Goal: Find contact information: Find contact information

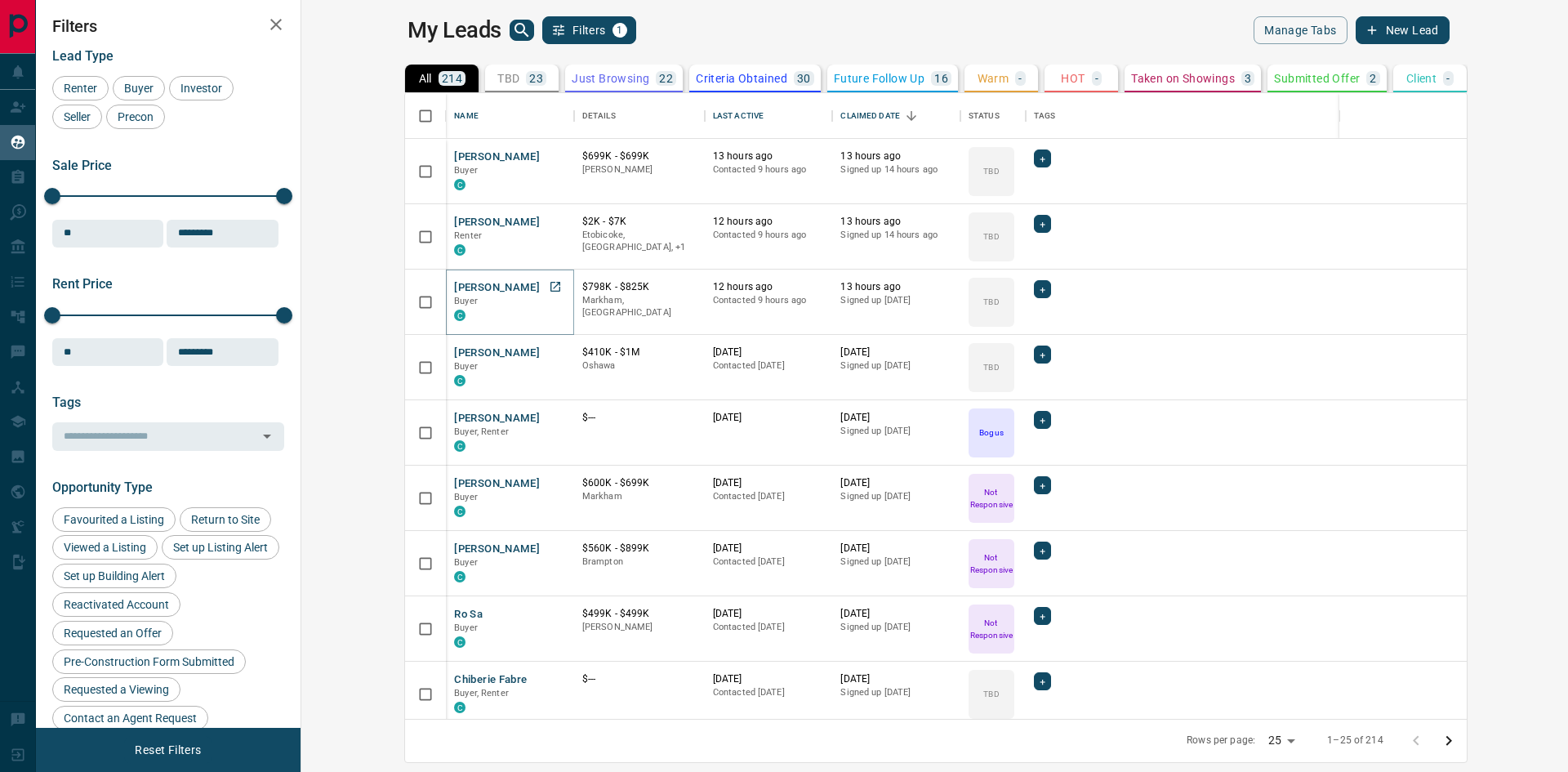
click at [454, 286] on button "[PERSON_NAME]" at bounding box center [496, 288] width 85 height 16
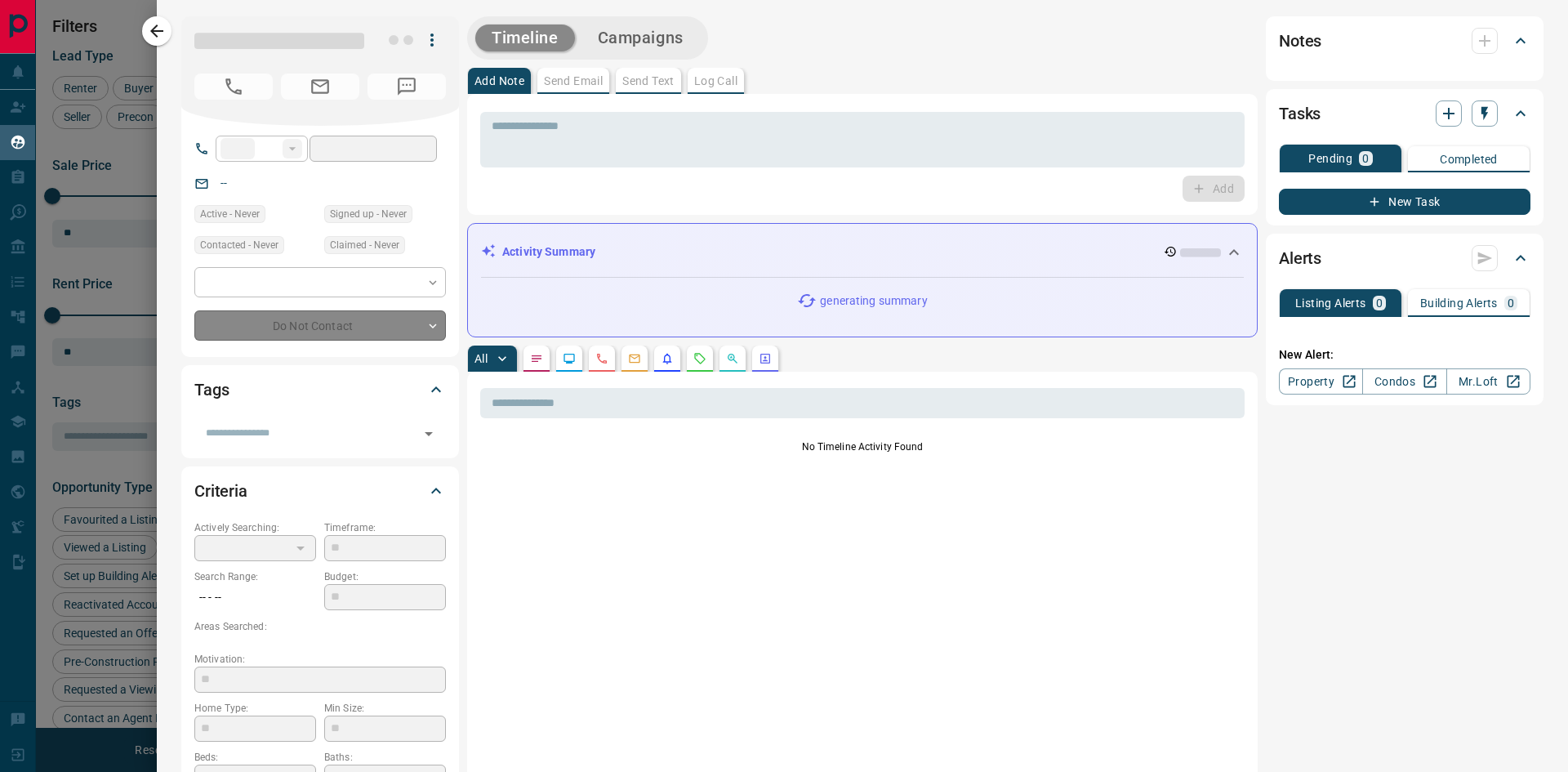
type input "**"
type input "**********"
type input "**"
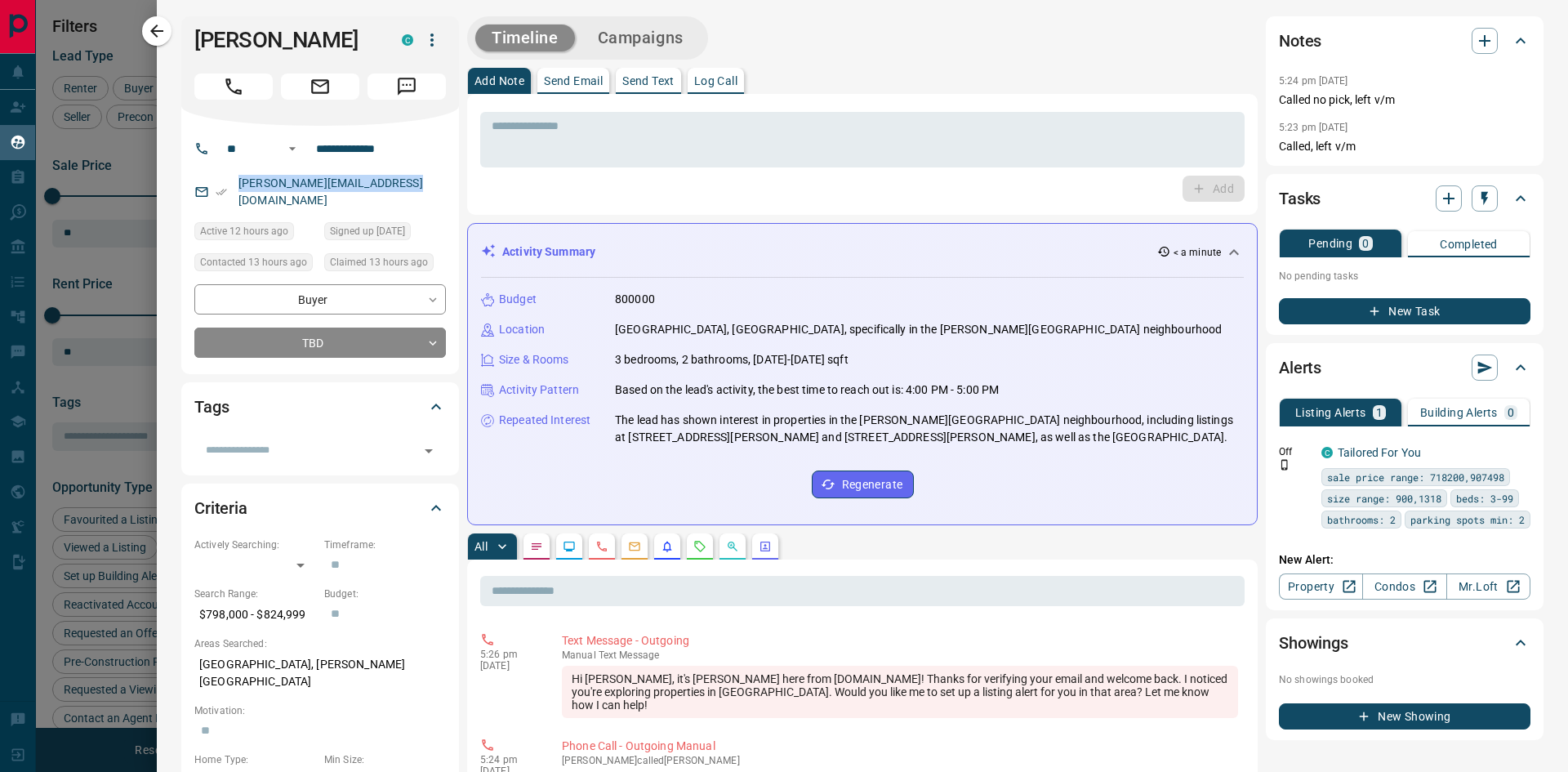
drag, startPoint x: 407, startPoint y: 186, endPoint x: 236, endPoint y: 198, distance: 171.4
click at [236, 198] on div "**********" at bounding box center [320, 250] width 278 height 249
copy link "[PERSON_NAME][EMAIL_ADDRESS][DOMAIN_NAME]"
drag, startPoint x: 363, startPoint y: 40, endPoint x: 180, endPoint y: 41, distance: 183.0
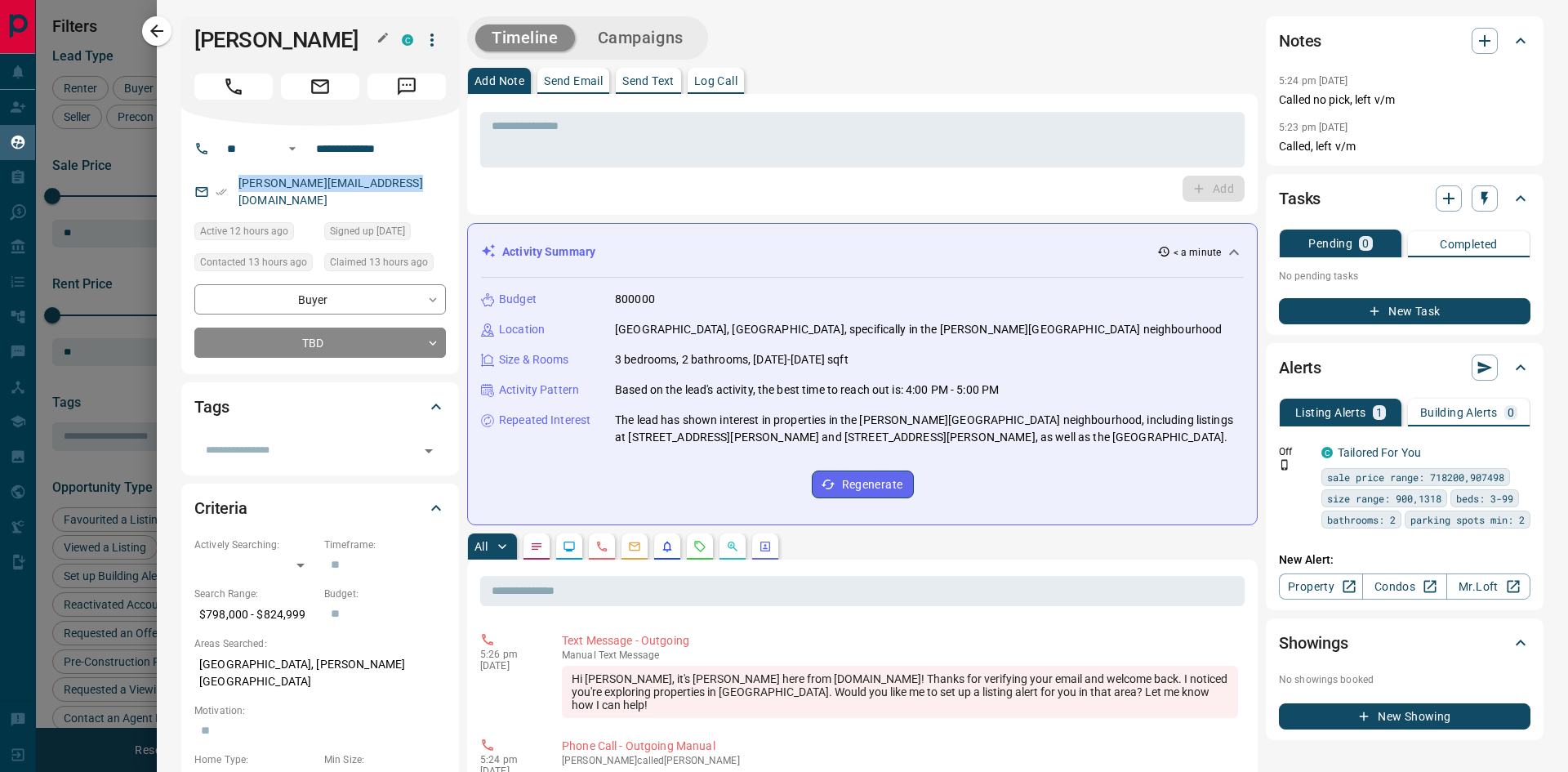
copy h1 "[PERSON_NAME]"
click at [153, 35] on icon "button" at bounding box center [157, 31] width 20 height 20
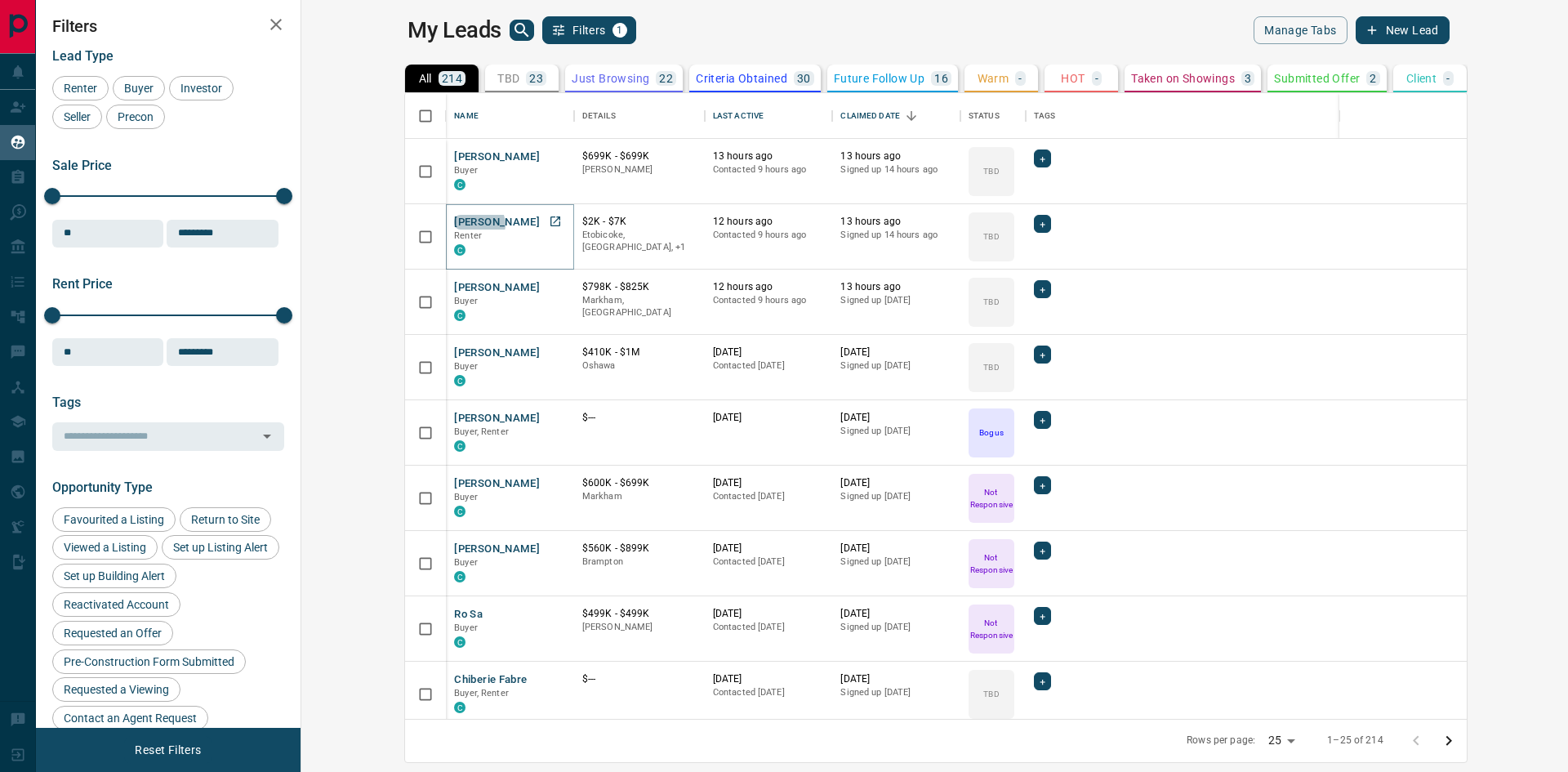
click at [454, 224] on button "[PERSON_NAME]" at bounding box center [496, 222] width 85 height 16
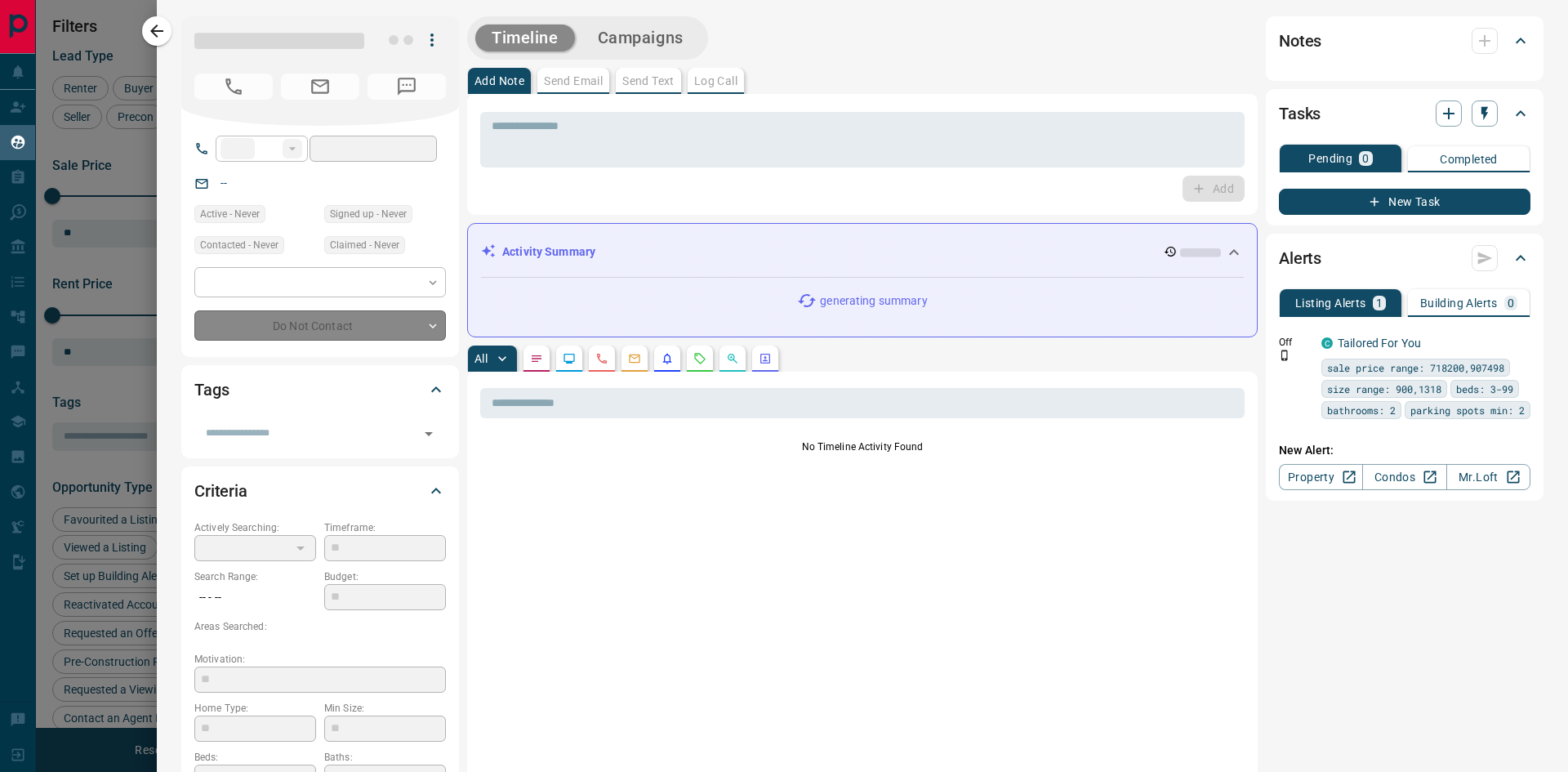
type input "**"
type input "**********"
type input "**"
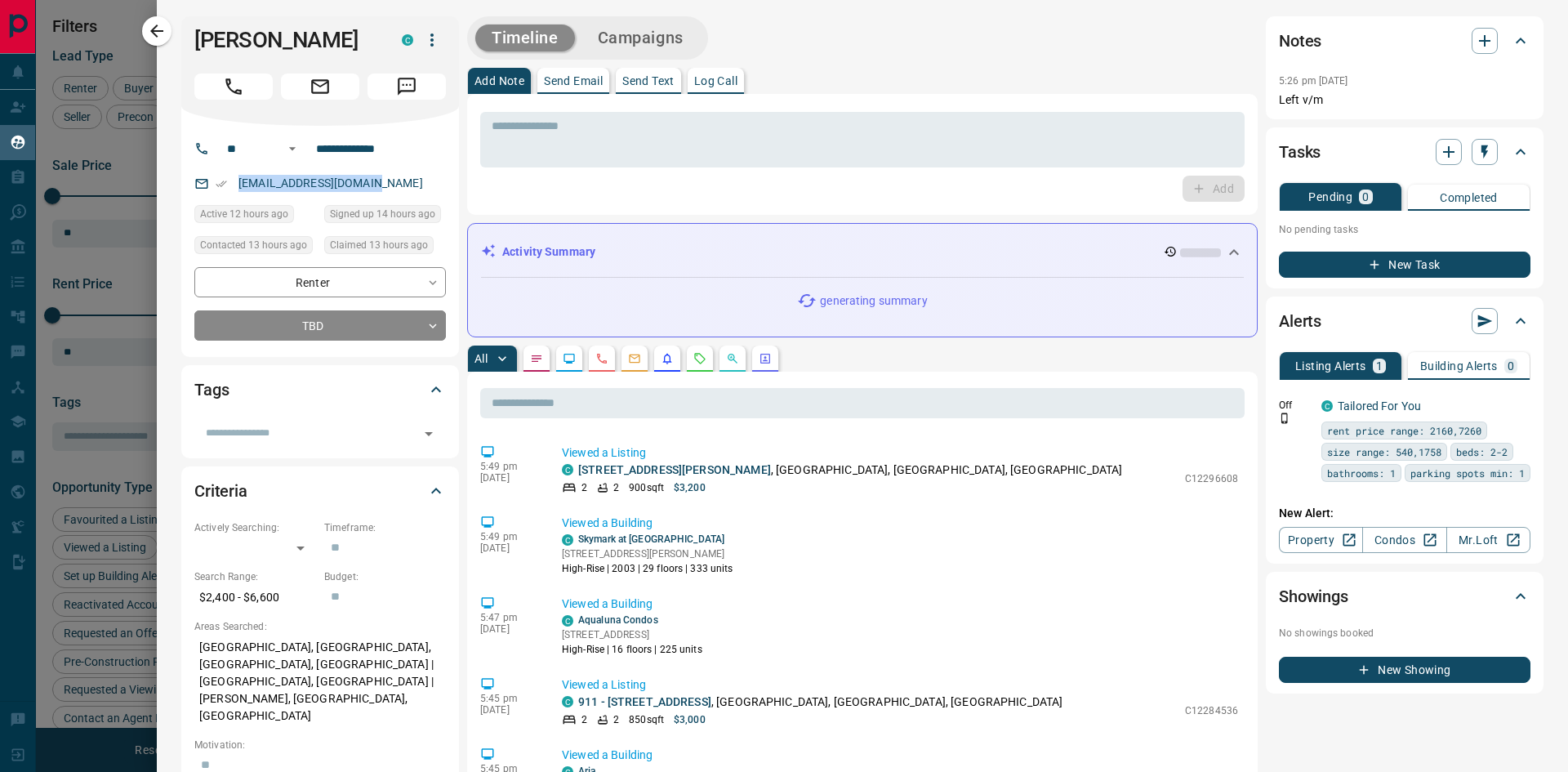
drag, startPoint x: 382, startPoint y: 182, endPoint x: 233, endPoint y: 183, distance: 149.0
click at [233, 183] on div "[EMAIL_ADDRESS][DOMAIN_NAME]" at bounding box center [320, 183] width 251 height 27
copy link "[EMAIL_ADDRESS][DOMAIN_NAME]"
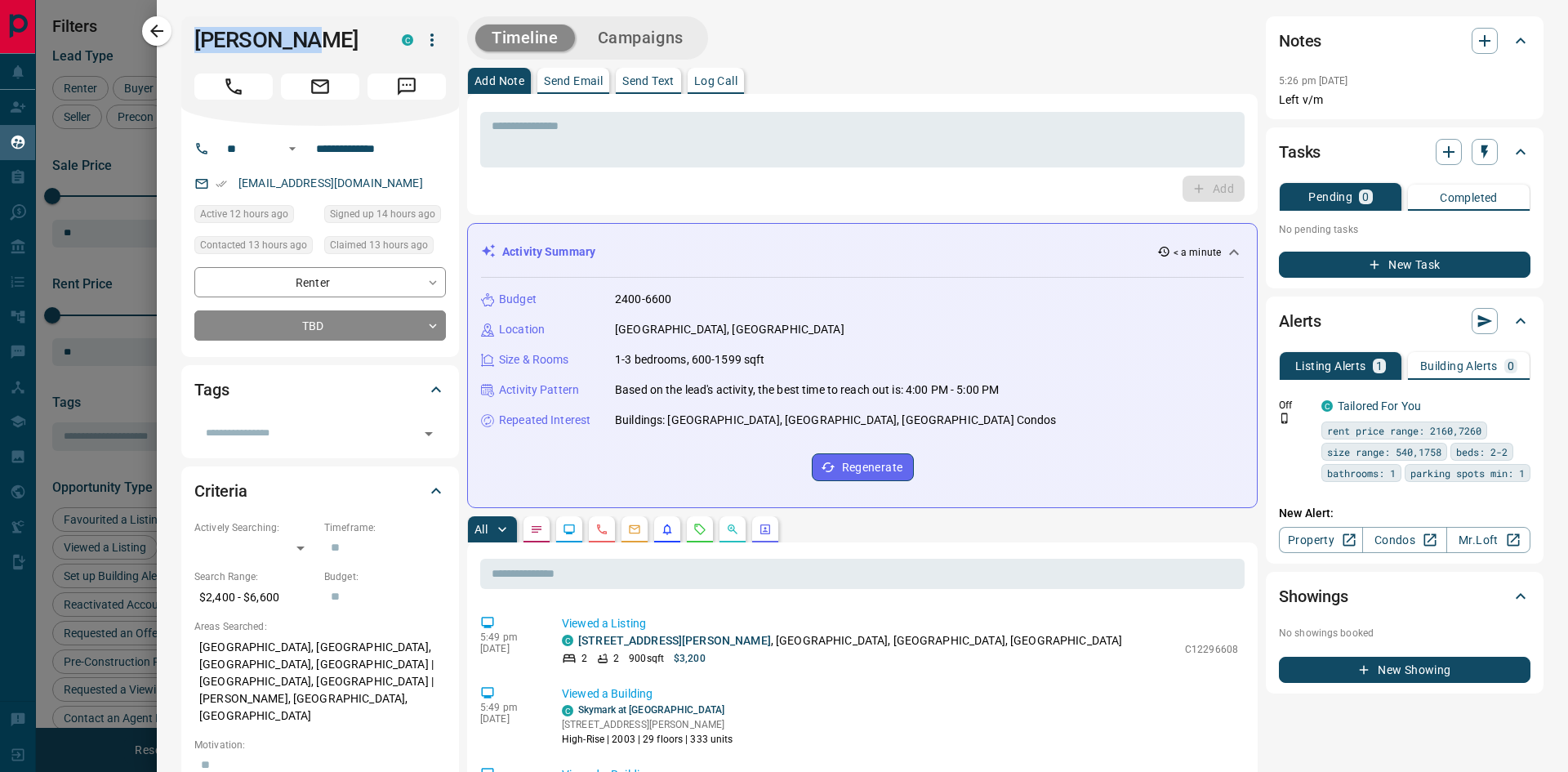
drag, startPoint x: 311, startPoint y: 29, endPoint x: 175, endPoint y: 28, distance: 136.0
copy h1 "[PERSON_NAME]"
click at [162, 32] on icon "button" at bounding box center [157, 31] width 13 height 13
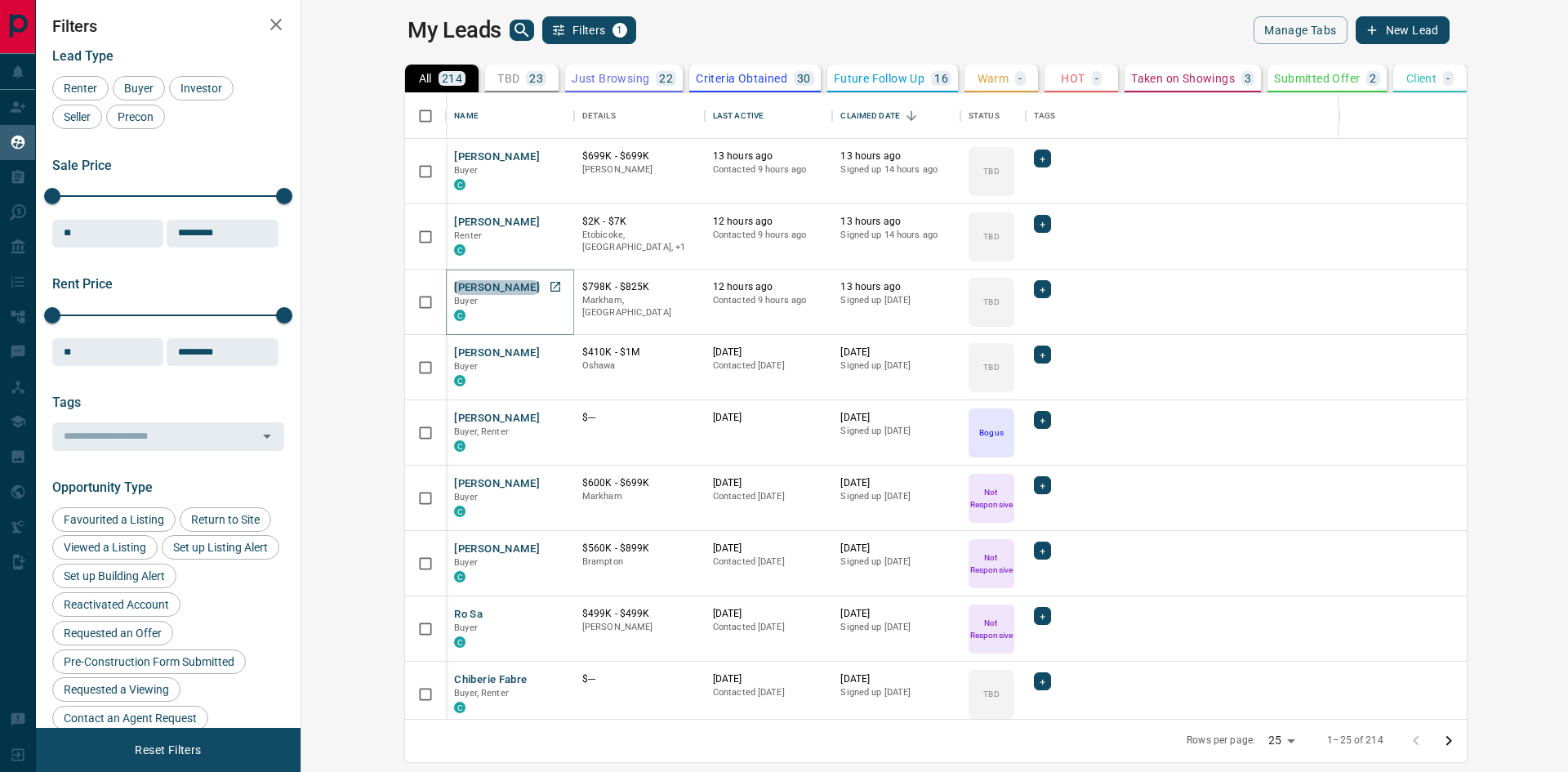
click at [454, 284] on button "[PERSON_NAME]" at bounding box center [496, 288] width 85 height 16
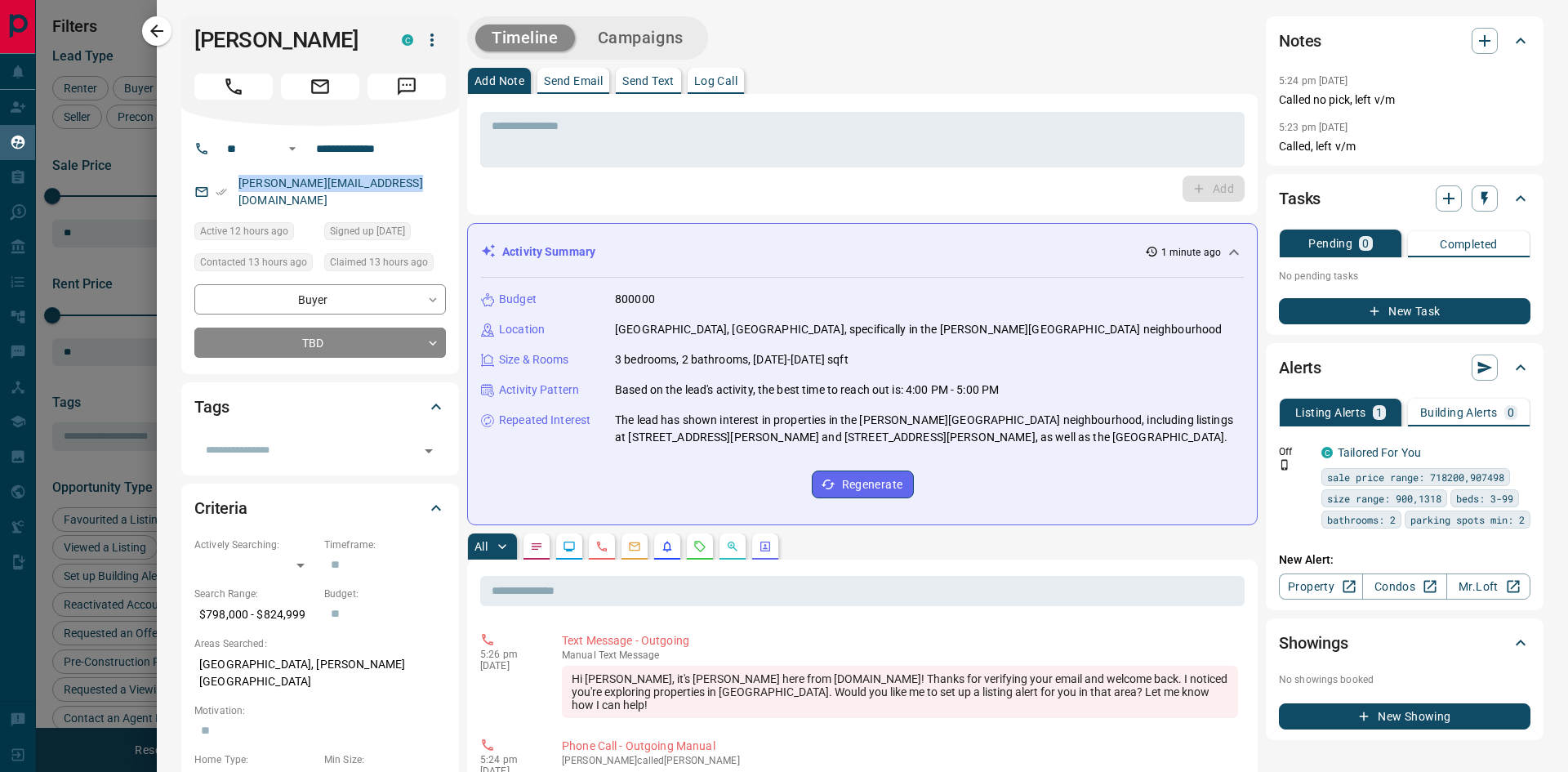
drag, startPoint x: 407, startPoint y: 181, endPoint x: 230, endPoint y: 189, distance: 177.2
click at [230, 189] on div "[PERSON_NAME][EMAIL_ADDRESS][DOMAIN_NAME]" at bounding box center [320, 191] width 251 height 44
copy link "[PERSON_NAME][EMAIL_ADDRESS][DOMAIN_NAME]"
click at [155, 28] on icon "button" at bounding box center [157, 31] width 13 height 13
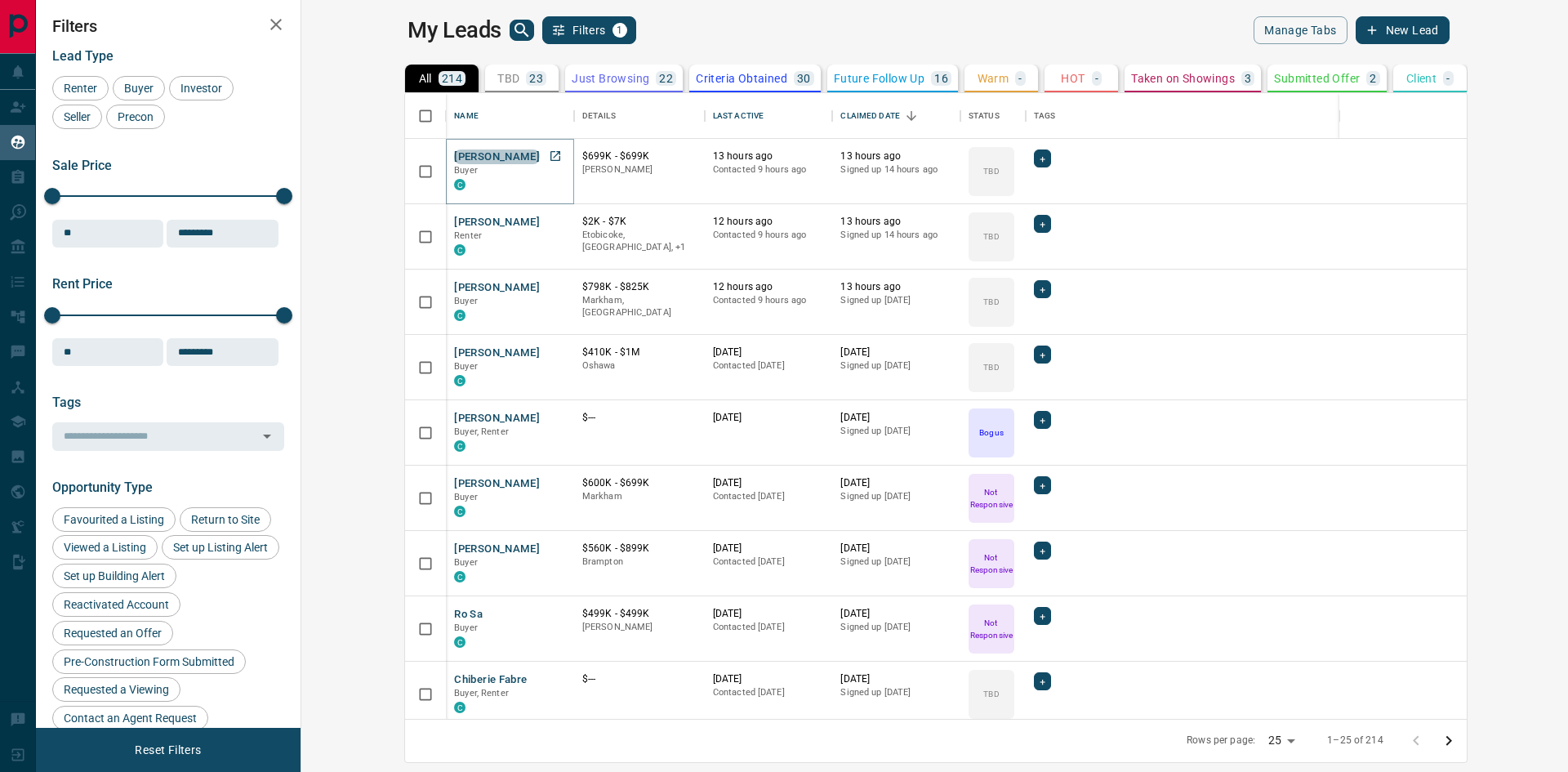
click at [454, 149] on button "[PERSON_NAME]" at bounding box center [496, 157] width 85 height 16
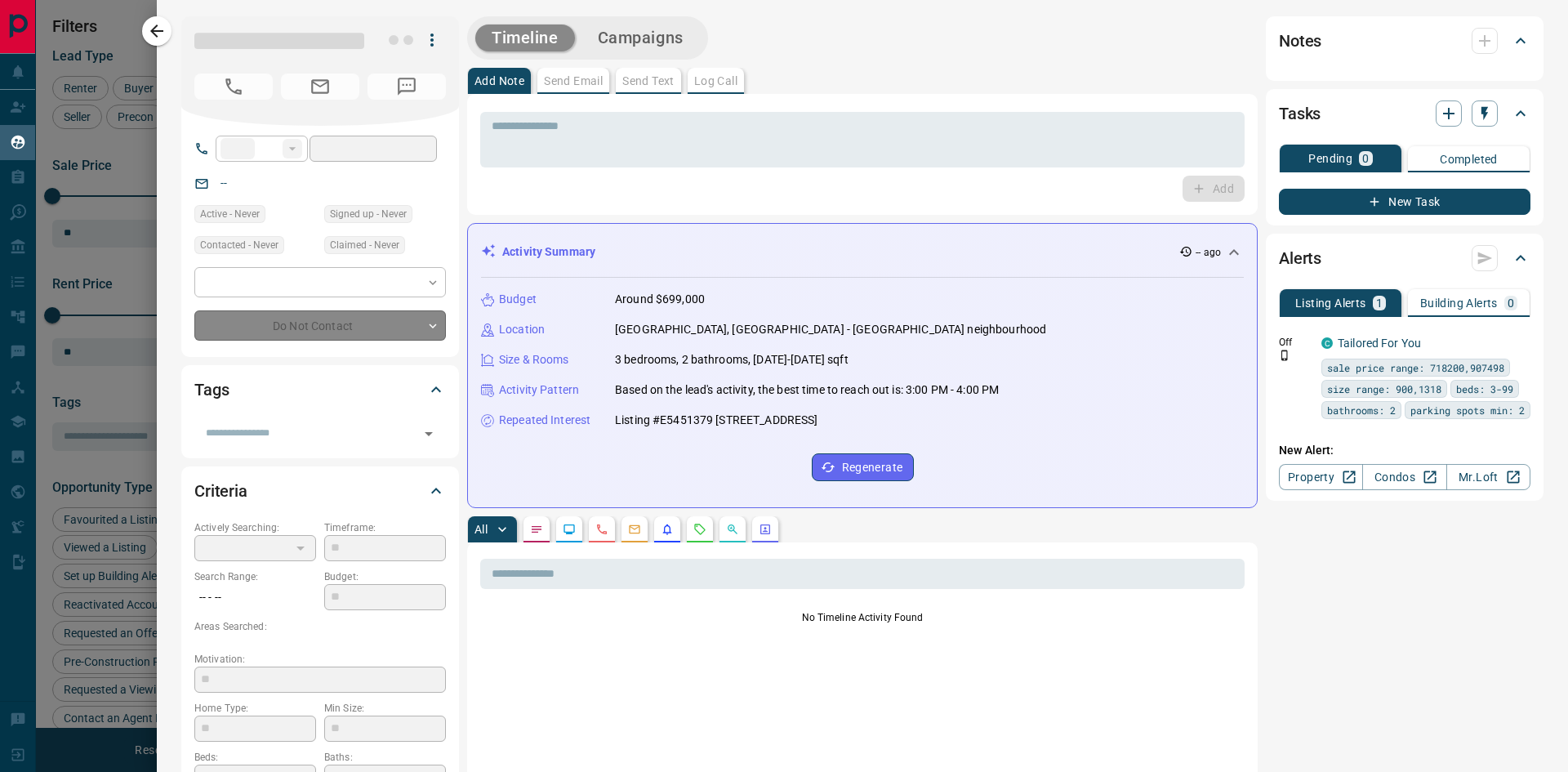
type input "**"
type input "**********"
type input "**"
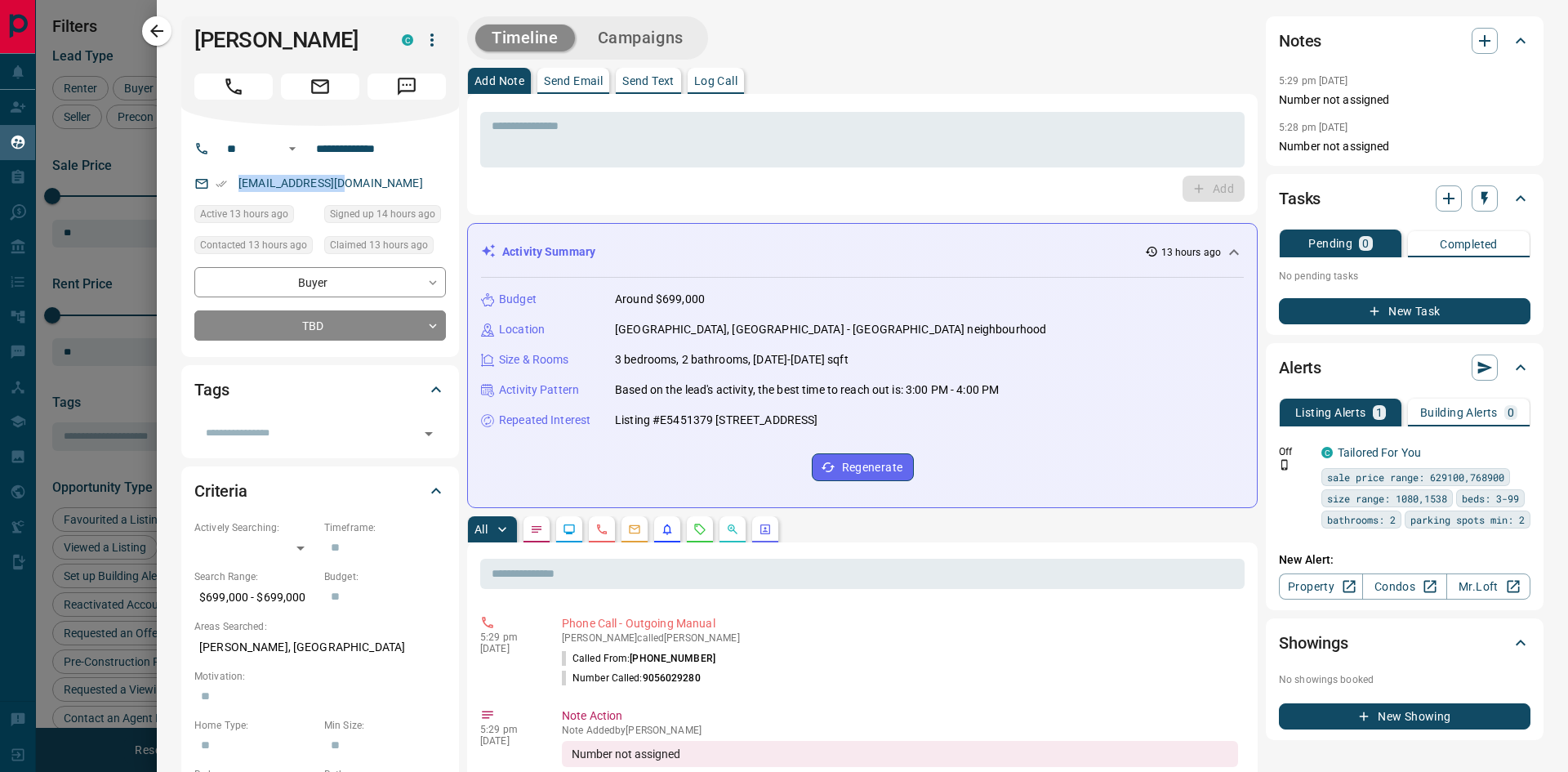
drag, startPoint x: 353, startPoint y: 186, endPoint x: 231, endPoint y: 190, distance: 122.1
click at [231, 190] on div "[EMAIL_ADDRESS][DOMAIN_NAME]" at bounding box center [320, 183] width 251 height 27
copy link "[EMAIL_ADDRESS][DOMAIN_NAME]"
drag, startPoint x: 361, startPoint y: 43, endPoint x: 198, endPoint y: 35, distance: 163.2
click at [198, 35] on h1 "[PERSON_NAME]" at bounding box center [285, 40] width 183 height 26
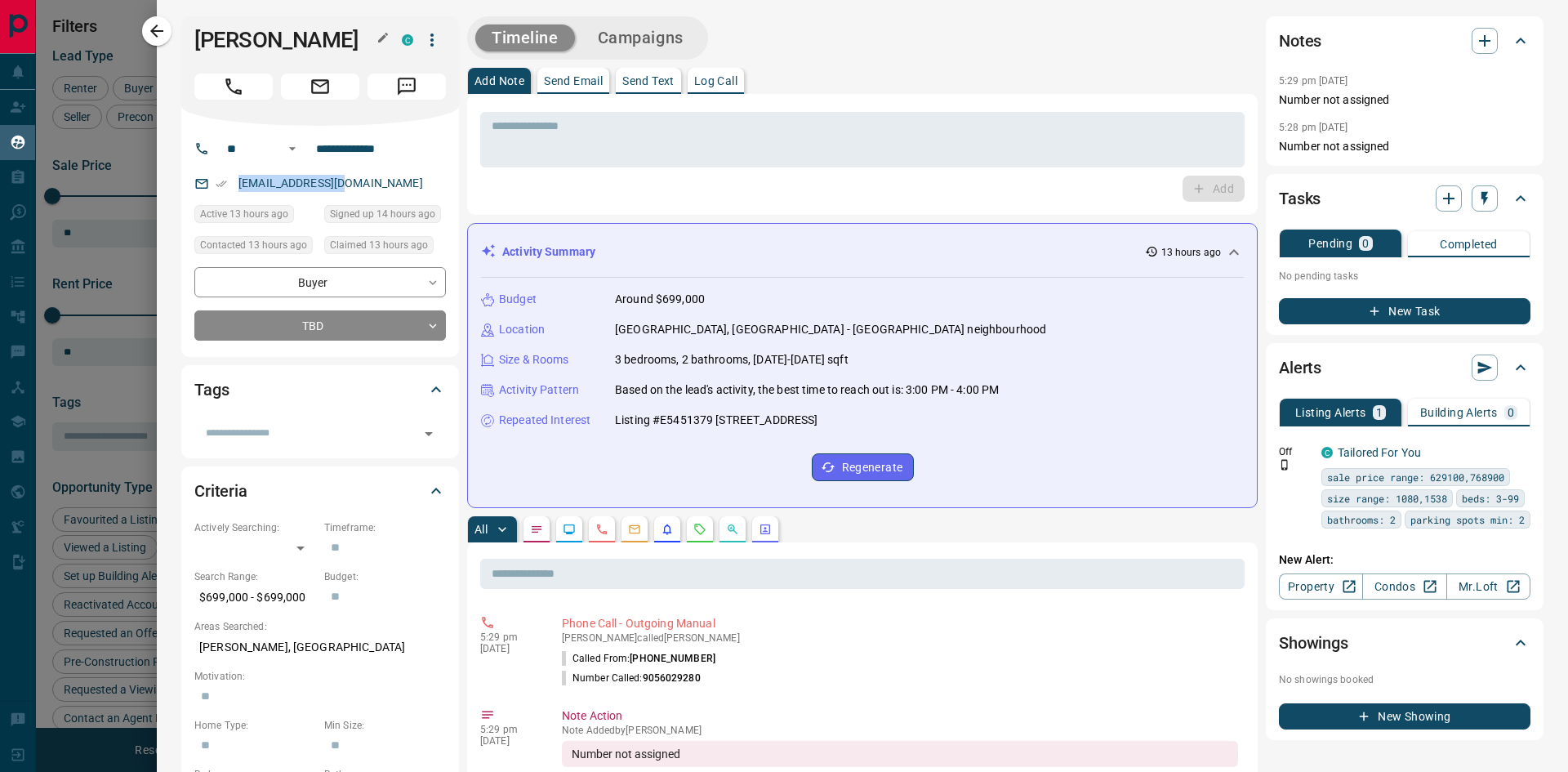
copy h1 "[PERSON_NAME]"
click at [145, 33] on button "button" at bounding box center [156, 30] width 29 height 29
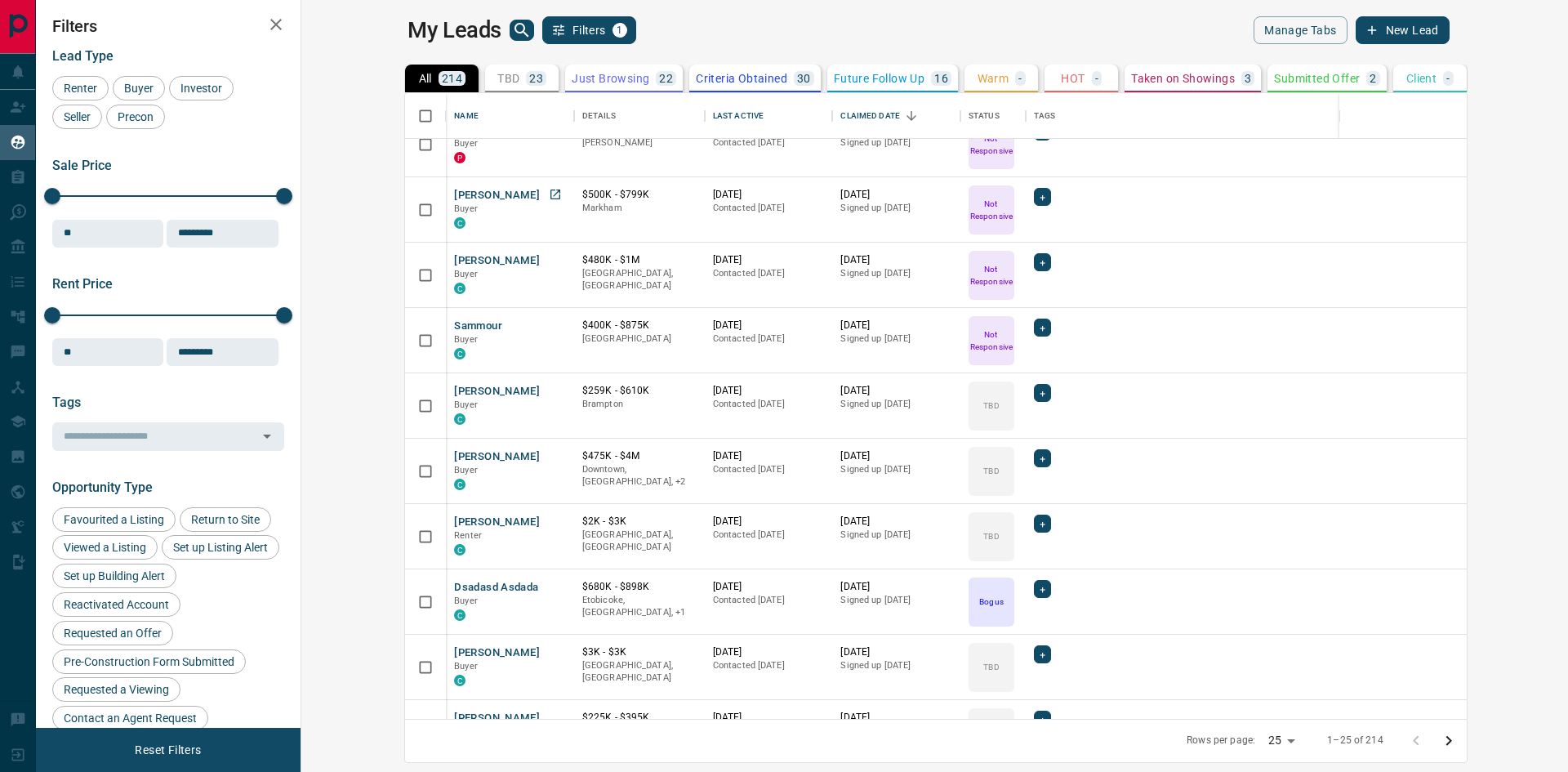
scroll to position [1053, 0]
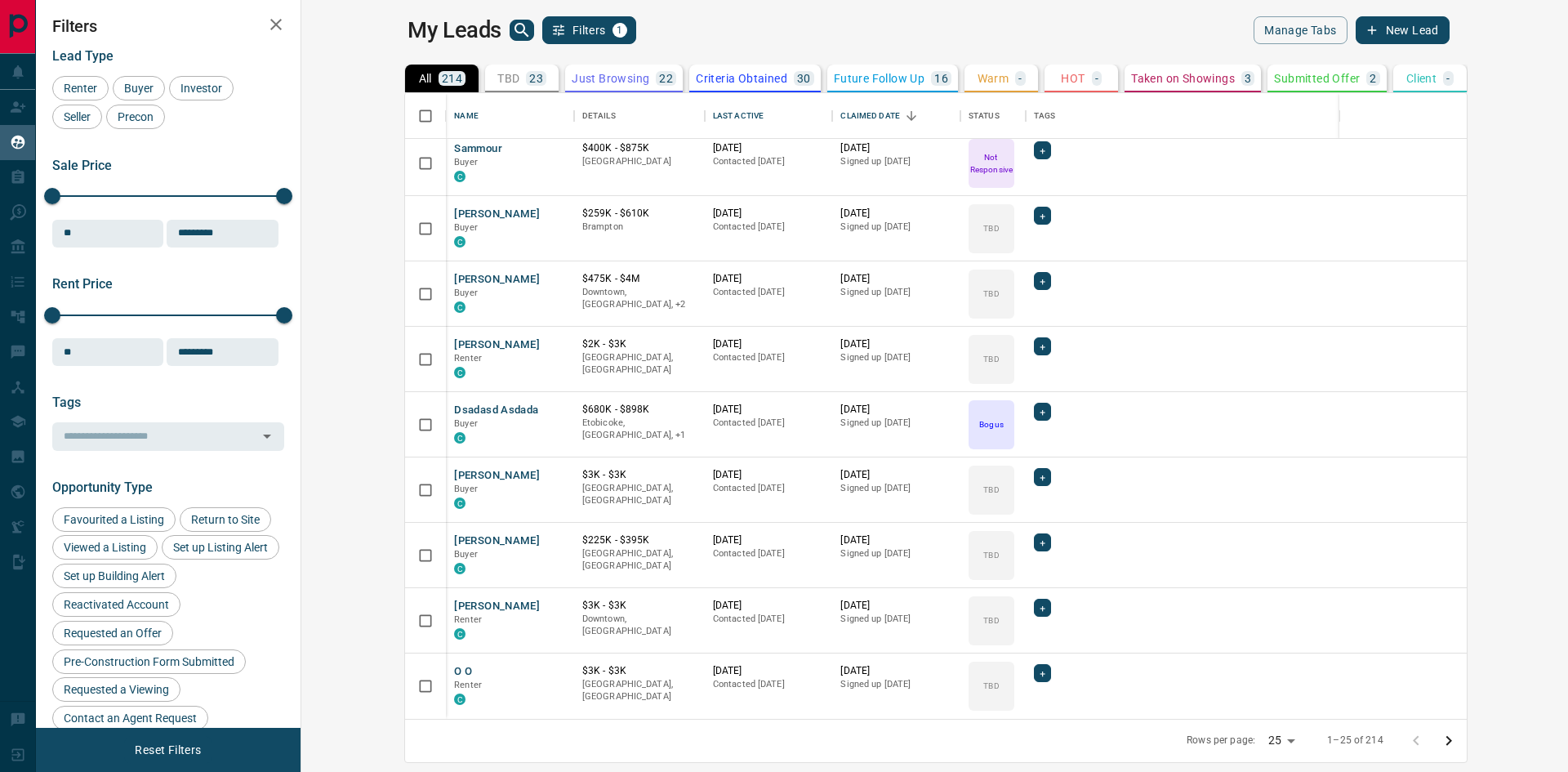
click at [769, 742] on body "Lead Transfers Claim Leads My Leads Tasks Opportunities Deals Campaigns Automat…" at bounding box center [784, 375] width 1568 height 751
click at [769, 747] on li "100" at bounding box center [1384, 740] width 43 height 24
type input "***"
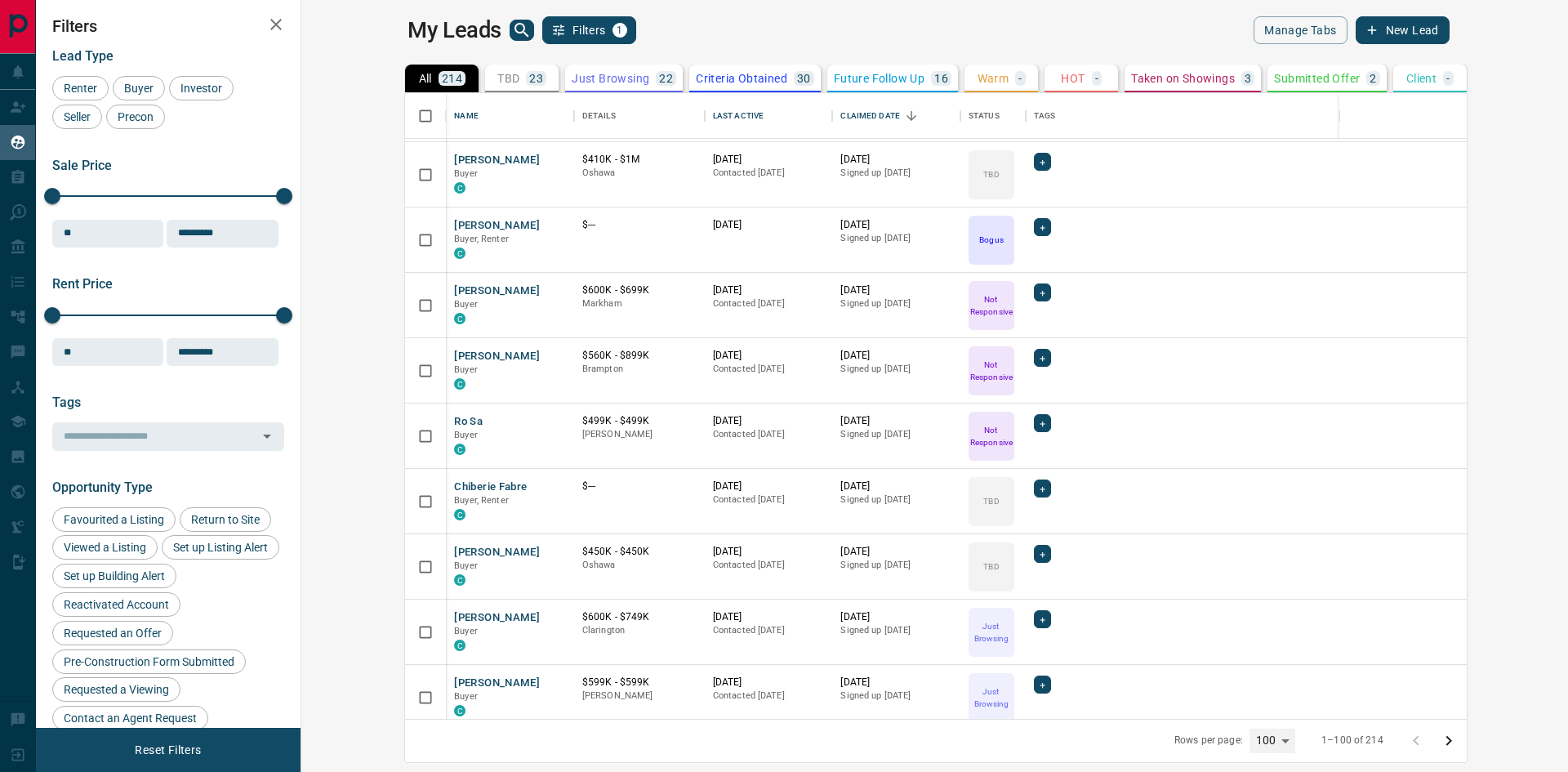
scroll to position [326, 0]
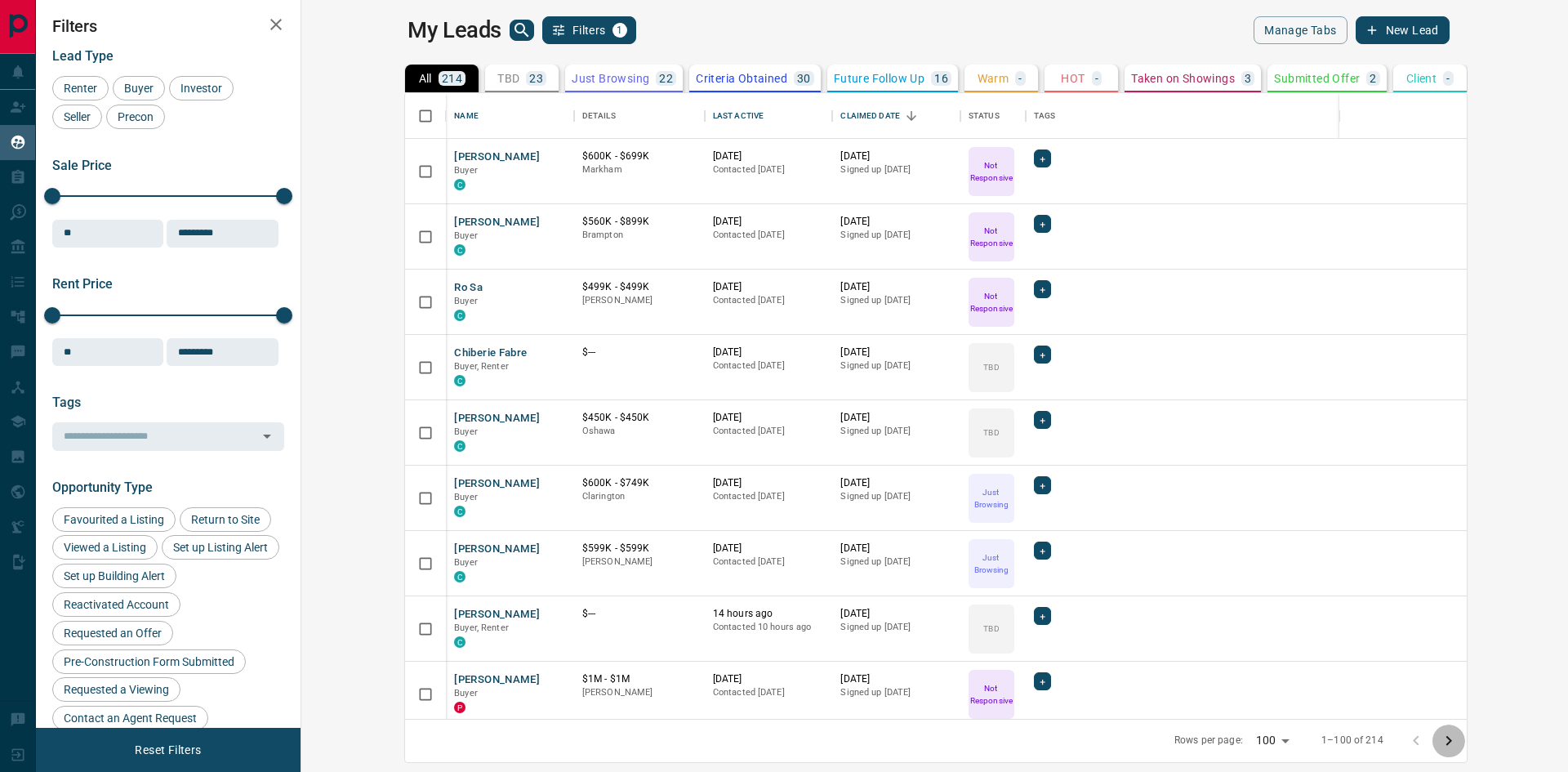
click at [769, 741] on icon "Go to next page" at bounding box center [1449, 740] width 20 height 20
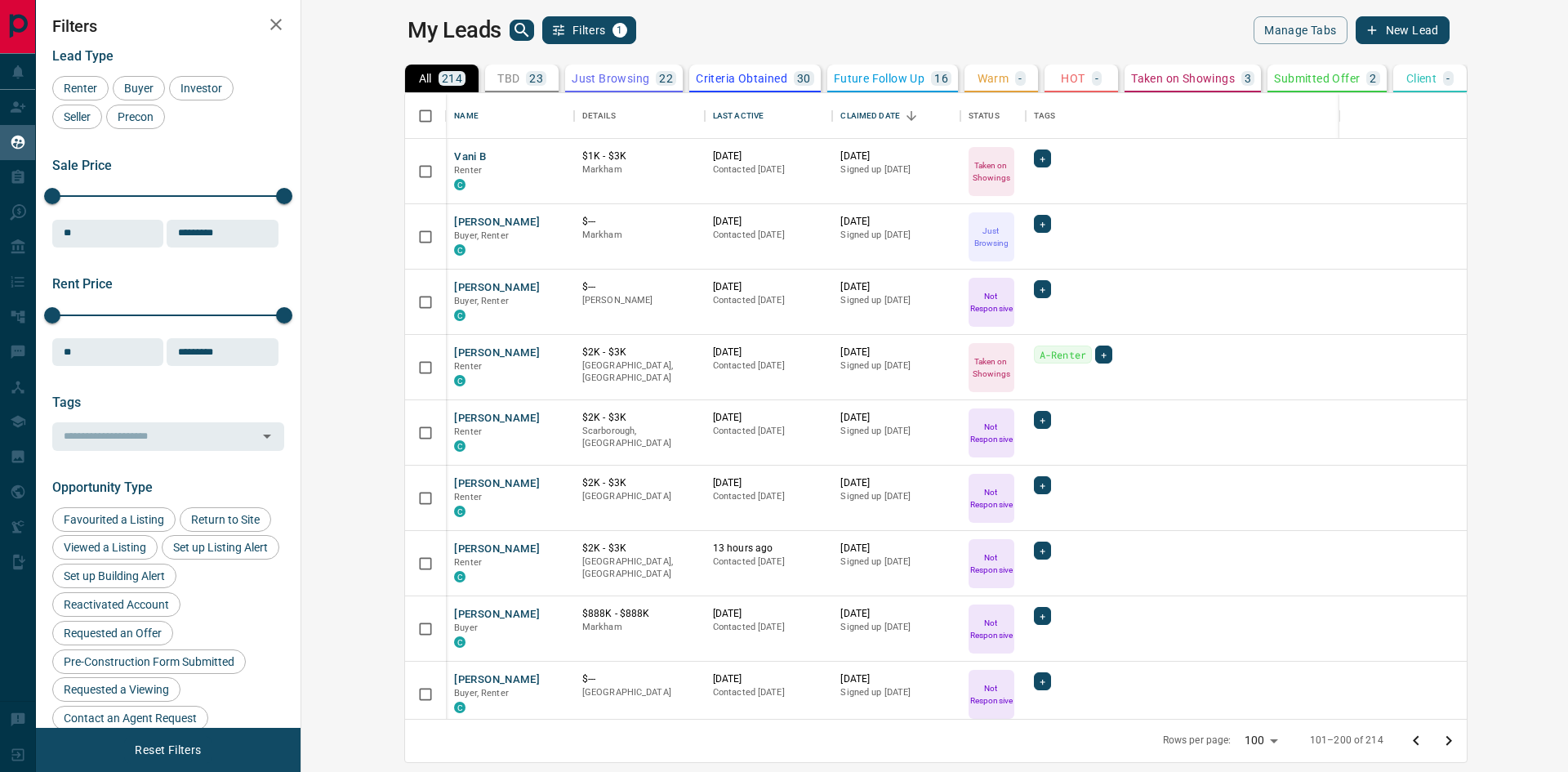
scroll to position [653, 0]
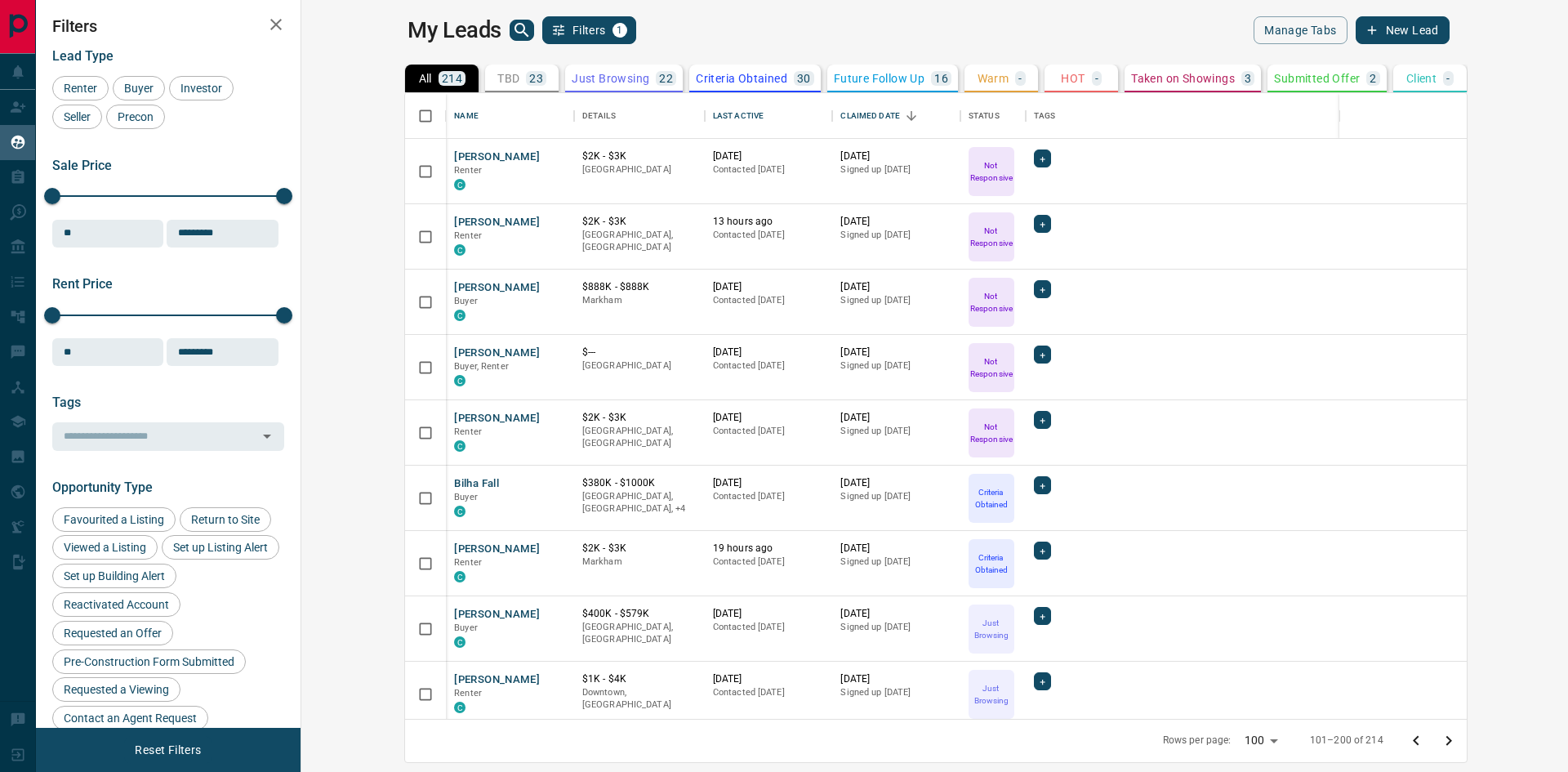
click at [769, 747] on icon "Go to next page" at bounding box center [1449, 740] width 20 height 20
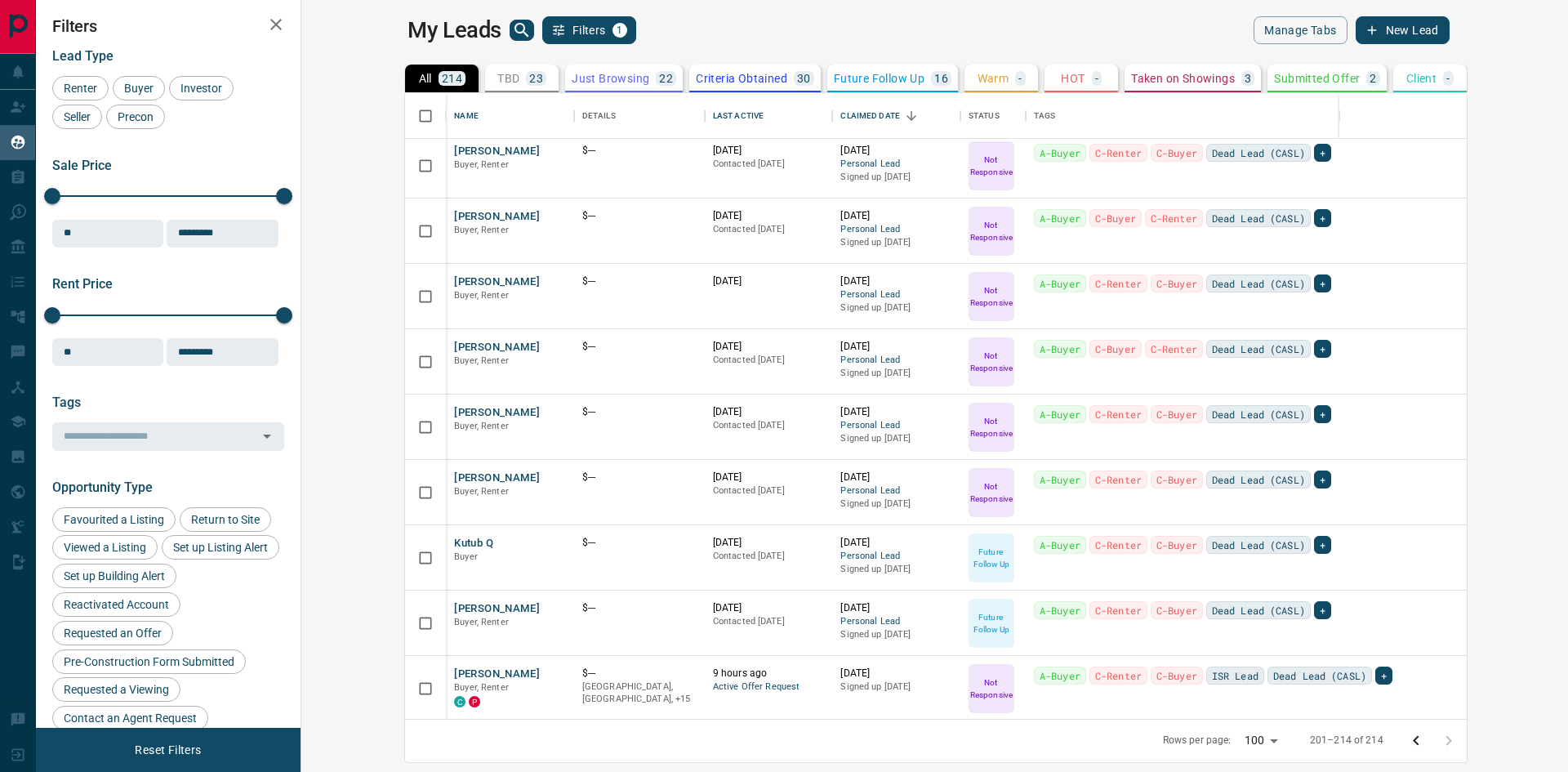
scroll to position [335, 0]
click at [454, 671] on button "[PERSON_NAME]" at bounding box center [496, 672] width 85 height 16
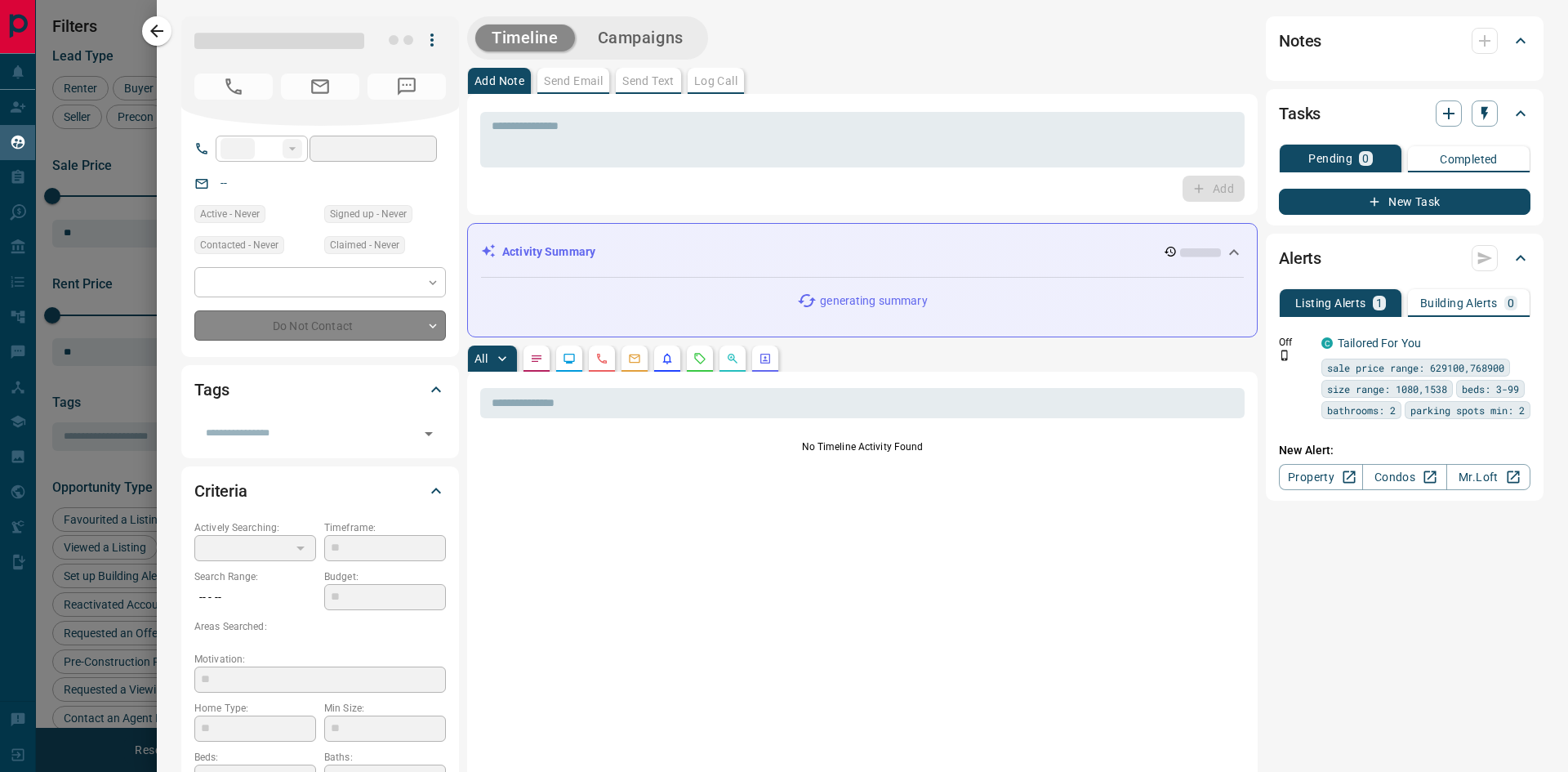
type input "**"
type input "**********"
type input "*"
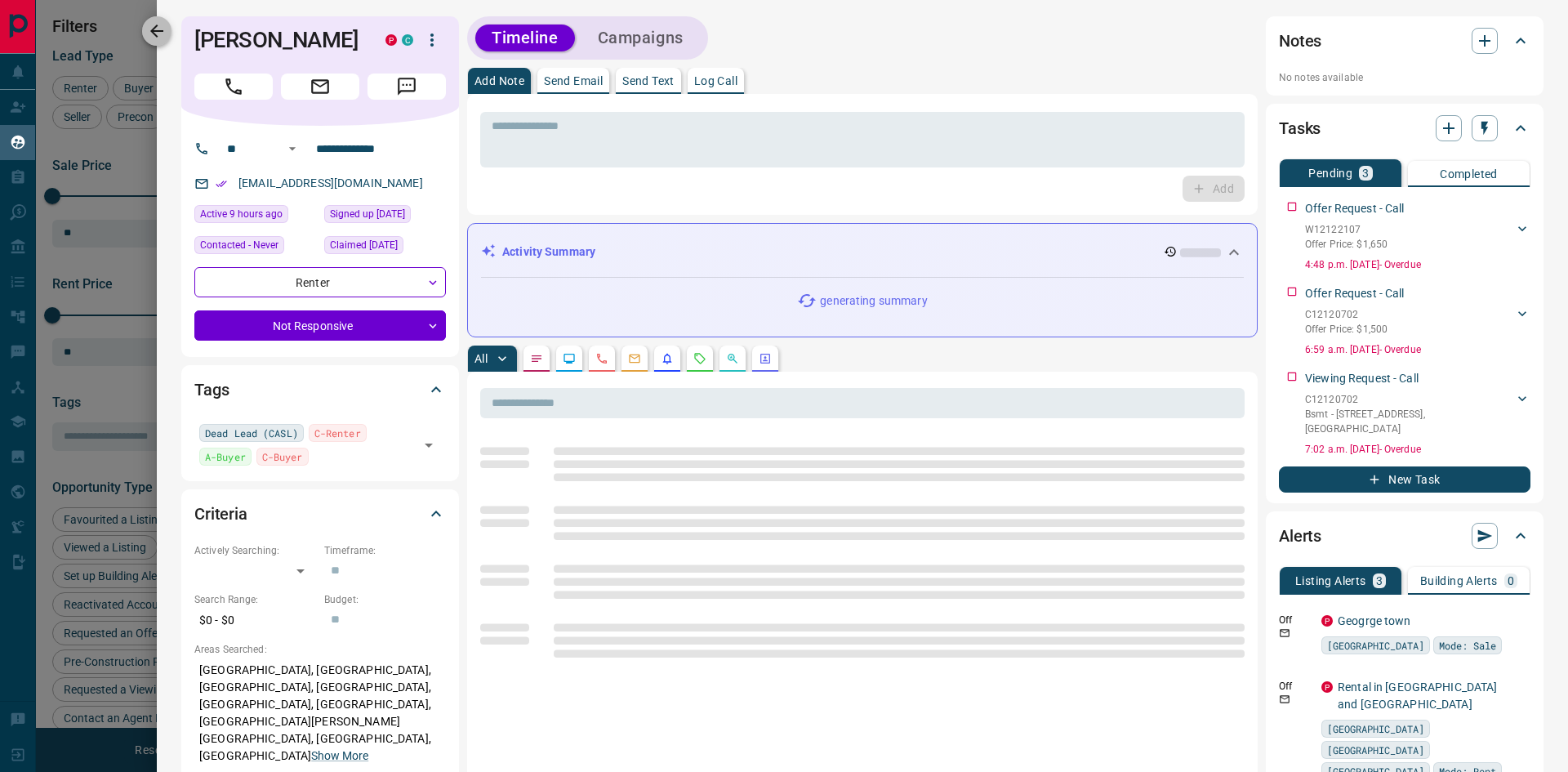
click at [154, 28] on icon "button" at bounding box center [157, 31] width 13 height 13
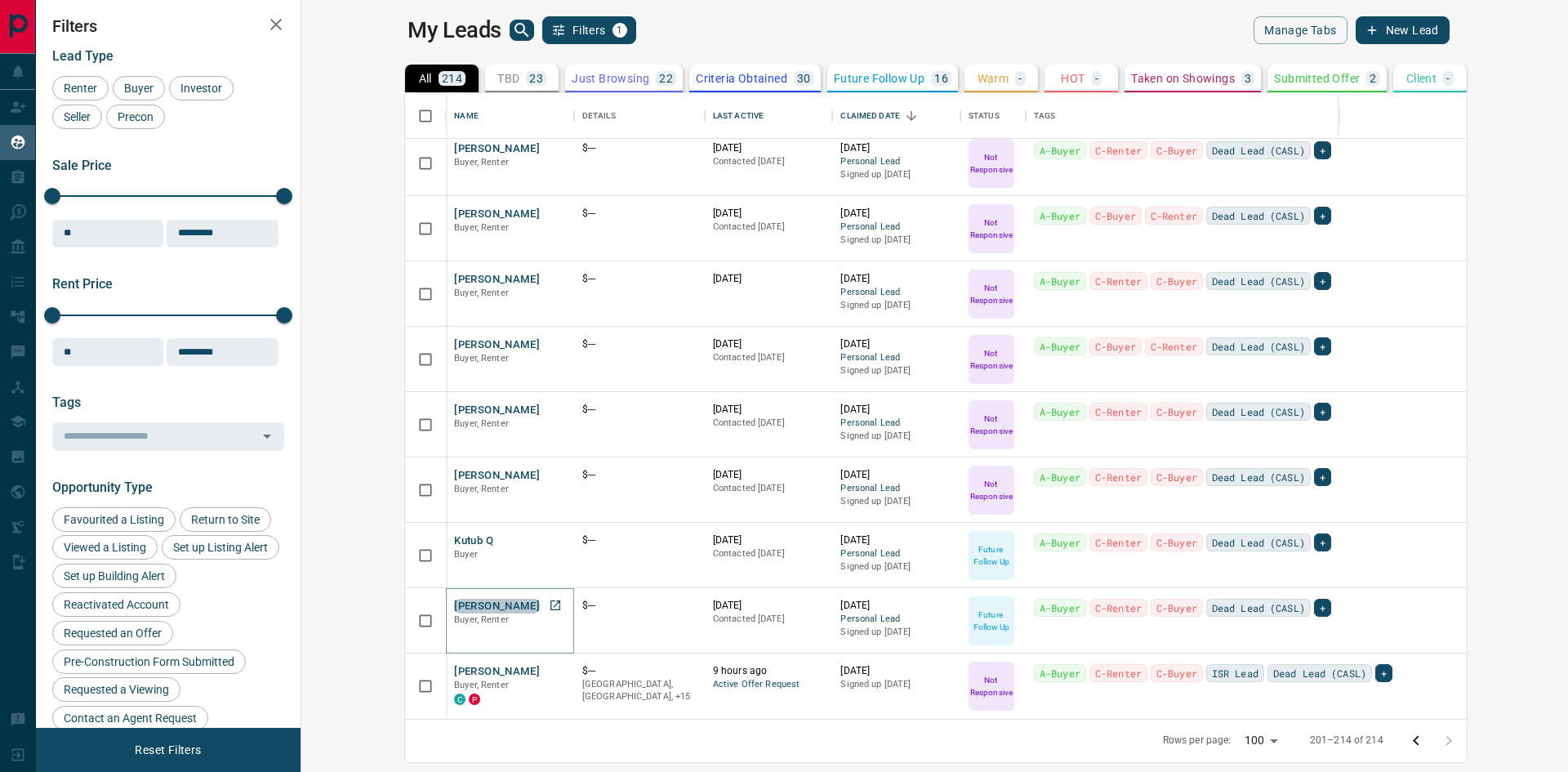
click at [454, 601] on button "[PERSON_NAME]" at bounding box center [496, 606] width 85 height 16
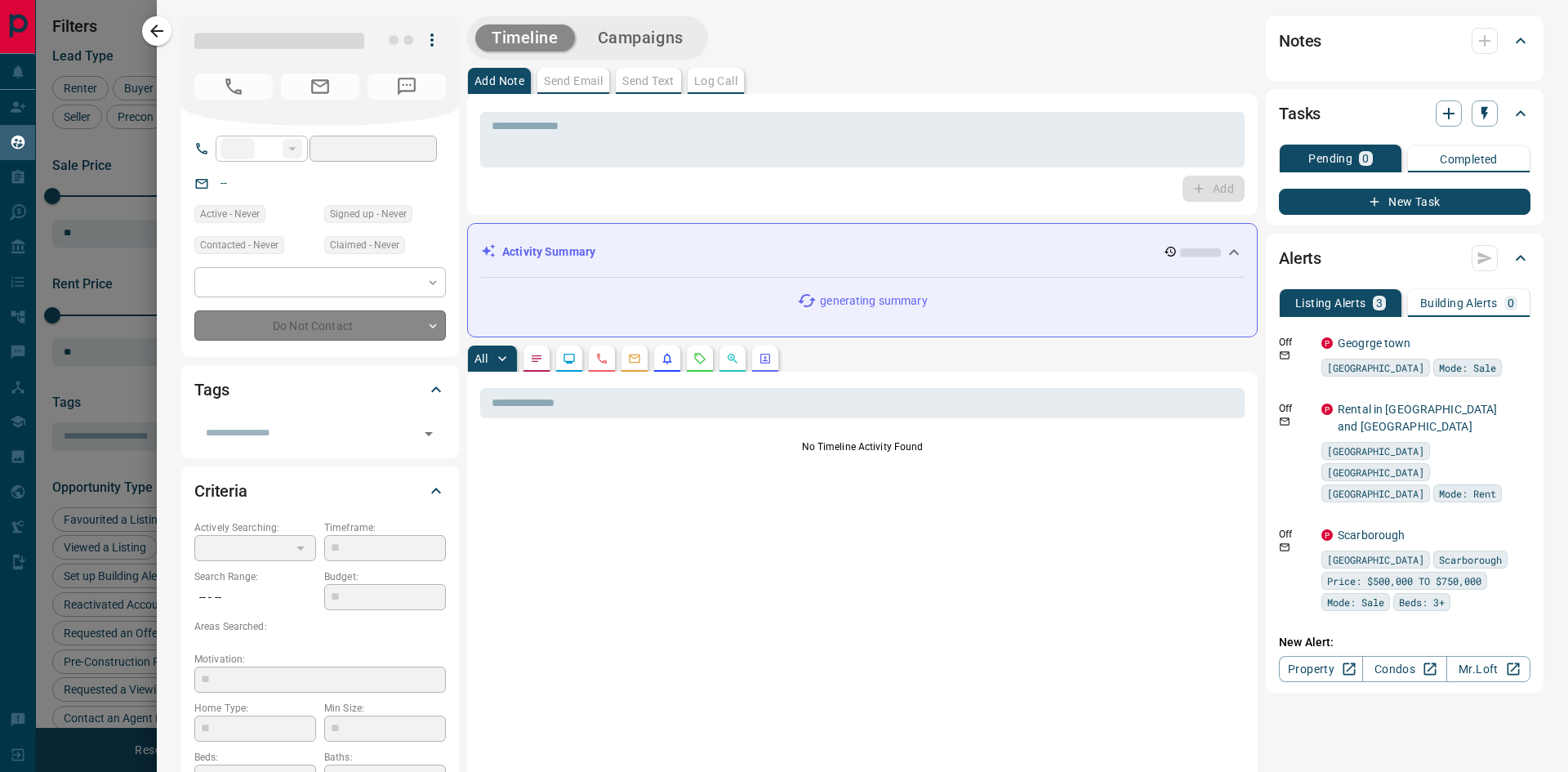
type input "**"
type input "**********"
type input "*"
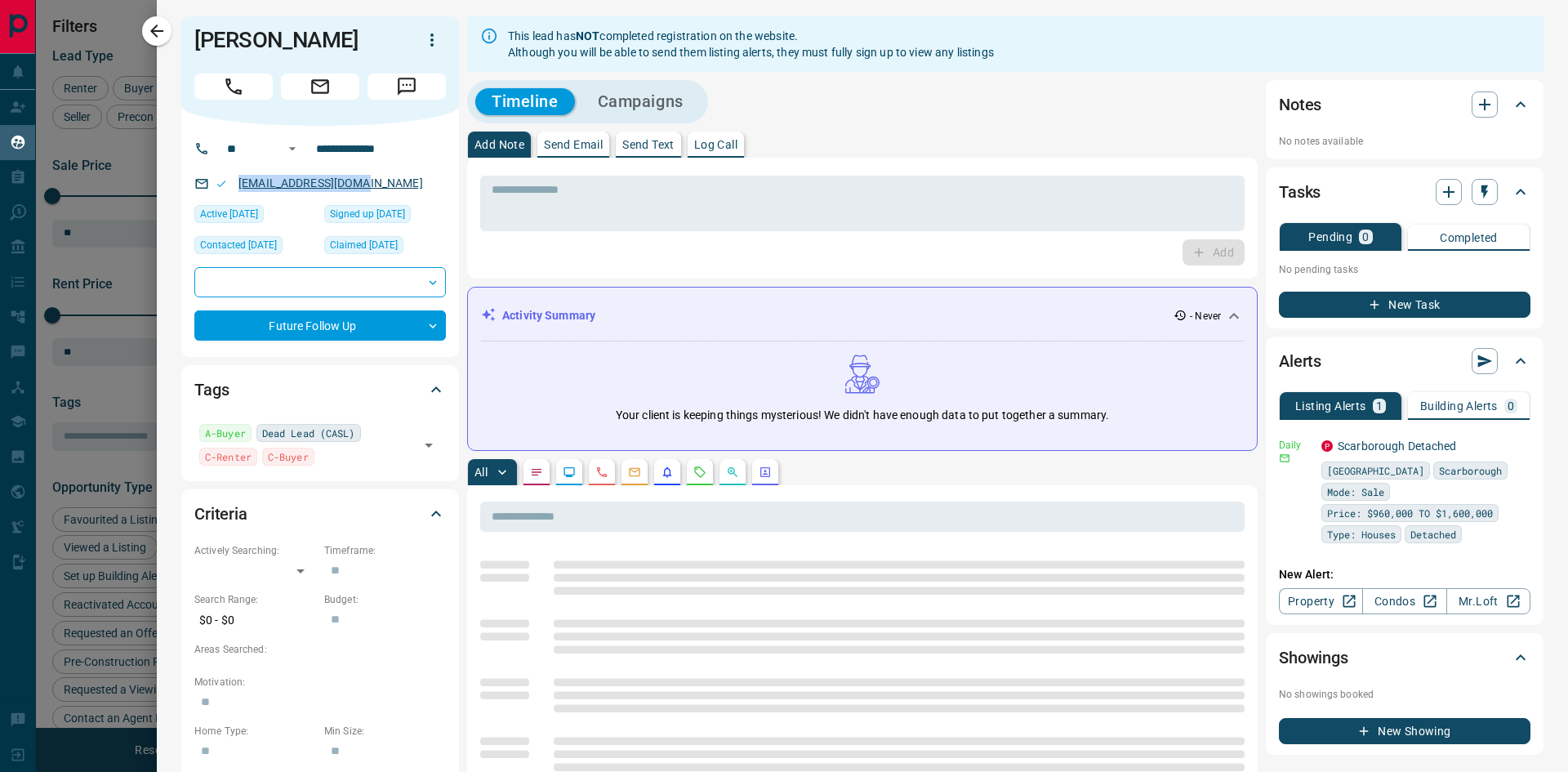
drag, startPoint x: 373, startPoint y: 180, endPoint x: 240, endPoint y: 182, distance: 133.0
click at [240, 182] on p "[EMAIL_ADDRESS][DOMAIN_NAME]" at bounding box center [330, 183] width 194 height 27
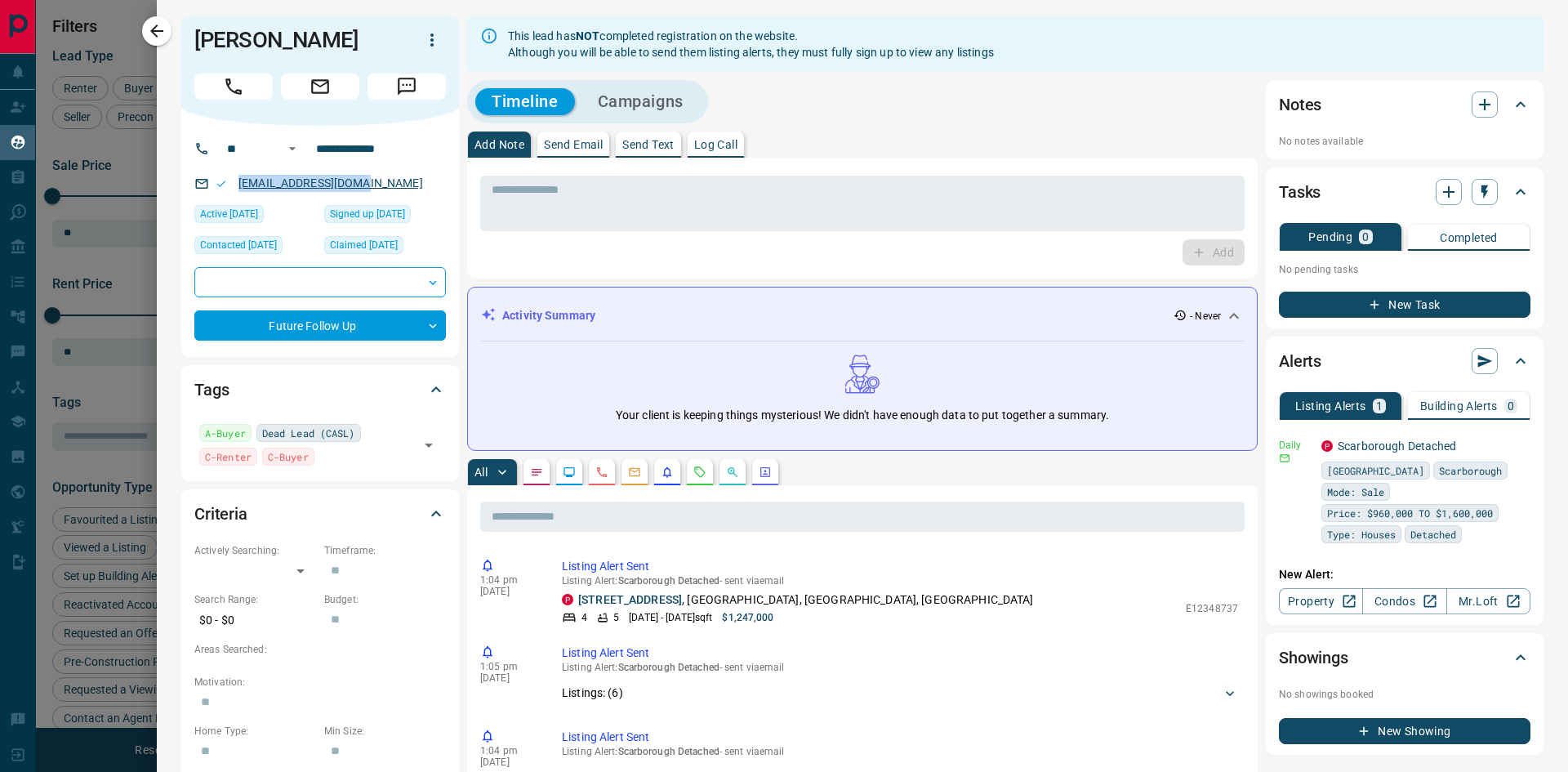
copy link "[EMAIL_ADDRESS][DOMAIN_NAME]"
drag, startPoint x: 152, startPoint y: 24, endPoint x: 418, endPoint y: 686, distance: 713.4
click at [152, 24] on icon "button" at bounding box center [157, 31] width 20 height 20
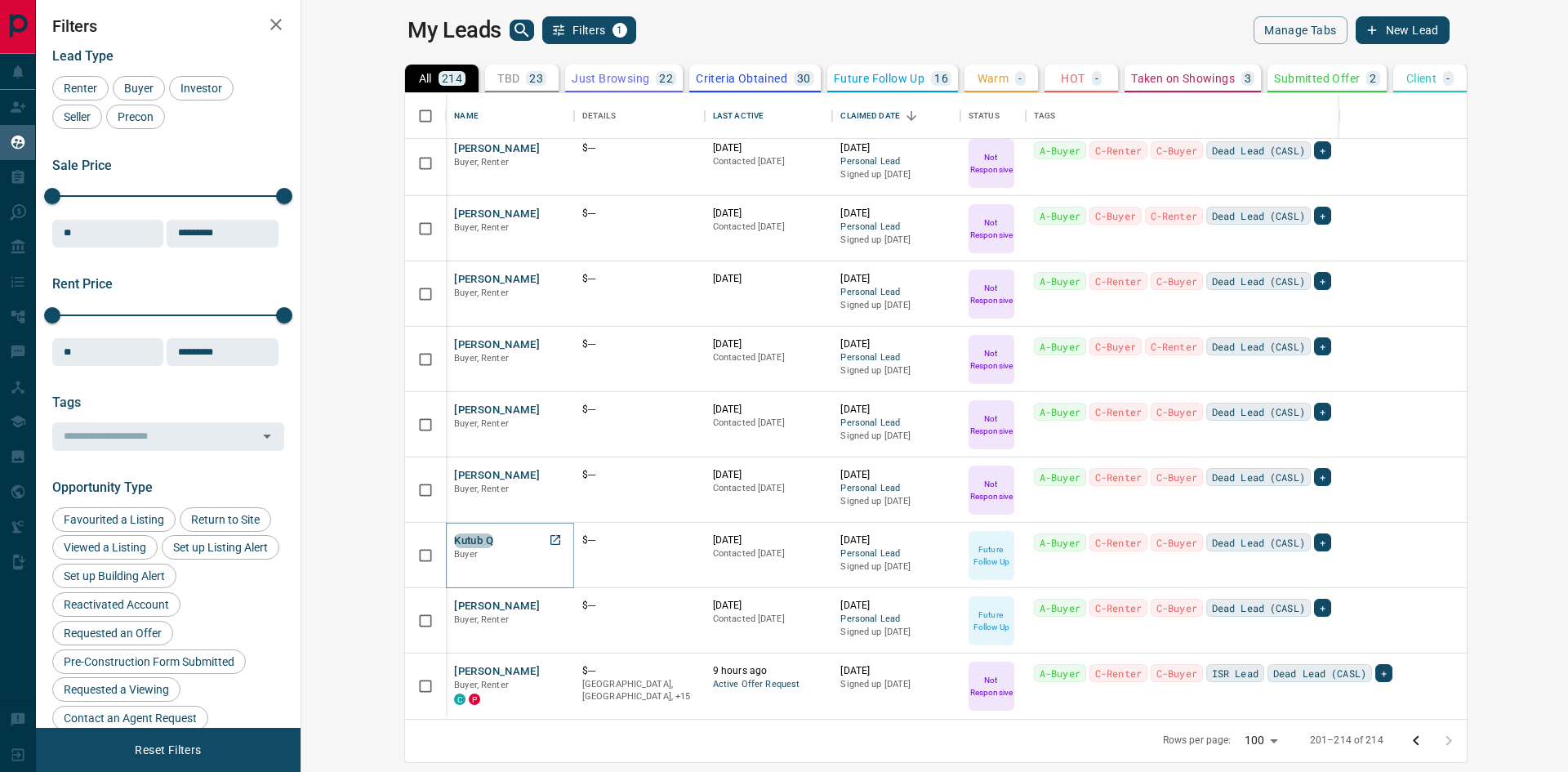
click at [454, 537] on button "Kutub Q" at bounding box center [474, 540] width 39 height 16
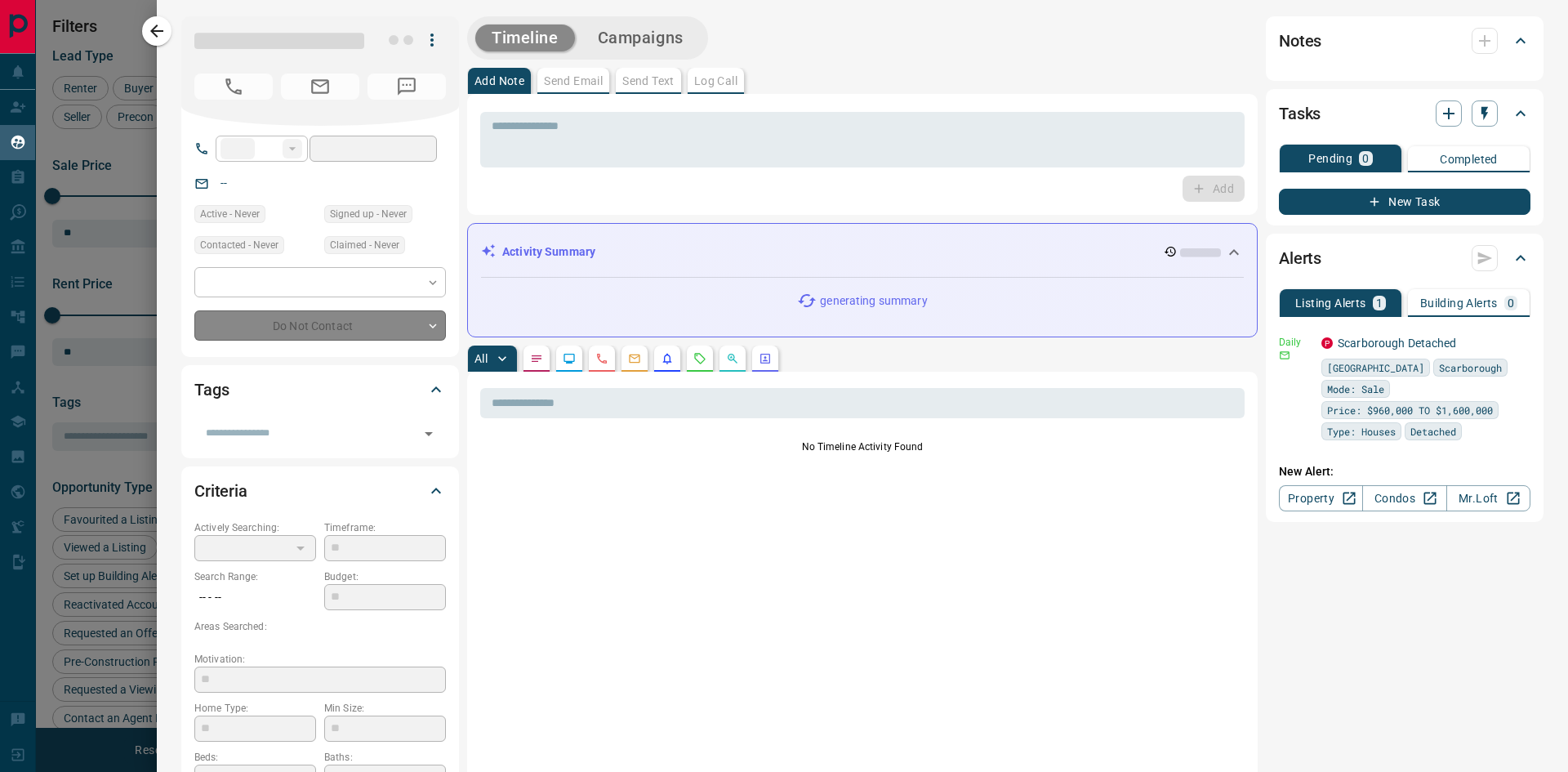
type input "**"
type input "**********"
type input "*"
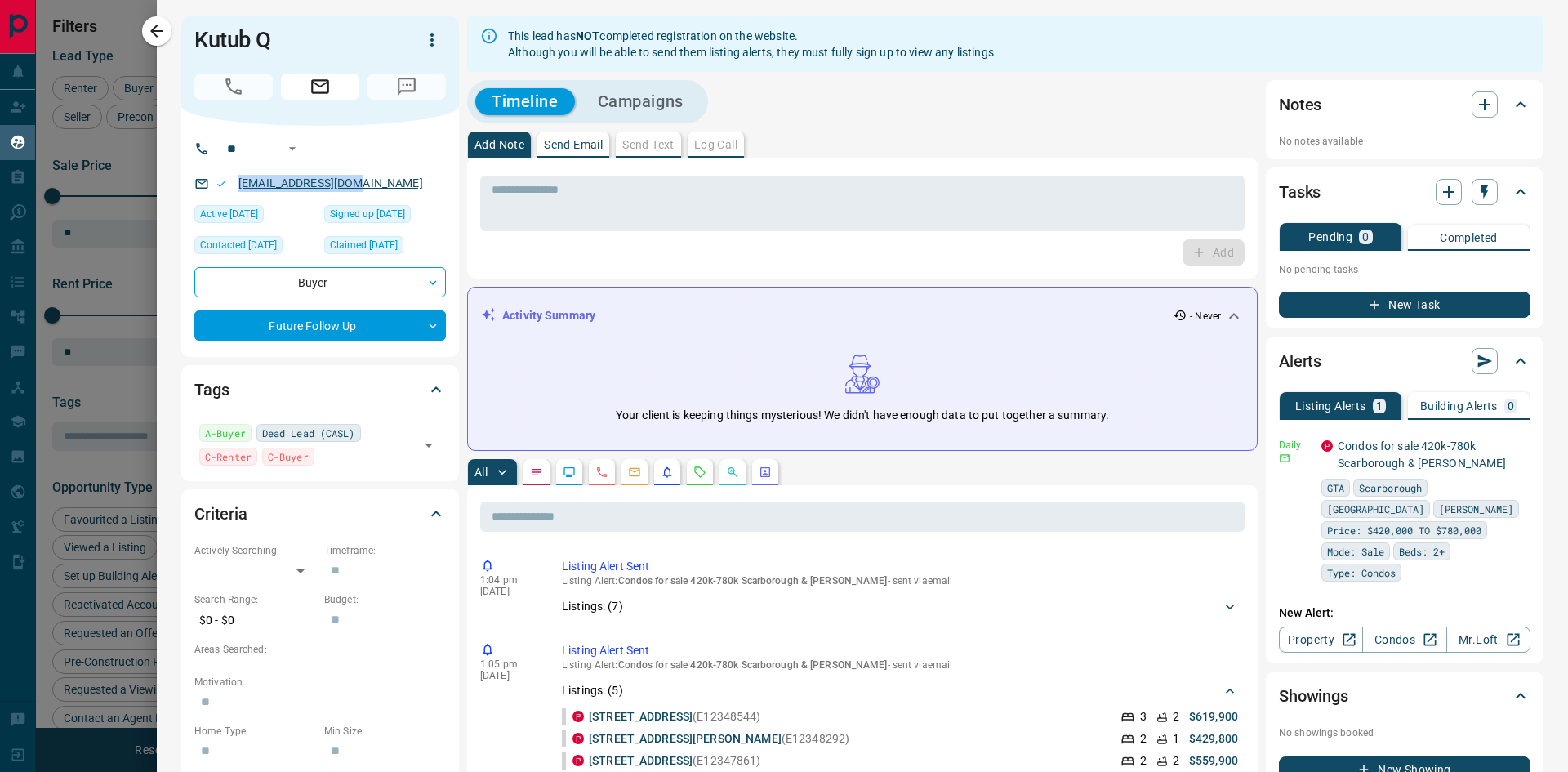
drag, startPoint x: 362, startPoint y: 180, endPoint x: 238, endPoint y: 183, distance: 124.0
click at [238, 183] on div "[EMAIL_ADDRESS][DOMAIN_NAME]" at bounding box center [320, 183] width 251 height 27
copy link "[EMAIL_ADDRESS][DOMAIN_NAME]"
click at [167, 35] on button "button" at bounding box center [156, 30] width 29 height 29
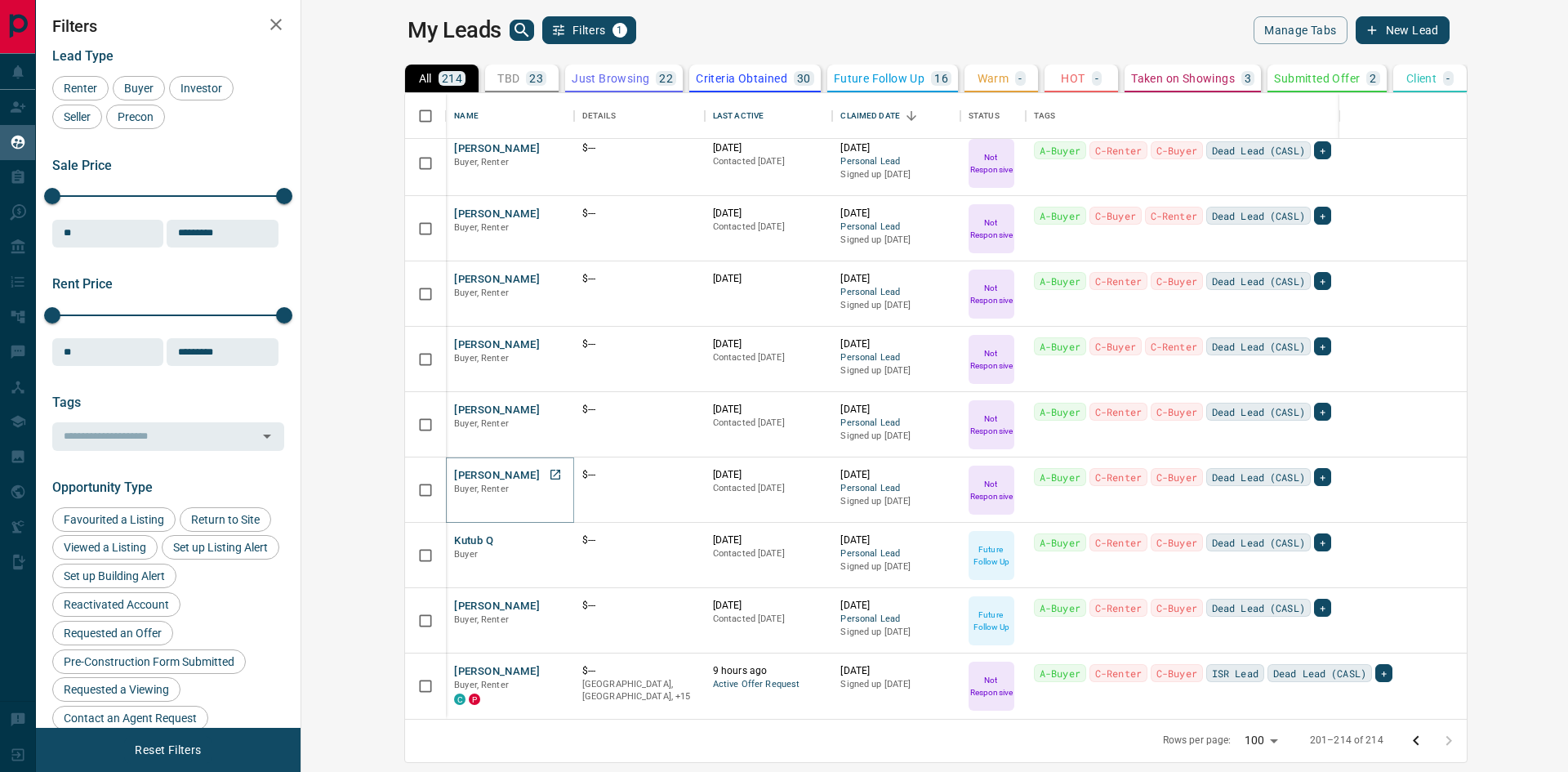
click at [454, 477] on button "[PERSON_NAME]" at bounding box center [496, 476] width 85 height 16
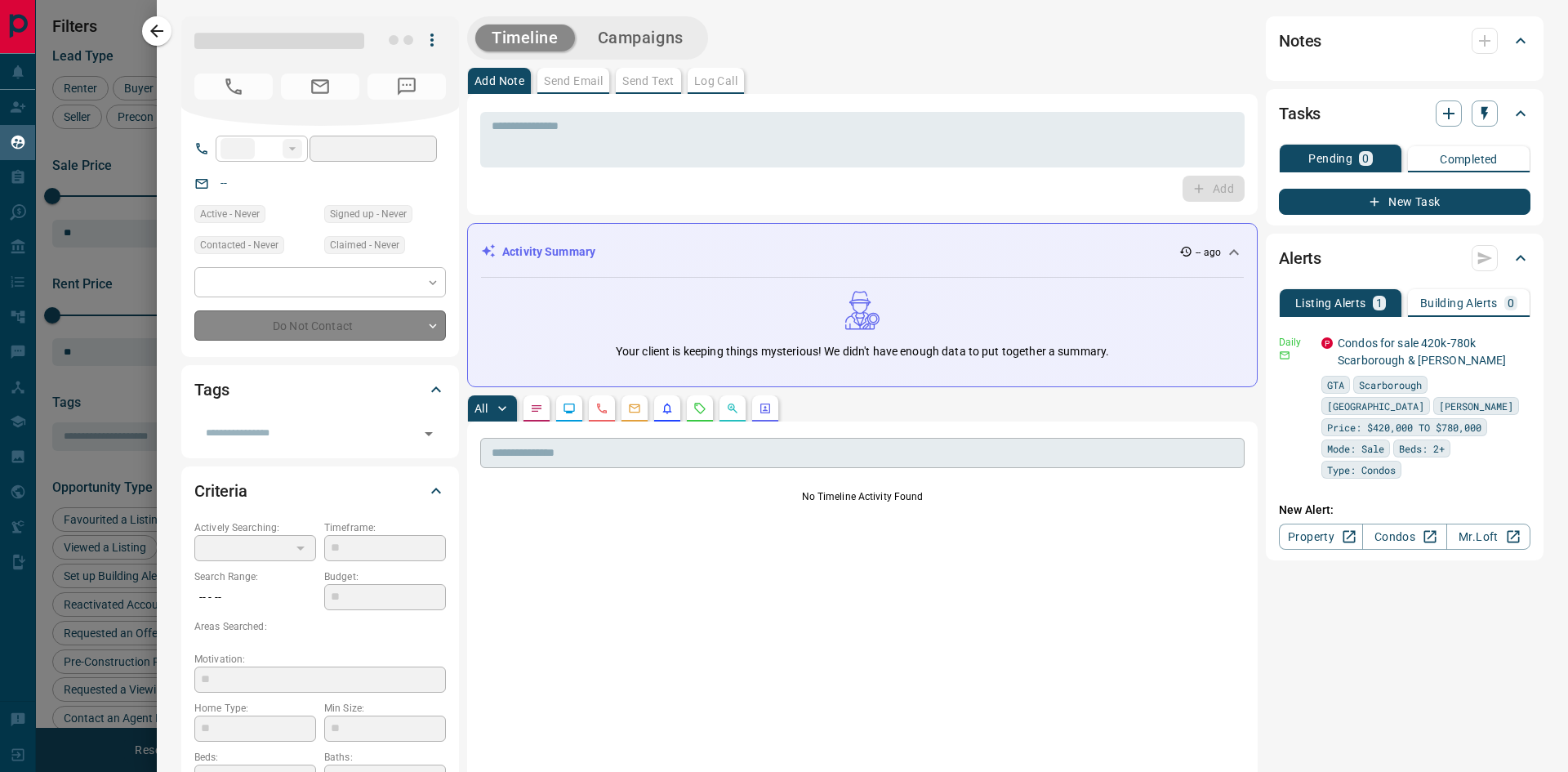
type input "**"
type input "**********"
type input "*"
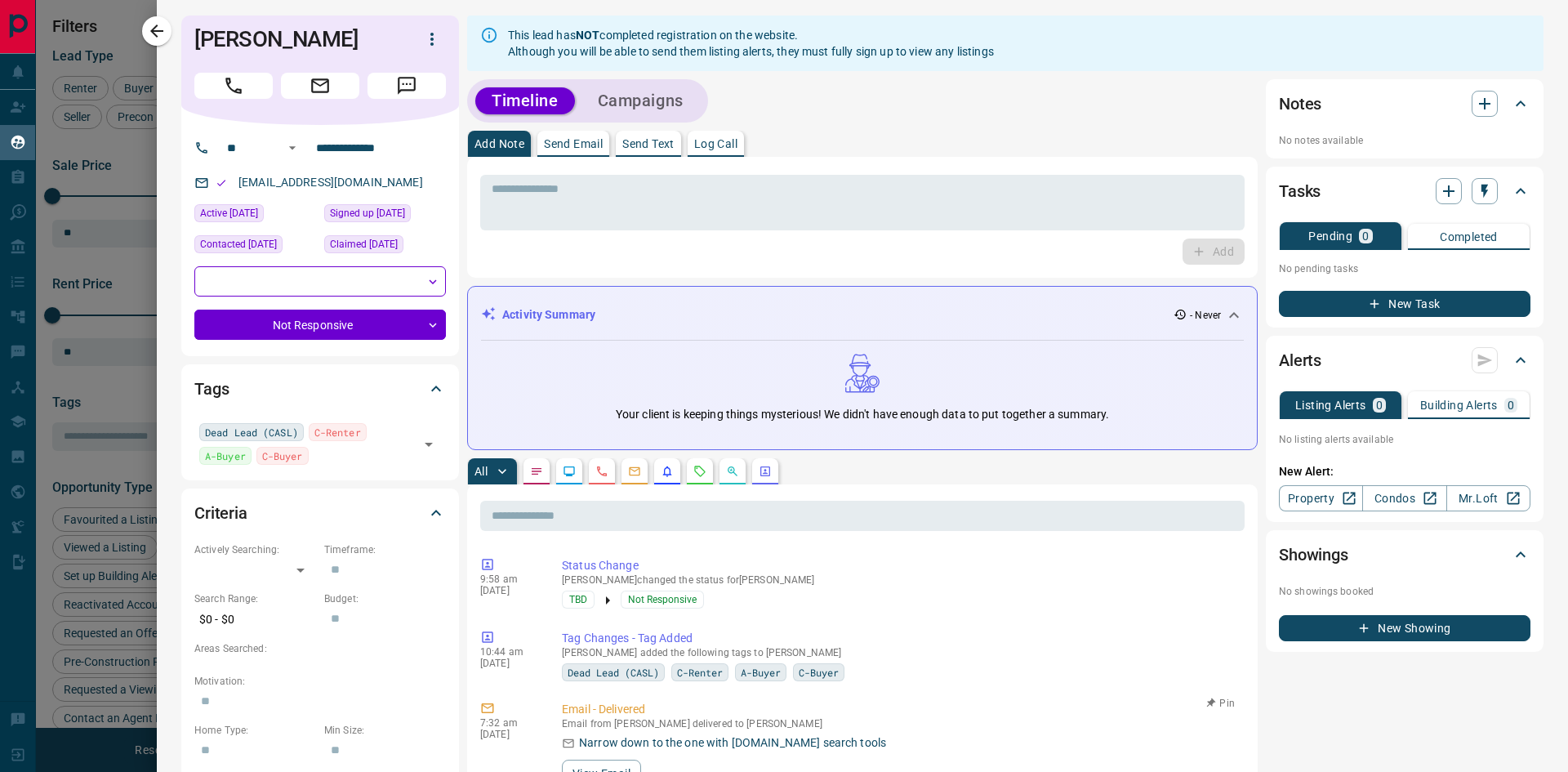
scroll to position [0, 0]
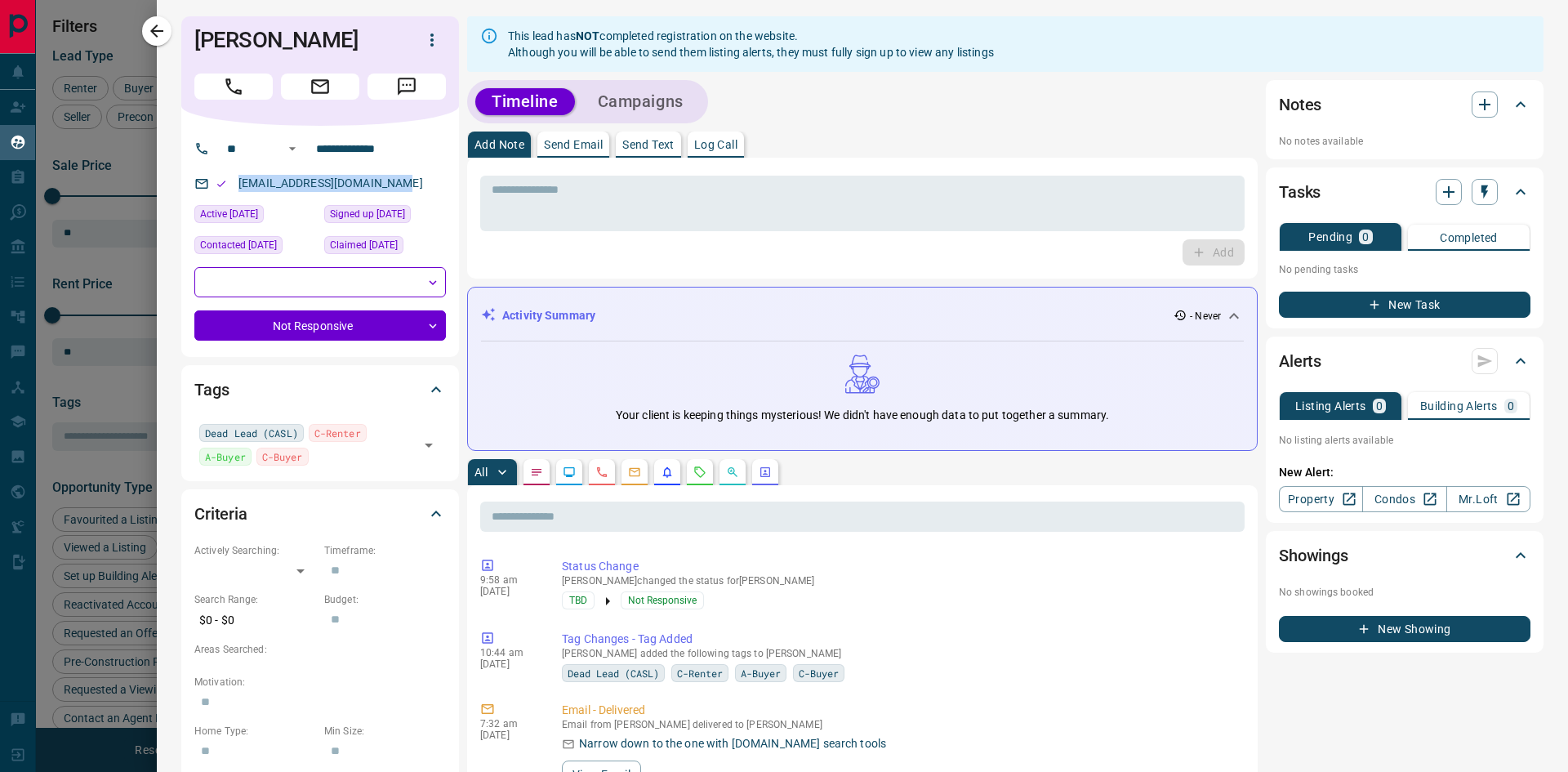
drag, startPoint x: 413, startPoint y: 186, endPoint x: 230, endPoint y: 193, distance: 183.1
click at [230, 193] on div "[EMAIL_ADDRESS][DOMAIN_NAME]" at bounding box center [320, 183] width 251 height 27
copy link "[EMAIL_ADDRESS][DOMAIN_NAME]"
click at [159, 29] on icon "button" at bounding box center [157, 31] width 20 height 20
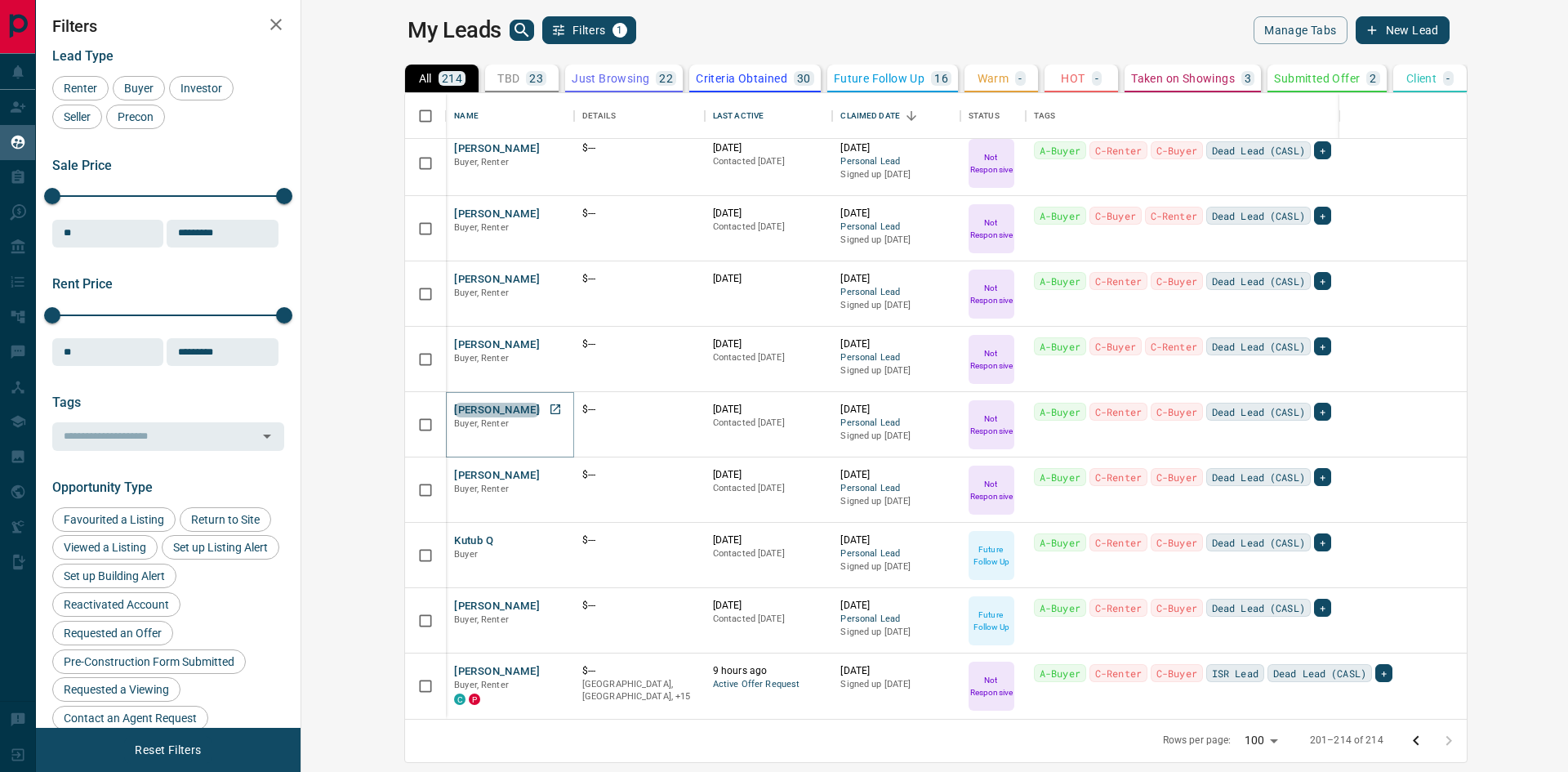
click at [454, 409] on button "[PERSON_NAME]" at bounding box center [496, 410] width 85 height 16
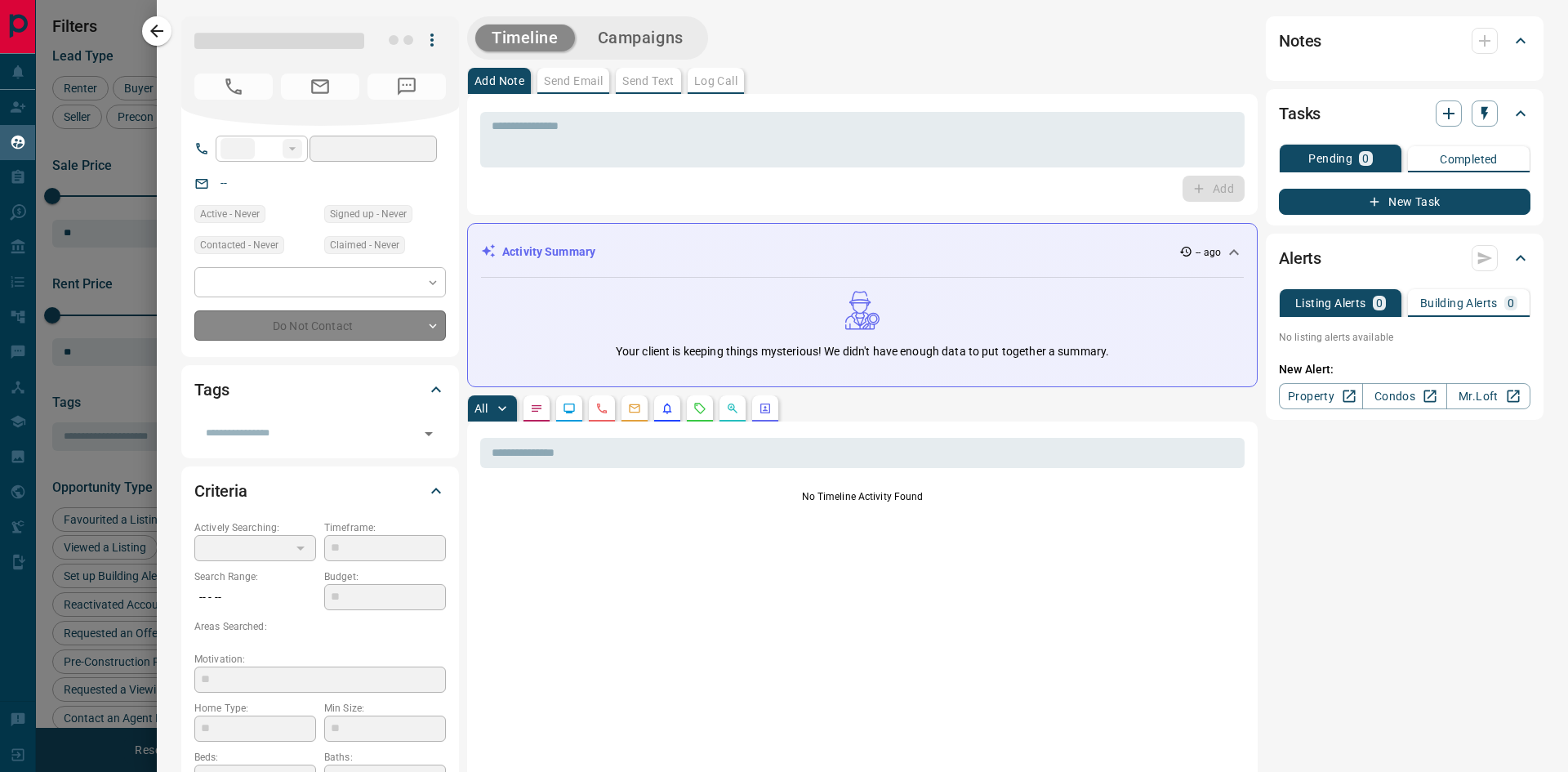
type input "**"
type input "**********"
type input "*"
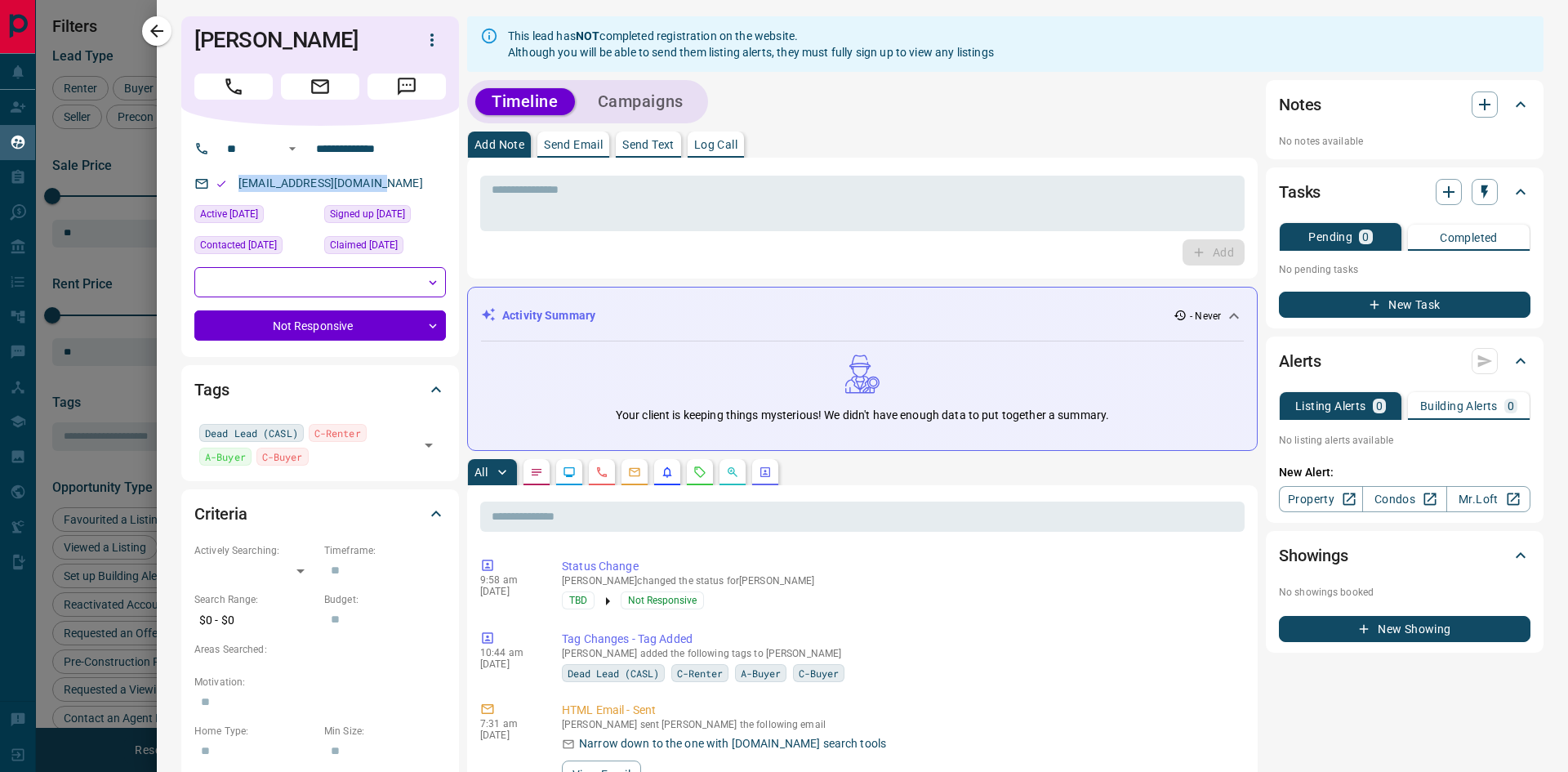
drag, startPoint x: 390, startPoint y: 184, endPoint x: 236, endPoint y: 181, distance: 154.0
click at [236, 181] on div "[EMAIL_ADDRESS][DOMAIN_NAME]" at bounding box center [320, 183] width 251 height 27
drag, startPoint x: 365, startPoint y: 37, endPoint x: 191, endPoint y: 34, distance: 174.0
click at [191, 34] on div "[PERSON_NAME]" at bounding box center [320, 70] width 278 height 110
click at [160, 38] on icon "button" at bounding box center [157, 31] width 20 height 20
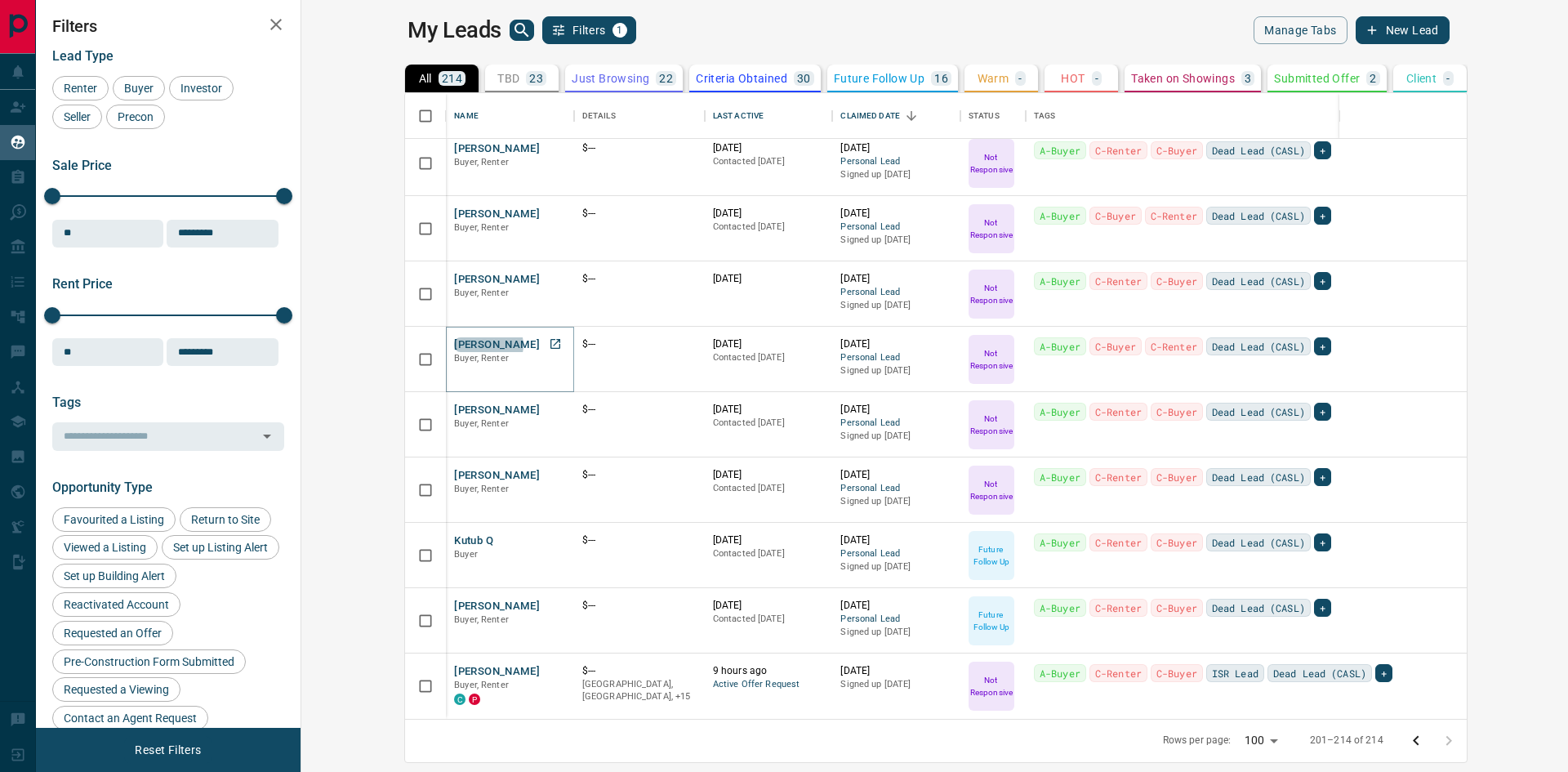
click at [454, 344] on button "[PERSON_NAME]" at bounding box center [496, 345] width 85 height 16
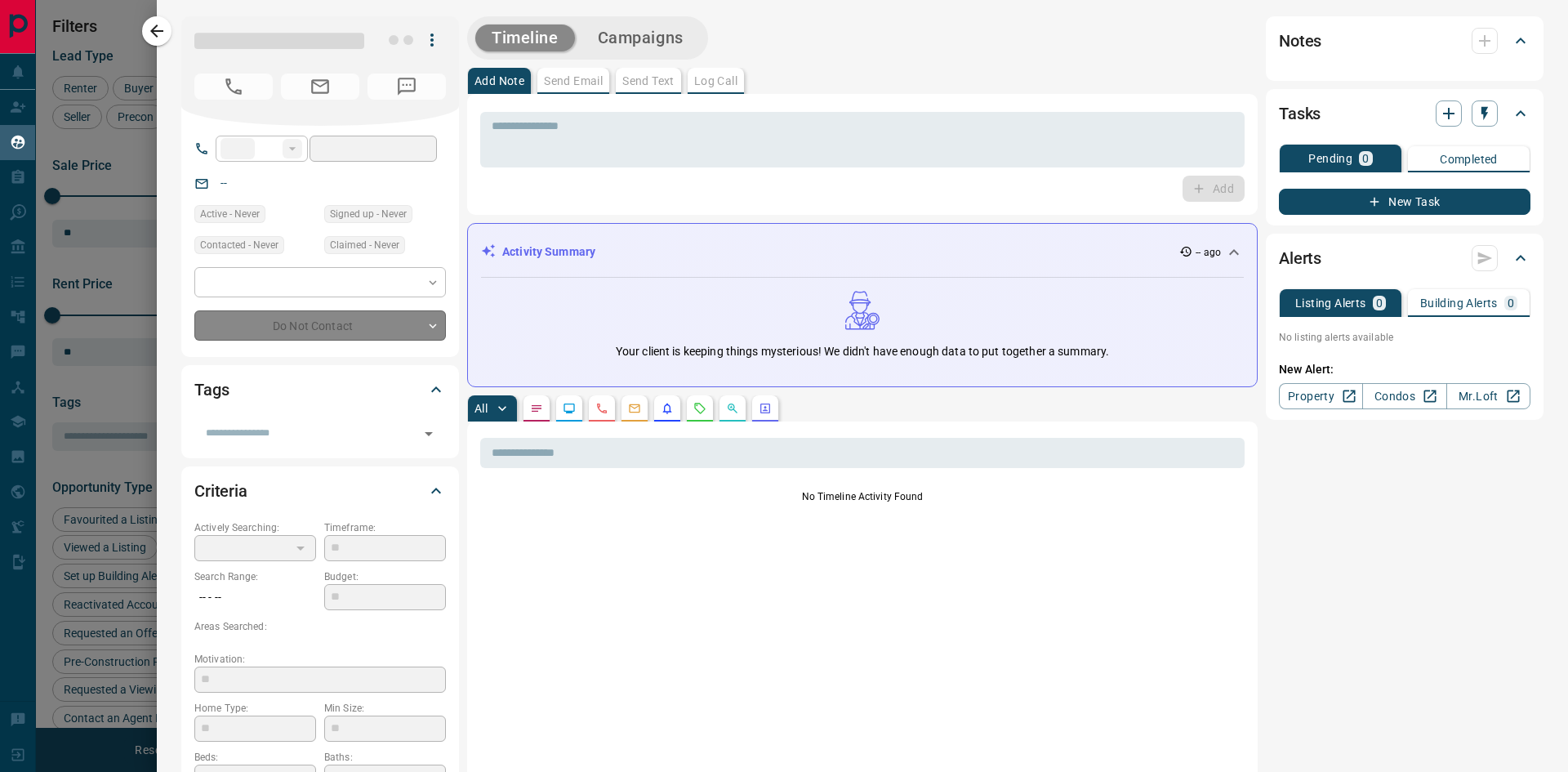
type input "**"
type input "**********"
type input "*"
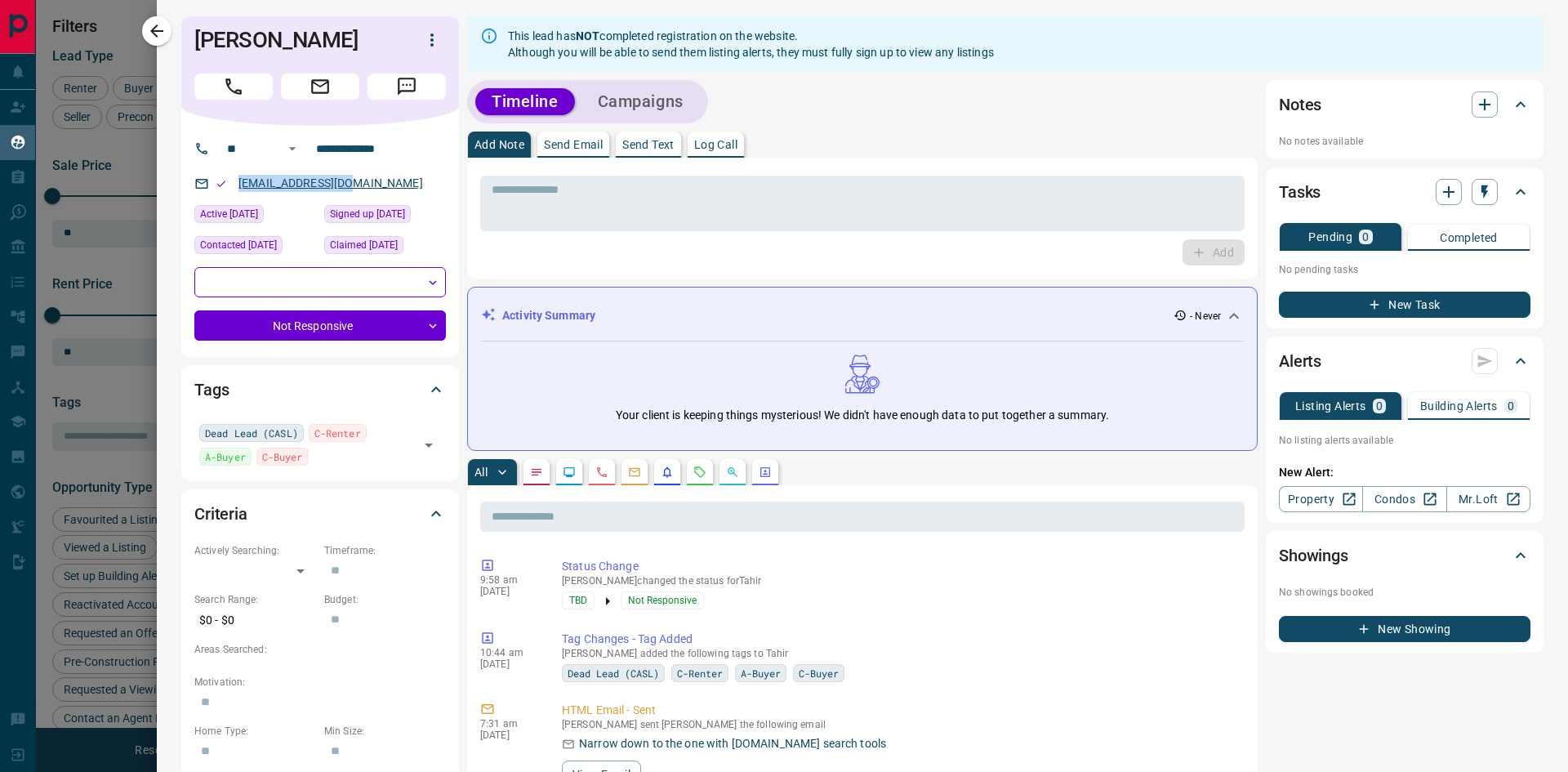
drag, startPoint x: 362, startPoint y: 184, endPoint x: 238, endPoint y: 184, distance: 124.0
click at [229, 184] on div "[EMAIL_ADDRESS][DOMAIN_NAME]" at bounding box center [320, 183] width 251 height 27
click at [169, 33] on button "button" at bounding box center [156, 30] width 29 height 29
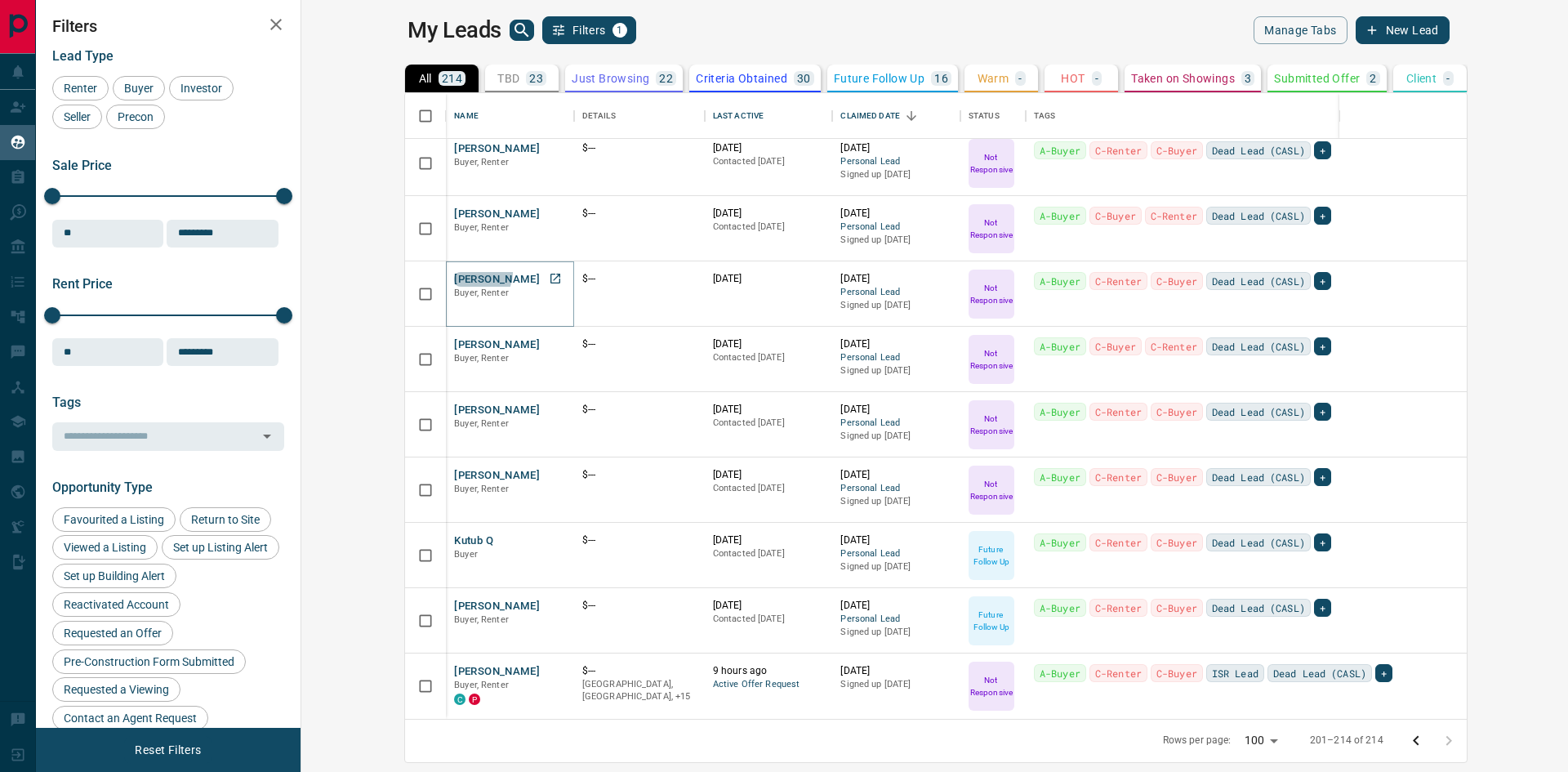
click at [454, 273] on button "[PERSON_NAME]" at bounding box center [496, 280] width 85 height 16
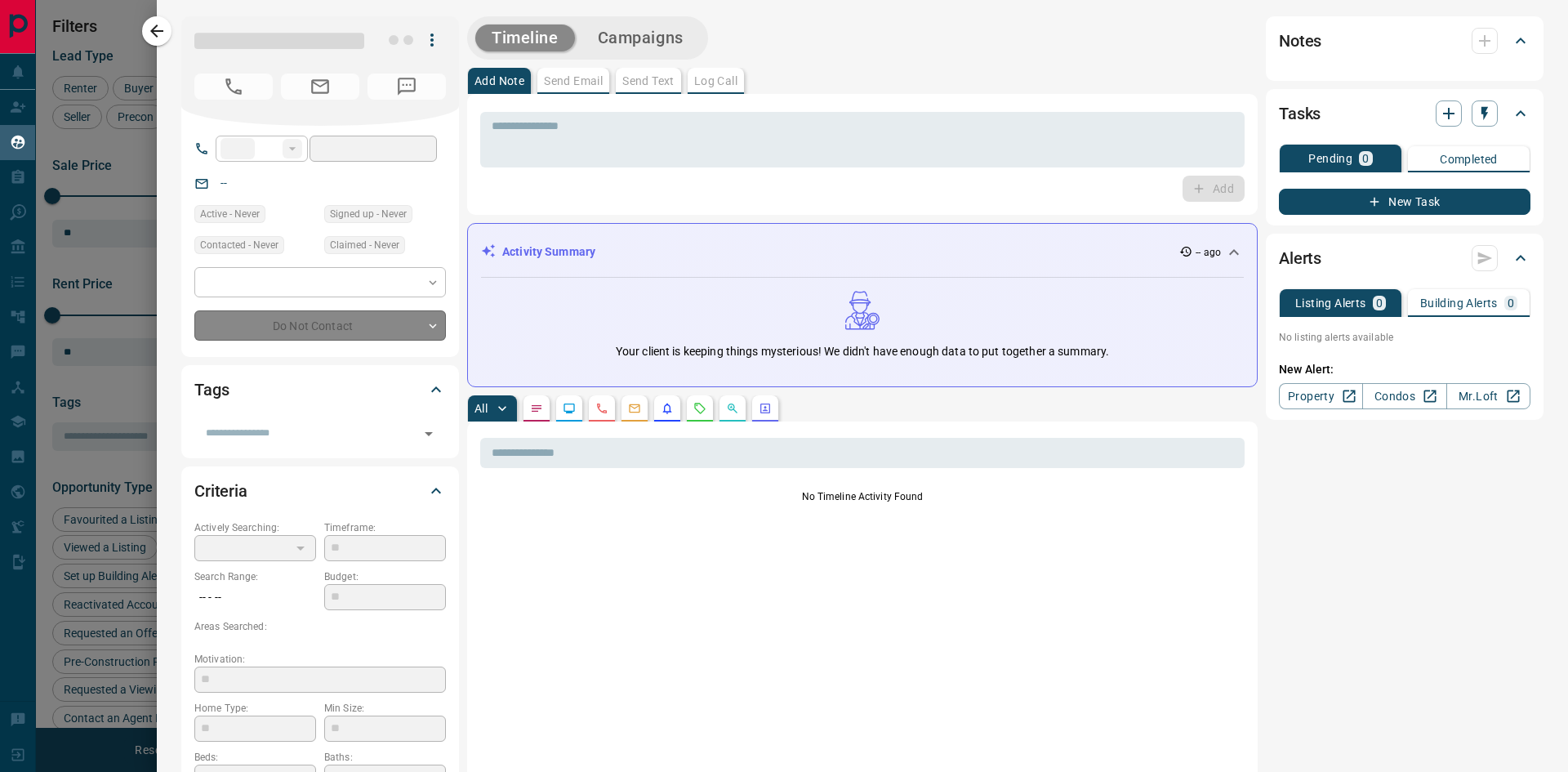
type input "**"
type input "**********"
type input "*"
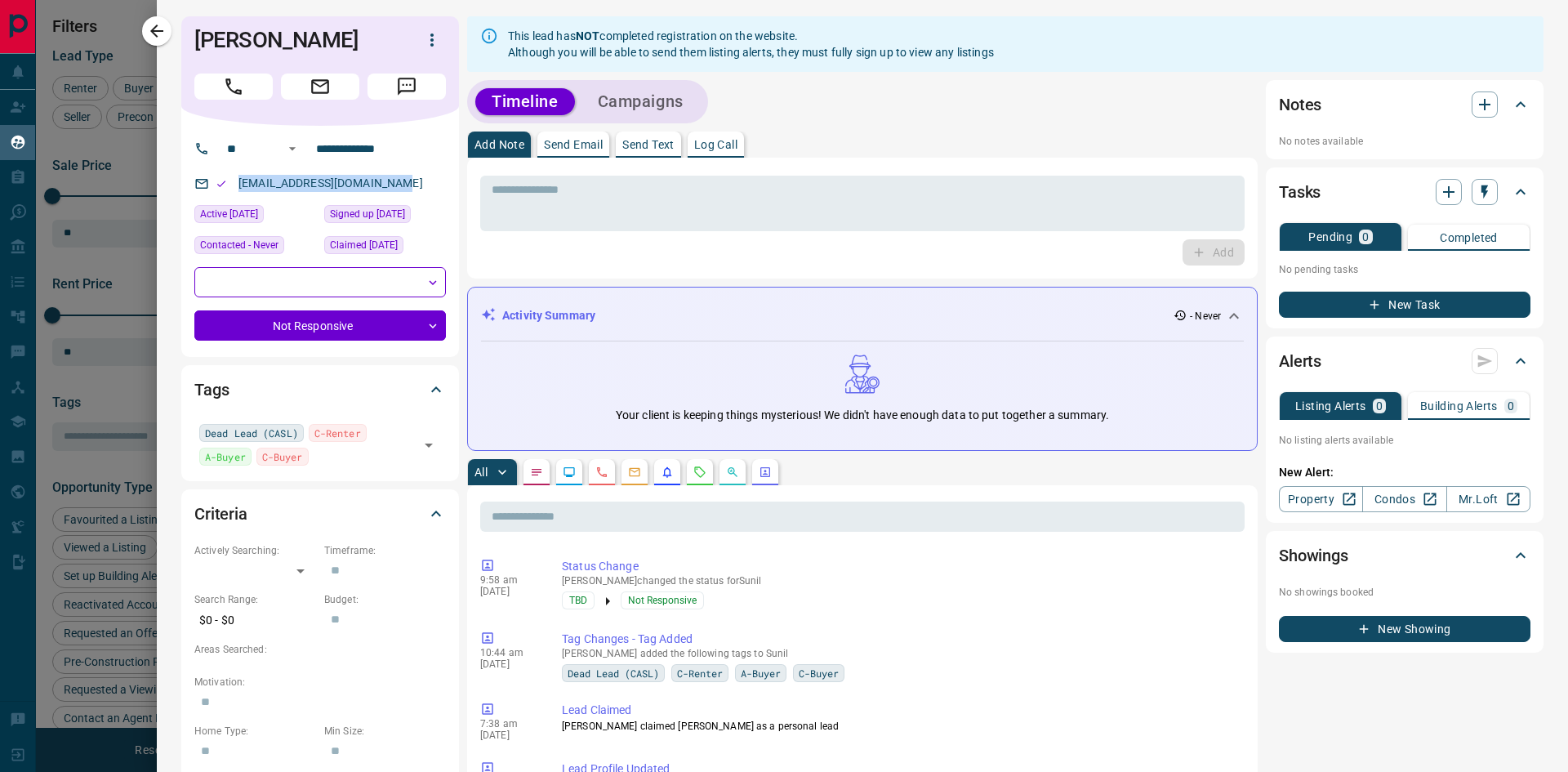
drag, startPoint x: 400, startPoint y: 184, endPoint x: 237, endPoint y: 184, distance: 163.0
click at [237, 184] on div "[EMAIL_ADDRESS][DOMAIN_NAME]" at bounding box center [320, 183] width 251 height 27
click at [155, 32] on icon "button" at bounding box center [157, 31] width 13 height 13
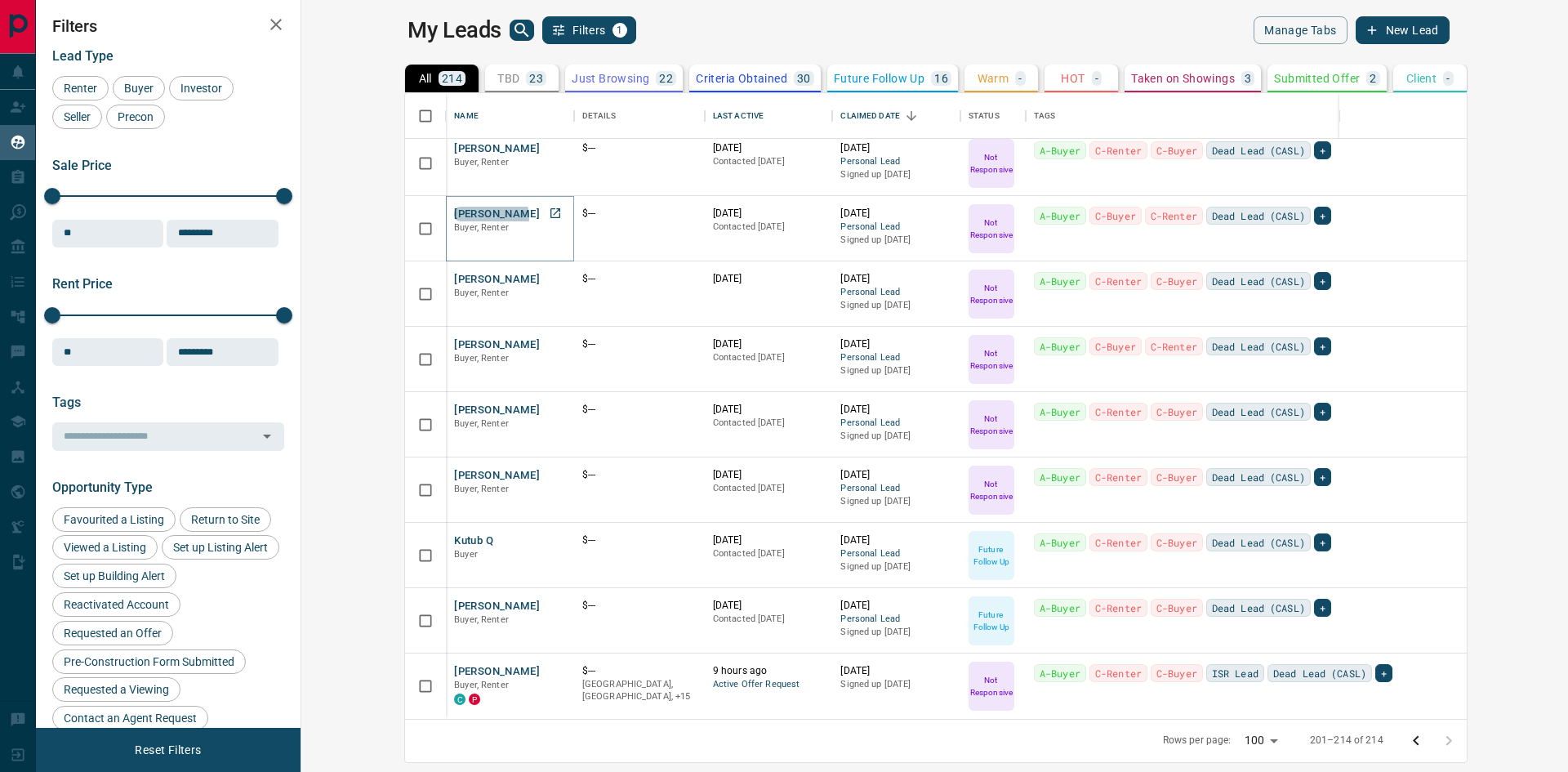
click at [454, 217] on button "[PERSON_NAME]" at bounding box center [496, 214] width 85 height 16
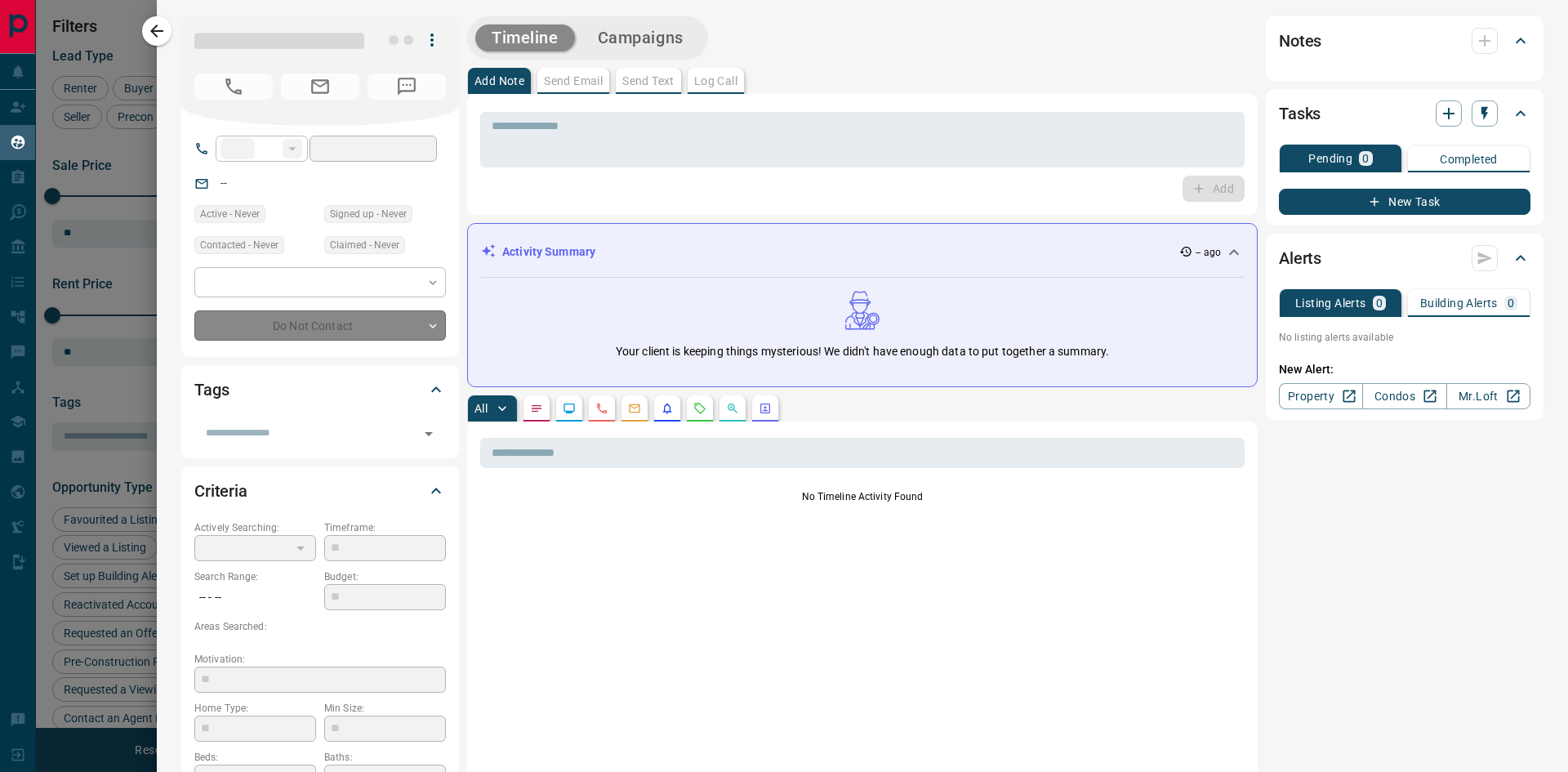
type input "**"
type input "**********"
type input "*"
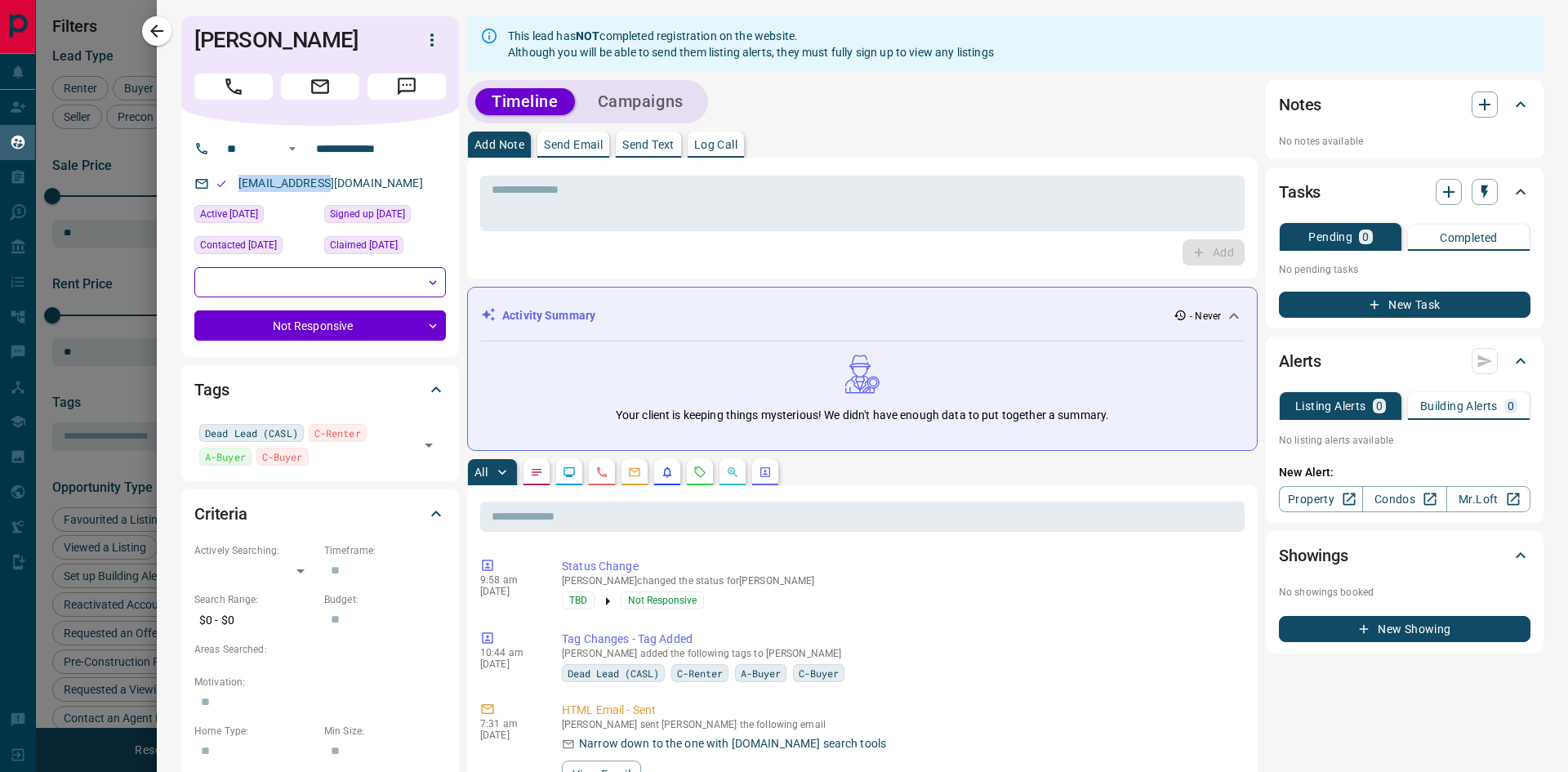
drag, startPoint x: 307, startPoint y: 178, endPoint x: 234, endPoint y: 175, distance: 73.1
click at [234, 175] on p "[EMAIL_ADDRESS][DOMAIN_NAME]" at bounding box center [330, 183] width 194 height 27
click at [158, 28] on icon "button" at bounding box center [157, 31] width 20 height 20
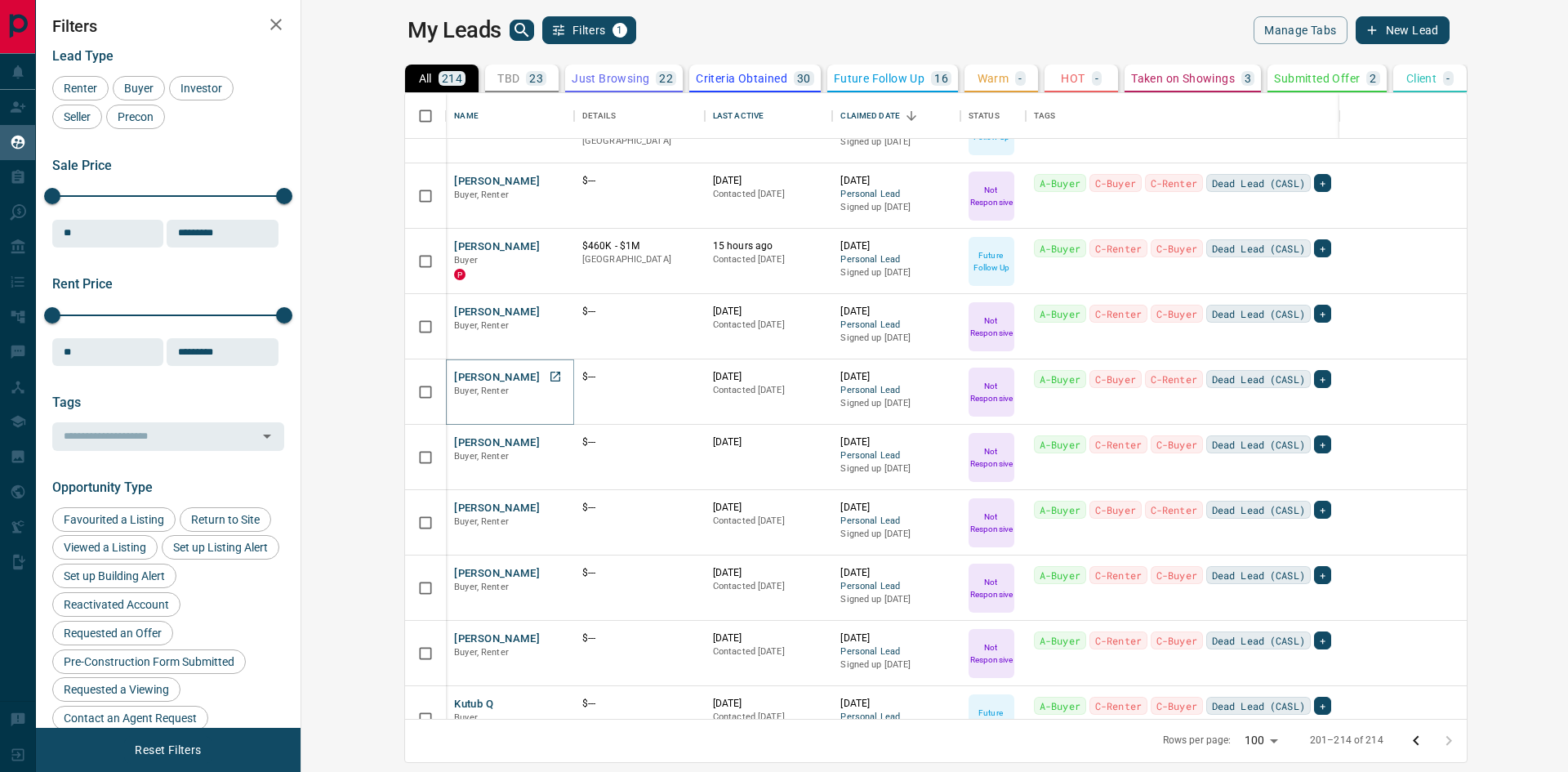
scroll to position [90, 0]
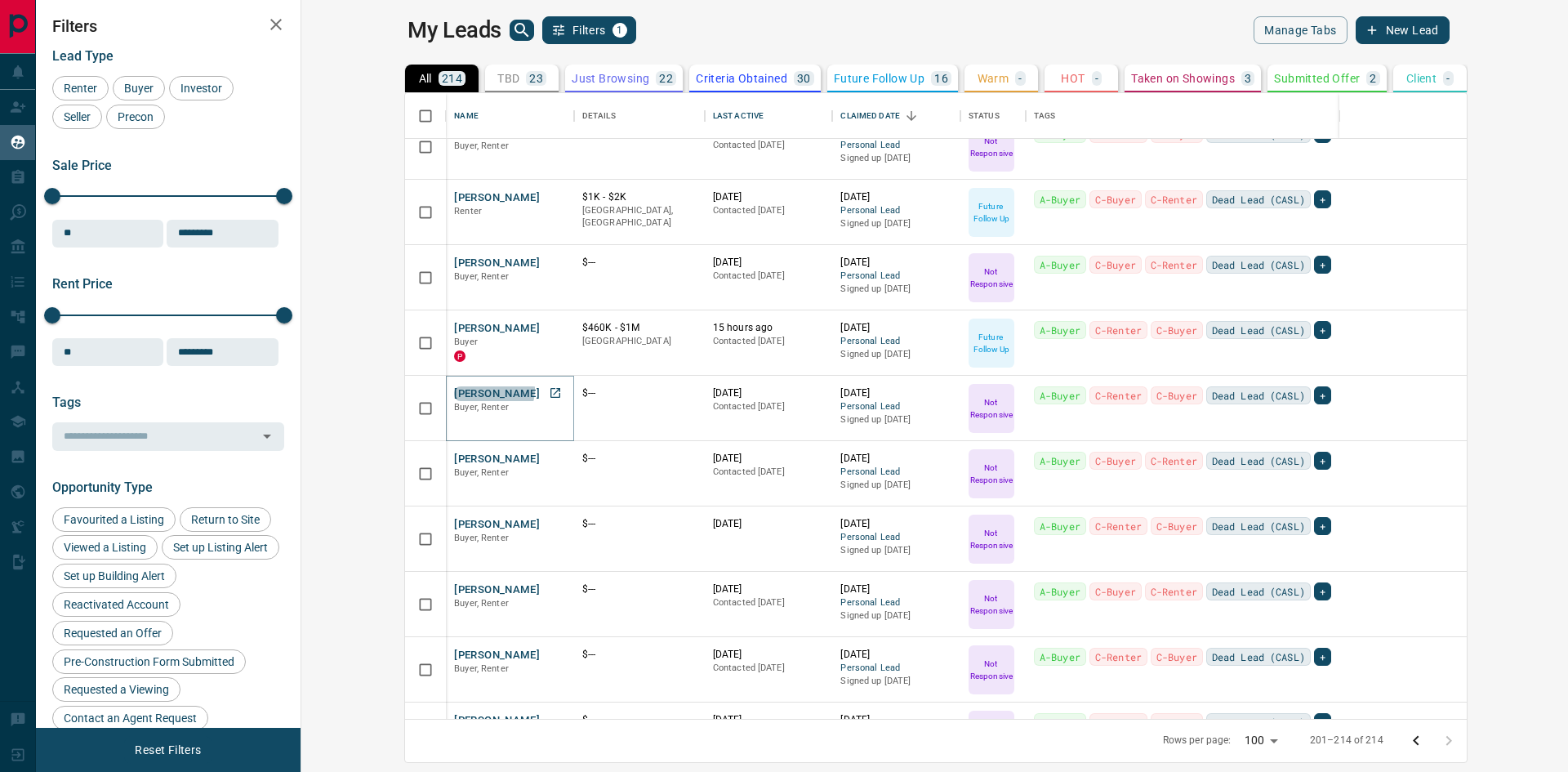
click at [454, 388] on button "[PERSON_NAME]" at bounding box center [496, 394] width 85 height 16
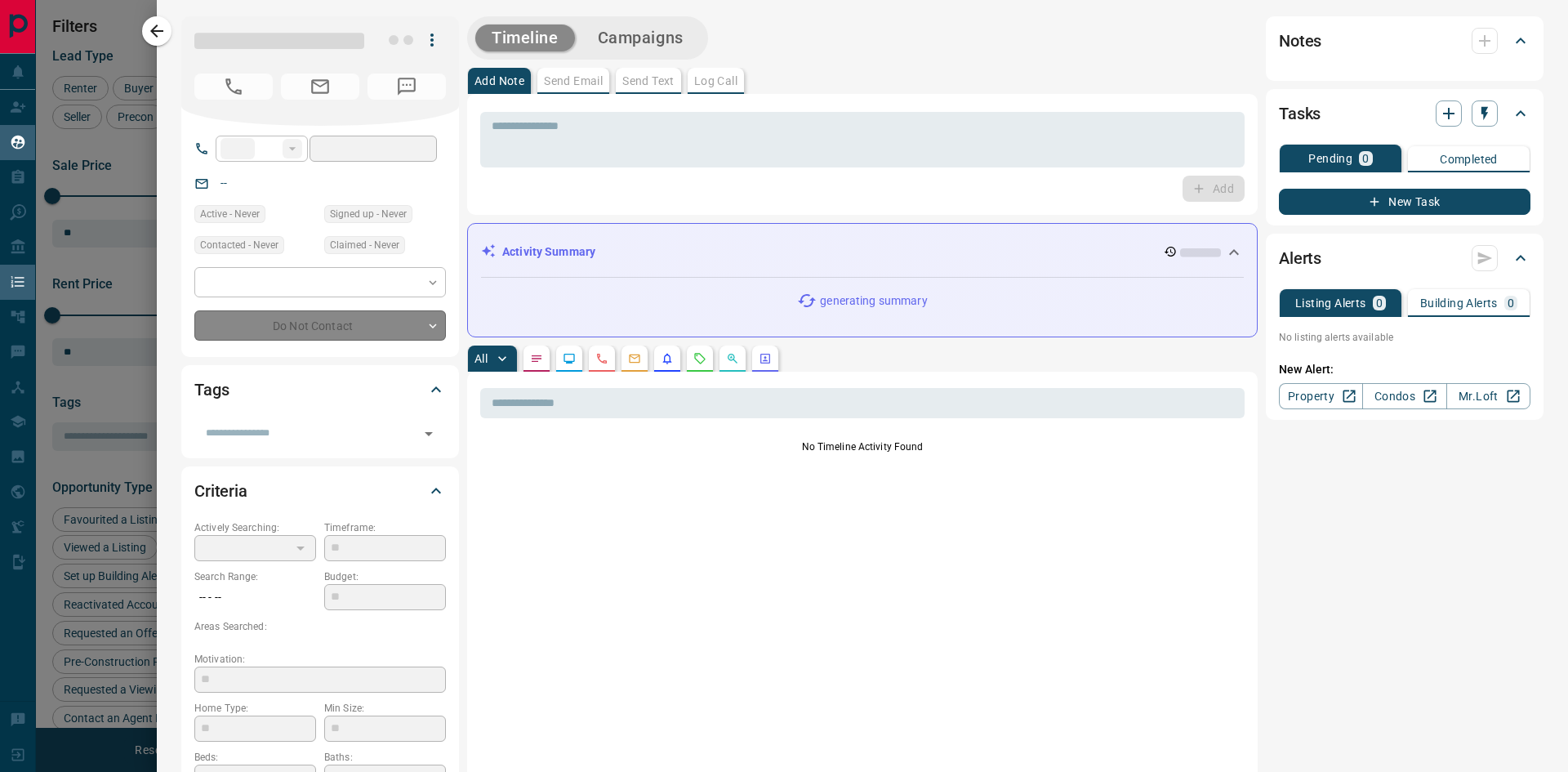
type input "**"
type input "**********"
type input "*"
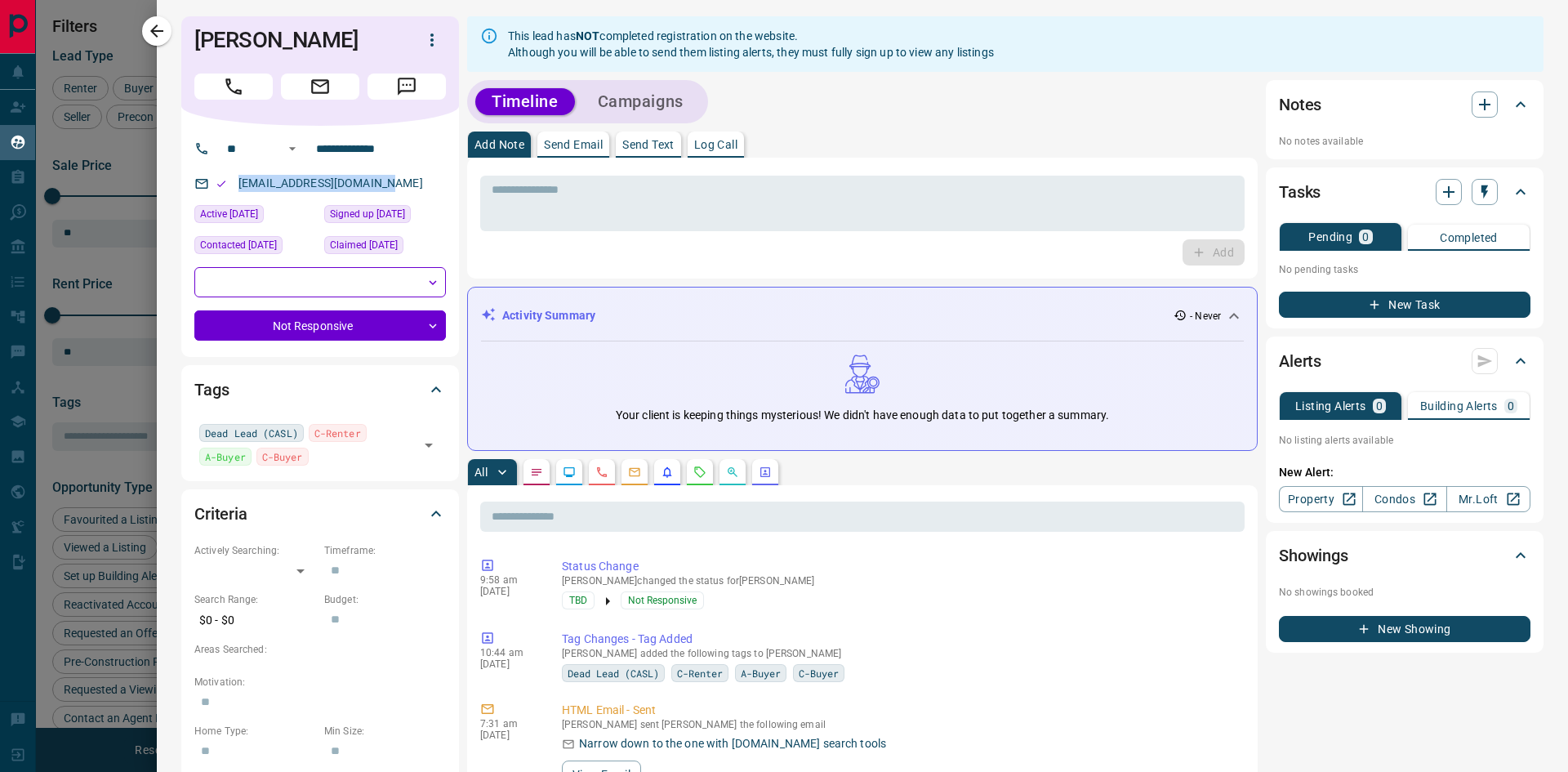
drag, startPoint x: 388, startPoint y: 178, endPoint x: 234, endPoint y: 190, distance: 154.5
click at [234, 190] on div "[EMAIL_ADDRESS][DOMAIN_NAME]" at bounding box center [320, 183] width 251 height 27
click at [149, 30] on icon "button" at bounding box center [157, 31] width 20 height 20
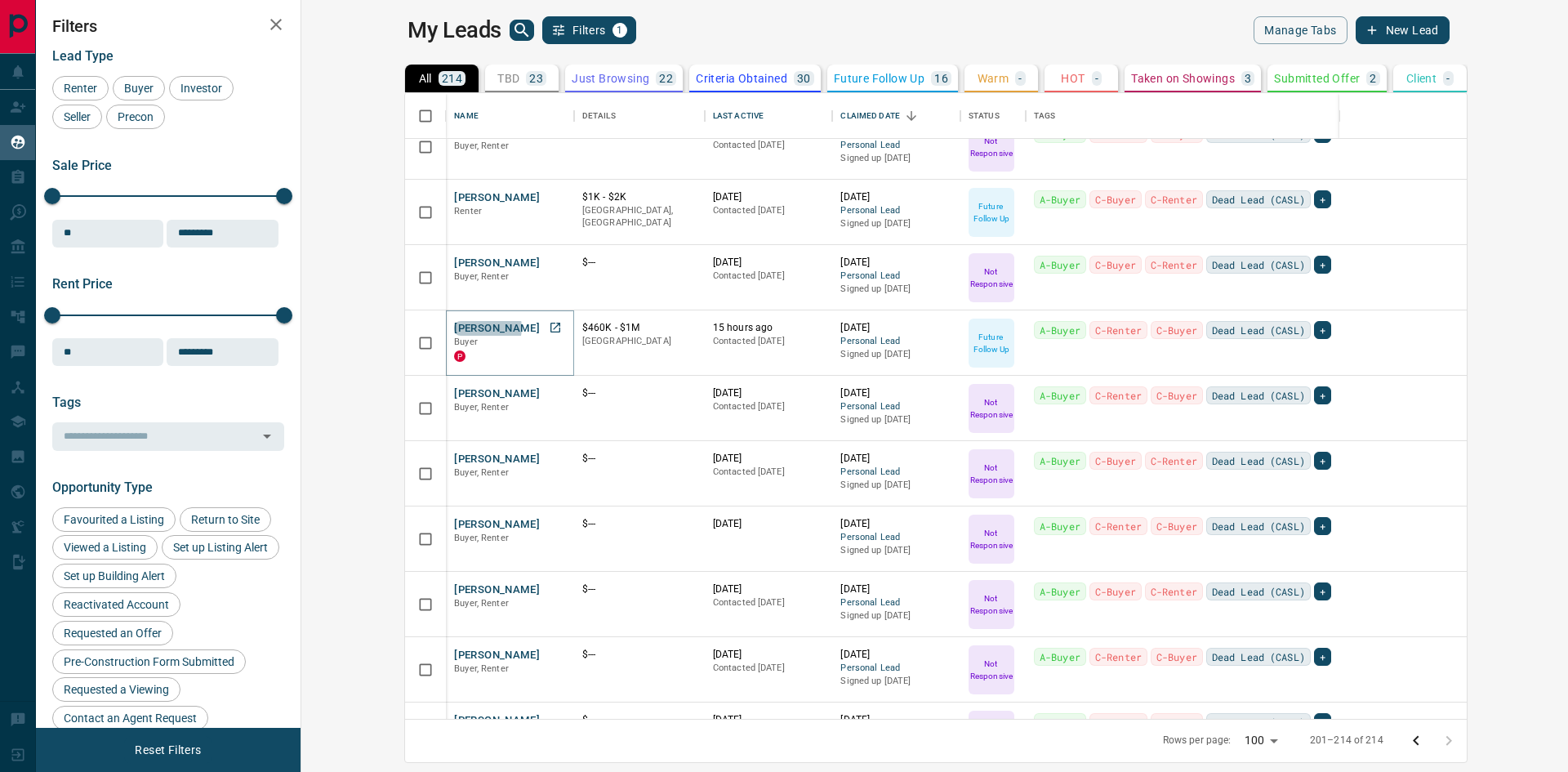
click at [454, 327] on button "[PERSON_NAME]" at bounding box center [496, 328] width 85 height 16
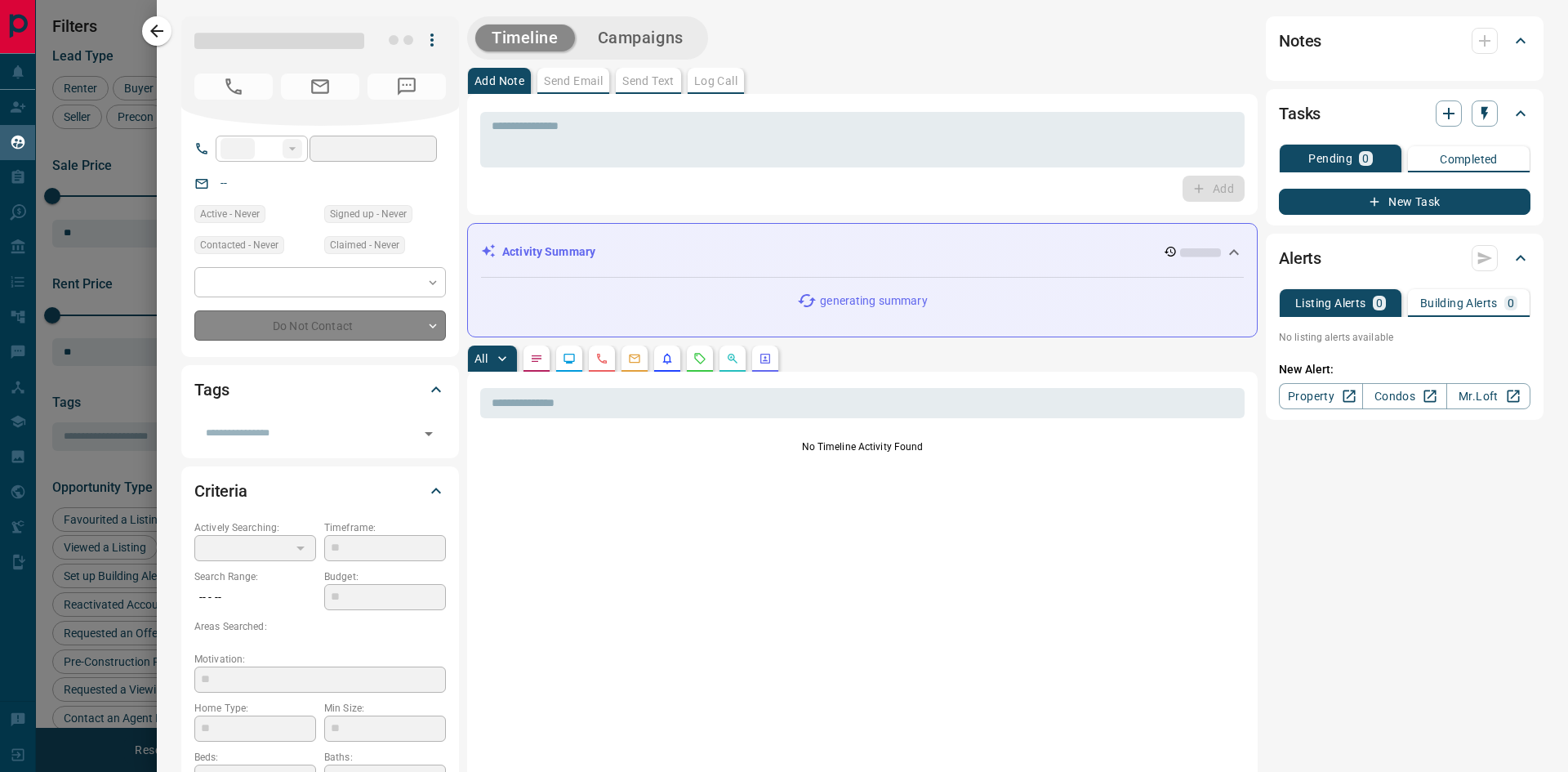
type input "**"
type input "**********"
type input "*"
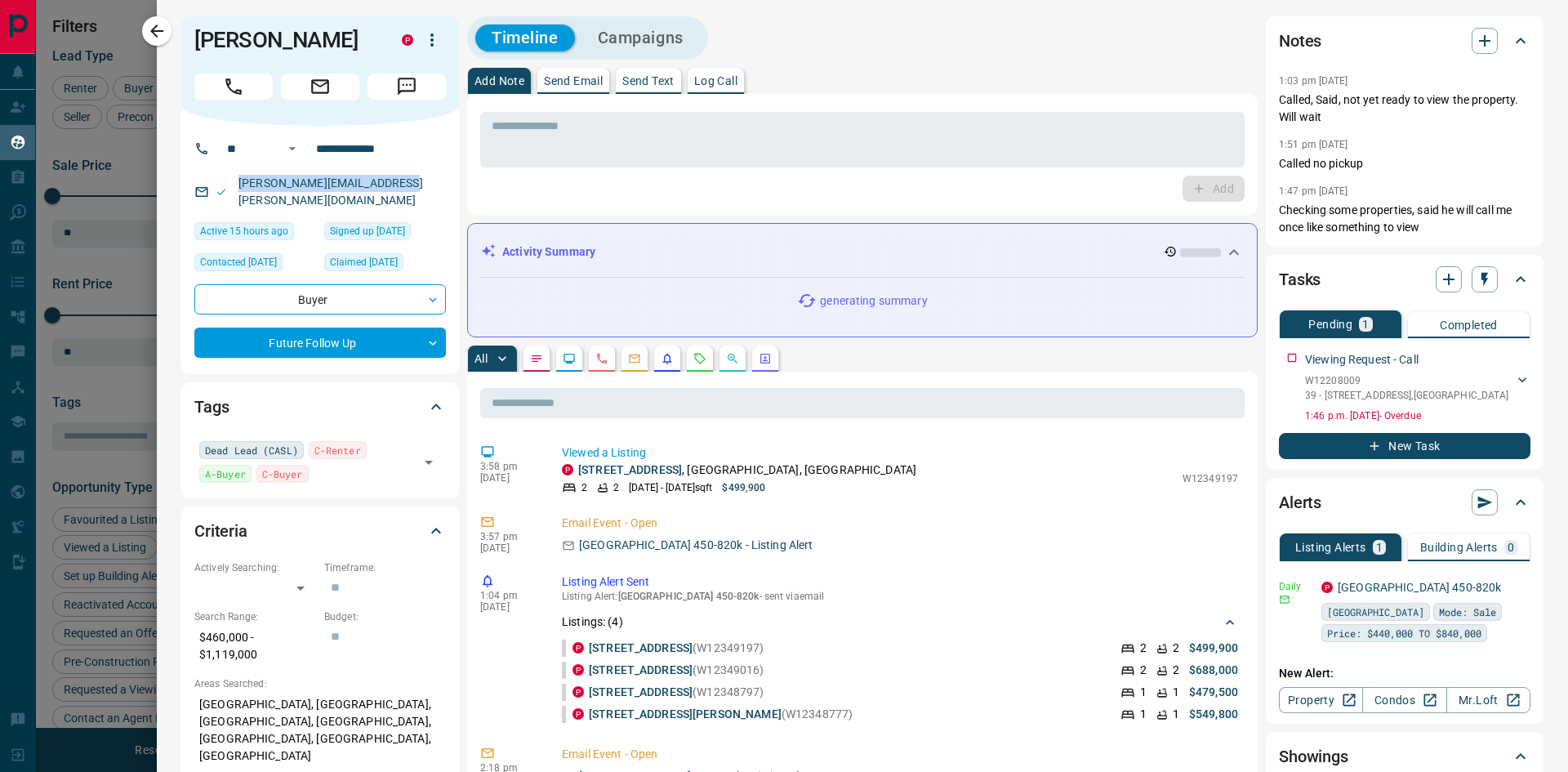
drag, startPoint x: 400, startPoint y: 185, endPoint x: 240, endPoint y: 194, distance: 160.3
click at [240, 194] on div "[PERSON_NAME][EMAIL_ADDRESS][PERSON_NAME][DOMAIN_NAME]" at bounding box center [320, 191] width 251 height 44
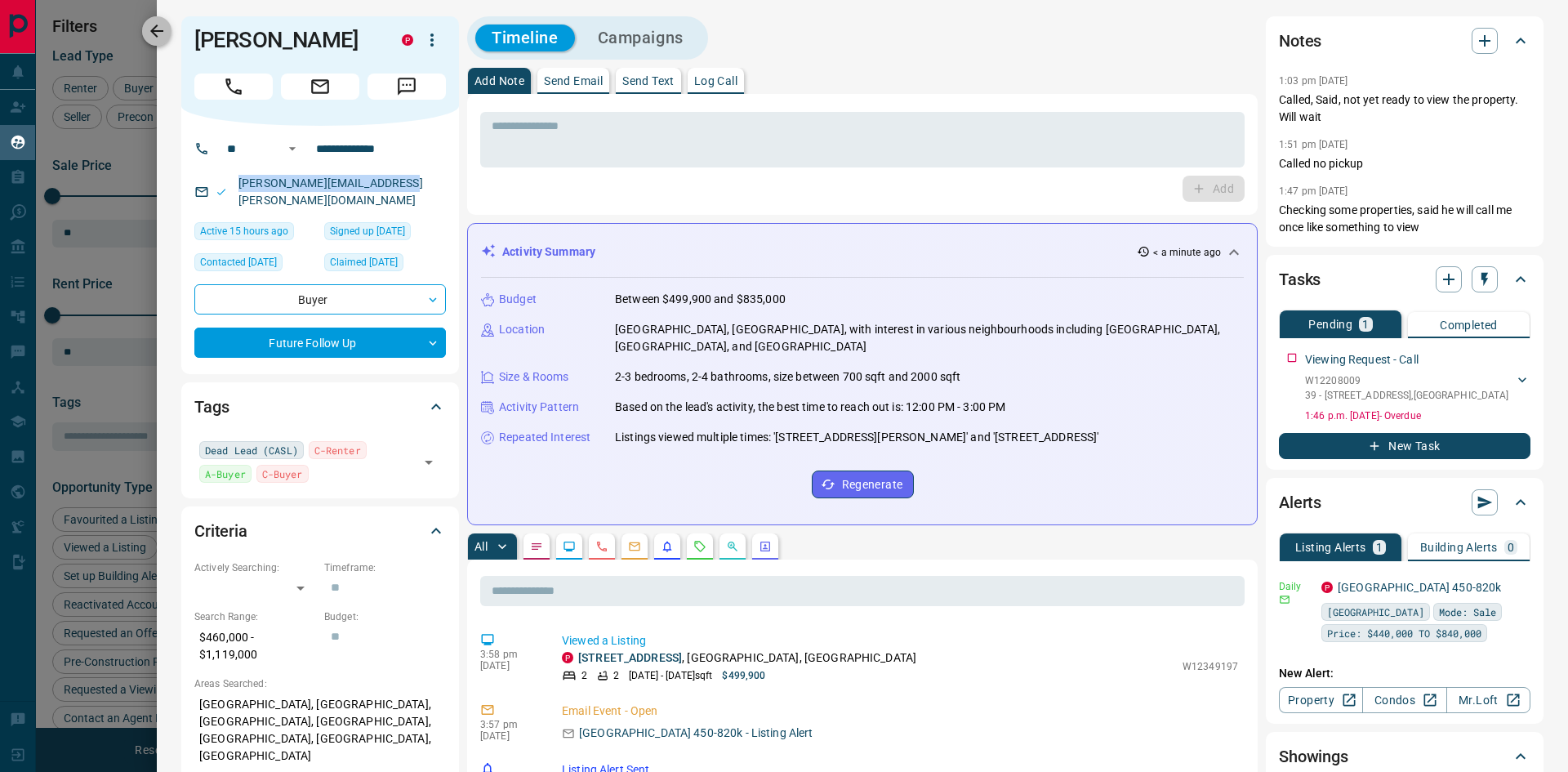
click at [163, 34] on icon "button" at bounding box center [157, 31] width 20 height 20
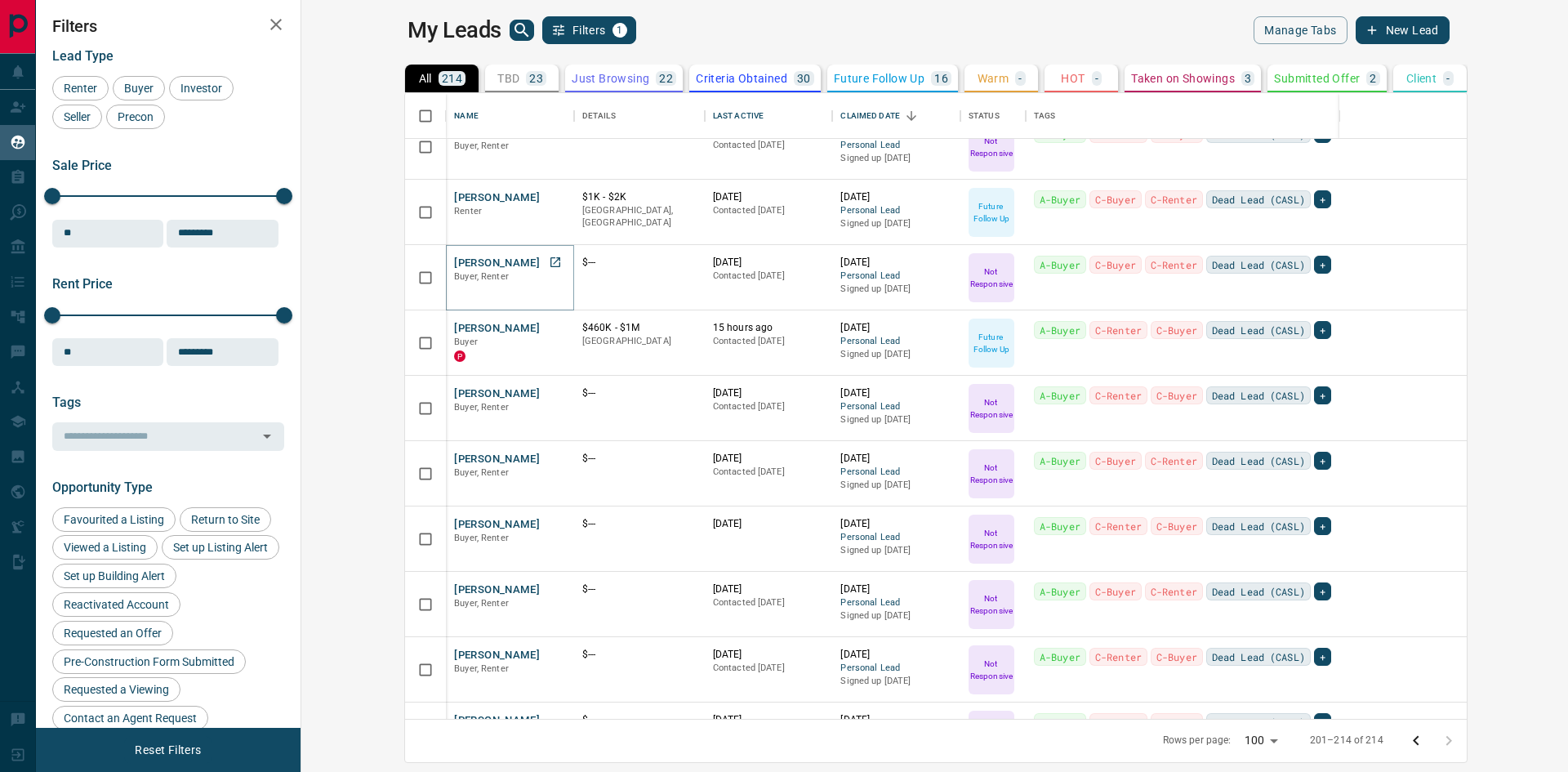
click at [454, 262] on button "[PERSON_NAME]" at bounding box center [496, 263] width 85 height 16
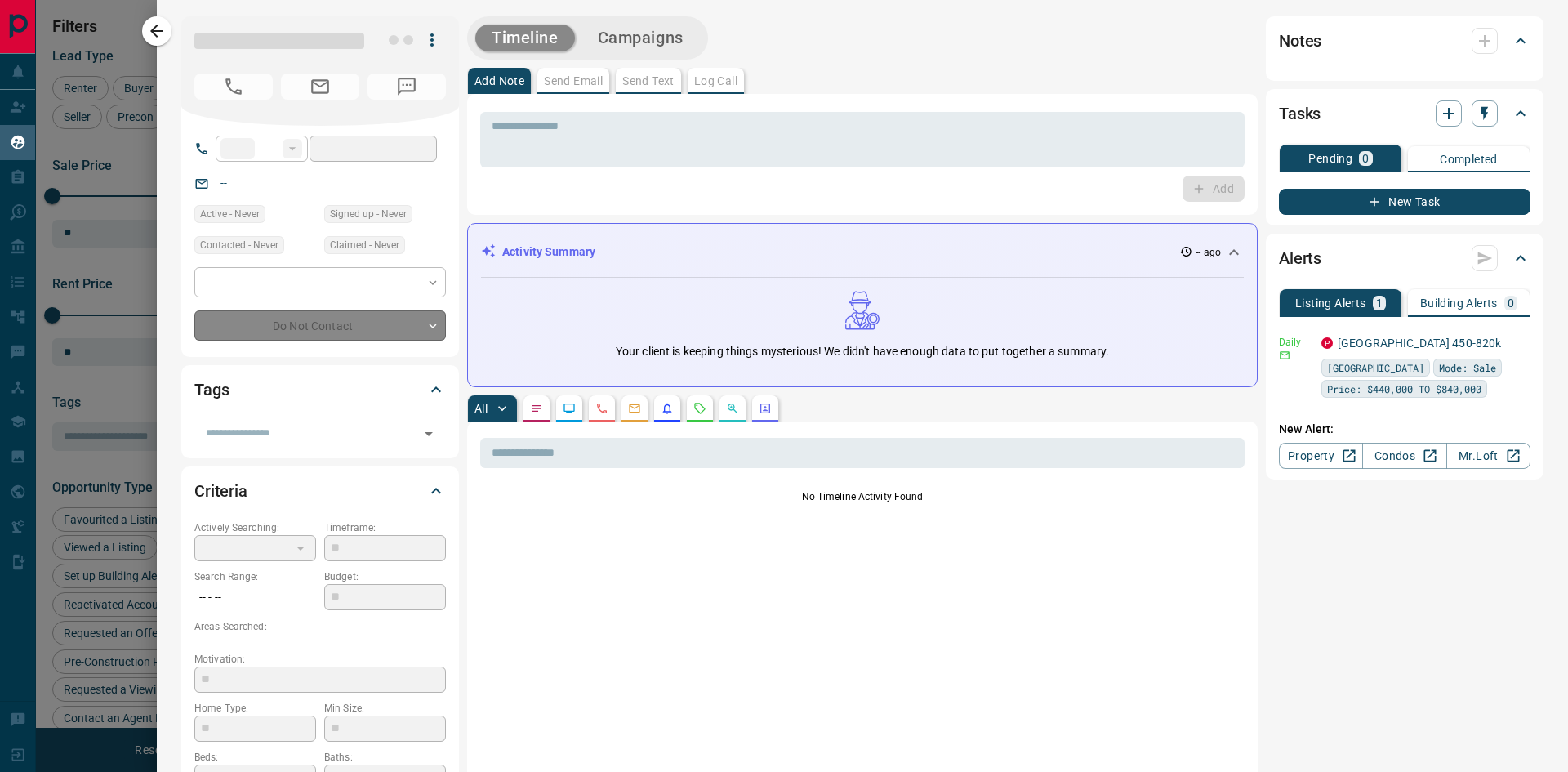
type input "**"
type input "**********"
type input "*"
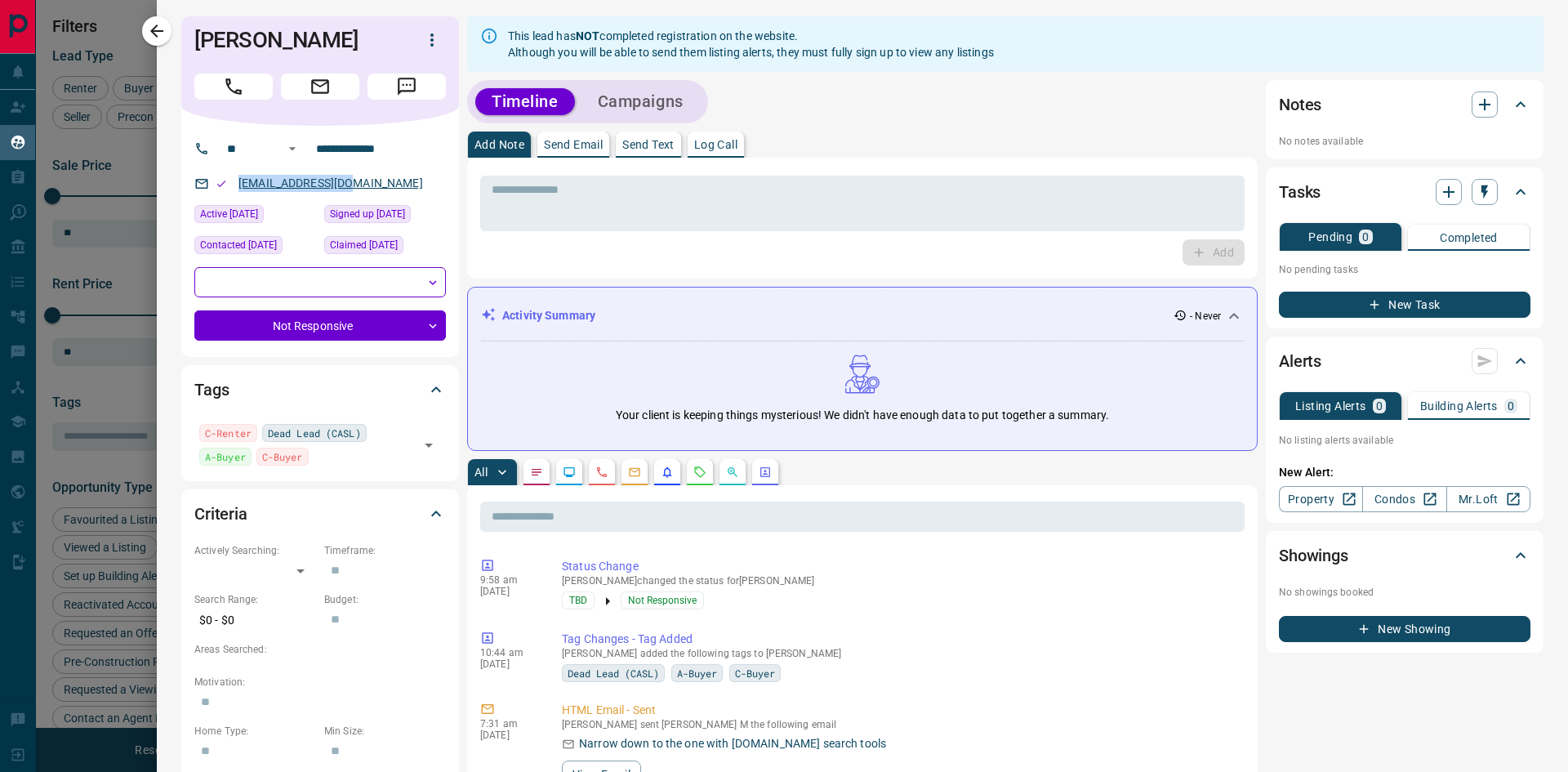
drag, startPoint x: 358, startPoint y: 185, endPoint x: 238, endPoint y: 185, distance: 120.0
click at [238, 185] on div "[EMAIL_ADDRESS][DOMAIN_NAME]" at bounding box center [320, 183] width 251 height 27
click at [151, 27] on icon "button" at bounding box center [157, 31] width 20 height 20
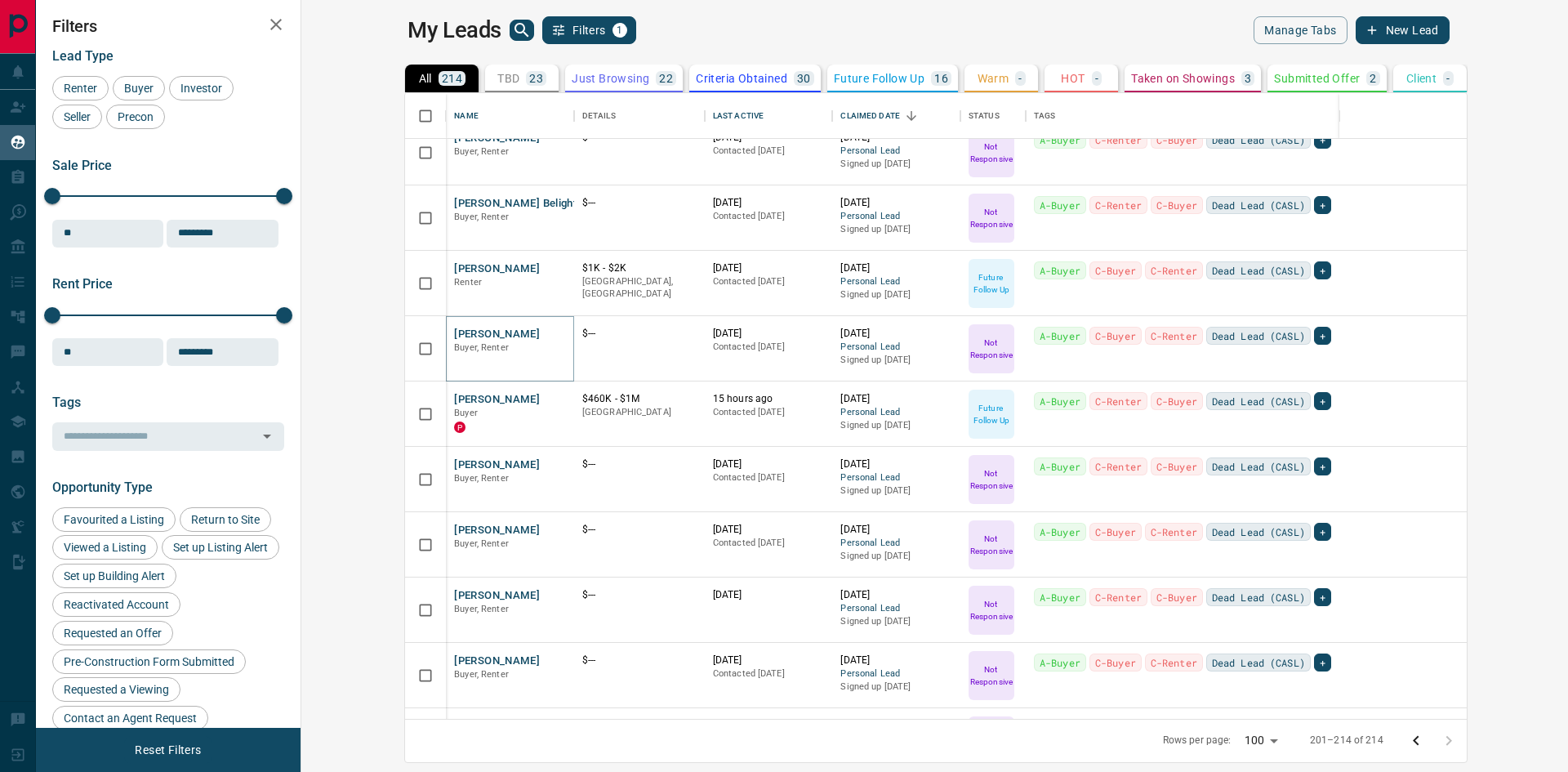
scroll to position [8, 0]
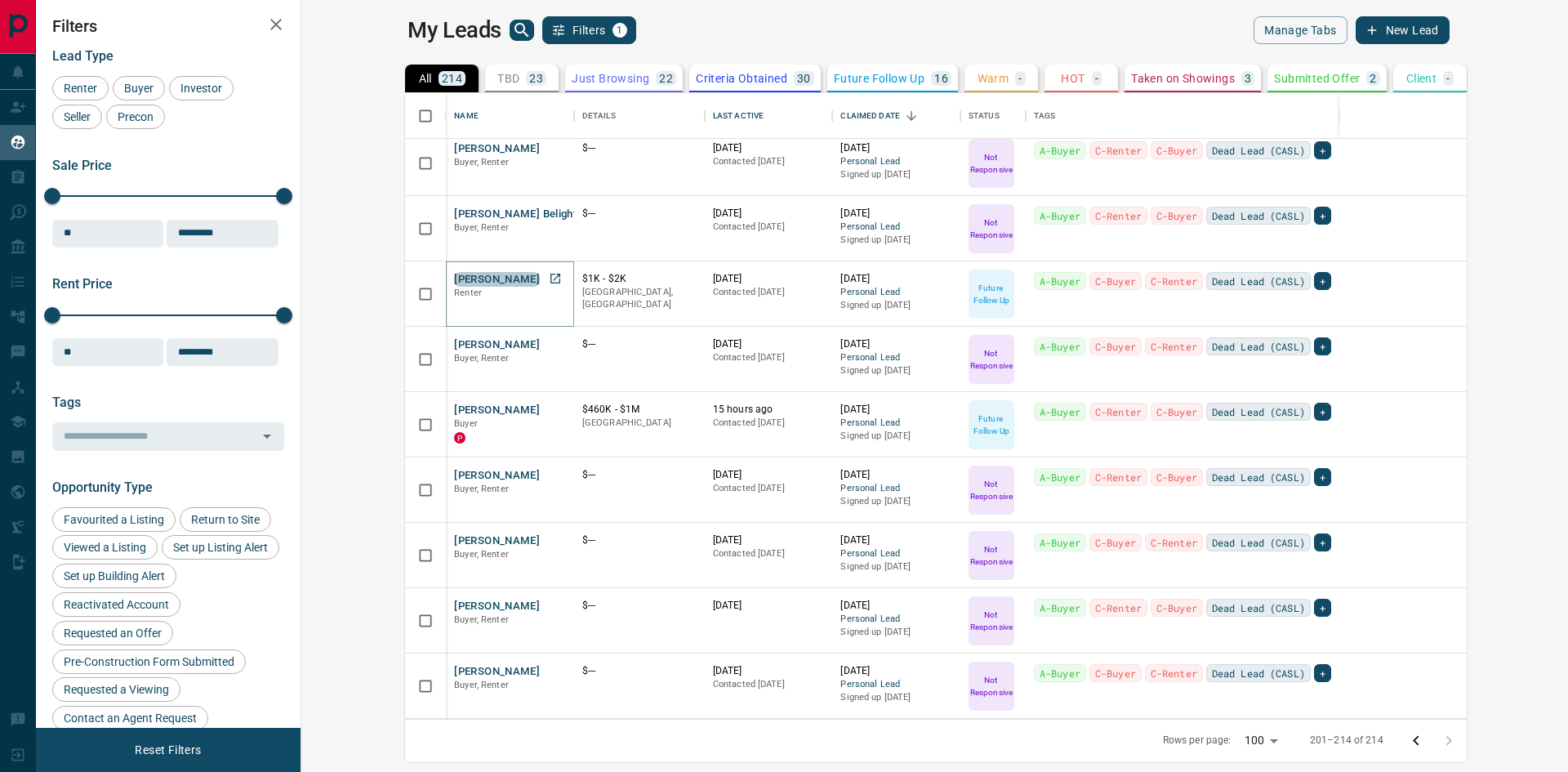
click at [454, 276] on button "[PERSON_NAME]" at bounding box center [496, 280] width 85 height 16
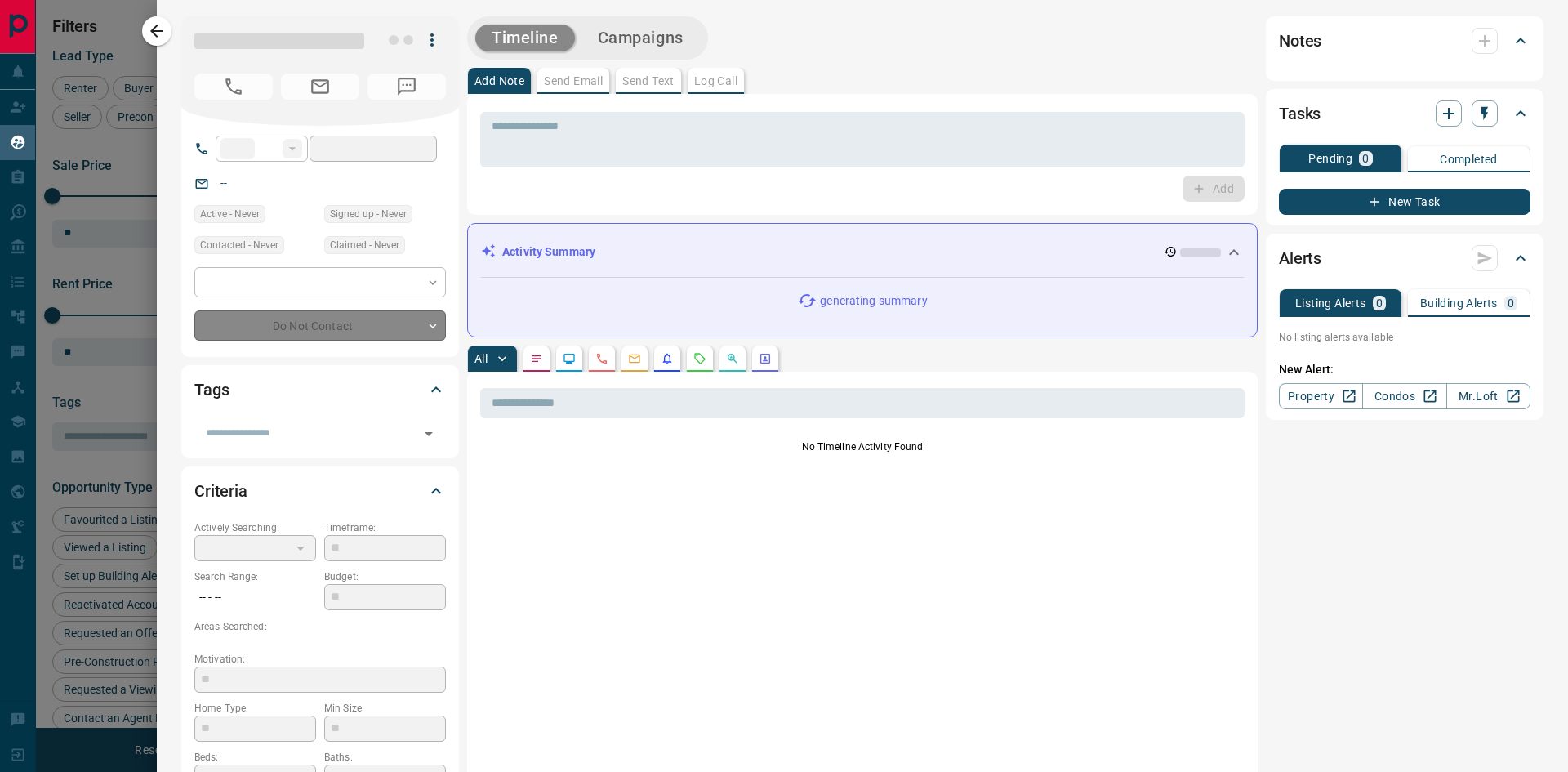
type input "**"
type input "**********"
type input "*"
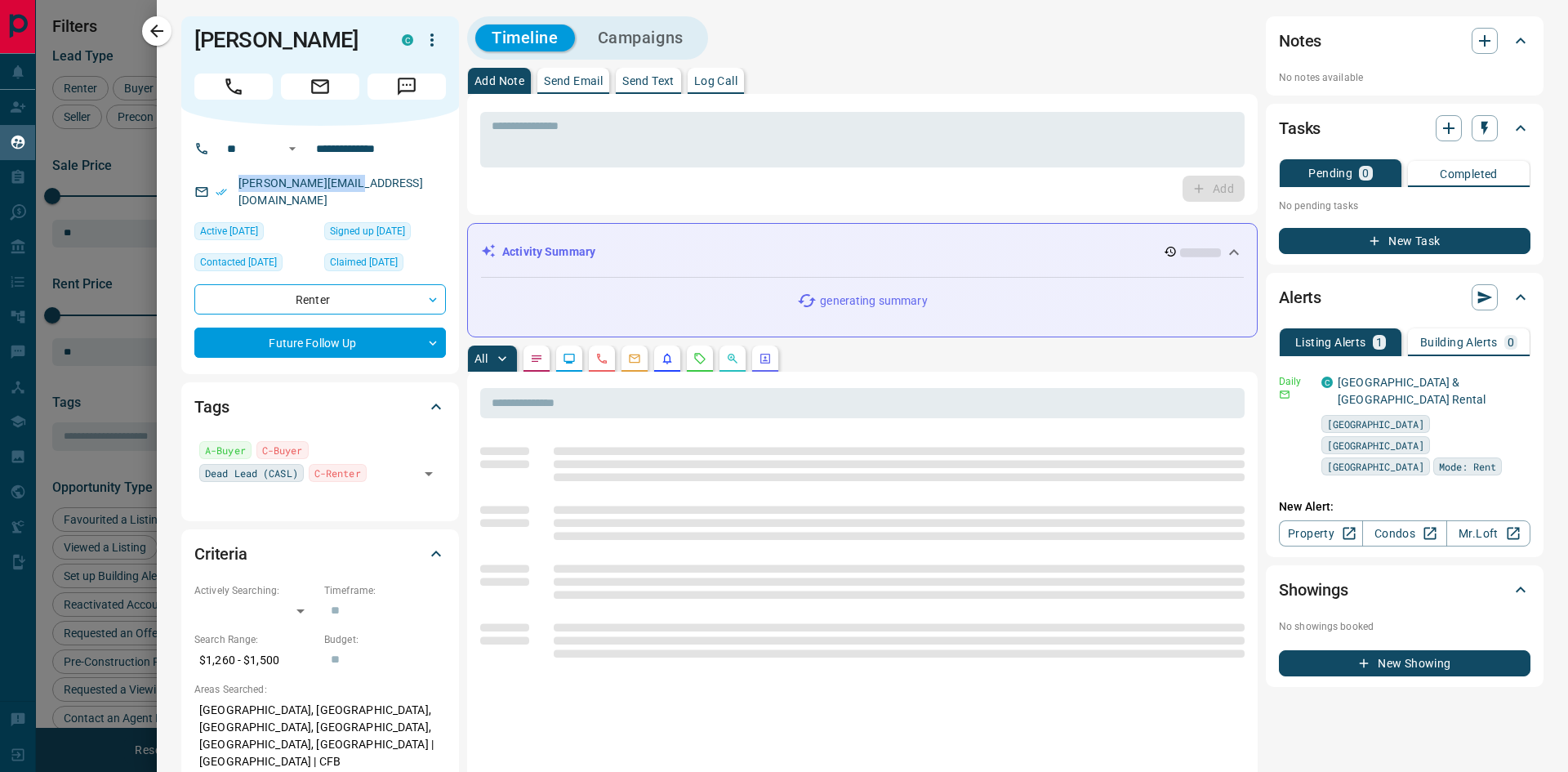
drag, startPoint x: 373, startPoint y: 184, endPoint x: 230, endPoint y: 186, distance: 143.0
click at [230, 186] on div "[PERSON_NAME][EMAIL_ADDRESS][DOMAIN_NAME]" at bounding box center [320, 191] width 251 height 44
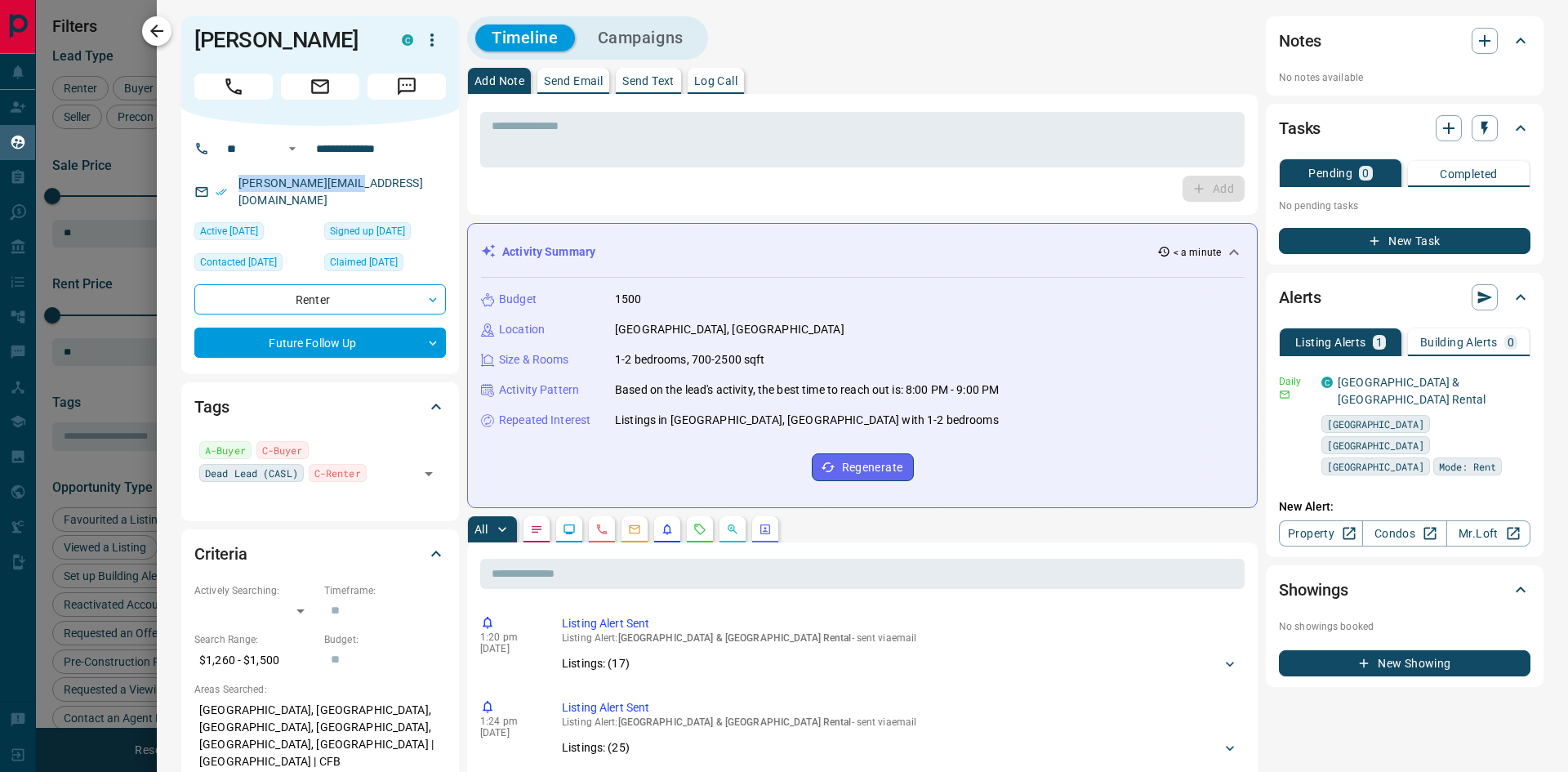
click at [152, 36] on icon "button" at bounding box center [157, 31] width 20 height 20
click at [154, 30] on div at bounding box center [784, 386] width 1568 height 772
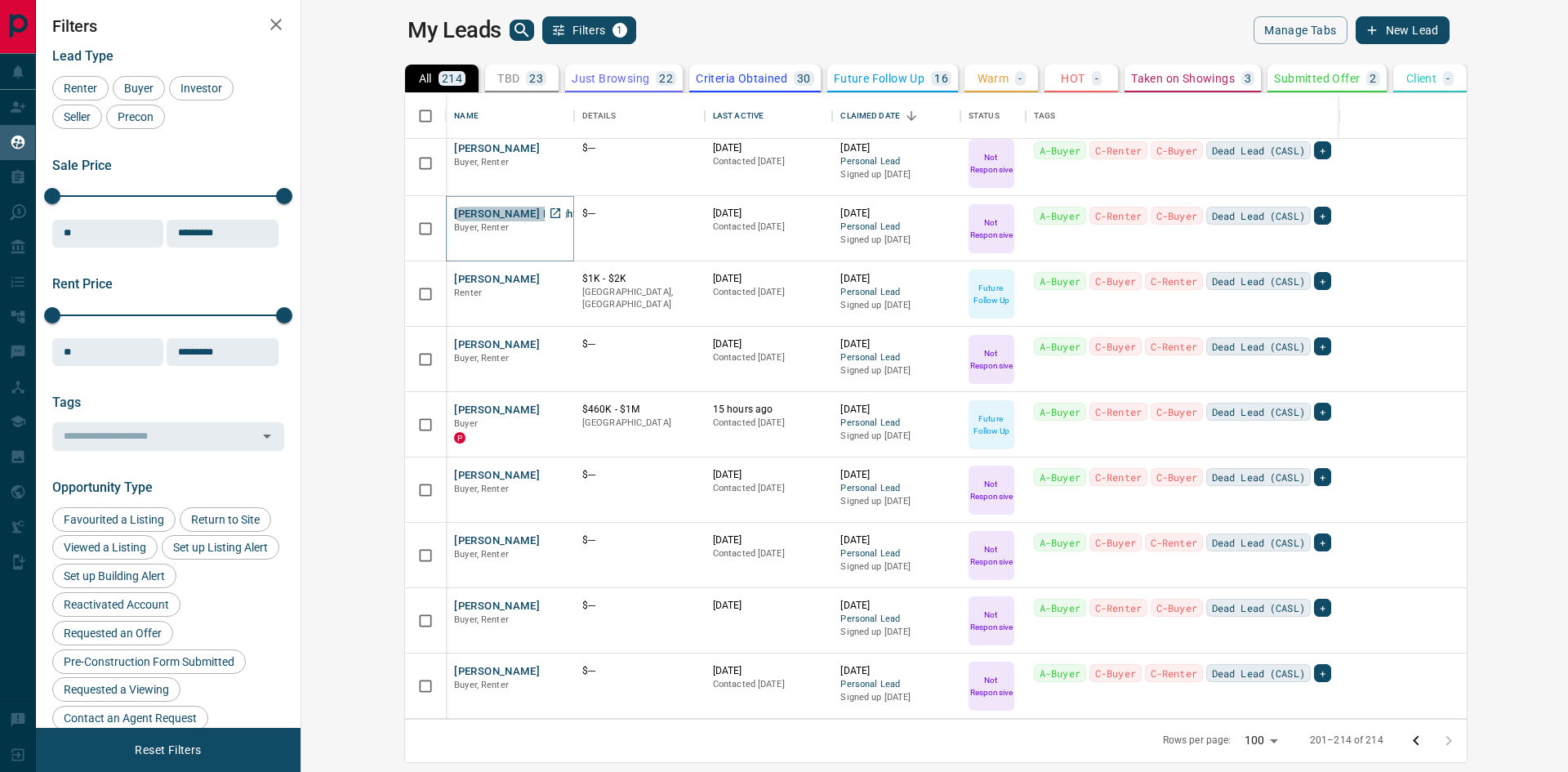
click at [454, 218] on button "[PERSON_NAME] Belight" at bounding box center [515, 214] width 123 height 16
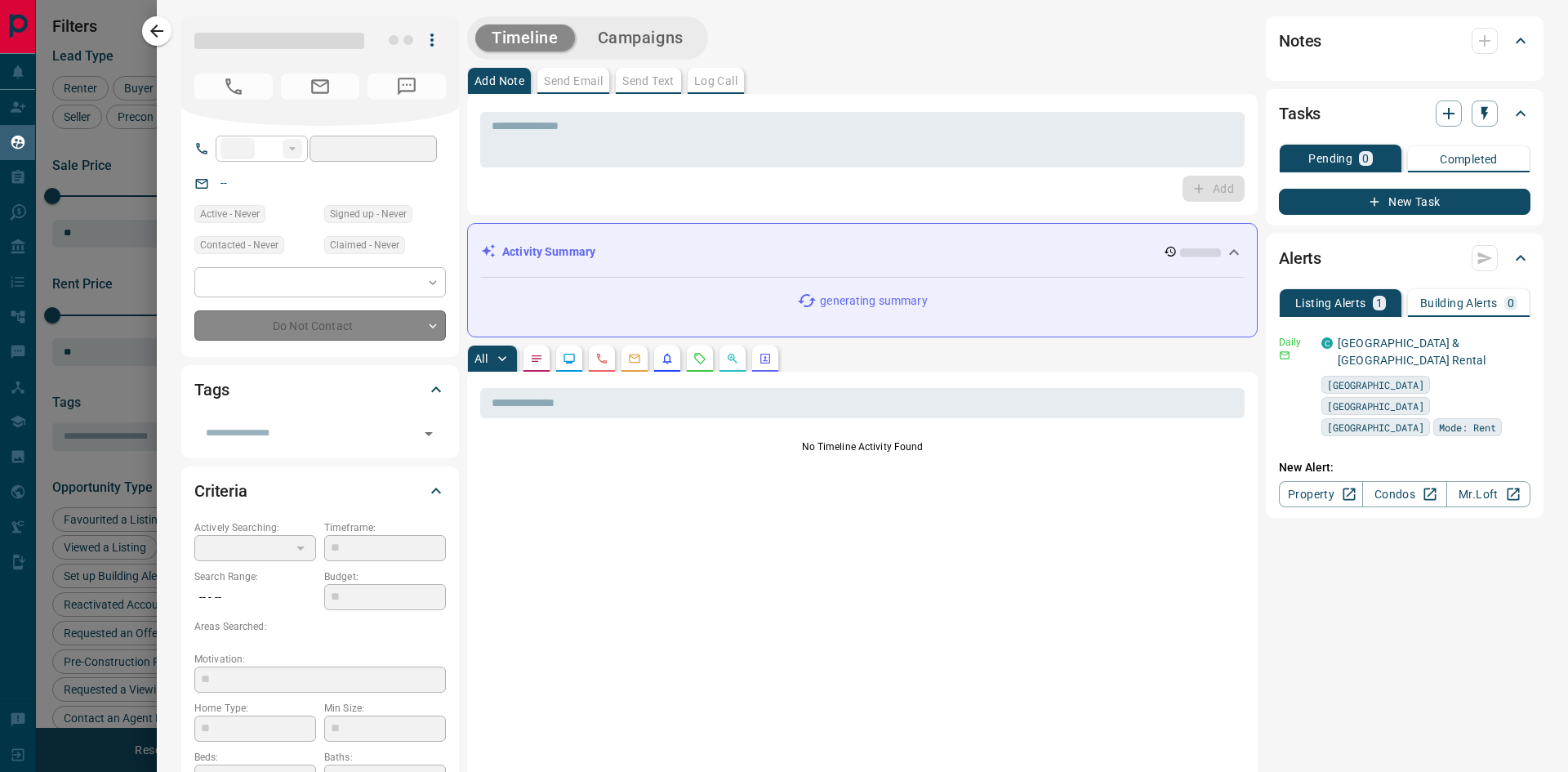
type input "**"
type input "**********"
type input "*"
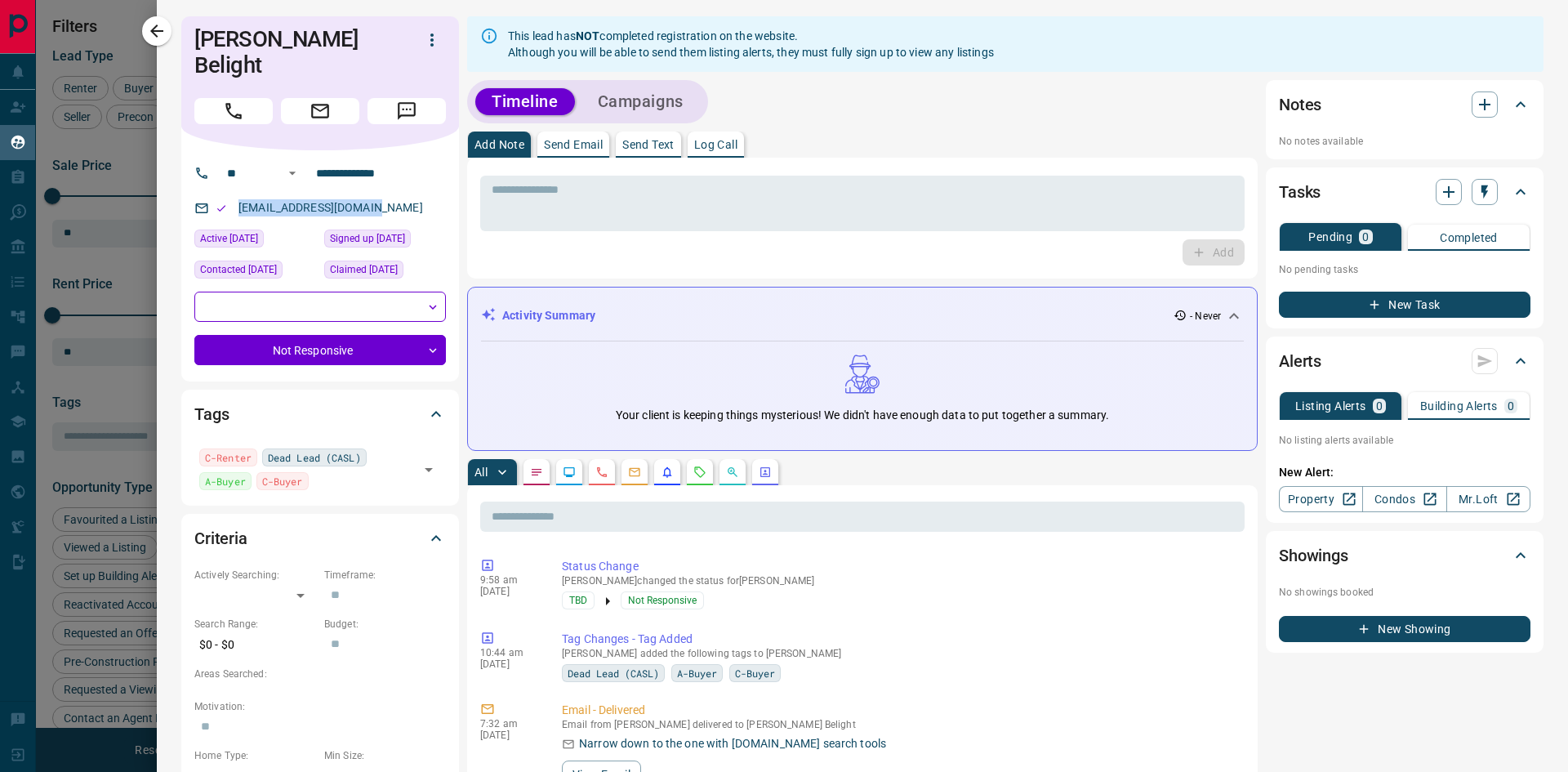
drag, startPoint x: 380, startPoint y: 186, endPoint x: 233, endPoint y: 186, distance: 147.0
click at [233, 194] on div "[EMAIL_ADDRESS][DOMAIN_NAME]" at bounding box center [320, 207] width 251 height 27
click at [154, 27] on icon "button" at bounding box center [157, 31] width 20 height 20
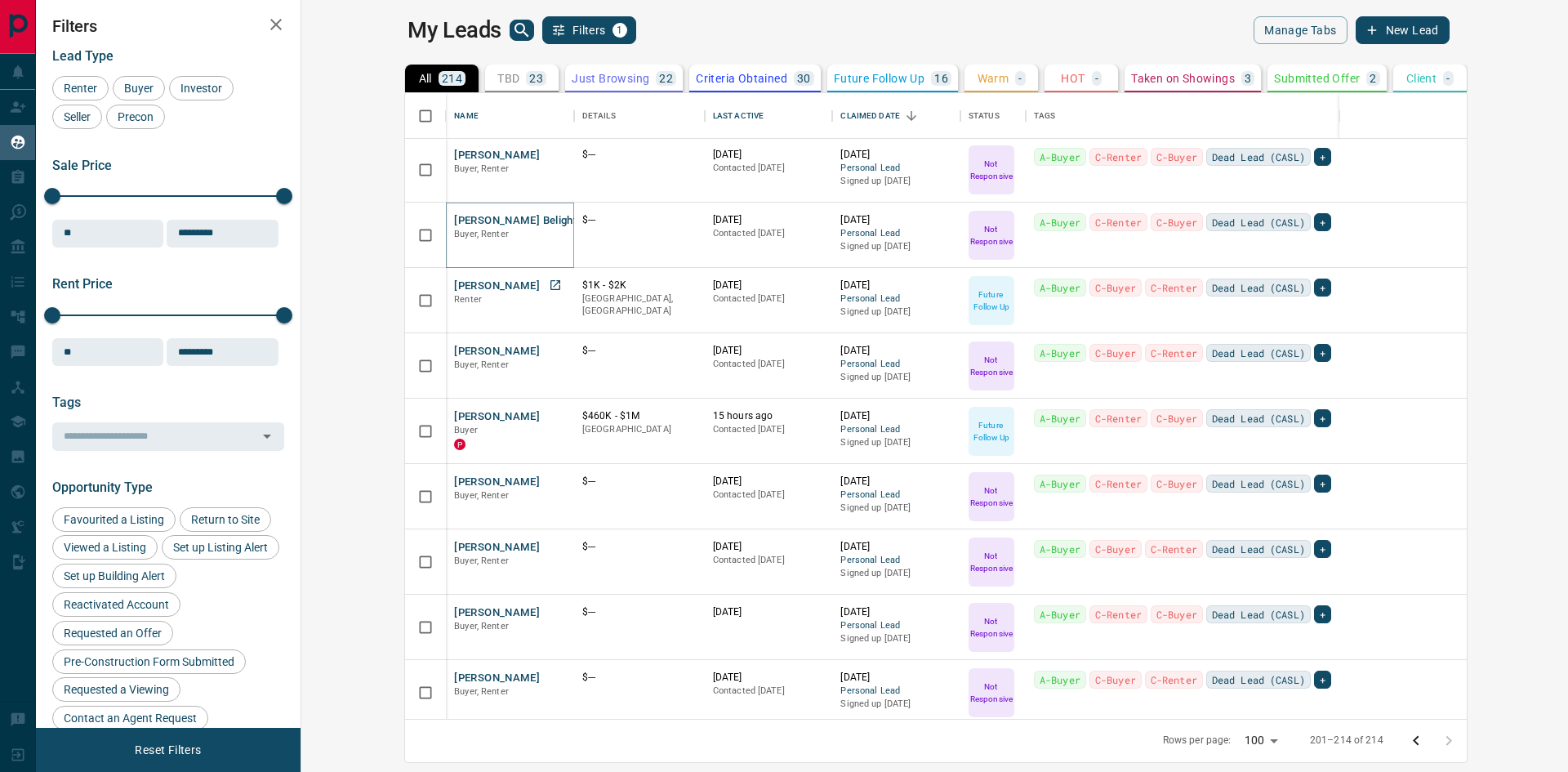
scroll to position [0, 0]
click at [454, 154] on button "[PERSON_NAME]" at bounding box center [496, 157] width 85 height 16
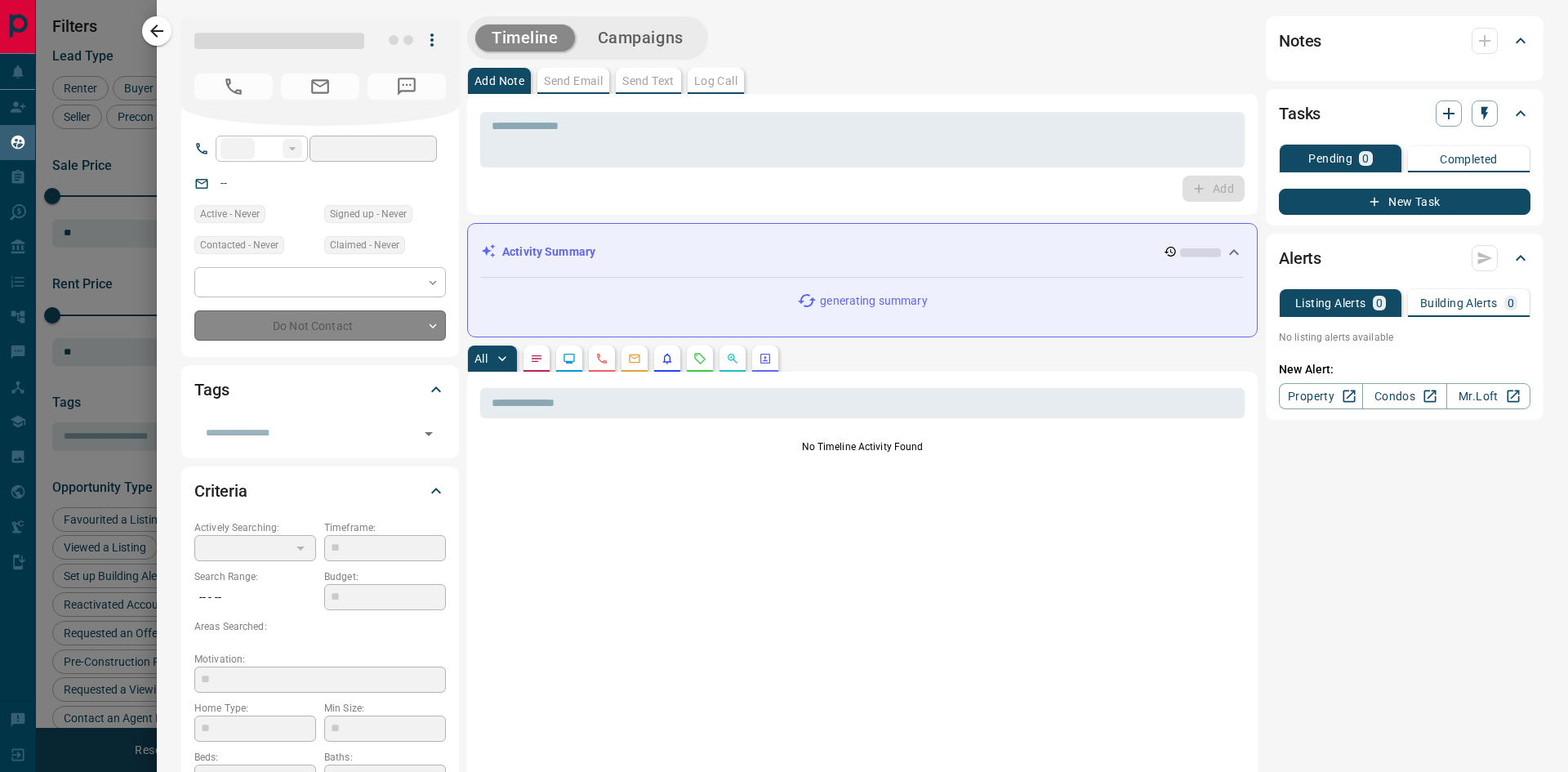
type input "**"
type input "**********"
type input "*"
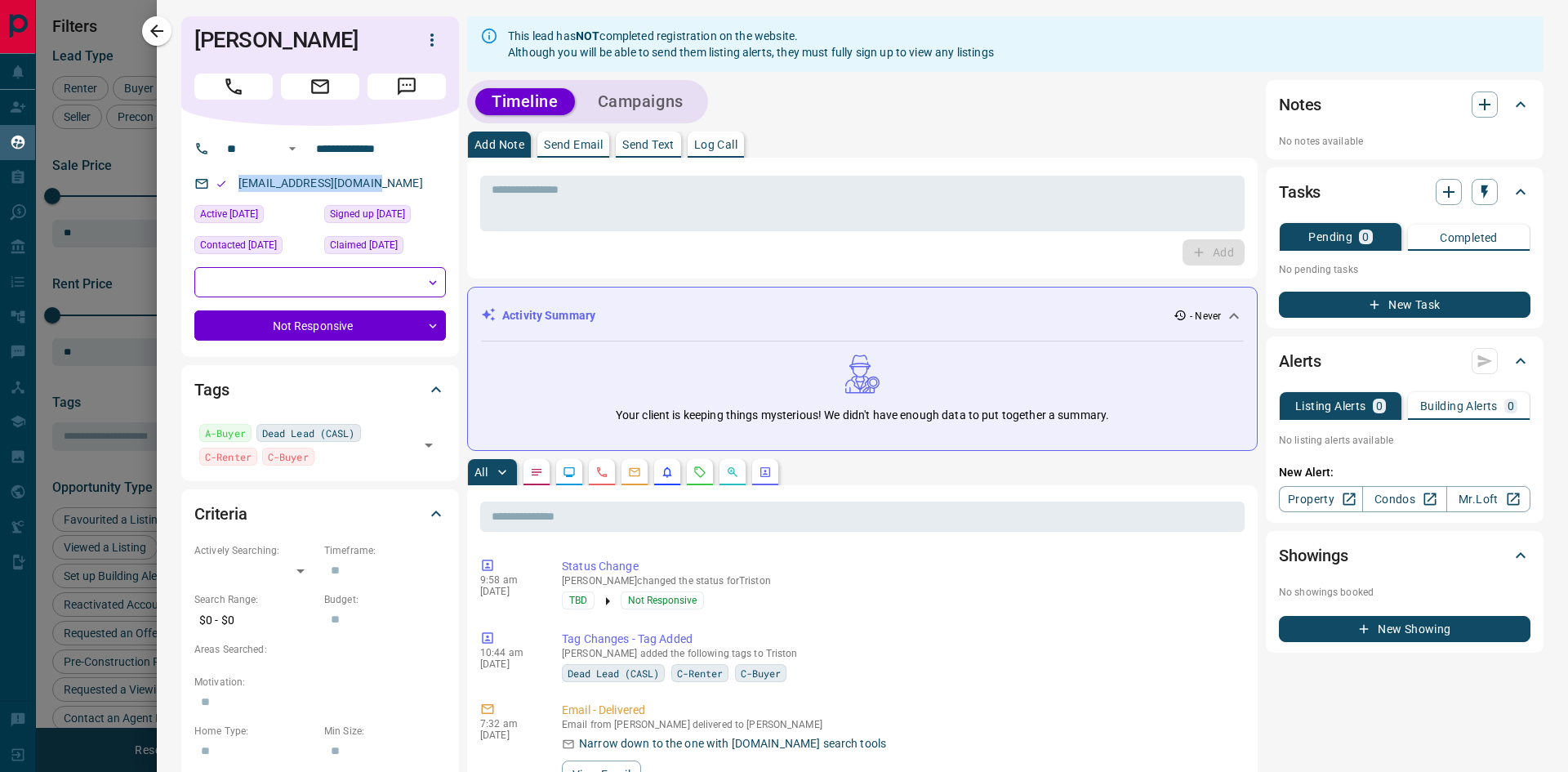
drag, startPoint x: 373, startPoint y: 183, endPoint x: 236, endPoint y: 190, distance: 137.2
click at [236, 190] on div "[EMAIL_ADDRESS][DOMAIN_NAME]" at bounding box center [320, 183] width 251 height 27
click at [153, 35] on icon "button" at bounding box center [157, 31] width 20 height 20
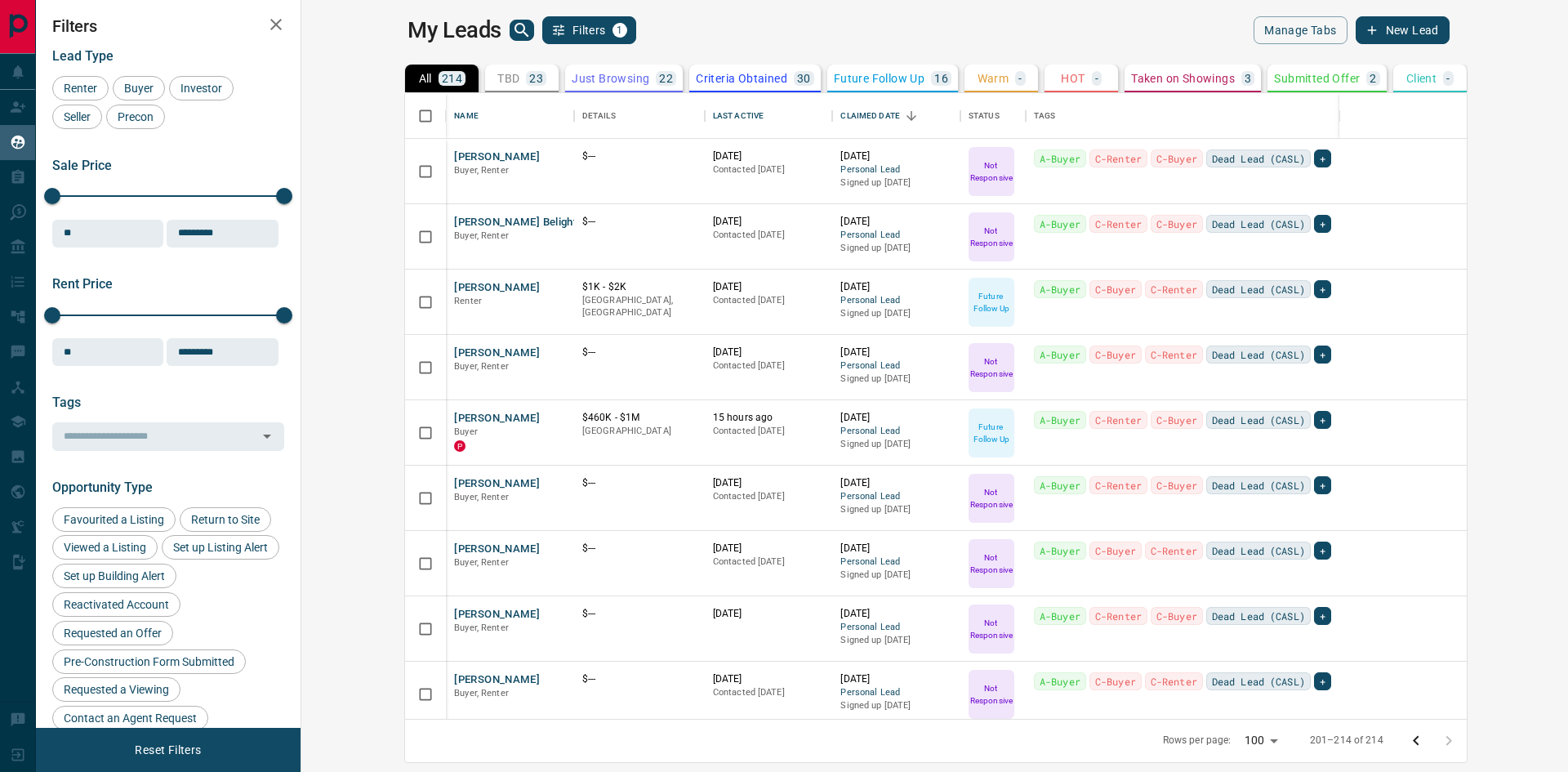
click at [769, 742] on icon "Go to previous page" at bounding box center [1416, 740] width 20 height 20
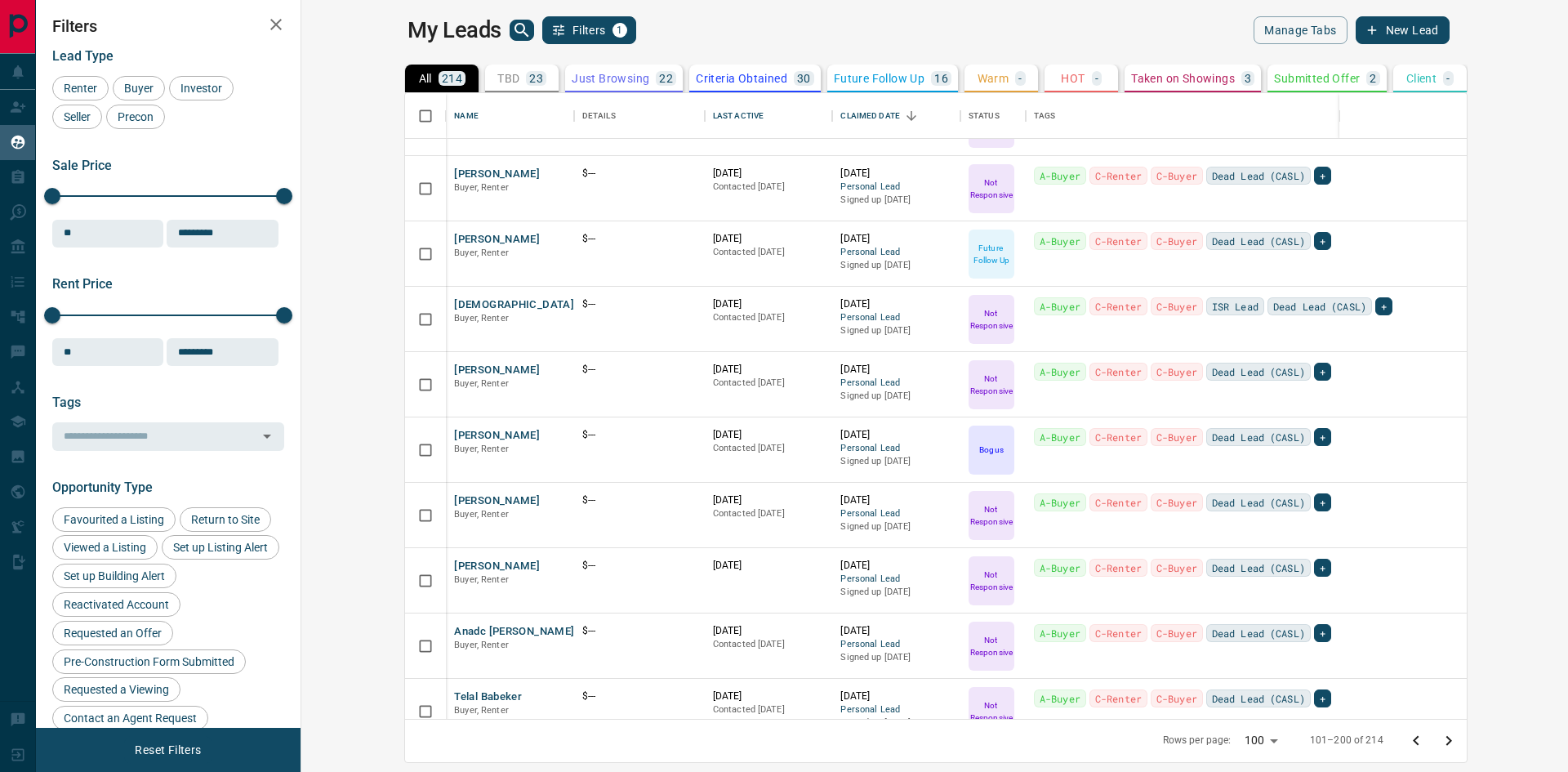
scroll to position [5953, 0]
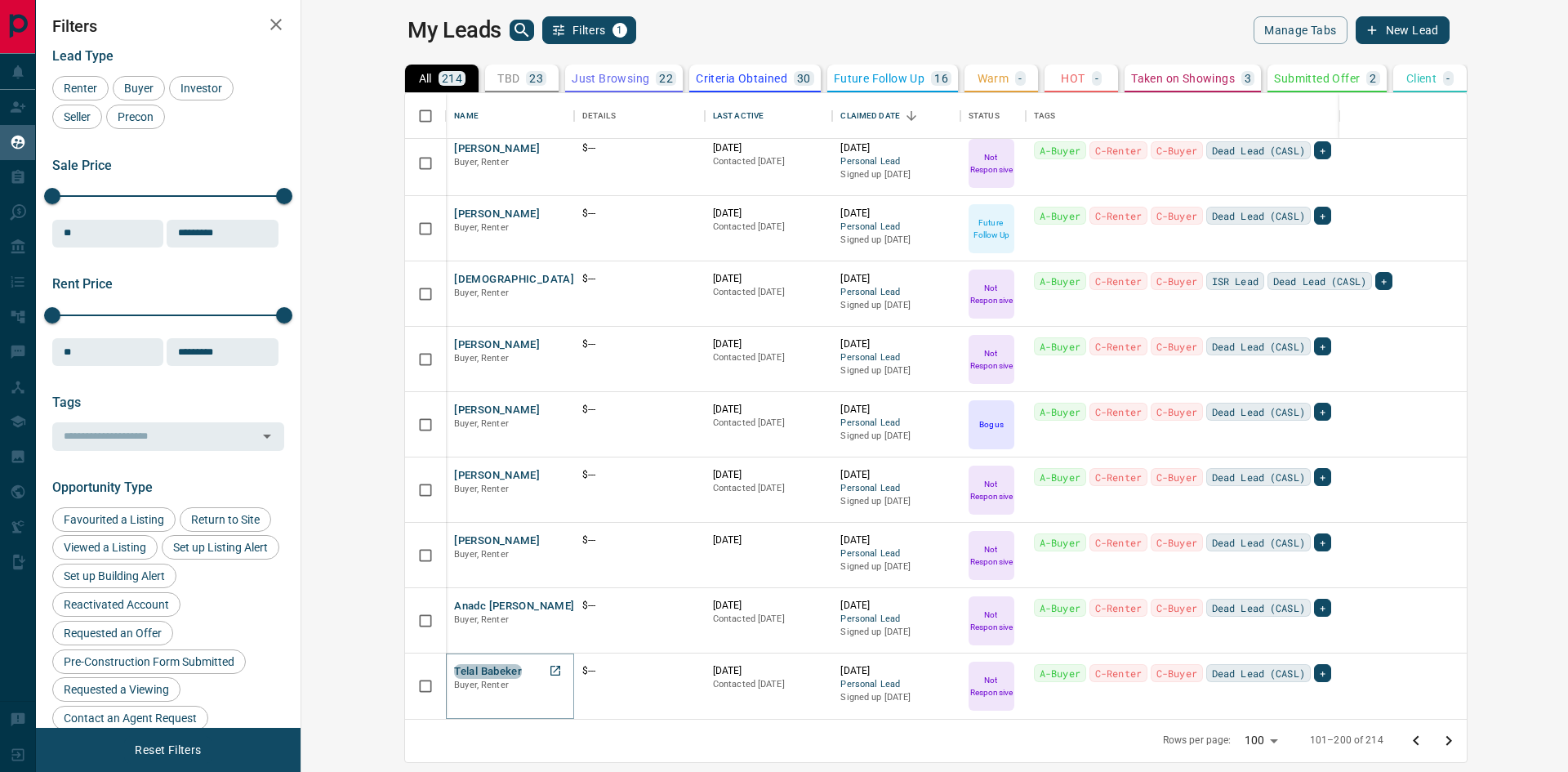
click at [454, 672] on button "Telal Babeker" at bounding box center [488, 672] width 68 height 16
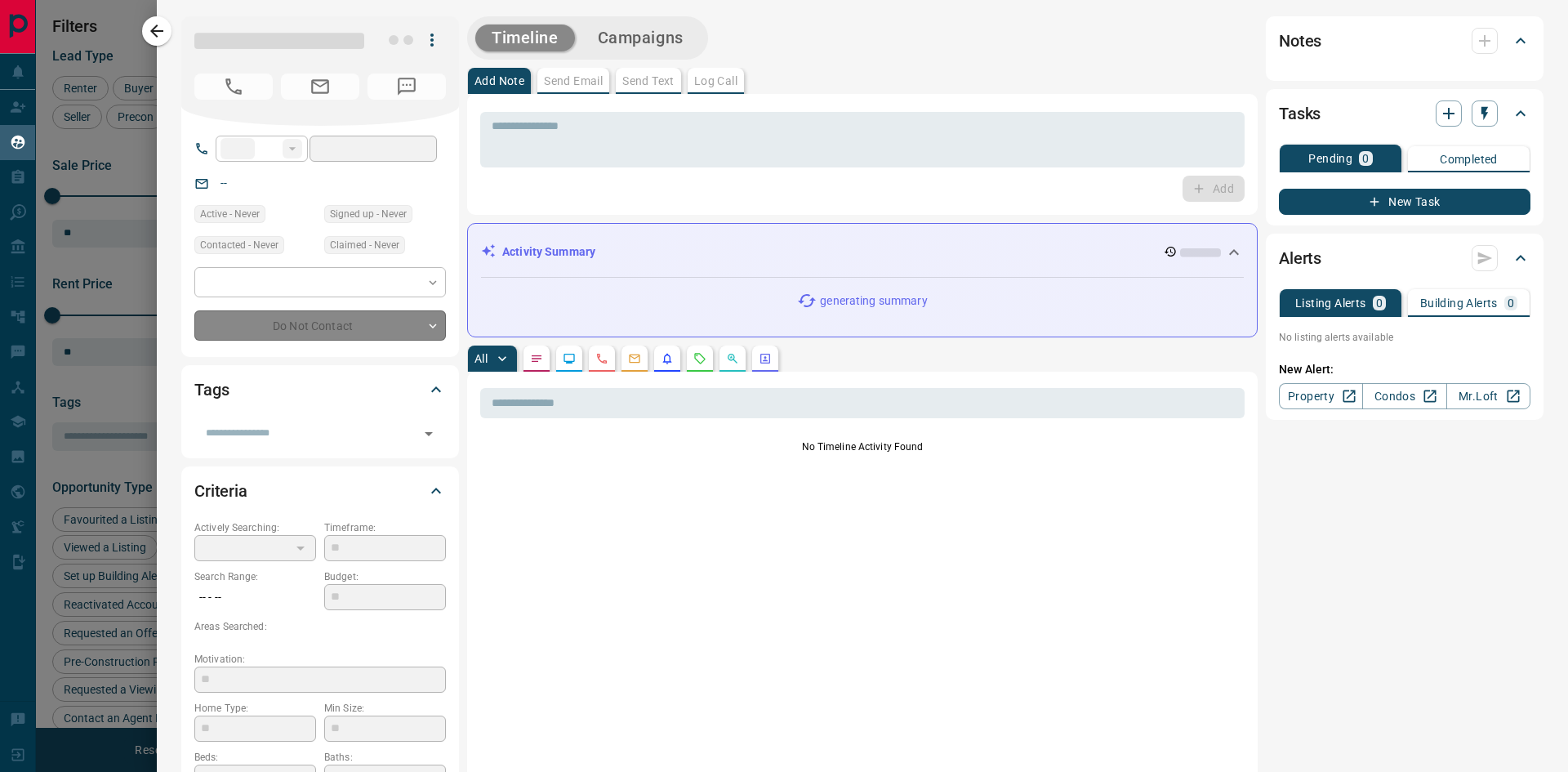
type input "**"
type input "**********"
type input "*"
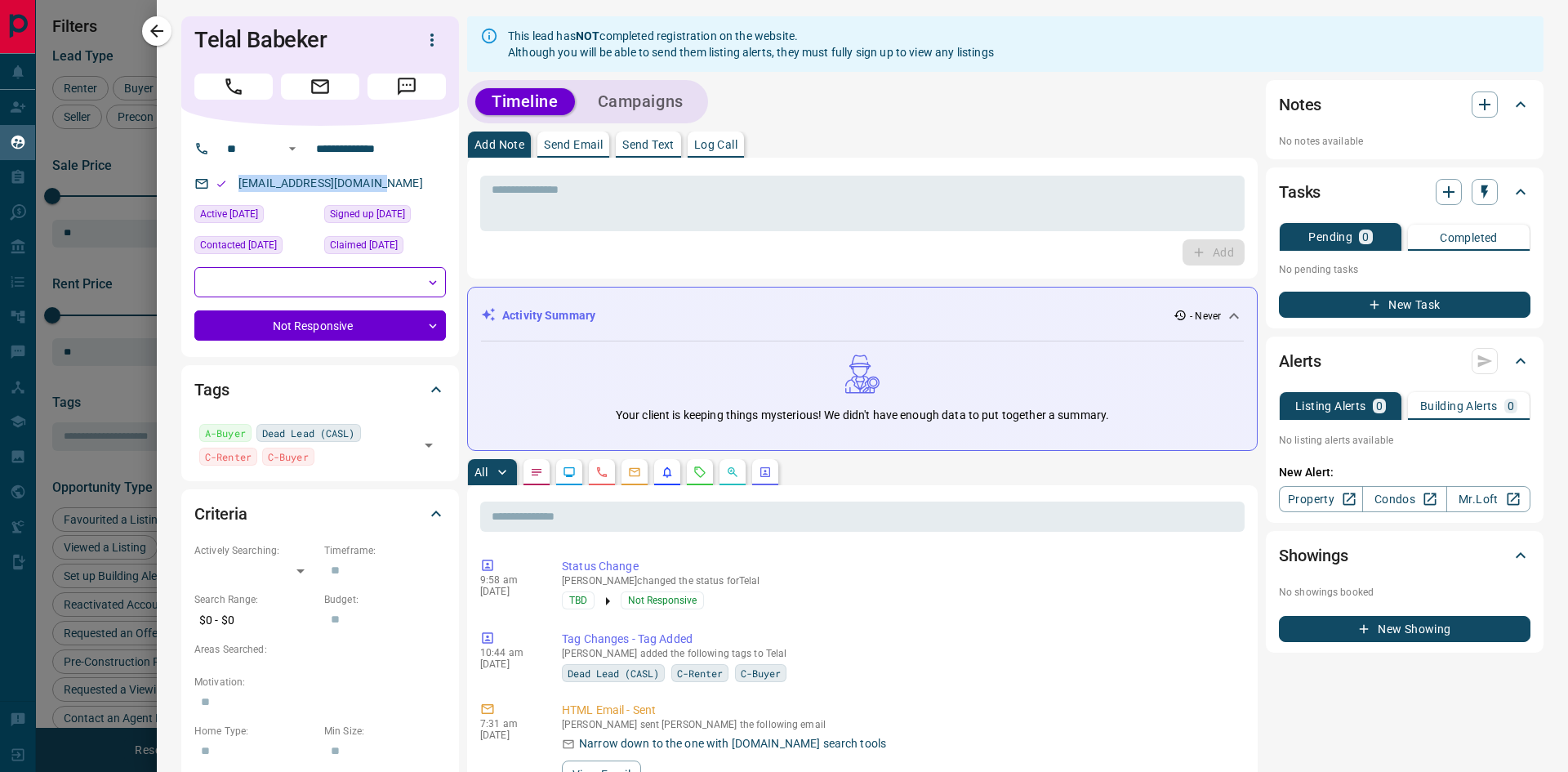
drag, startPoint x: 373, startPoint y: 183, endPoint x: 234, endPoint y: 188, distance: 139.1
click at [234, 188] on div "[EMAIL_ADDRESS][DOMAIN_NAME]" at bounding box center [320, 183] width 251 height 27
drag, startPoint x: 154, startPoint y: 37, endPoint x: 672, endPoint y: 531, distance: 715.8
click at [154, 37] on icon "button" at bounding box center [157, 31] width 20 height 20
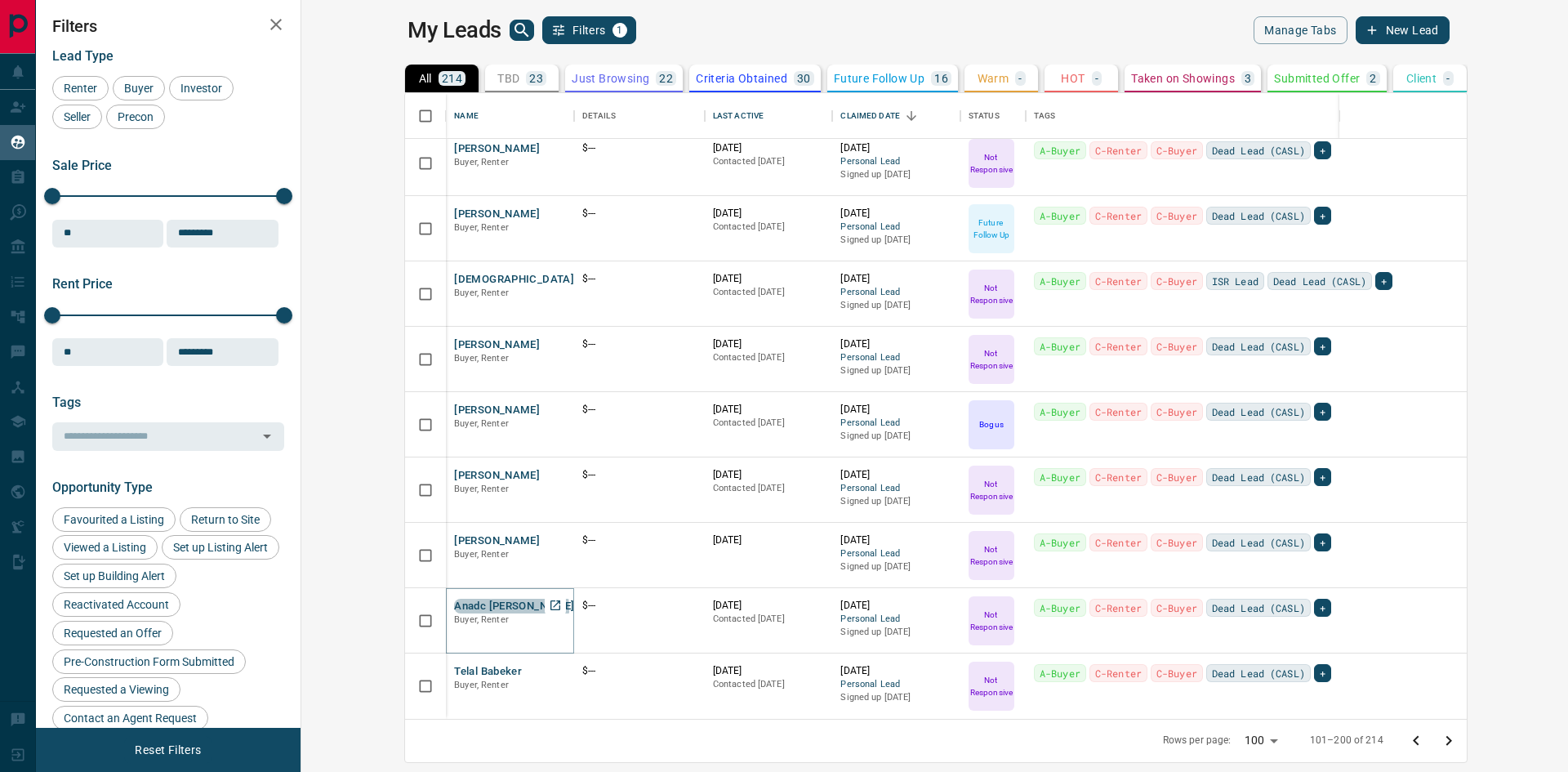
click at [454, 609] on button "Anadc [PERSON_NAME]" at bounding box center [514, 606] width 120 height 16
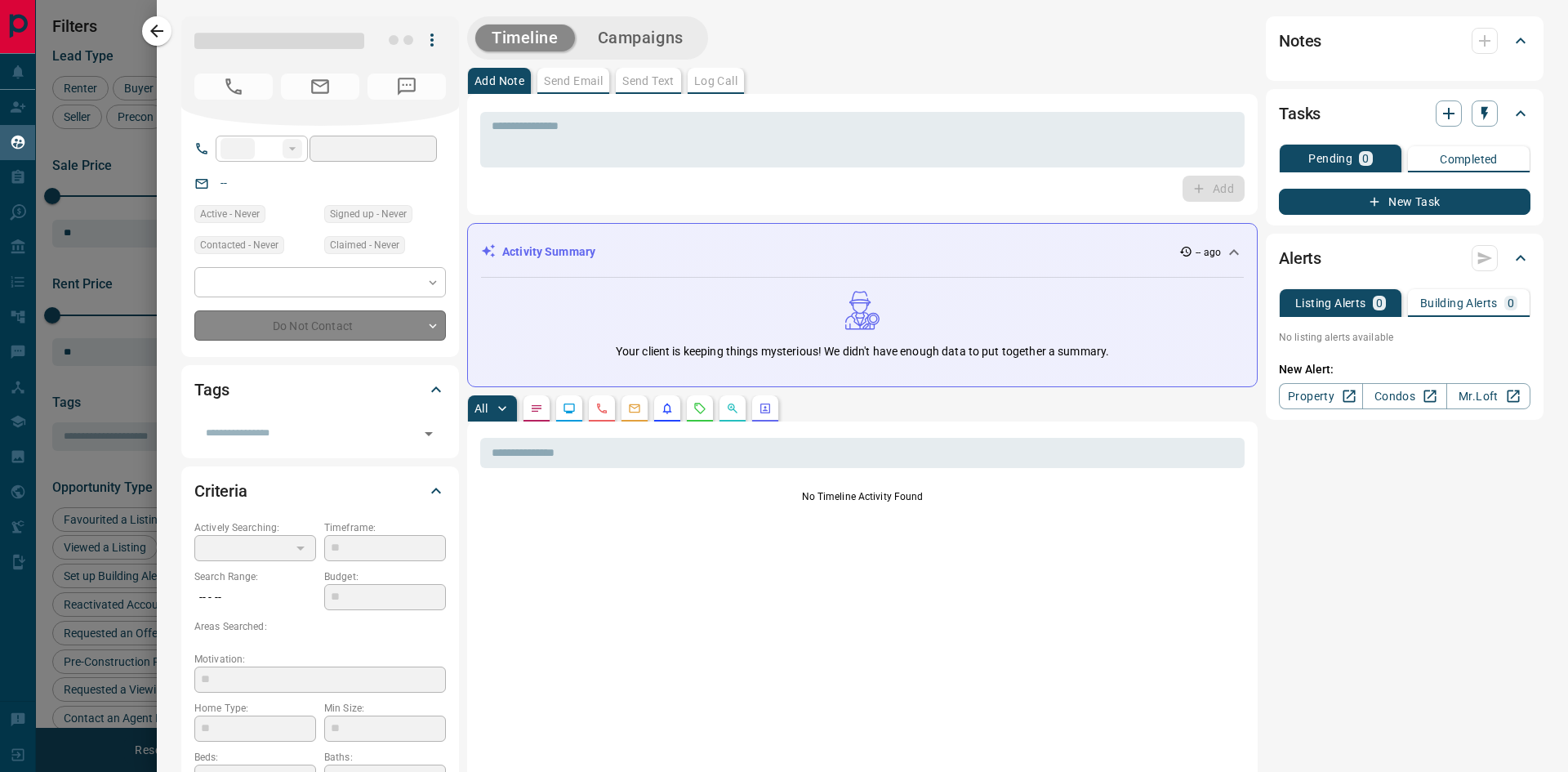
type input "**"
type input "**********"
type input "*"
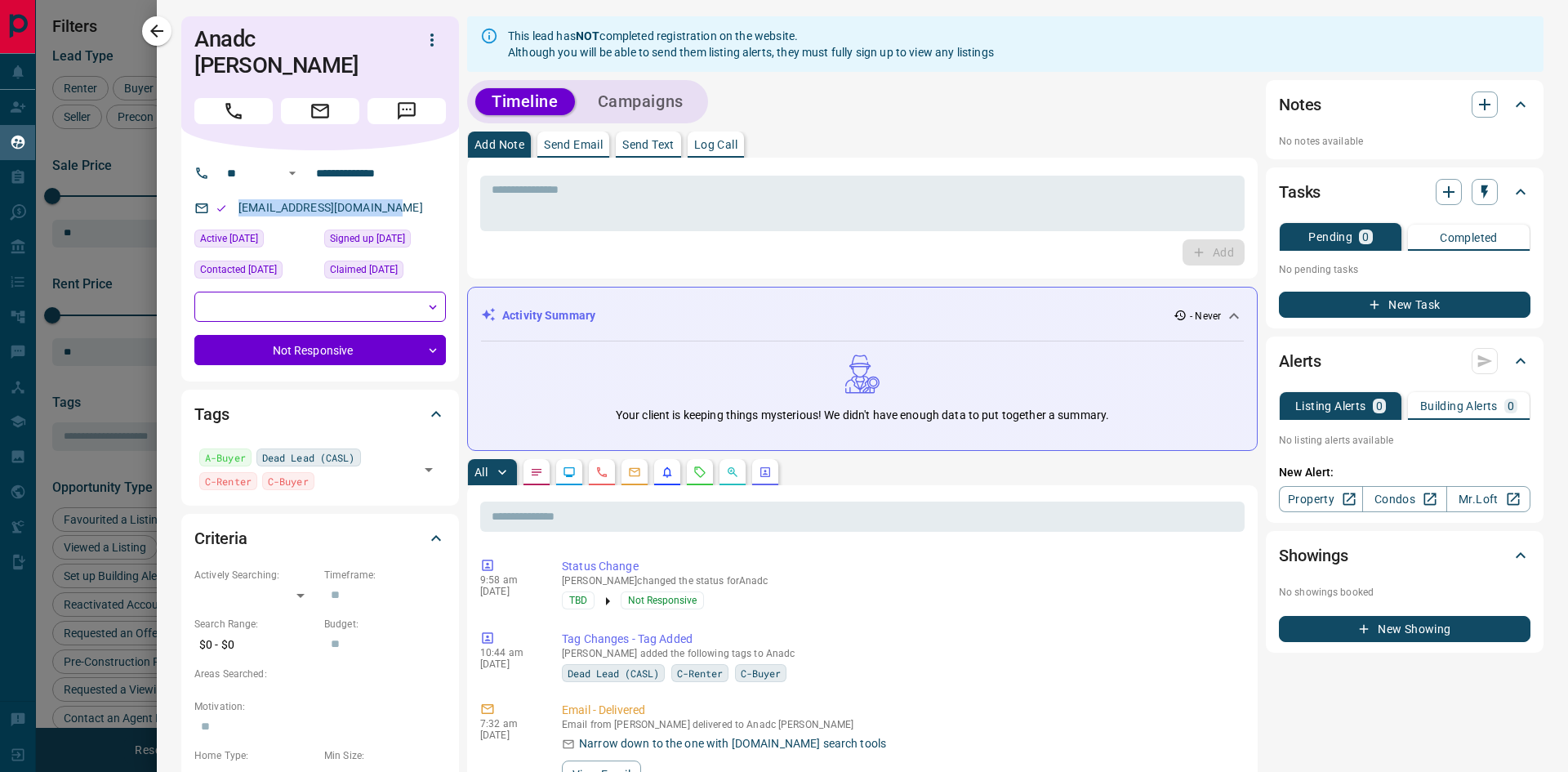
drag, startPoint x: 403, startPoint y: 205, endPoint x: 237, endPoint y: 209, distance: 166.0
click at [237, 209] on div "[EMAIL_ADDRESS][DOMAIN_NAME]" at bounding box center [320, 207] width 251 height 27
drag, startPoint x: 222, startPoint y: 60, endPoint x: 189, endPoint y: 38, distance: 39.7
click at [189, 38] on div "Anadc [PERSON_NAME]" at bounding box center [320, 83] width 278 height 134
click at [167, 32] on button "button" at bounding box center [156, 30] width 29 height 29
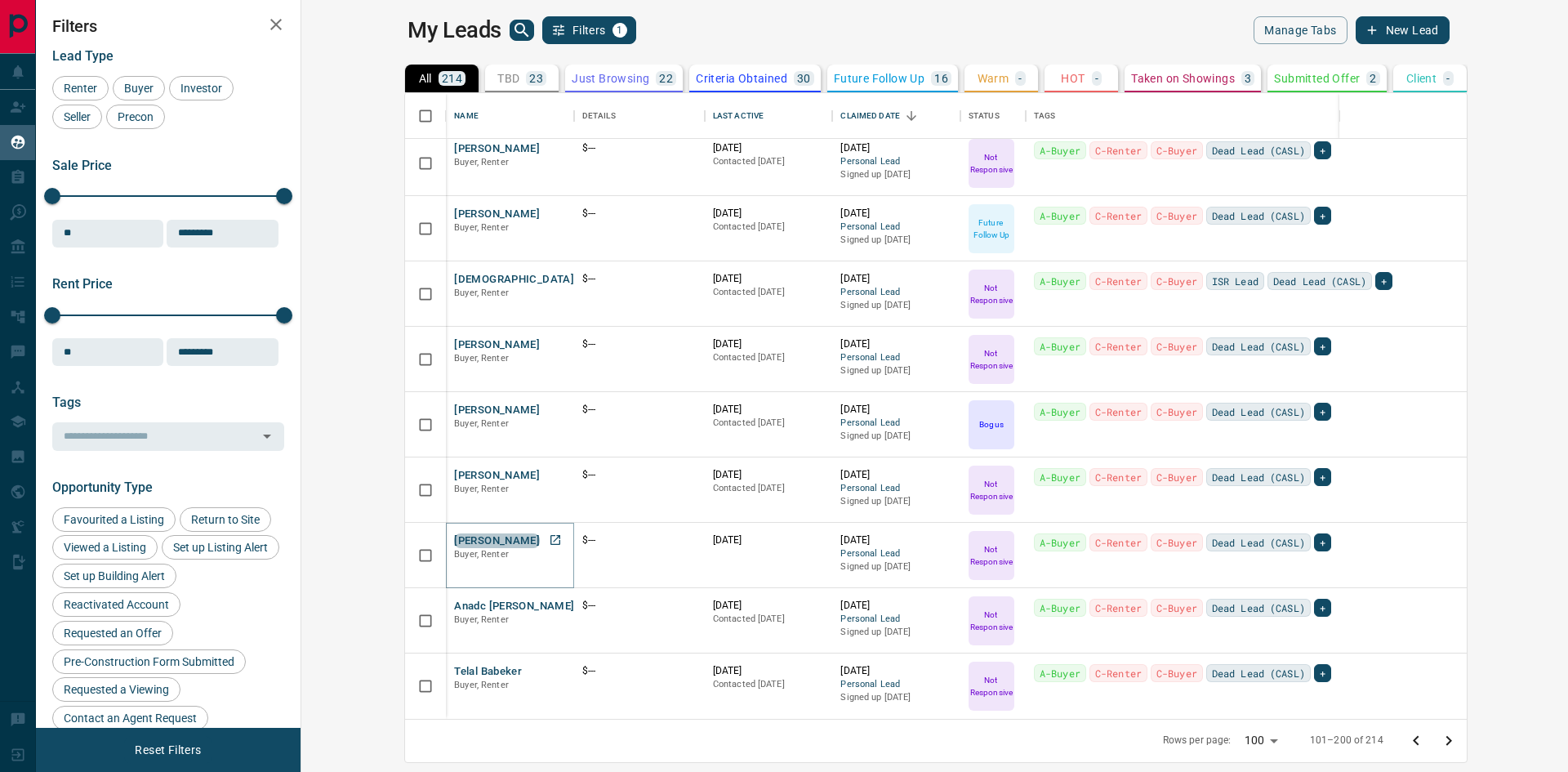
click at [454, 542] on button "[PERSON_NAME]" at bounding box center [496, 540] width 85 height 16
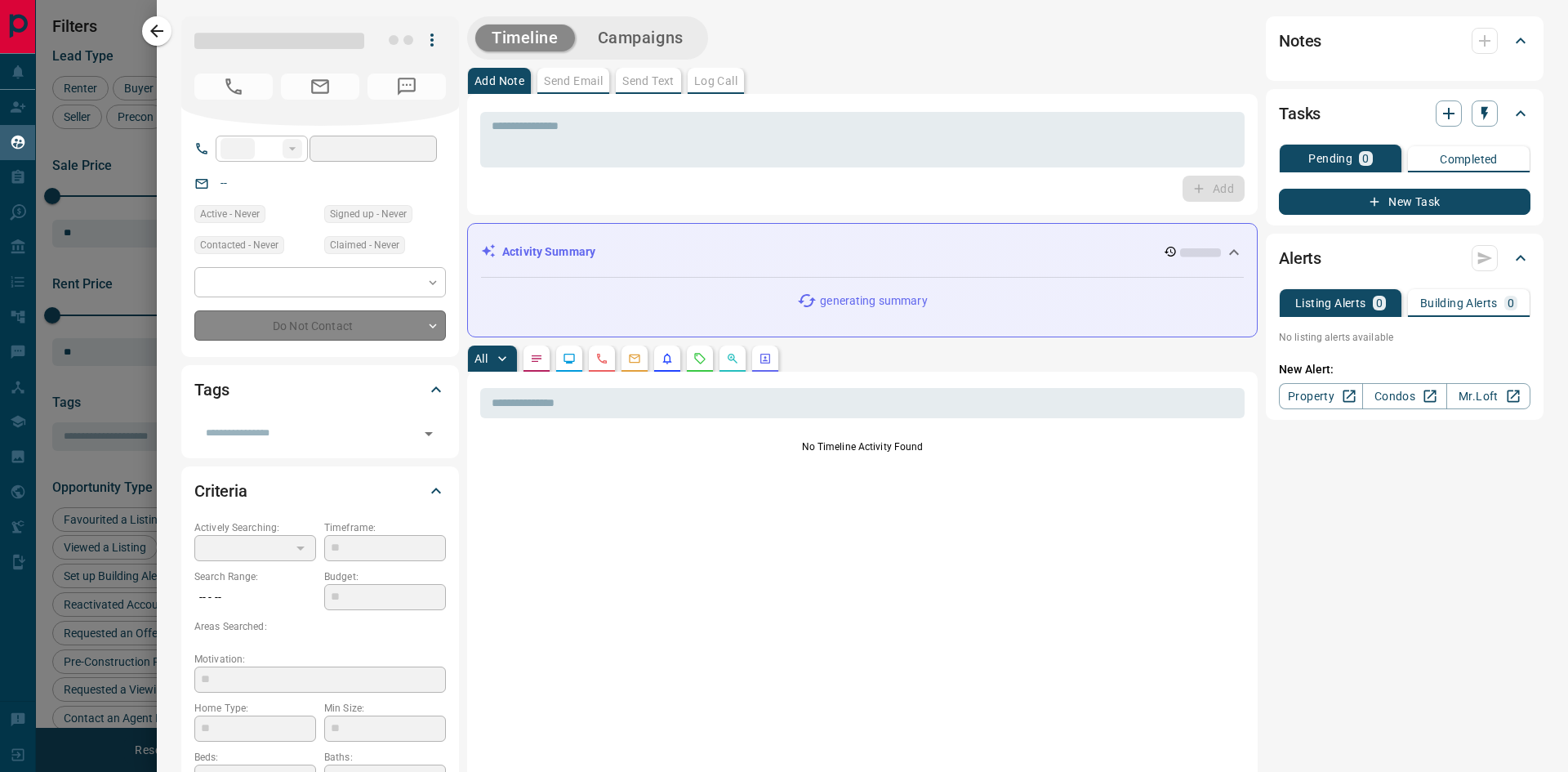
type input "**"
type input "**********"
type input "*"
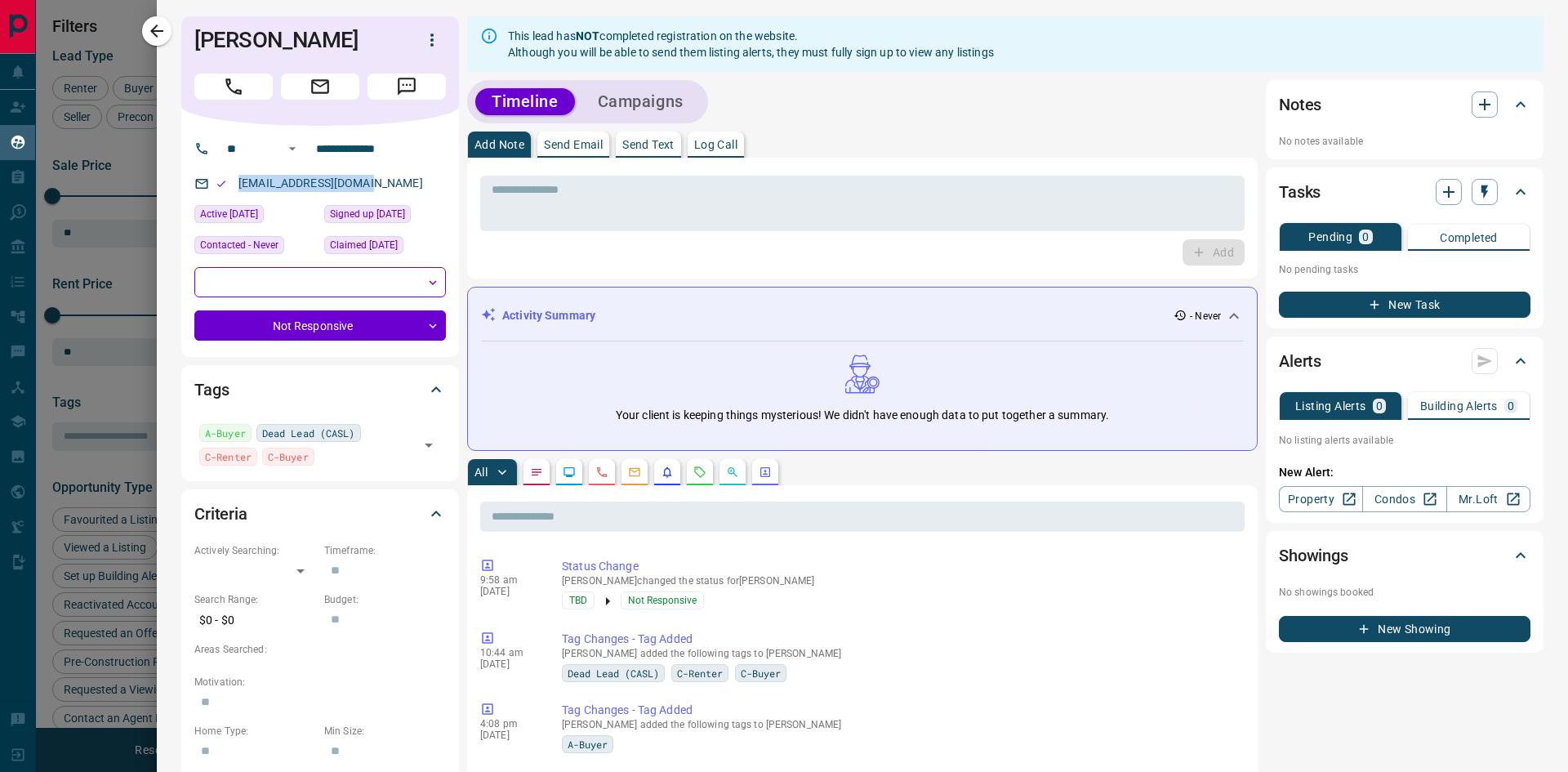
drag, startPoint x: 369, startPoint y: 182, endPoint x: 238, endPoint y: 194, distance: 131.5
click at [237, 192] on p "[EMAIL_ADDRESS][DOMAIN_NAME]" at bounding box center [330, 183] width 194 height 27
drag, startPoint x: 365, startPoint y: 38, endPoint x: 192, endPoint y: 32, distance: 173.1
click at [195, 29] on h1 "[PERSON_NAME]" at bounding box center [294, 40] width 199 height 26
click at [160, 24] on icon "button" at bounding box center [157, 31] width 20 height 20
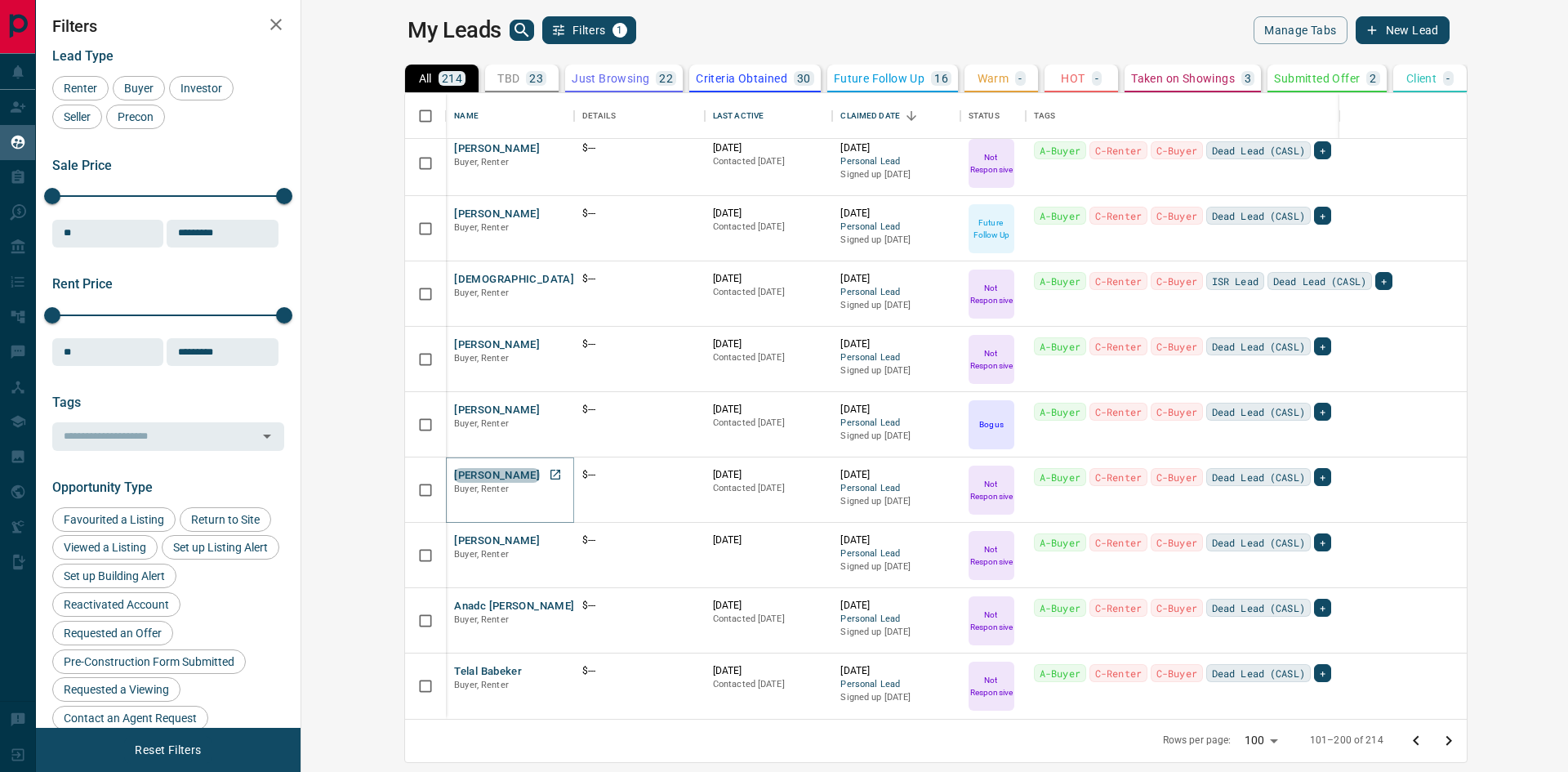
click at [454, 475] on button "[PERSON_NAME]" at bounding box center [496, 476] width 85 height 16
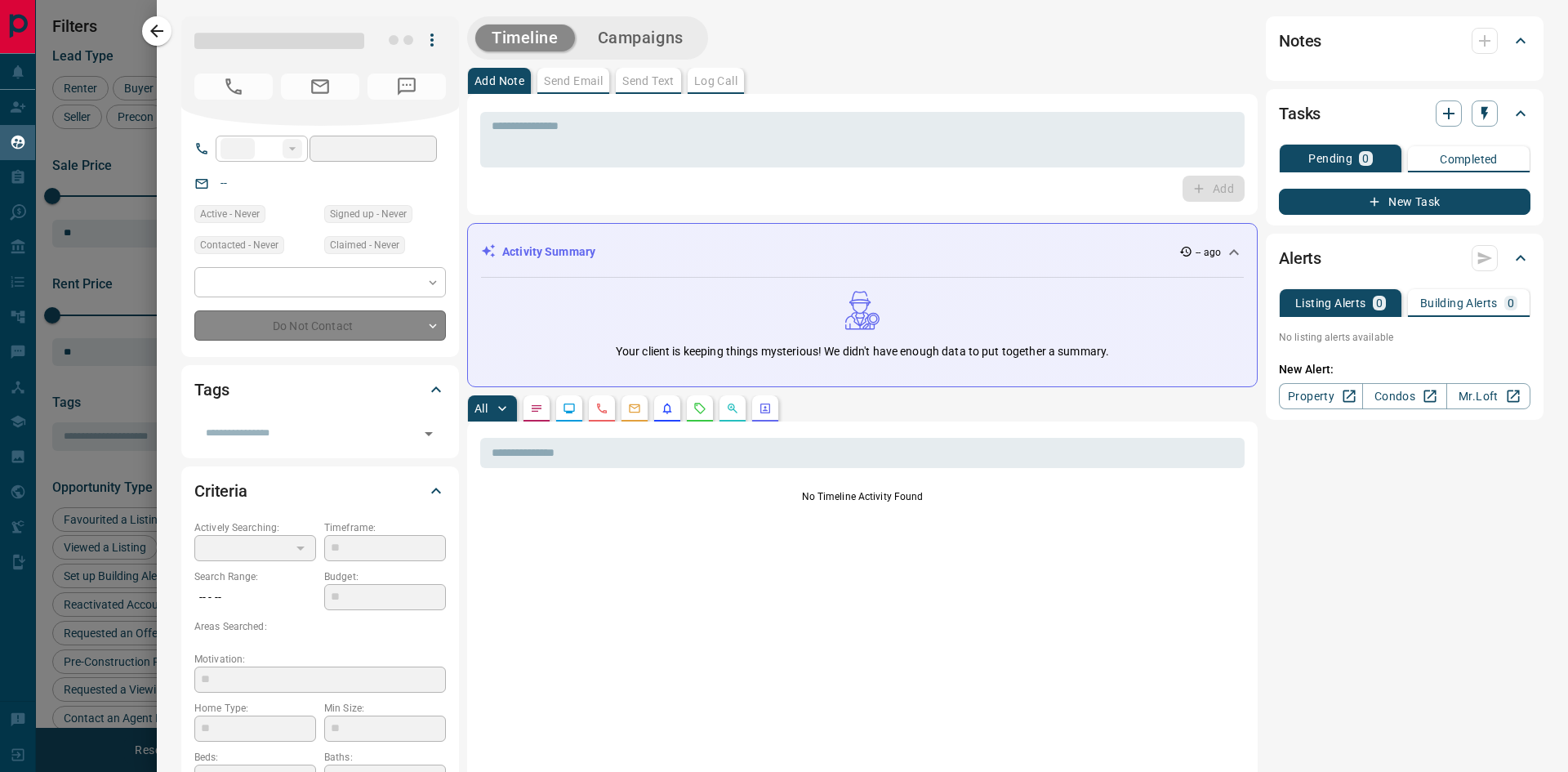
type input "**"
type input "**********"
type input "*"
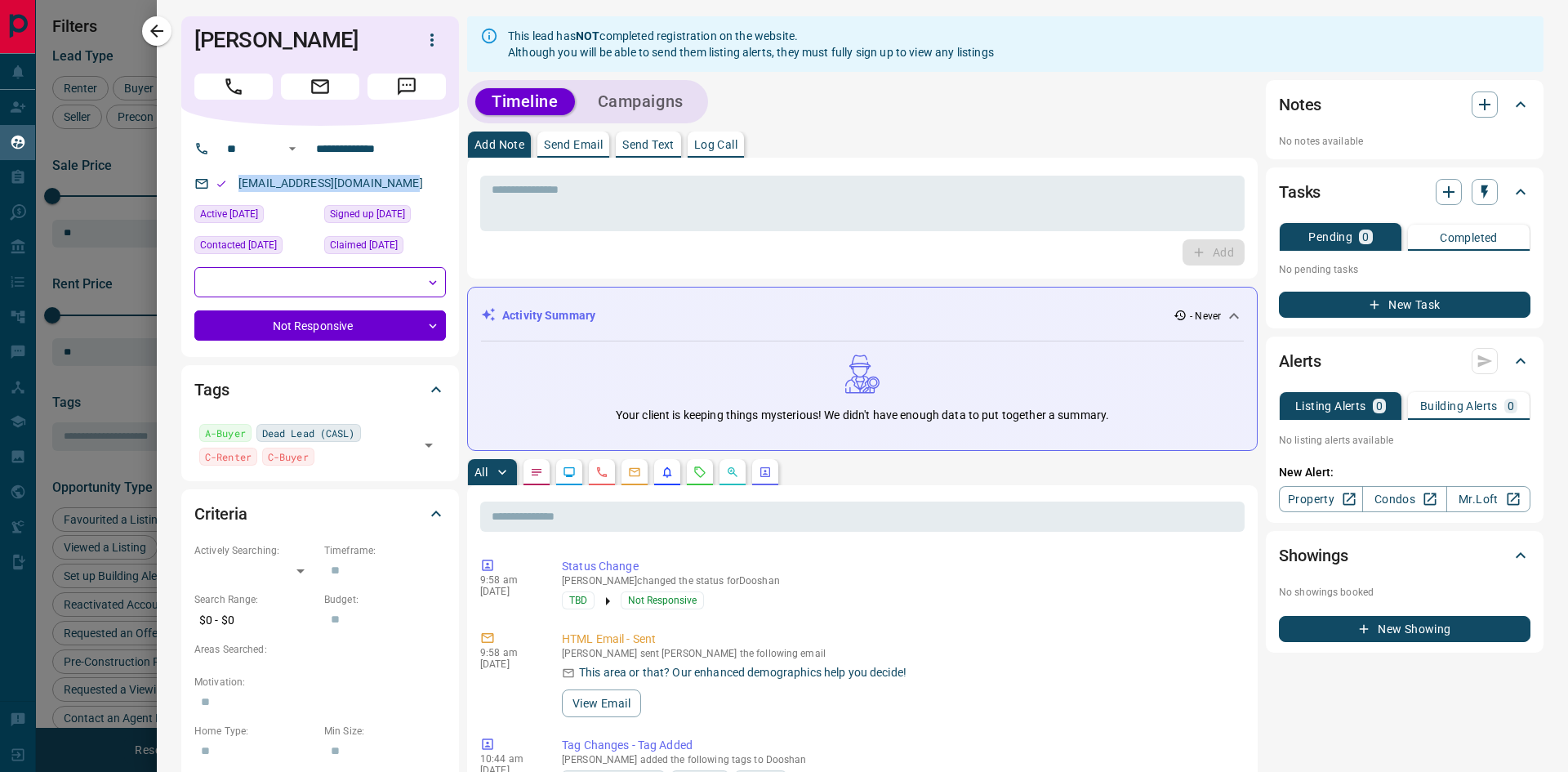
drag, startPoint x: 410, startPoint y: 185, endPoint x: 236, endPoint y: 188, distance: 174.0
click at [236, 185] on p "[EMAIL_ADDRESS][DOMAIN_NAME]" at bounding box center [330, 183] width 194 height 27
drag, startPoint x: 356, startPoint y: 35, endPoint x: 188, endPoint y: 35, distance: 168.0
click at [187, 35] on div "[PERSON_NAME]" at bounding box center [320, 70] width 278 height 110
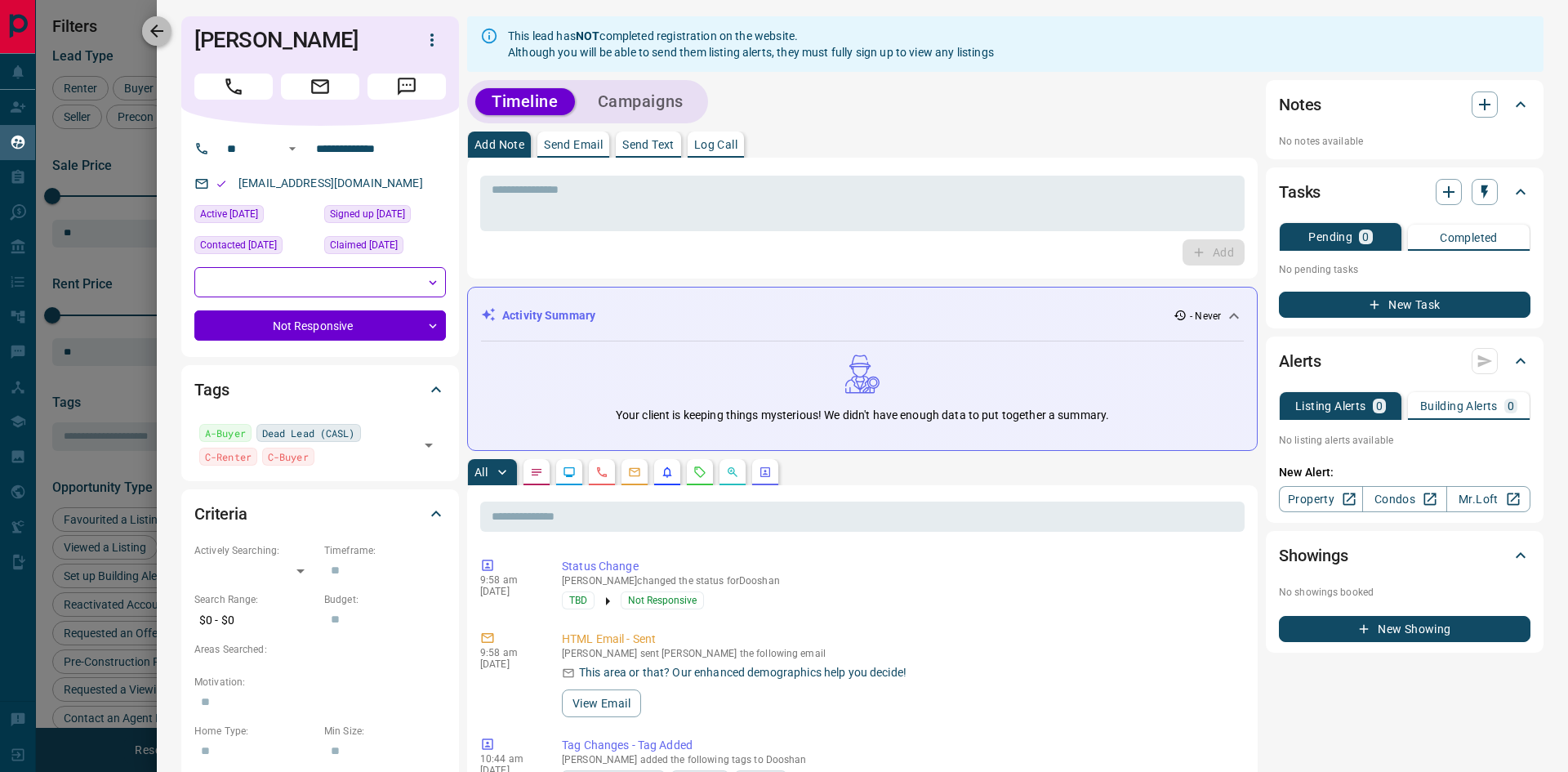
click at [160, 37] on icon "button" at bounding box center [157, 31] width 20 height 20
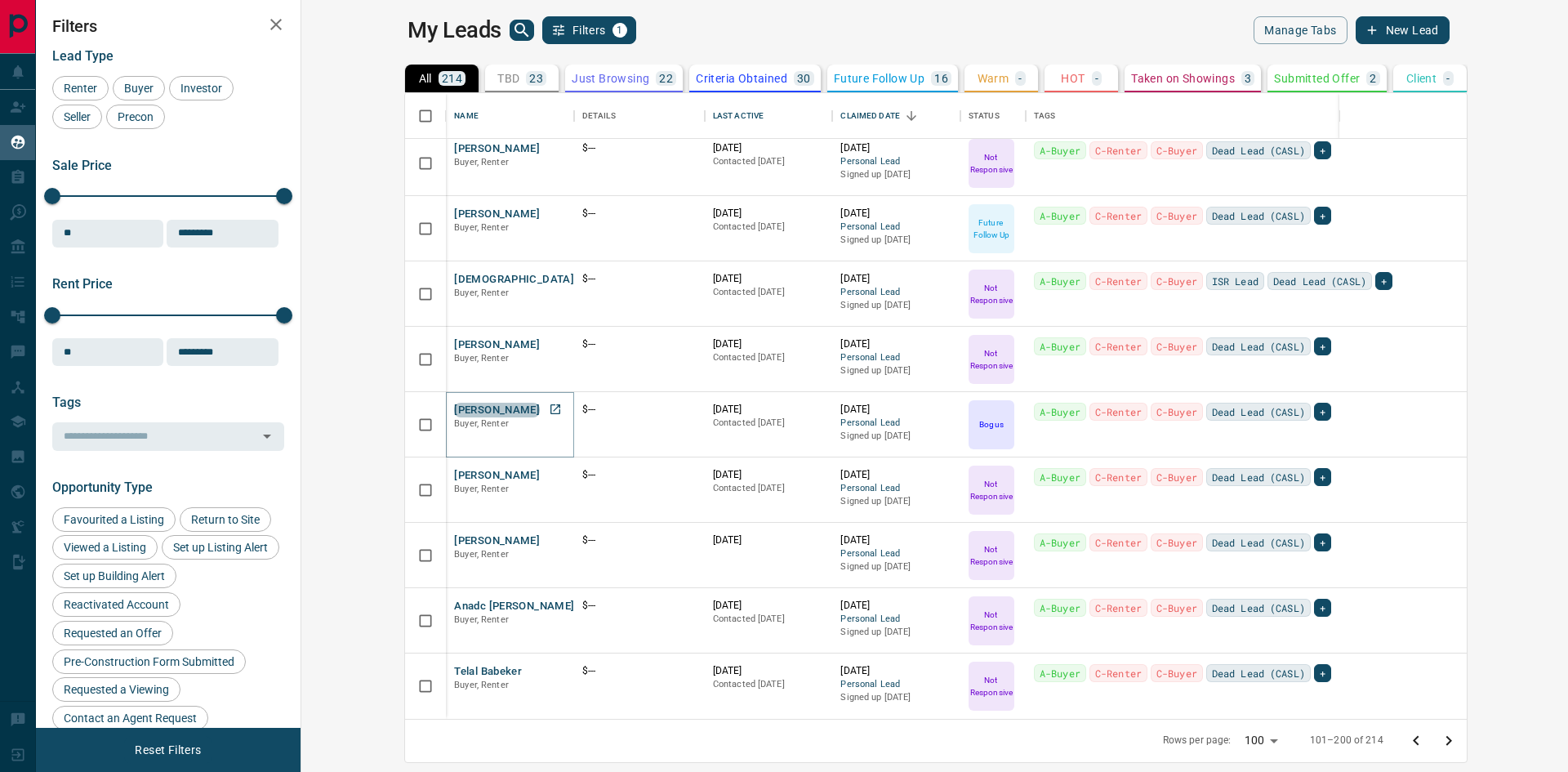
click at [454, 407] on button "[PERSON_NAME]" at bounding box center [496, 410] width 85 height 16
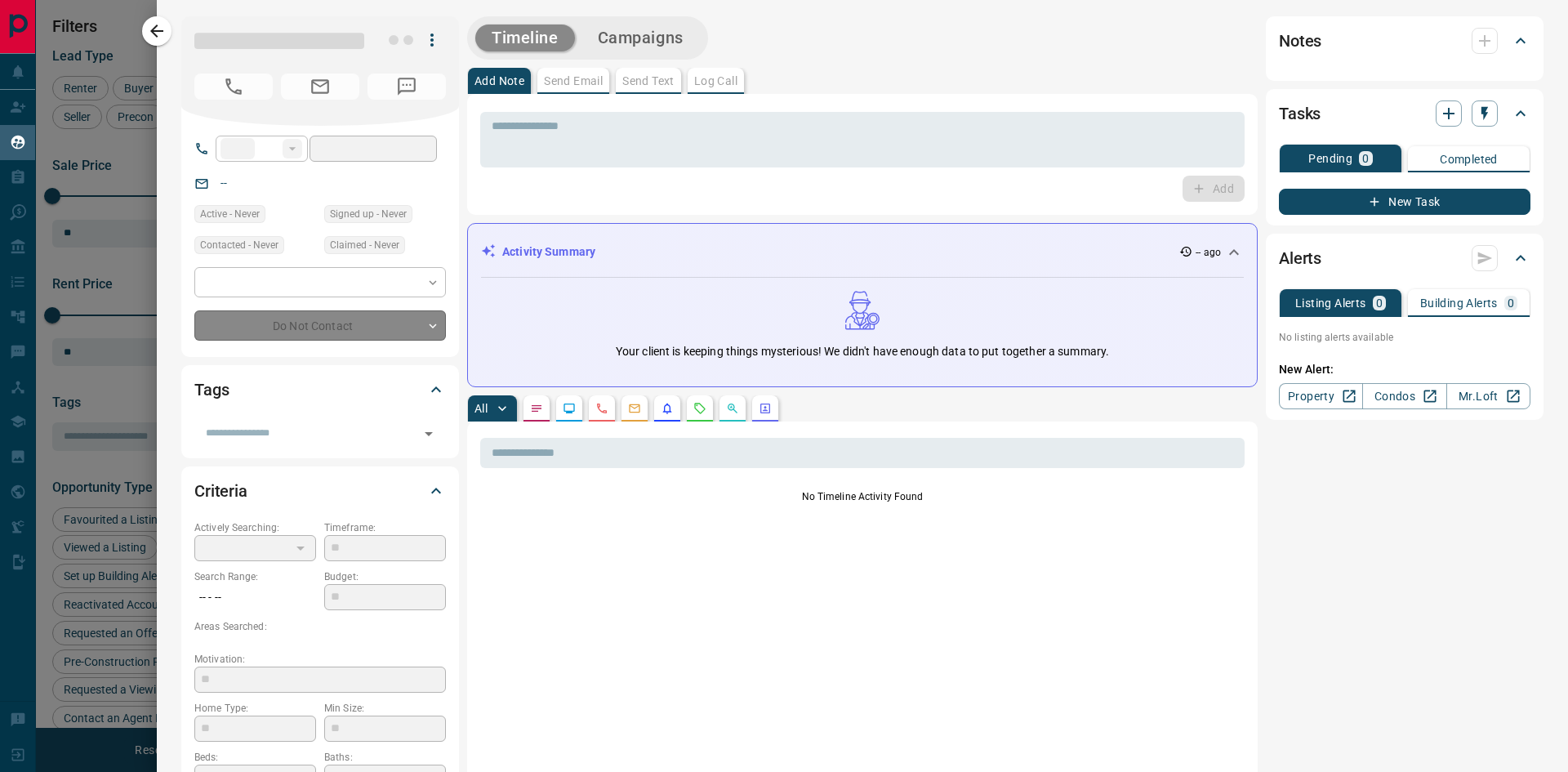
type input "**"
type input "**********"
type input "*"
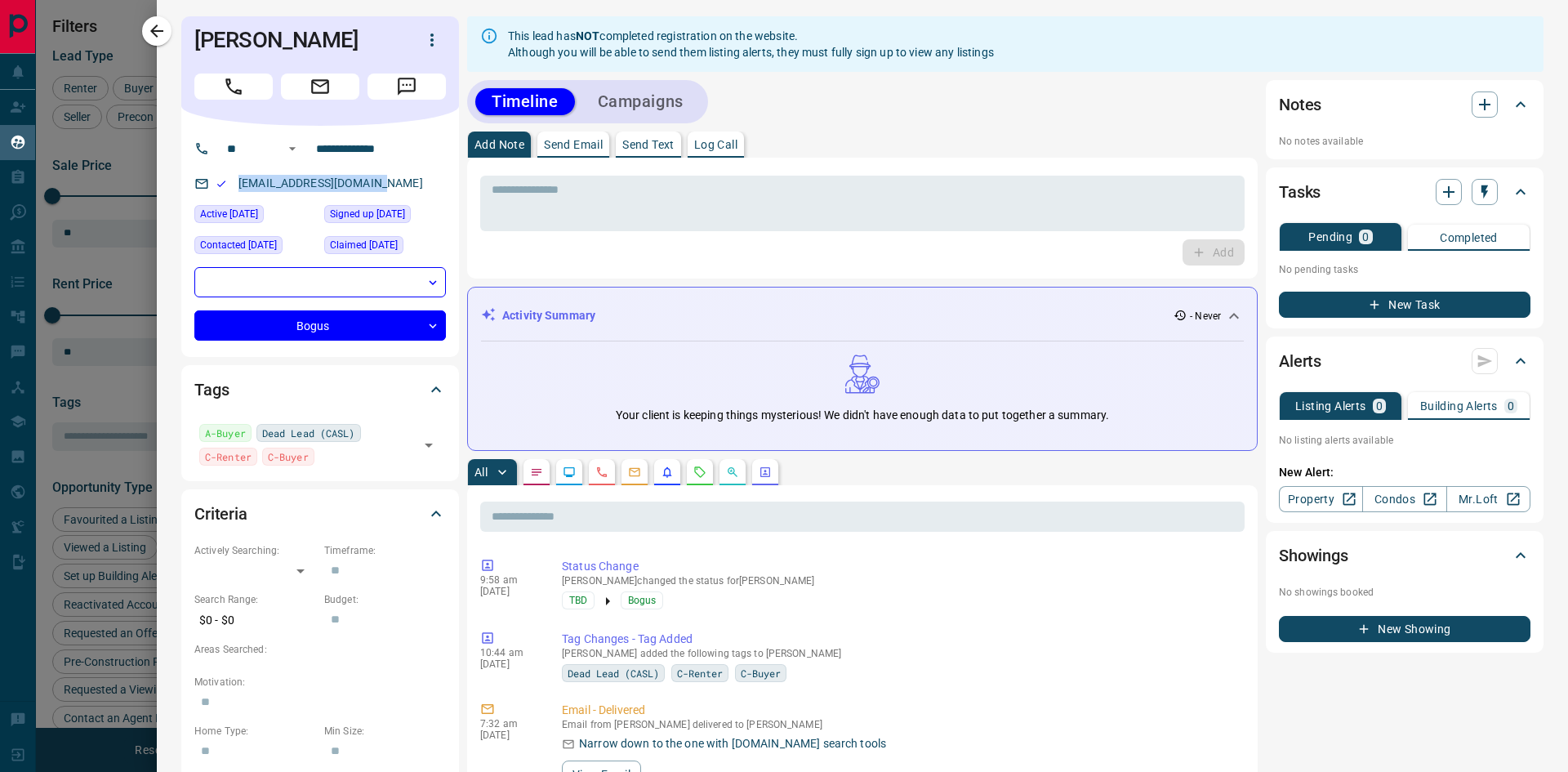
drag, startPoint x: 377, startPoint y: 181, endPoint x: 236, endPoint y: 194, distance: 141.6
click at [236, 194] on div "[EMAIL_ADDRESS][DOMAIN_NAME]" at bounding box center [320, 183] width 251 height 27
drag, startPoint x: 353, startPoint y: 37, endPoint x: 187, endPoint y: 23, distance: 166.6
click at [187, 23] on div "[PERSON_NAME]" at bounding box center [320, 70] width 278 height 110
click at [145, 23] on button "button" at bounding box center [156, 30] width 29 height 29
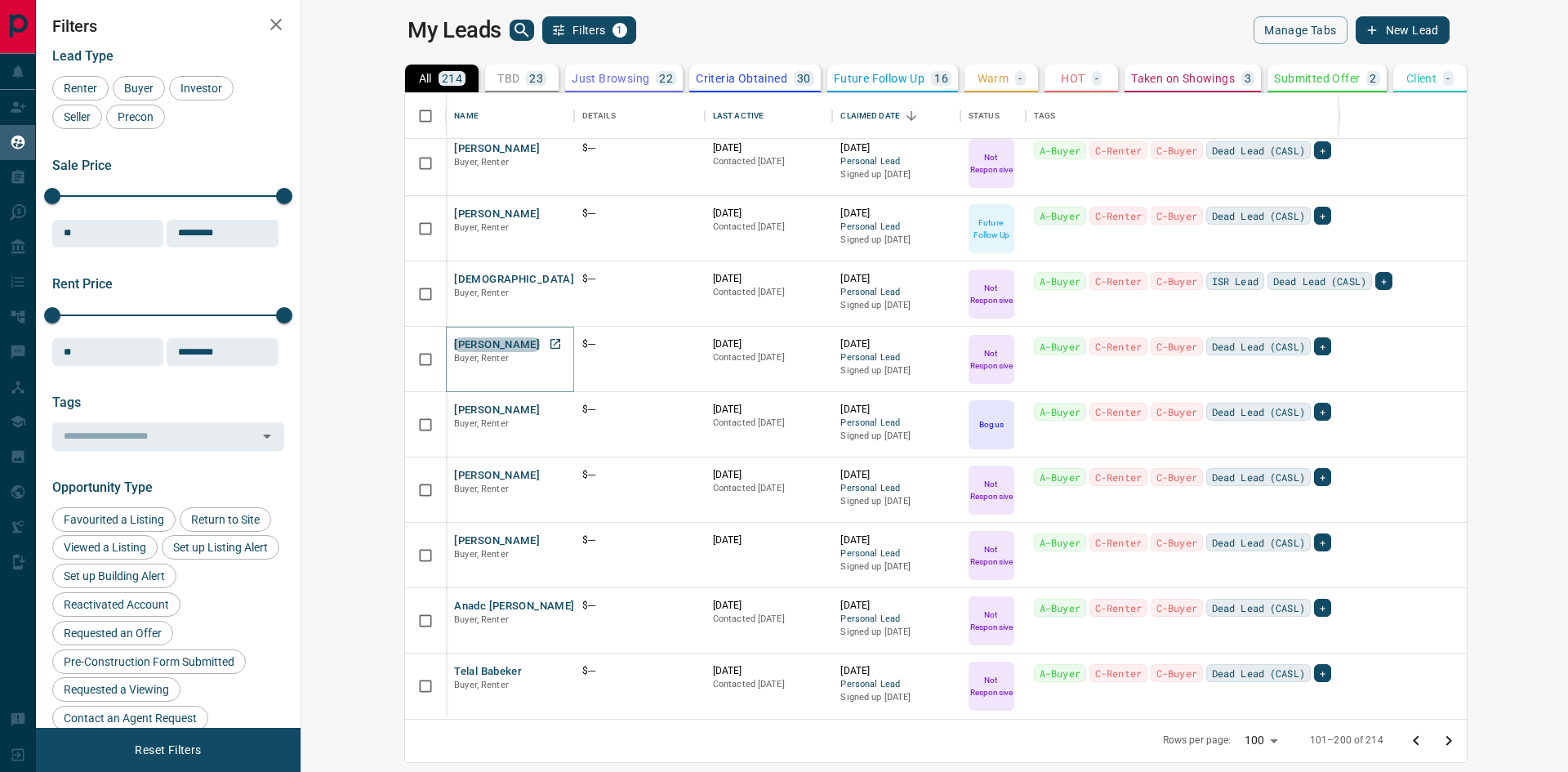
click at [454, 342] on button "[PERSON_NAME]" at bounding box center [496, 345] width 85 height 16
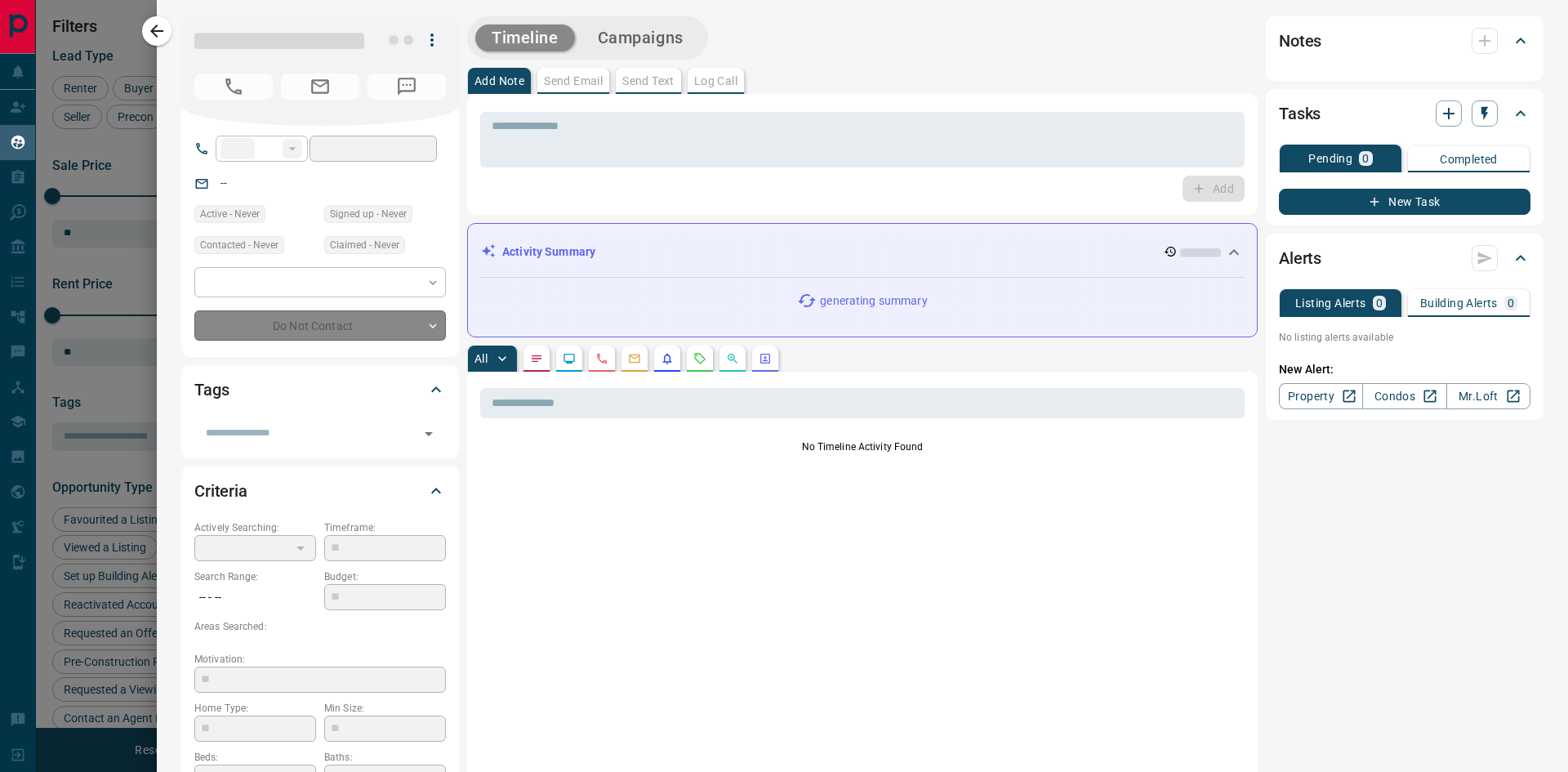
type input "**"
type input "**********"
type input "*"
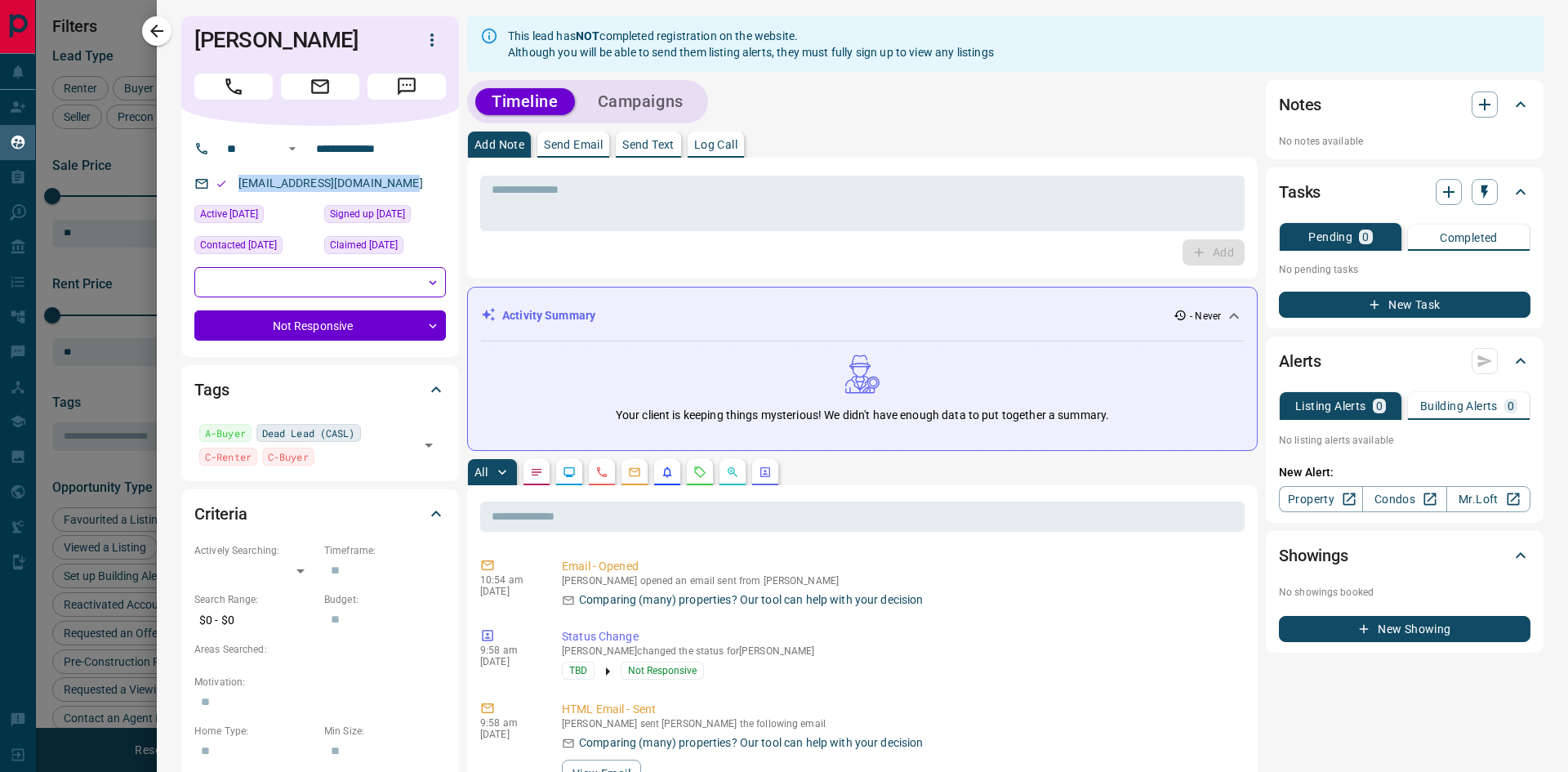
drag, startPoint x: 407, startPoint y: 187, endPoint x: 235, endPoint y: 186, distance: 172.0
click at [235, 186] on div "[EMAIL_ADDRESS][DOMAIN_NAME]" at bounding box center [320, 183] width 251 height 27
drag, startPoint x: 368, startPoint y: 35, endPoint x: 205, endPoint y: 41, distance: 163.1
click at [205, 41] on h1 "[PERSON_NAME]" at bounding box center [294, 40] width 199 height 26
click at [187, 37] on div "[PERSON_NAME]" at bounding box center [320, 70] width 278 height 110
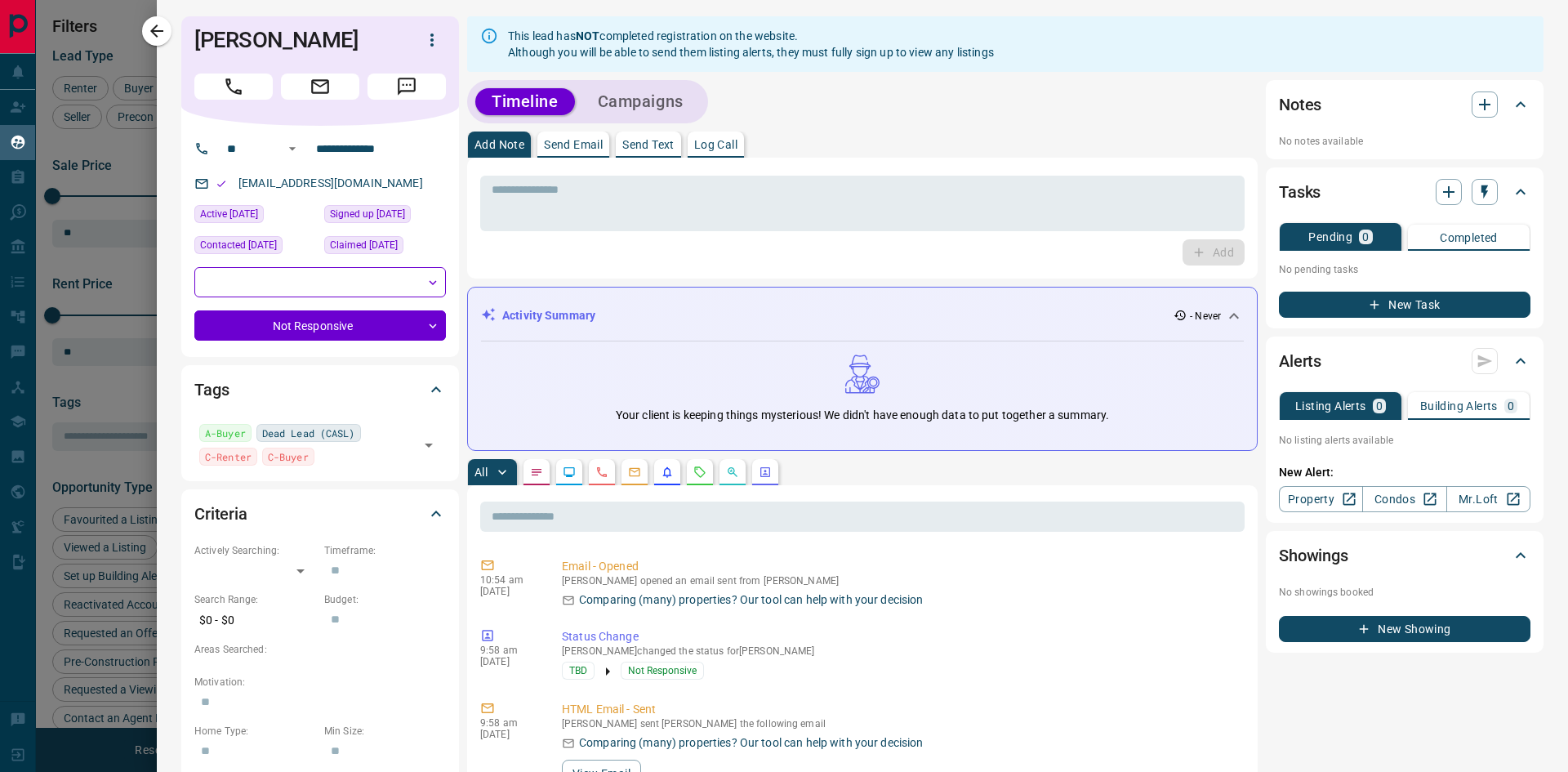
drag, startPoint x: 344, startPoint y: 40, endPoint x: 174, endPoint y: 42, distance: 170.0
click at [157, 27] on icon "button" at bounding box center [157, 31] width 20 height 20
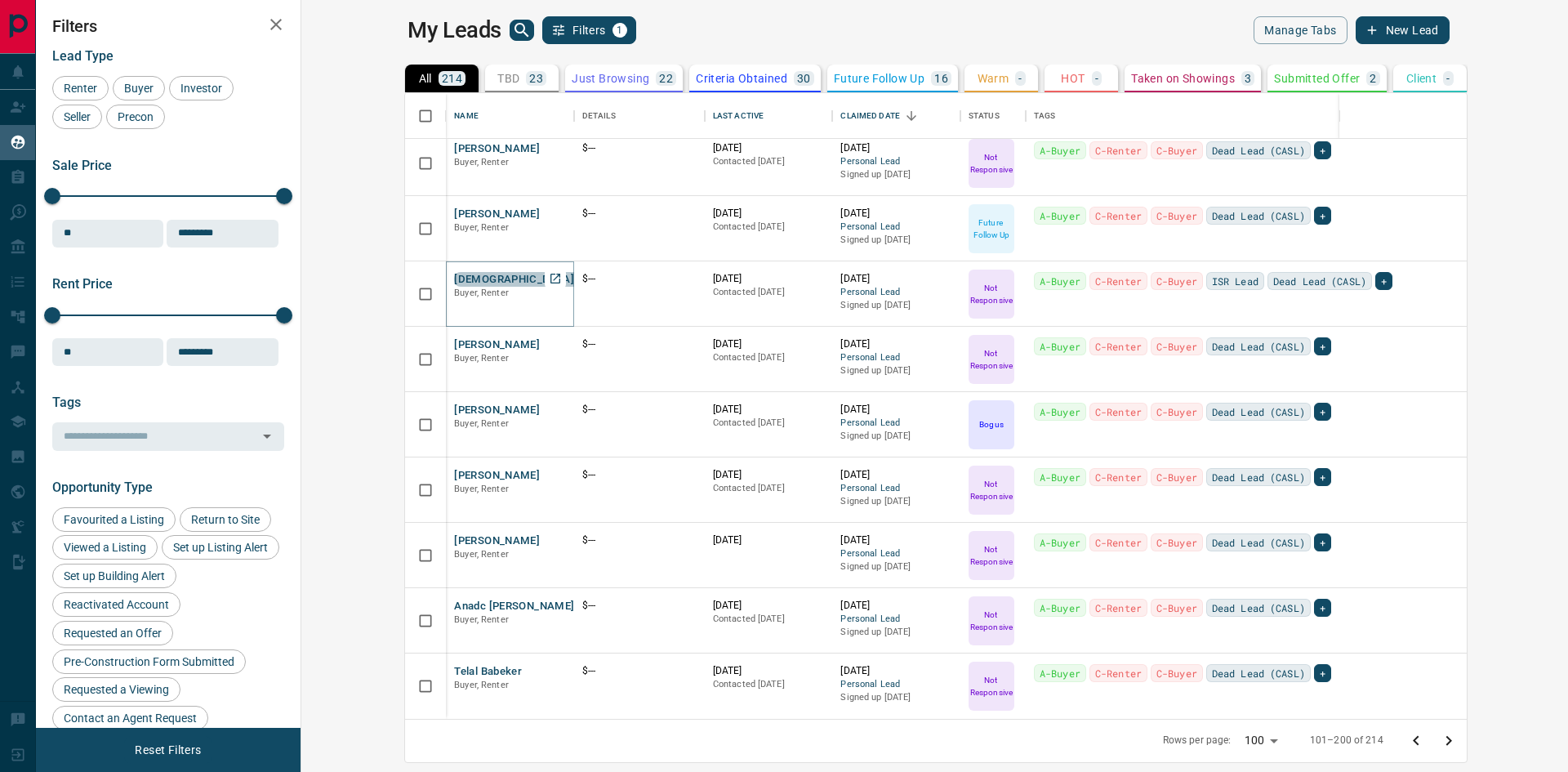
click at [454, 277] on button "[DEMOGRAPHIC_DATA] & [PERSON_NAME]" at bounding box center [563, 280] width 218 height 16
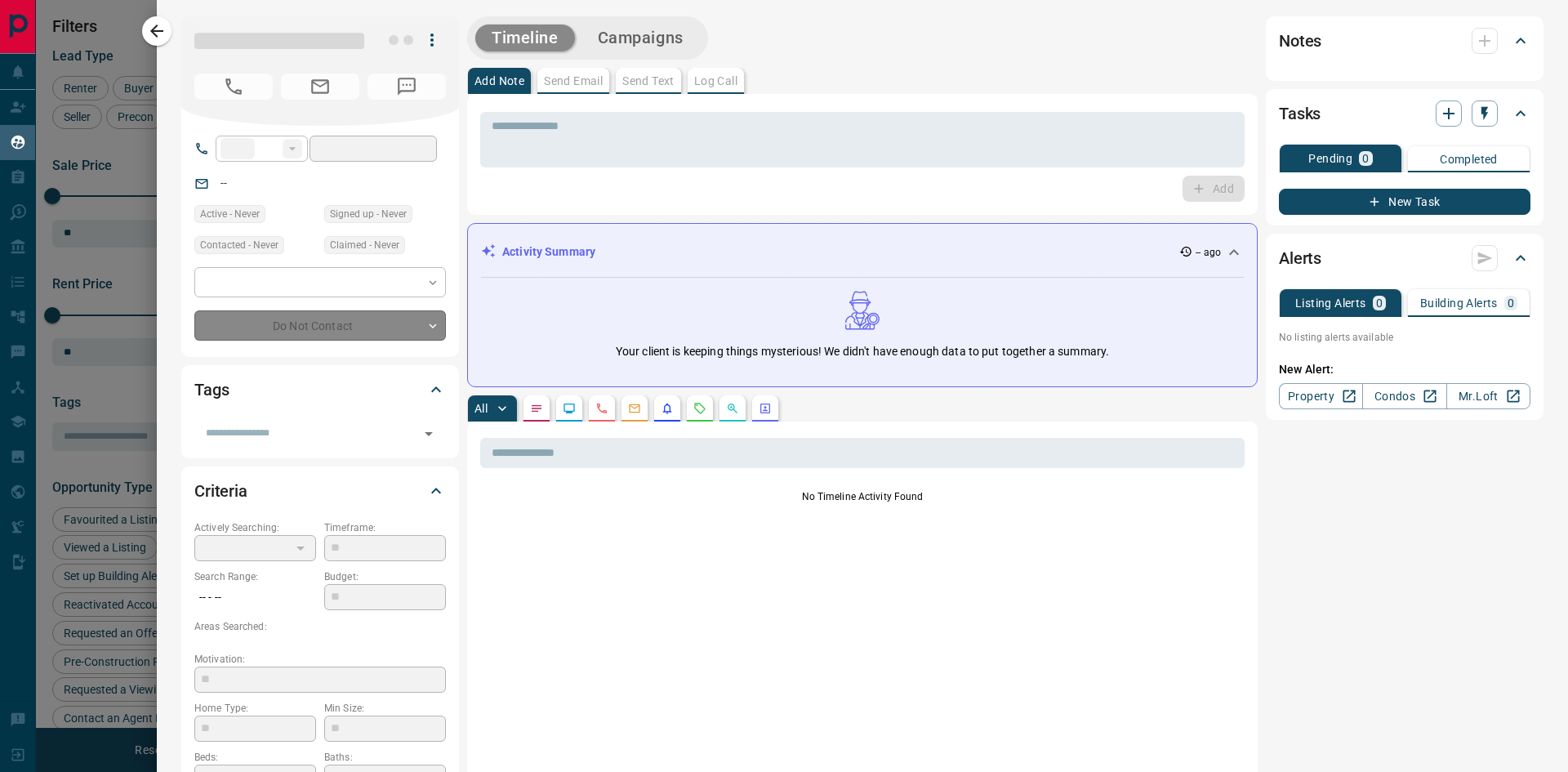
type input "**"
type input "**********"
type input "*"
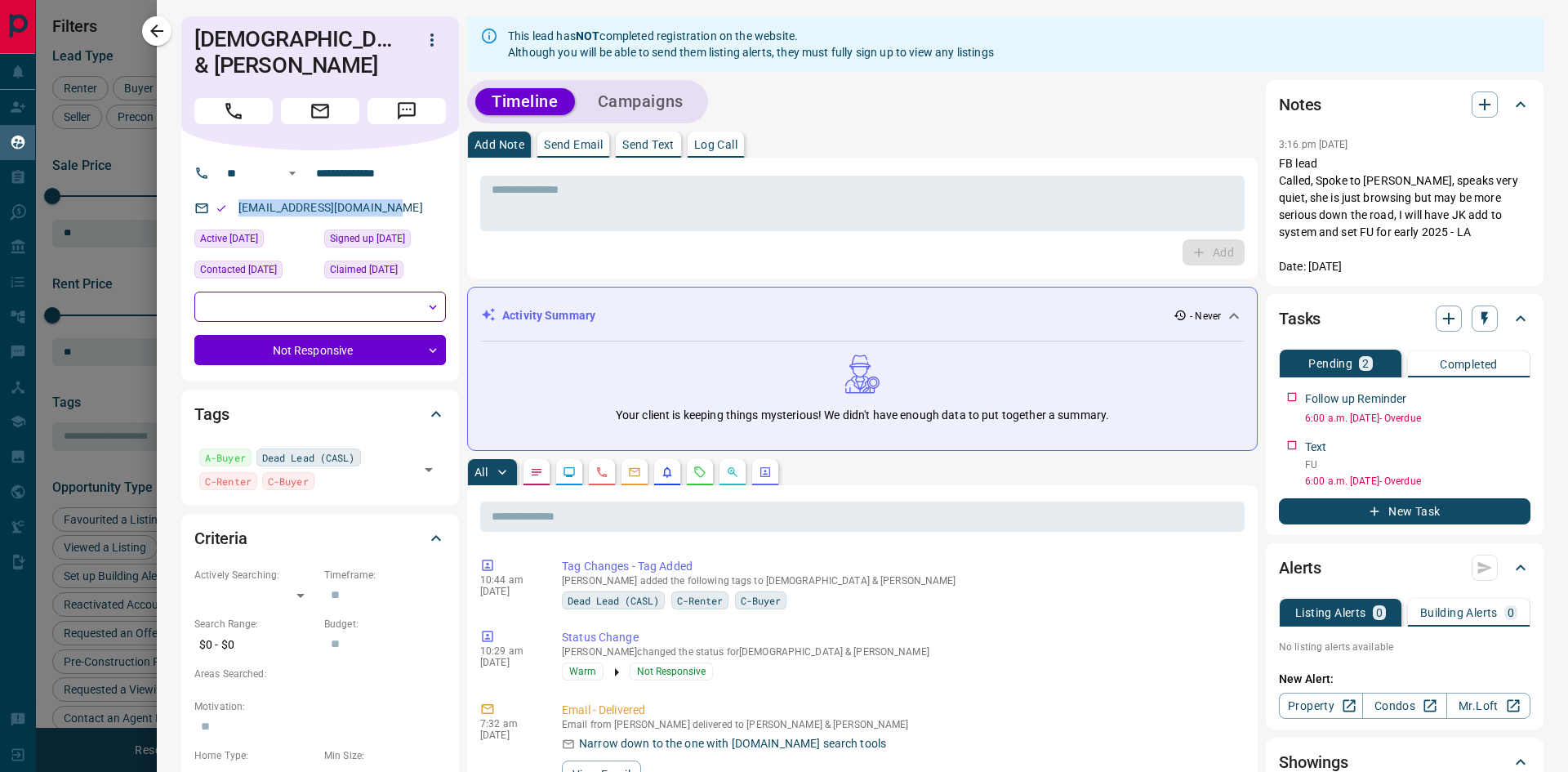
drag, startPoint x: 407, startPoint y: 207, endPoint x: 235, endPoint y: 218, distance: 172.4
click at [225, 220] on div "[EMAIL_ADDRESS][DOMAIN_NAME]" at bounding box center [320, 207] width 251 height 27
drag, startPoint x: 352, startPoint y: 39, endPoint x: 193, endPoint y: 44, distance: 159.1
click at [193, 44] on div "[DEMOGRAPHIC_DATA] & [PERSON_NAME]" at bounding box center [320, 83] width 278 height 134
click at [162, 36] on icon "button" at bounding box center [157, 31] width 20 height 20
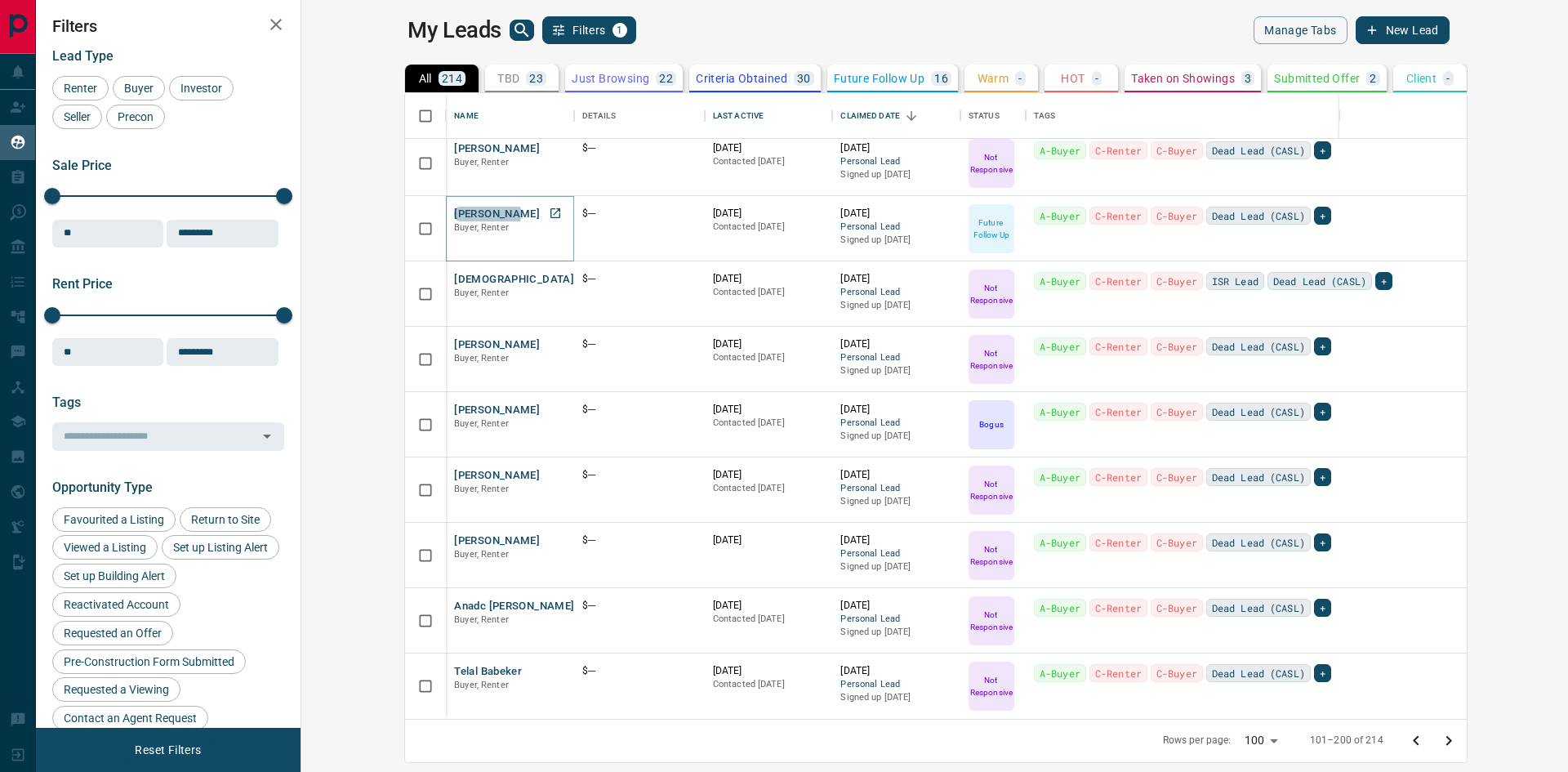
click at [454, 213] on button "[PERSON_NAME]" at bounding box center [496, 214] width 85 height 16
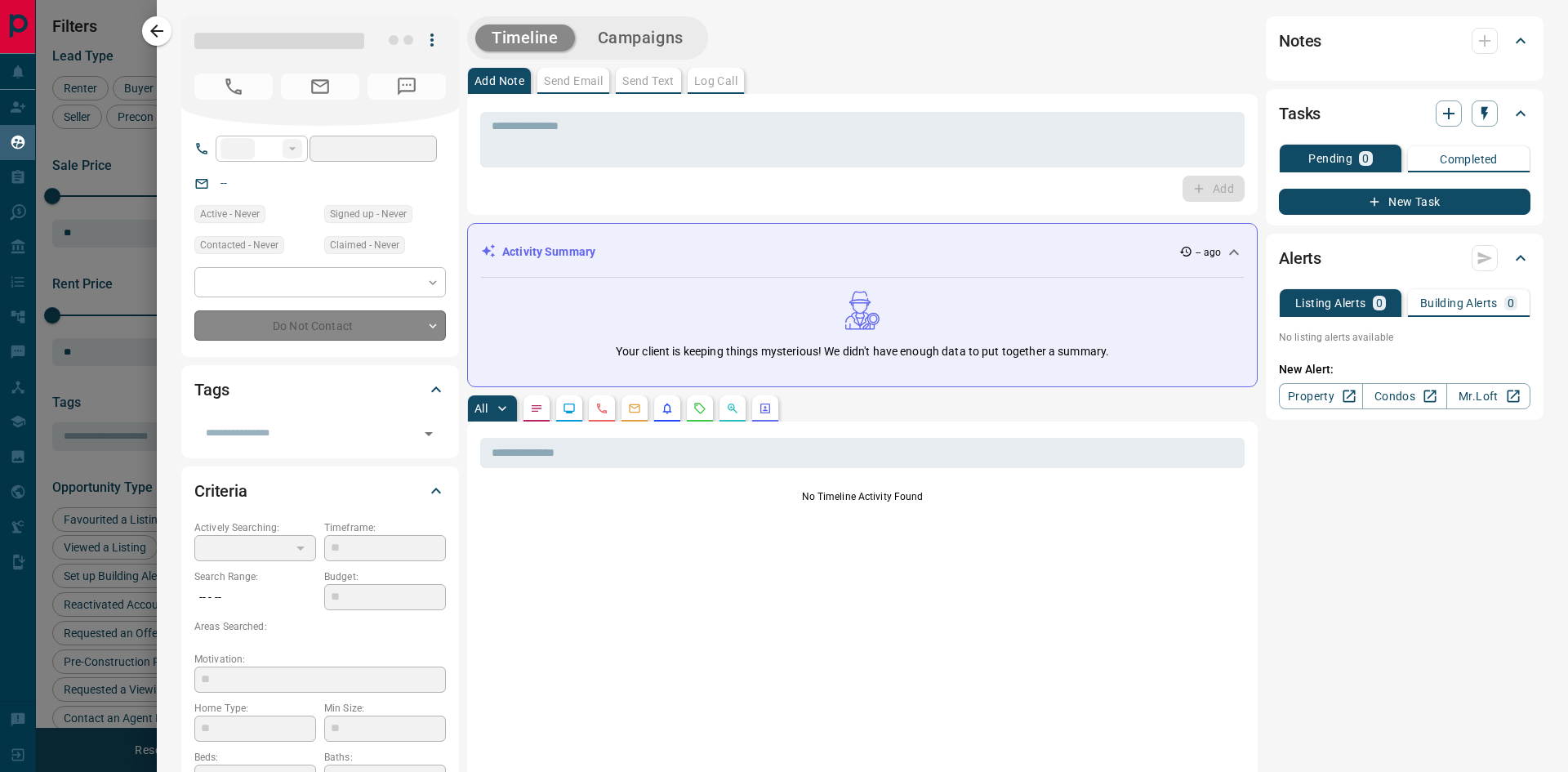
type input "**"
type input "**********"
type input "*"
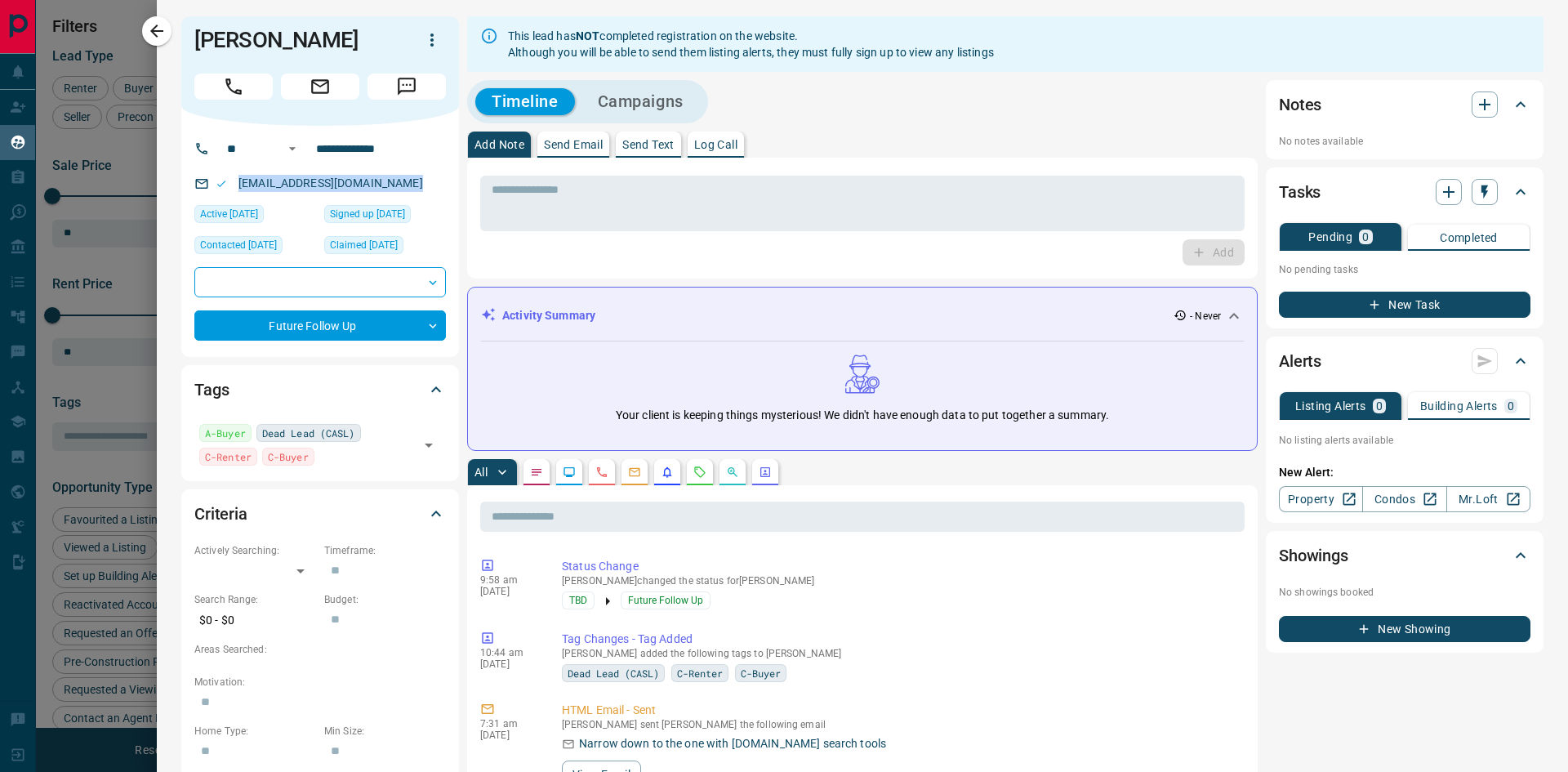
drag, startPoint x: 415, startPoint y: 177, endPoint x: 236, endPoint y: 180, distance: 179.0
click at [236, 180] on div "[EMAIL_ADDRESS][DOMAIN_NAME]" at bounding box center [320, 183] width 251 height 27
click at [158, 35] on icon "button" at bounding box center [157, 31] width 20 height 20
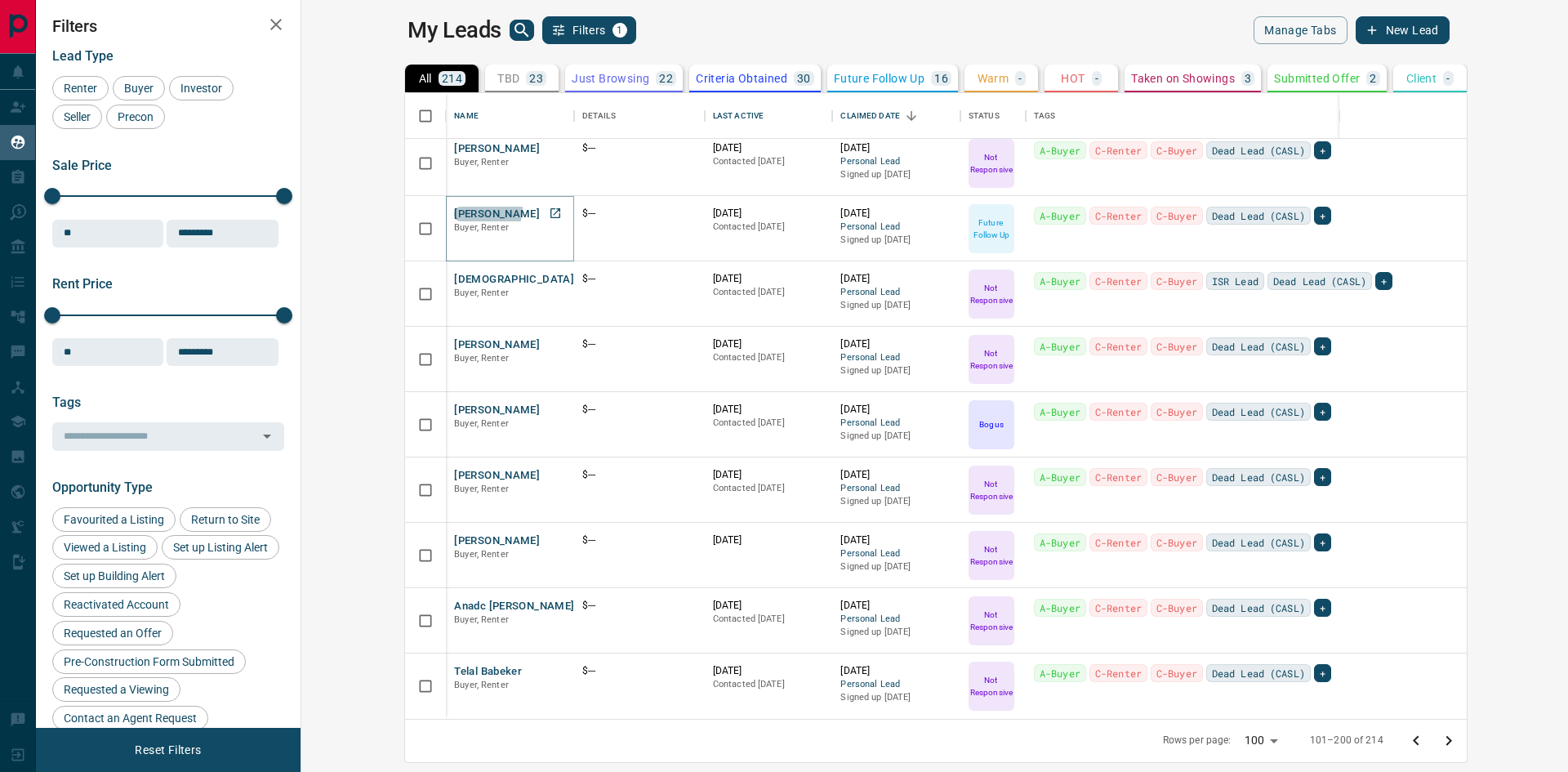
click at [454, 206] on button "[PERSON_NAME]" at bounding box center [496, 214] width 85 height 16
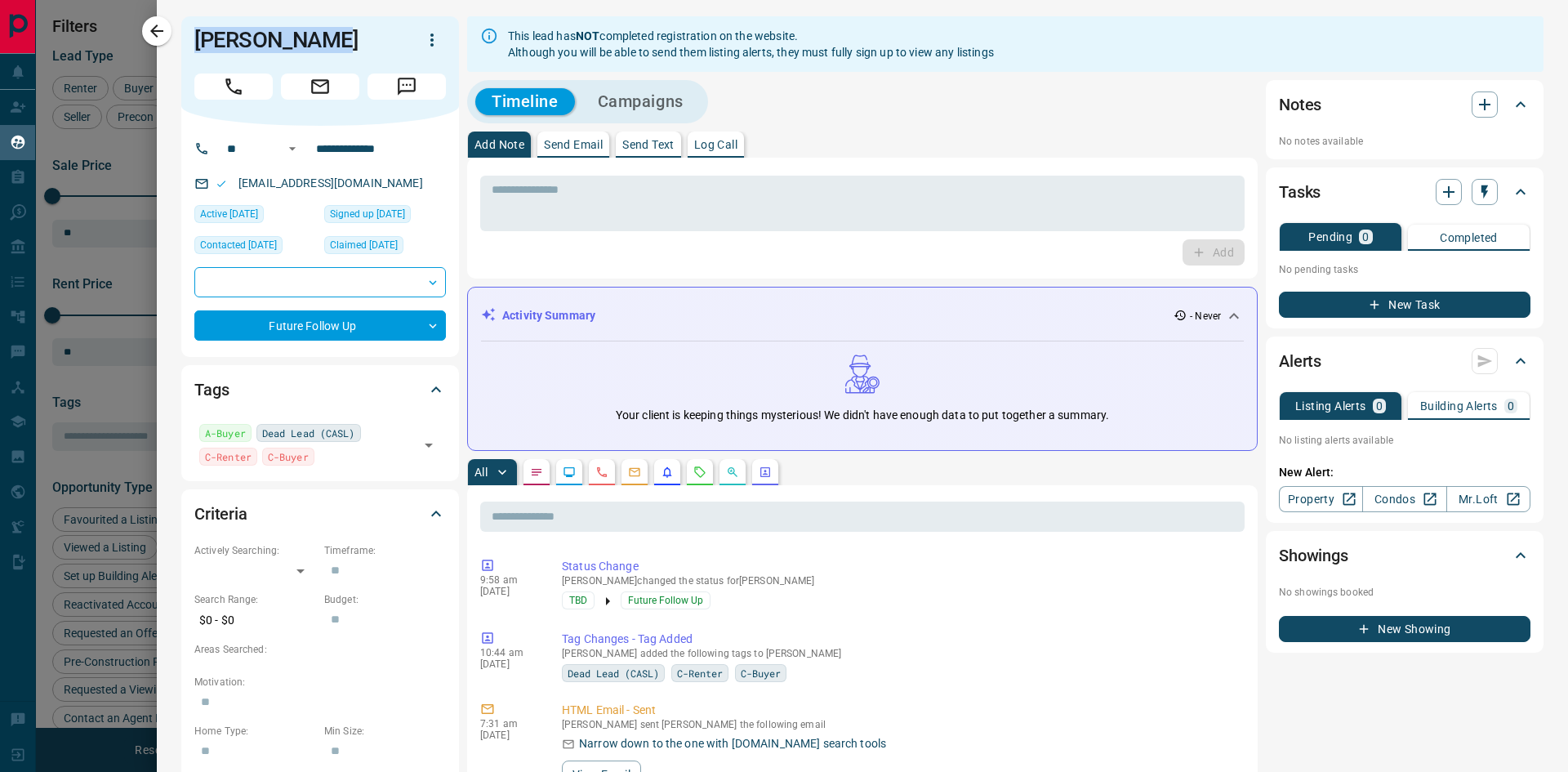
drag, startPoint x: 321, startPoint y: 38, endPoint x: 216, endPoint y: 36, distance: 105.0
click at [192, 42] on div "[PERSON_NAME]" at bounding box center [320, 70] width 278 height 110
click at [155, 29] on icon "button" at bounding box center [157, 31] width 20 height 20
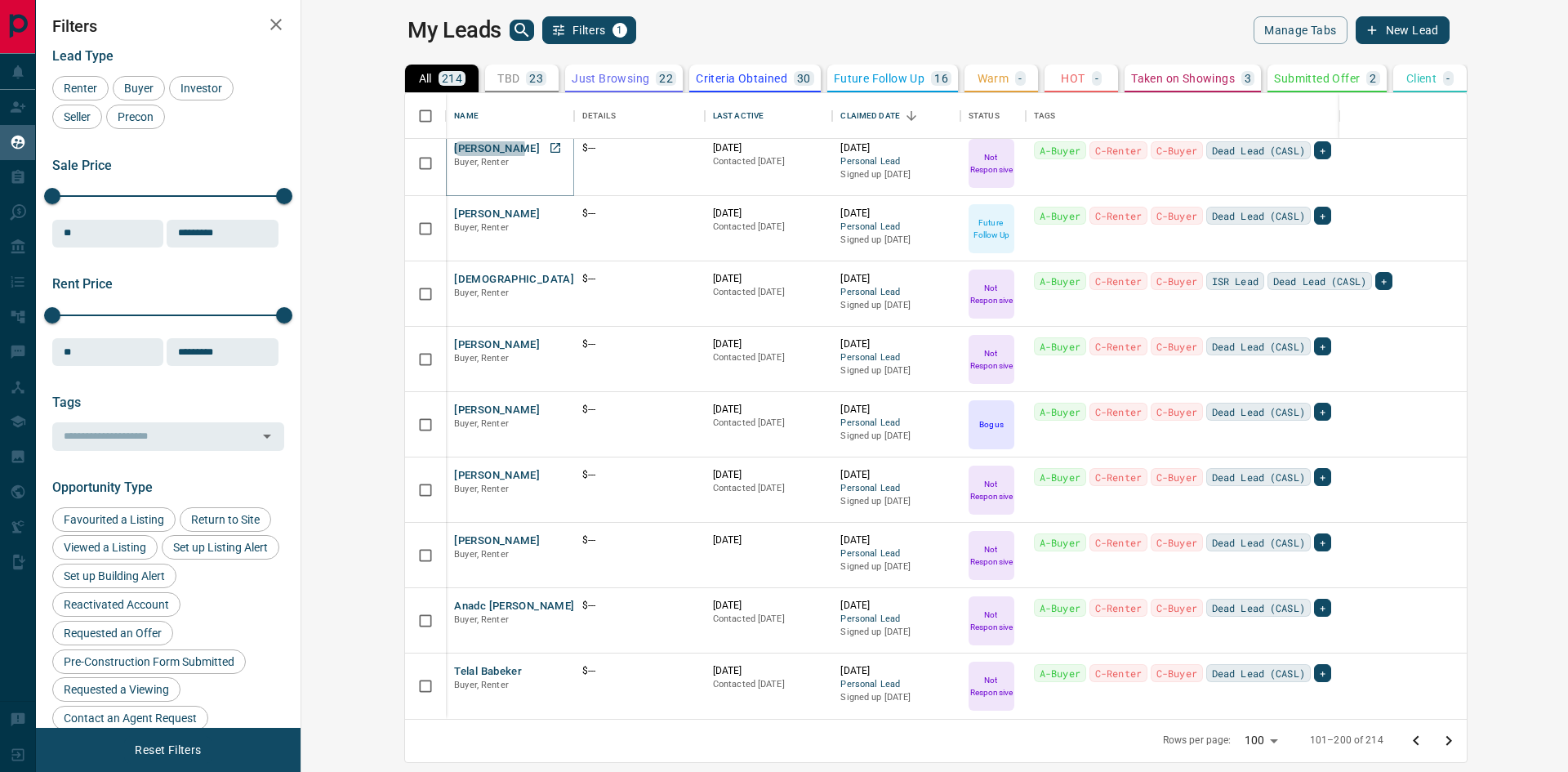
click at [454, 148] on button "[PERSON_NAME]" at bounding box center [496, 149] width 85 height 16
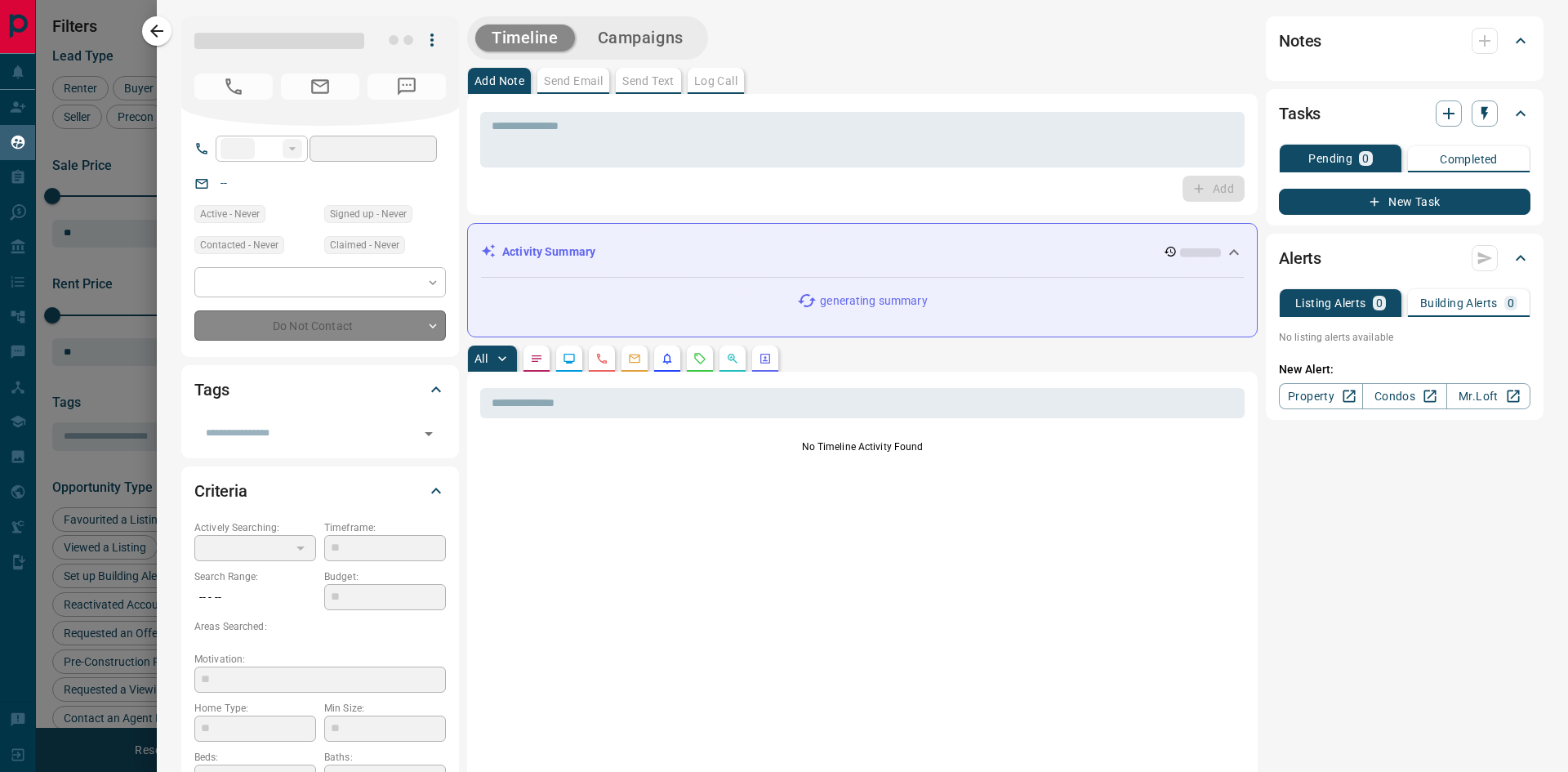
type input "**"
type input "**********"
type input "*"
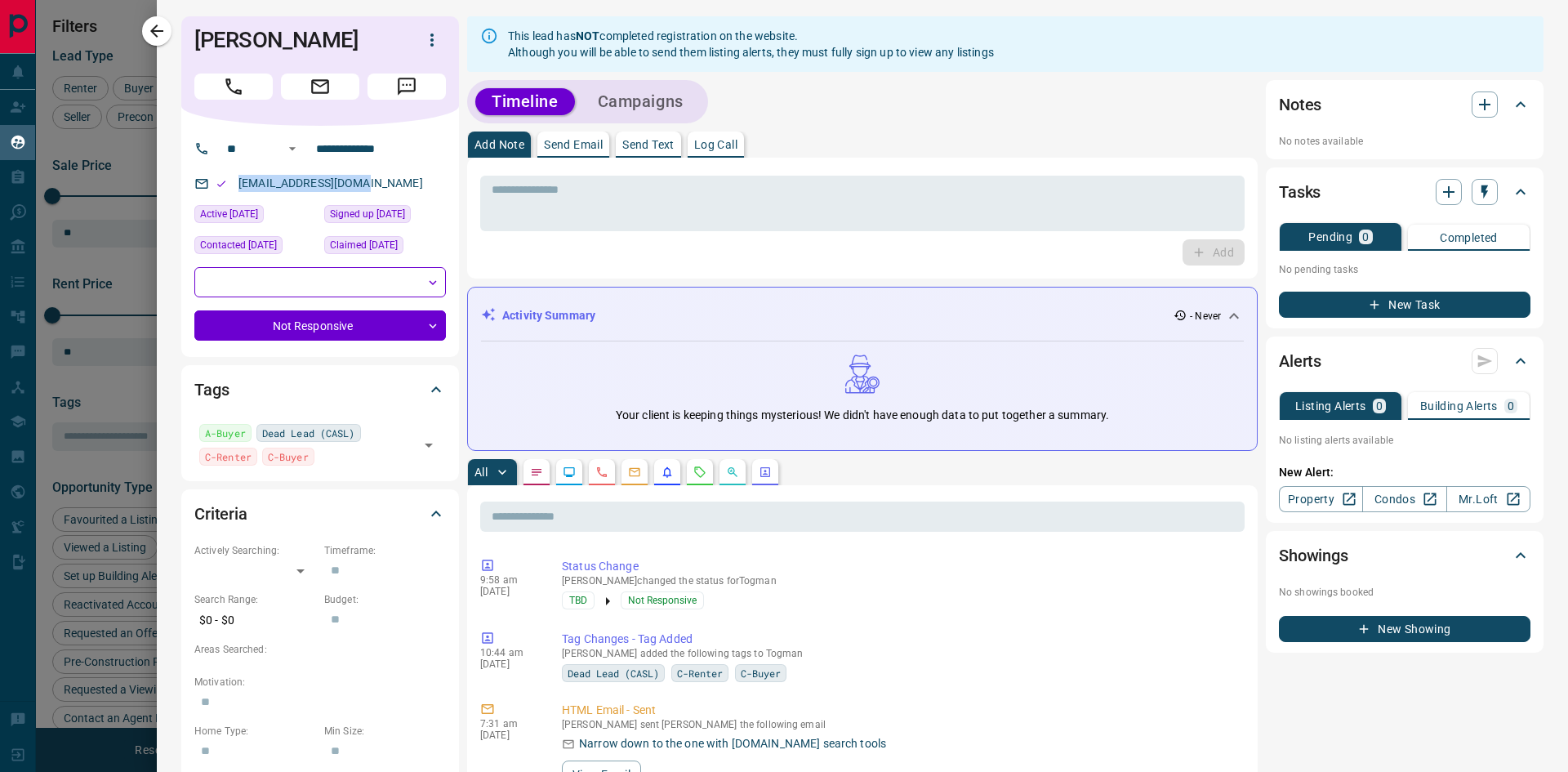
drag, startPoint x: 391, startPoint y: 180, endPoint x: 233, endPoint y: 187, distance: 158.2
click at [233, 187] on div "[EMAIL_ADDRESS][DOMAIN_NAME]" at bounding box center [320, 183] width 251 height 27
drag, startPoint x: 327, startPoint y: 45, endPoint x: 192, endPoint y: 35, distance: 135.4
click at [192, 36] on div "[PERSON_NAME]" at bounding box center [320, 70] width 278 height 110
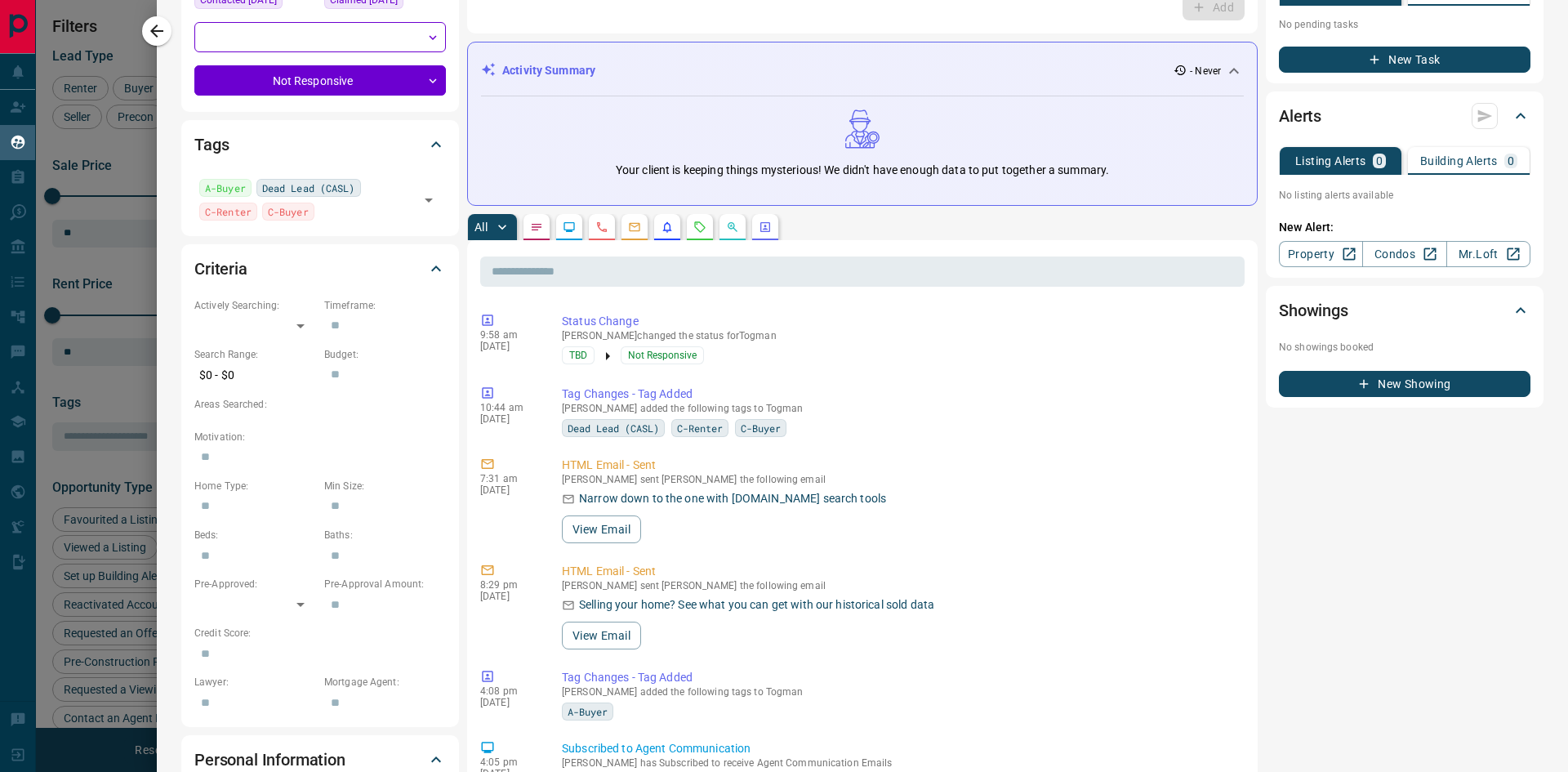
scroll to position [0, 0]
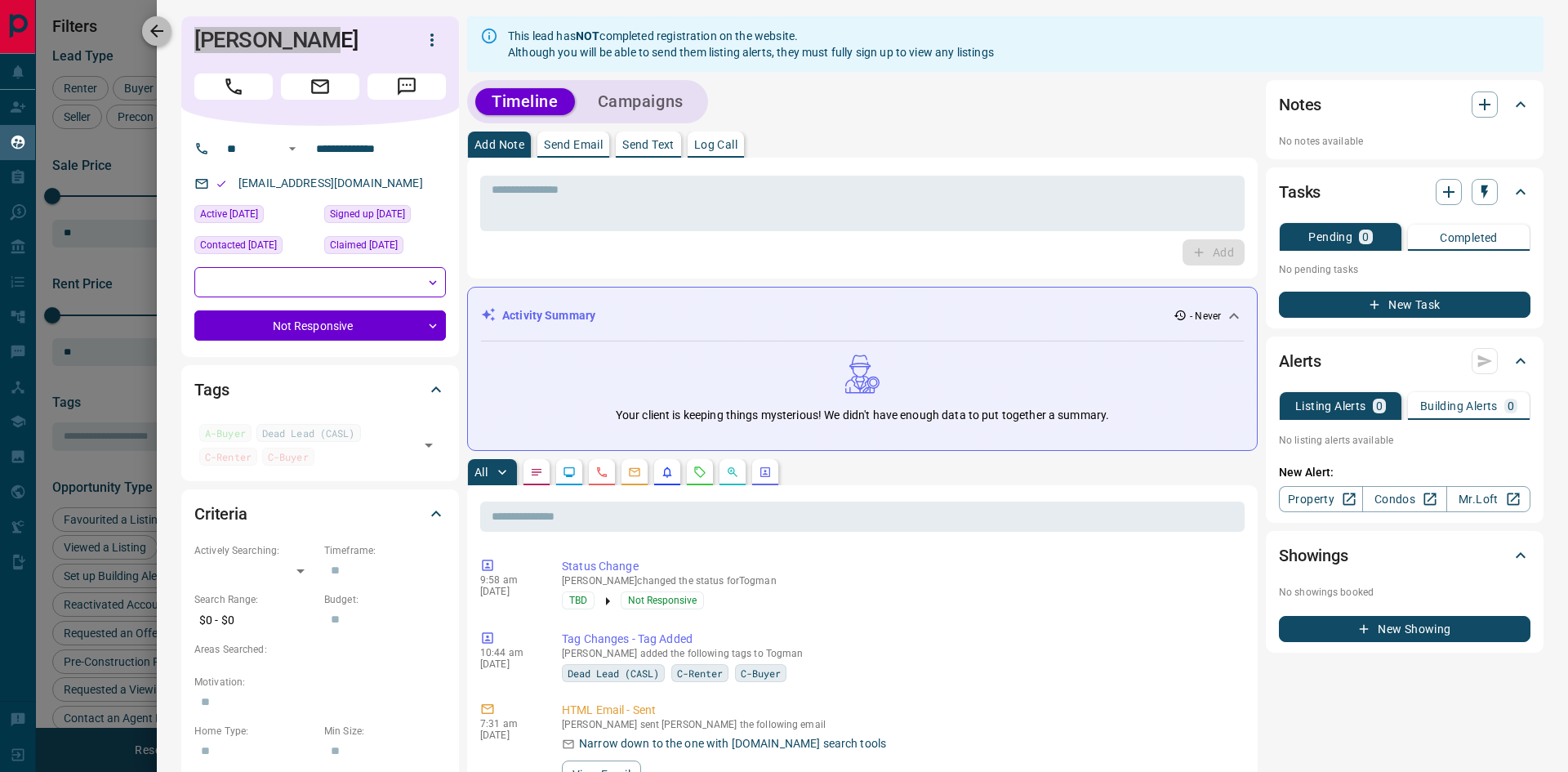
click at [155, 34] on icon "button" at bounding box center [157, 31] width 13 height 13
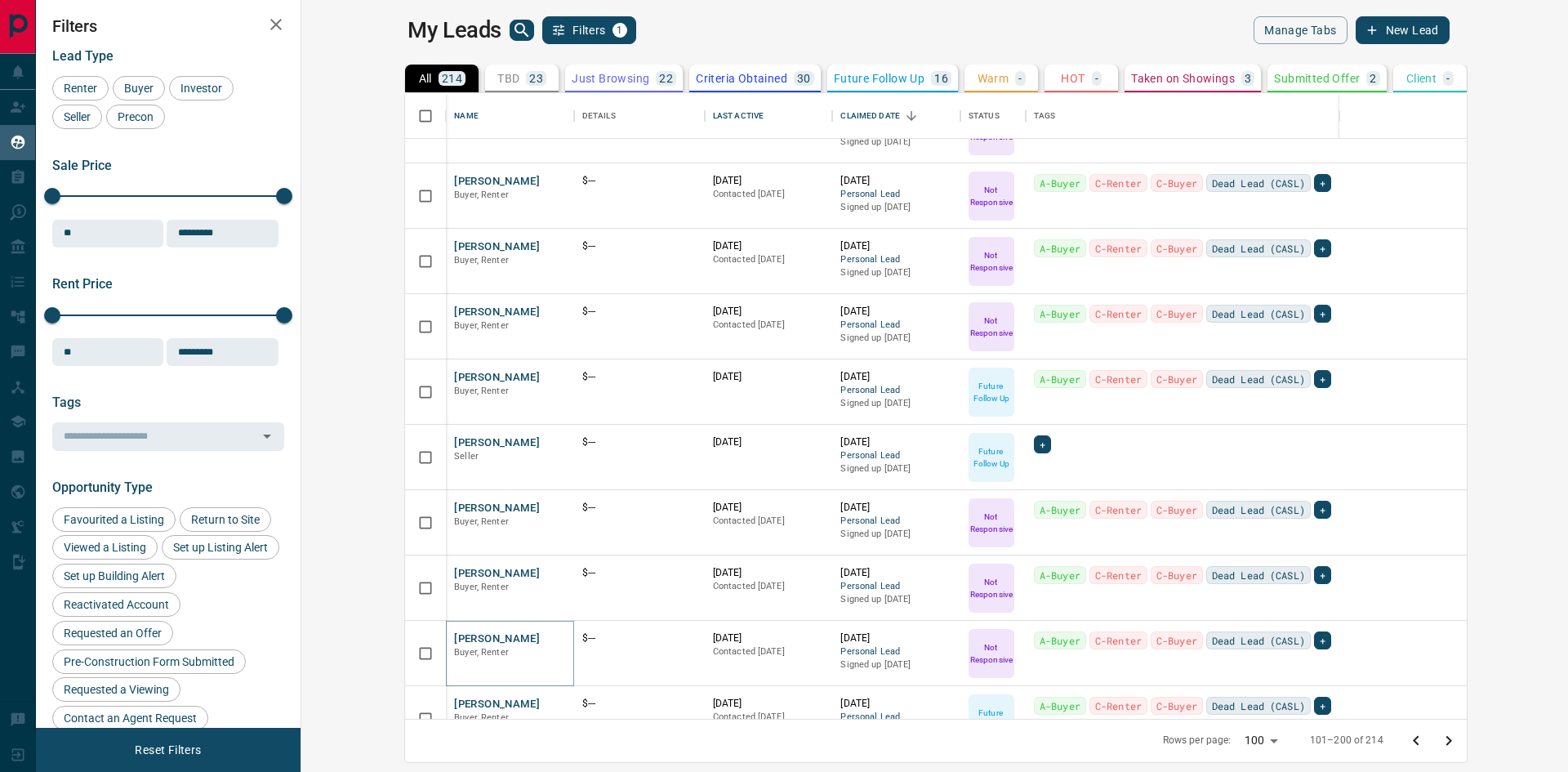
scroll to position [5381, 0]
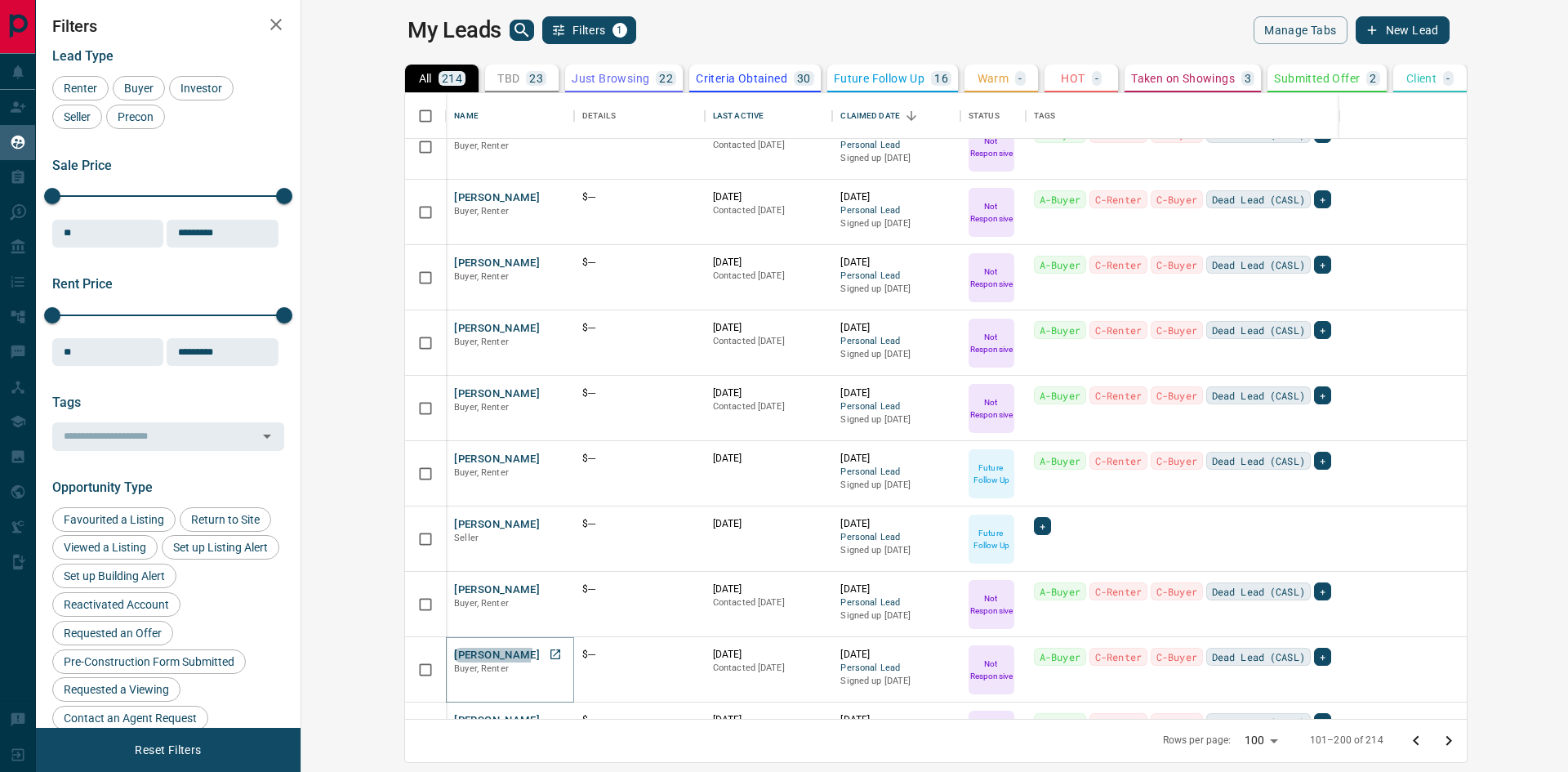
click at [454, 649] on button "[PERSON_NAME]" at bounding box center [496, 655] width 85 height 16
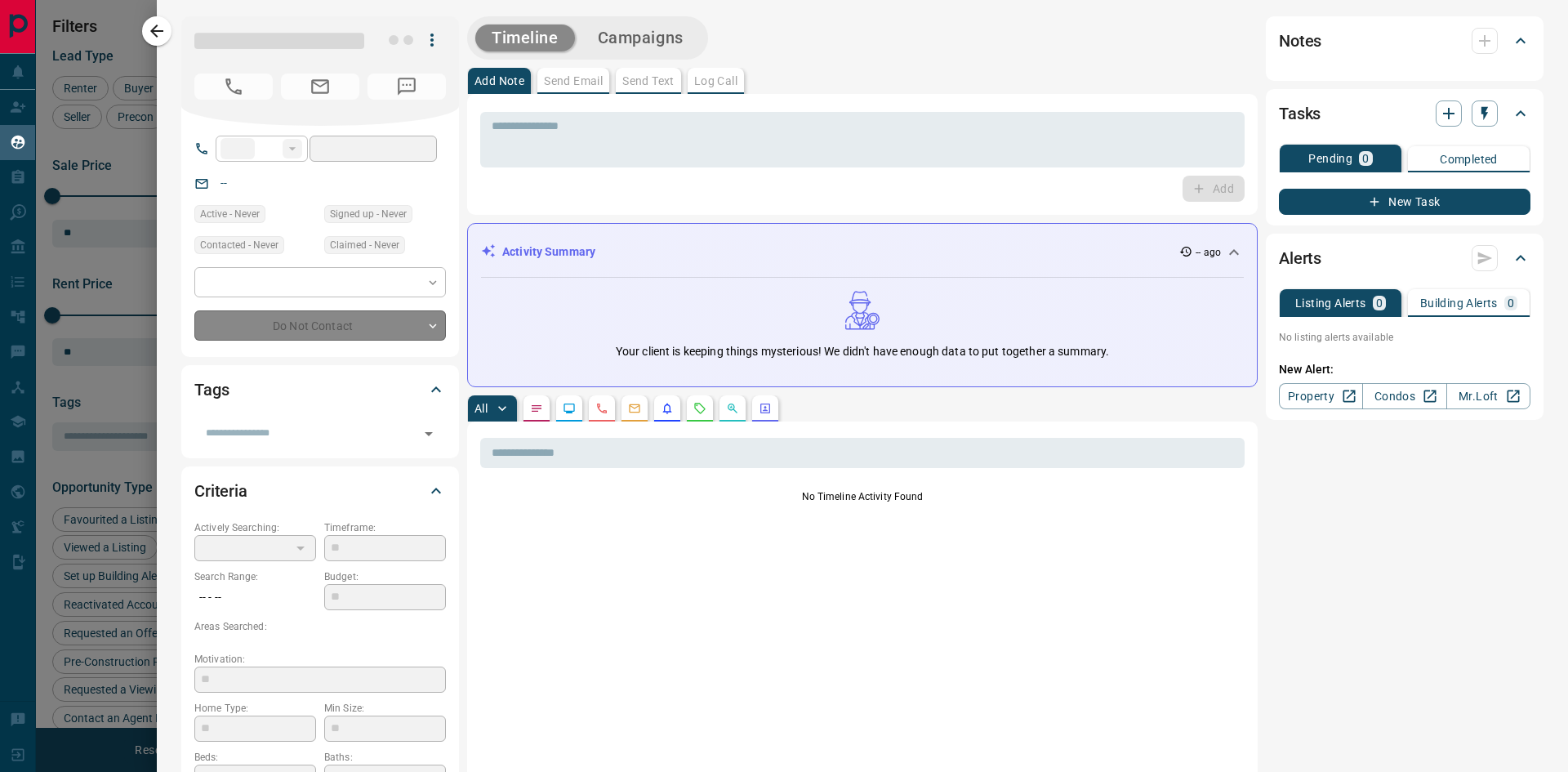
type input "**"
type input "**********"
type input "*"
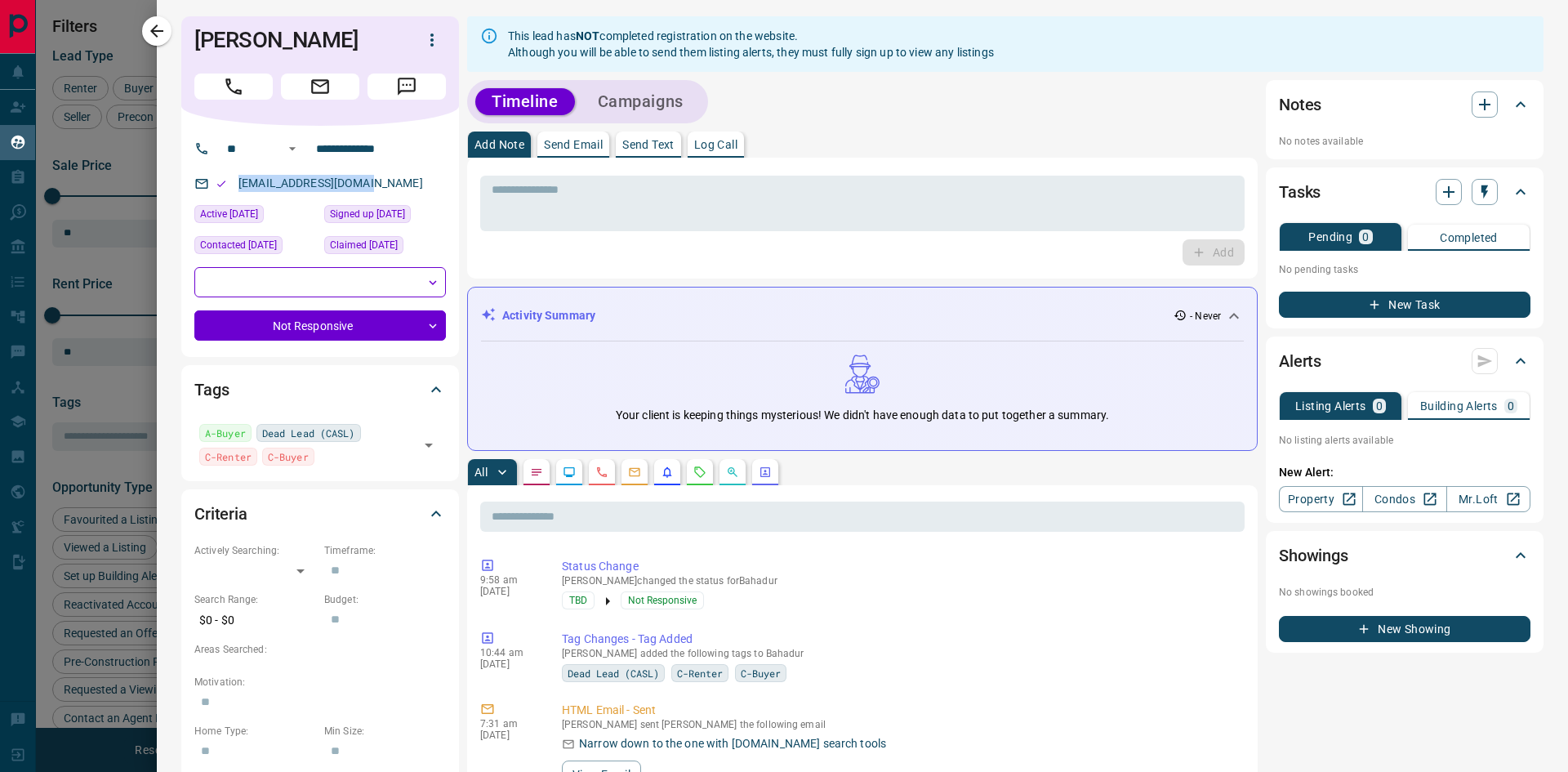
drag, startPoint x: 382, startPoint y: 180, endPoint x: 236, endPoint y: 183, distance: 146.0
click at [236, 183] on div "[EMAIL_ADDRESS][DOMAIN_NAME]" at bounding box center [320, 183] width 251 height 27
drag, startPoint x: 351, startPoint y: 33, endPoint x: 150, endPoint y: 36, distance: 201.0
click at [157, 36] on div "**********" at bounding box center [862, 386] width 1411 height 772
click at [158, 30] on icon "button" at bounding box center [157, 31] width 13 height 13
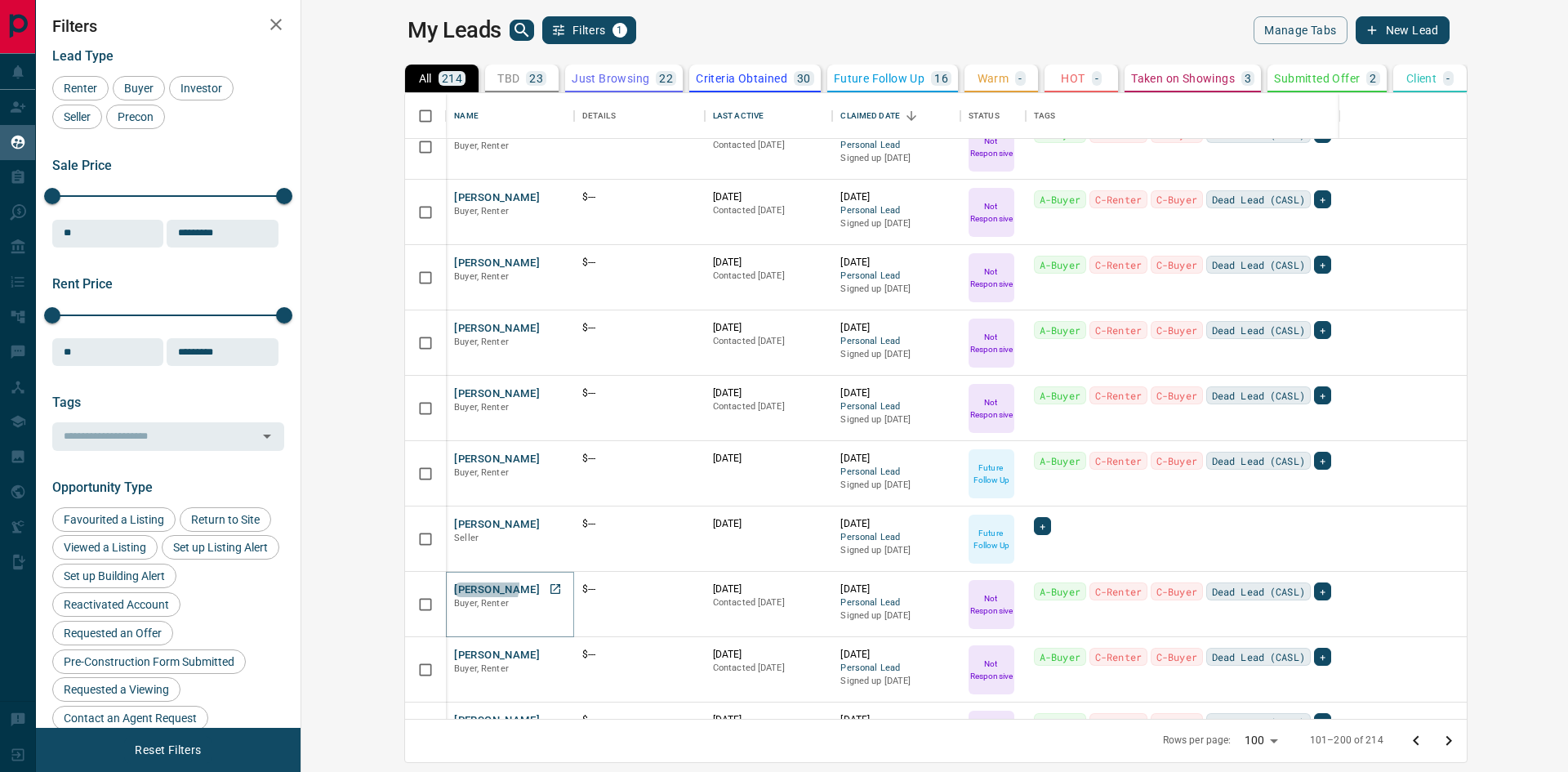
click at [454, 583] on button "[PERSON_NAME]" at bounding box center [496, 590] width 85 height 16
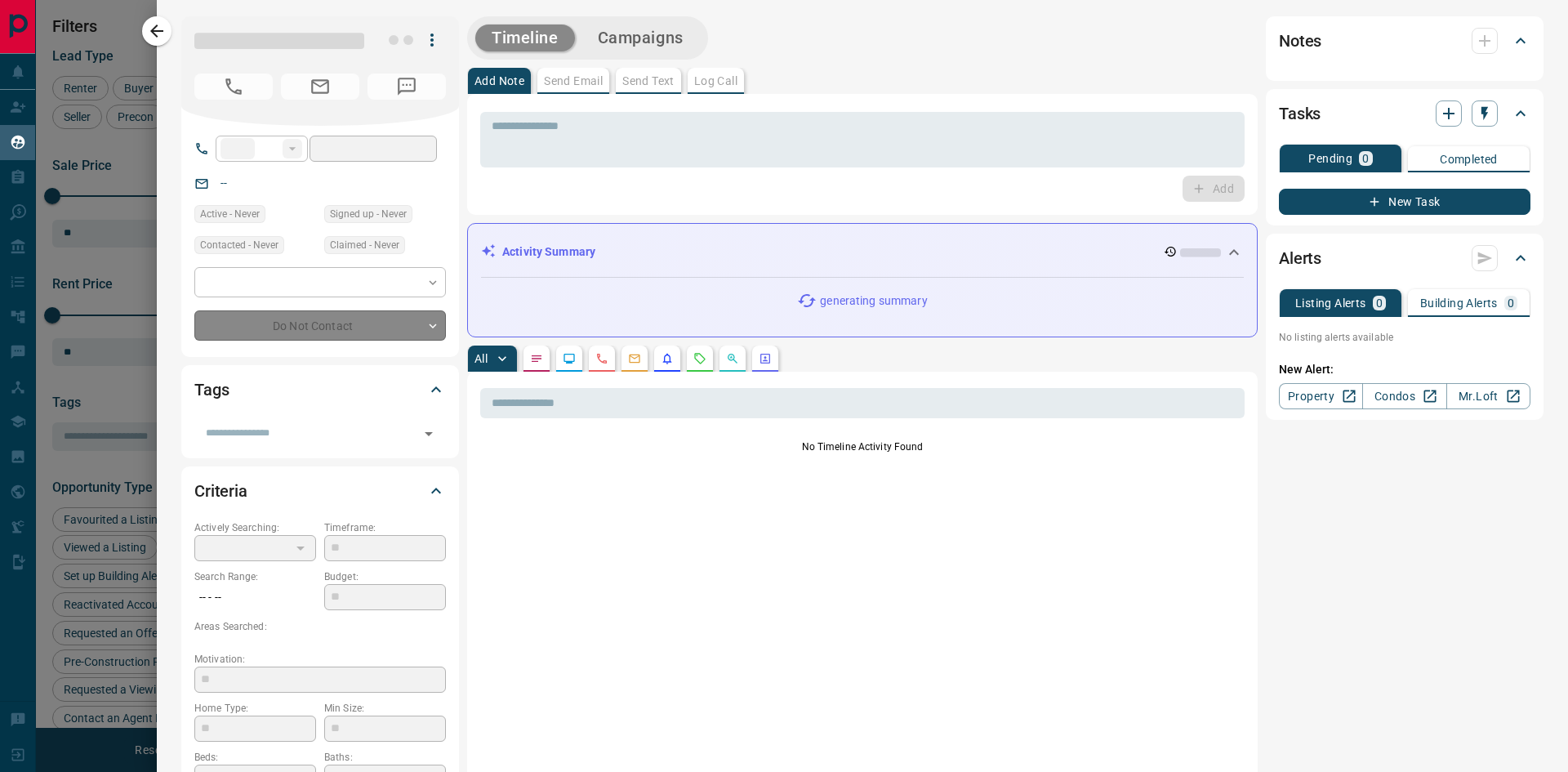
type input "**"
type input "**********"
type input "*"
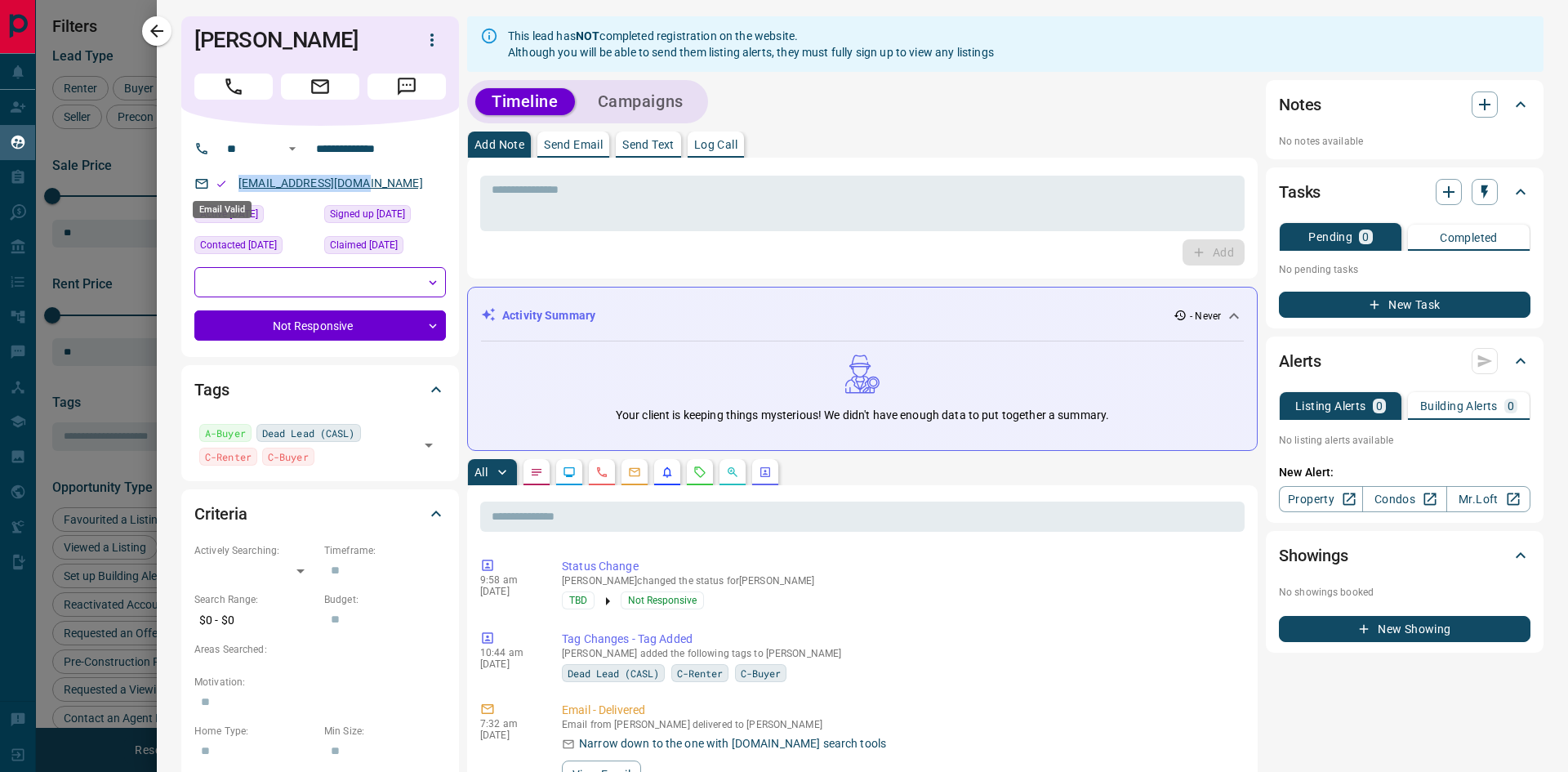
drag, startPoint x: 378, startPoint y: 184, endPoint x: 243, endPoint y: 187, distance: 135.0
click at [221, 187] on div "[EMAIL_ADDRESS][DOMAIN_NAME]" at bounding box center [320, 183] width 251 height 27
drag, startPoint x: 298, startPoint y: 34, endPoint x: 180, endPoint y: 22, distance: 118.6
click at [168, 22] on div "**********" at bounding box center [862, 386] width 1411 height 772
click at [155, 34] on icon "button" at bounding box center [157, 31] width 13 height 13
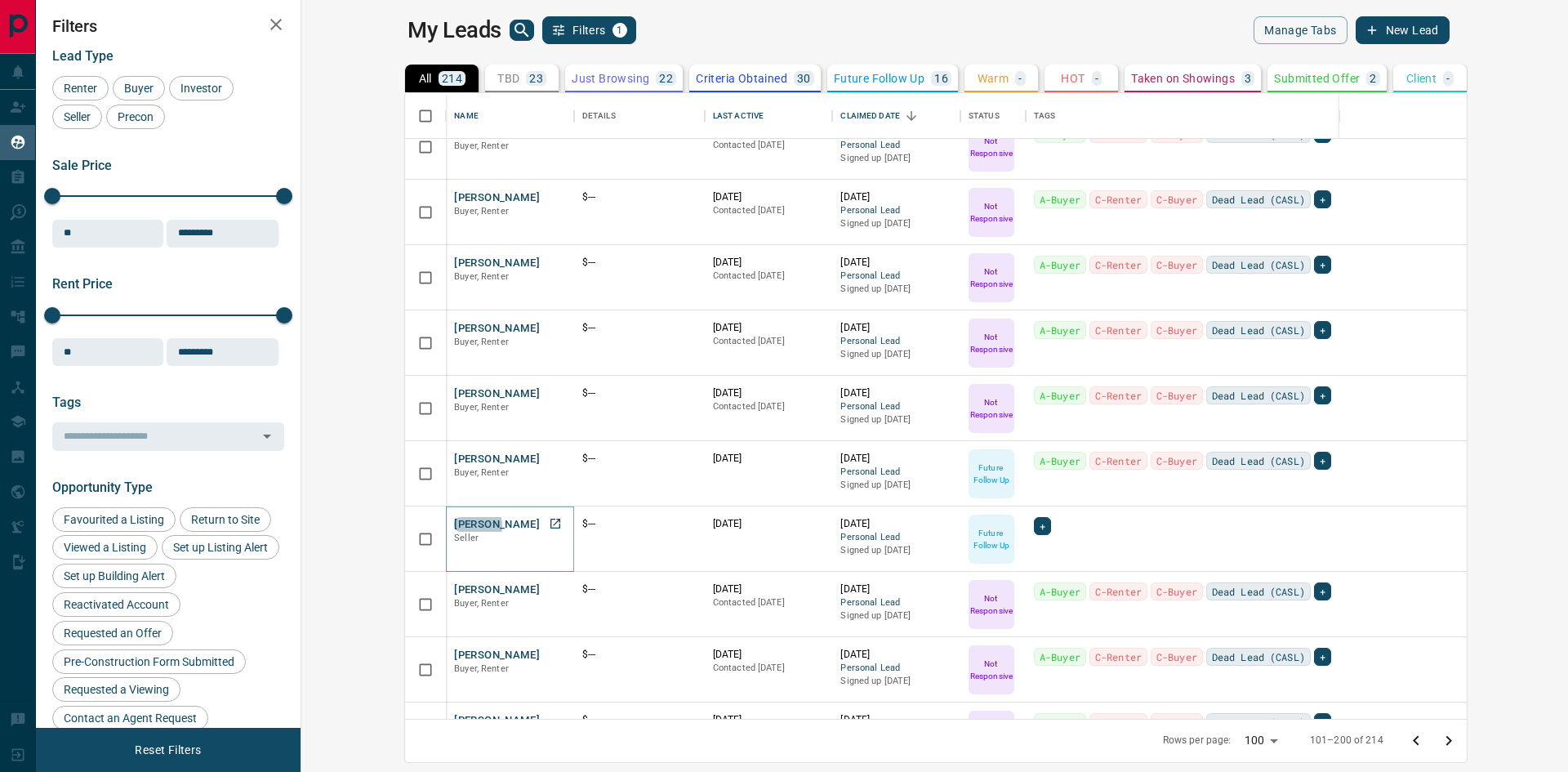
click at [454, 525] on button "[PERSON_NAME]" at bounding box center [496, 524] width 85 height 16
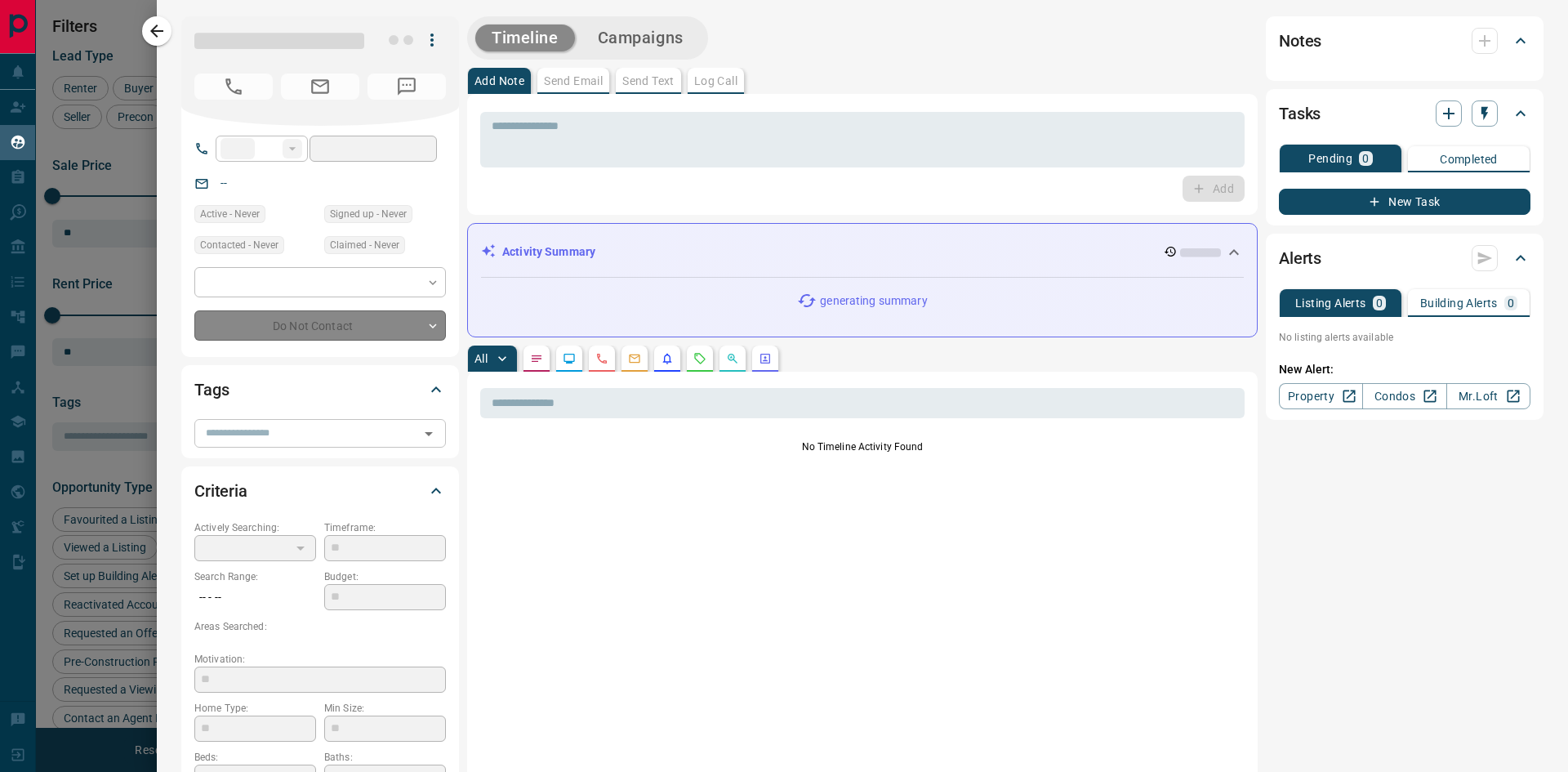
type input "**"
type input "**********"
type input "*"
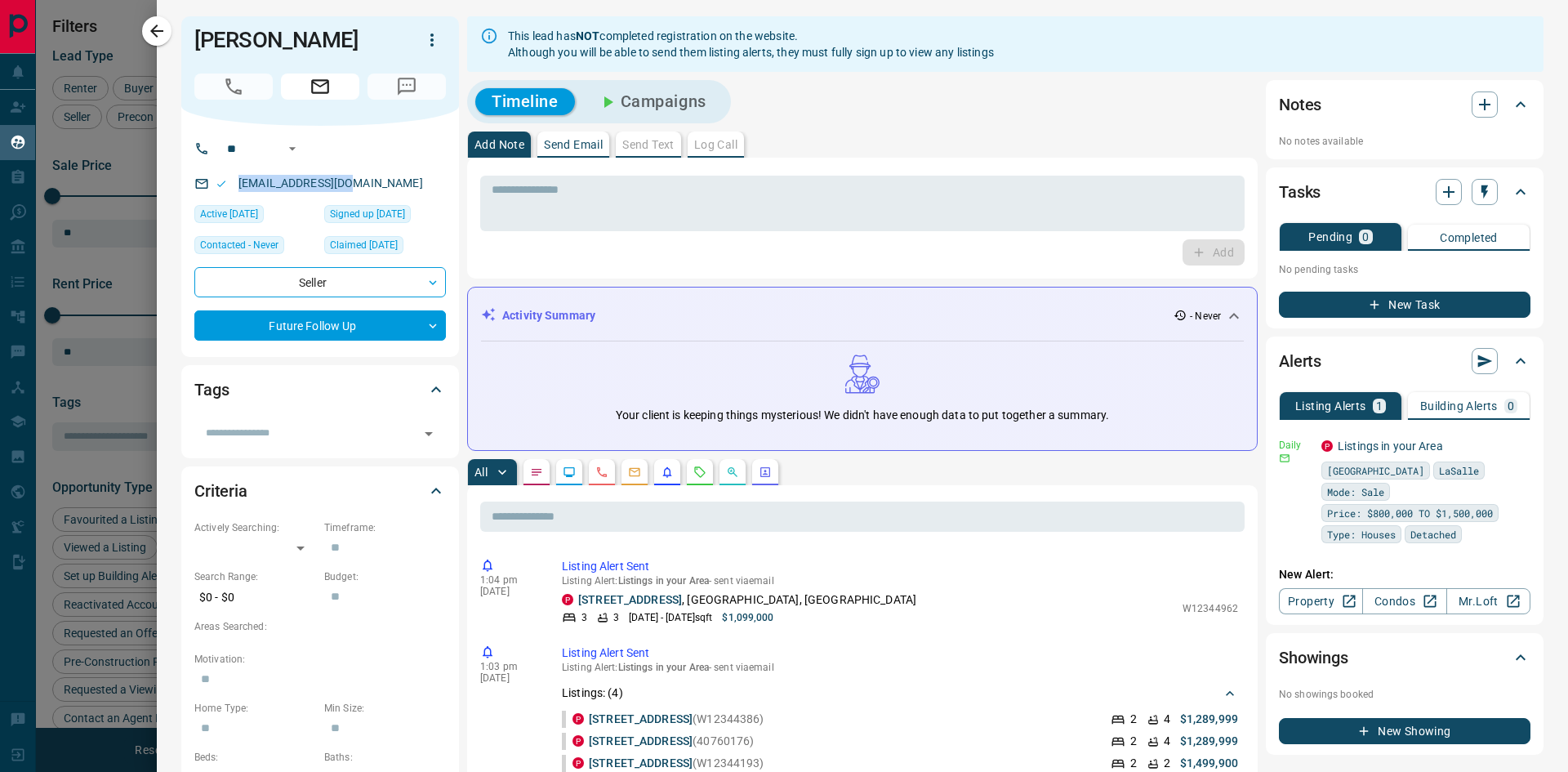
drag, startPoint x: 346, startPoint y: 179, endPoint x: 236, endPoint y: 182, distance: 110.0
click at [236, 182] on p "[EMAIL_ADDRESS][DOMAIN_NAME]" at bounding box center [330, 183] width 194 height 27
click at [148, 28] on icon "button" at bounding box center [157, 31] width 20 height 20
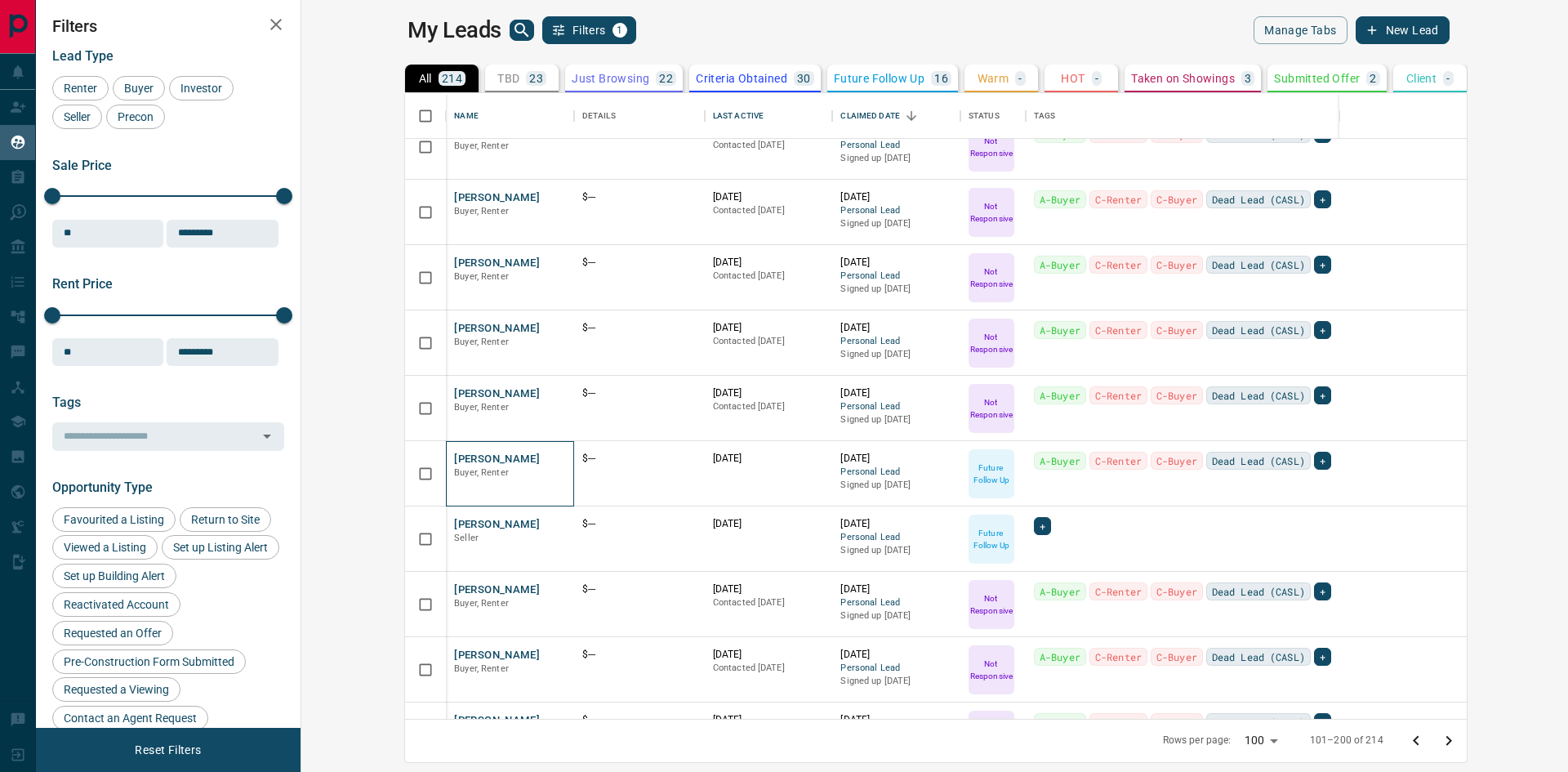
click at [446, 450] on div "[PERSON_NAME], Renter" at bounding box center [510, 474] width 129 height 66
click at [454, 454] on button "[PERSON_NAME]" at bounding box center [496, 459] width 85 height 16
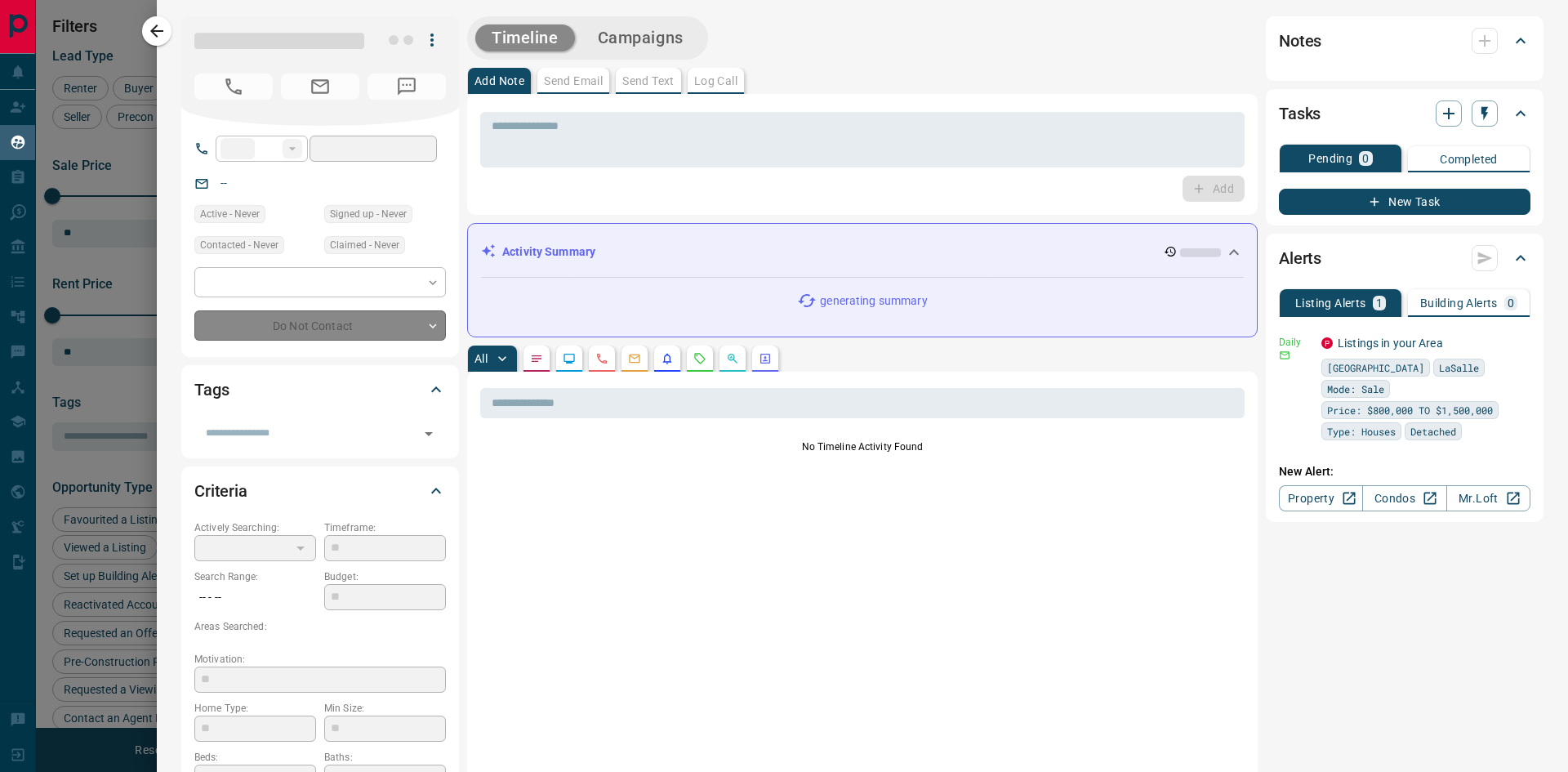
type input "**"
type input "**********"
type input "*"
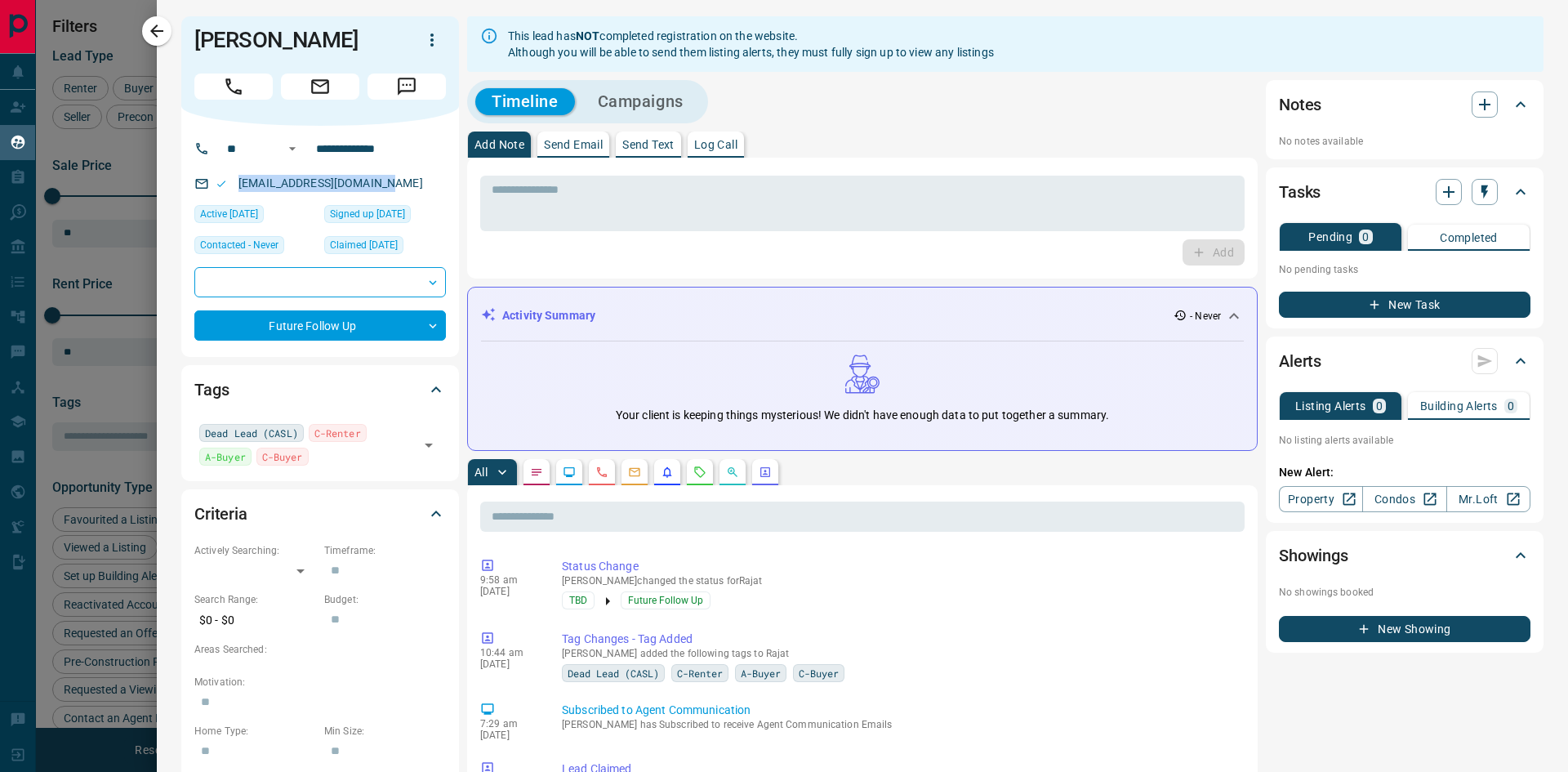
drag, startPoint x: 375, startPoint y: 184, endPoint x: 230, endPoint y: 188, distance: 145.1
click at [230, 188] on div "[EMAIL_ADDRESS][DOMAIN_NAME]" at bounding box center [320, 183] width 251 height 27
click at [145, 24] on button "button" at bounding box center [156, 30] width 29 height 29
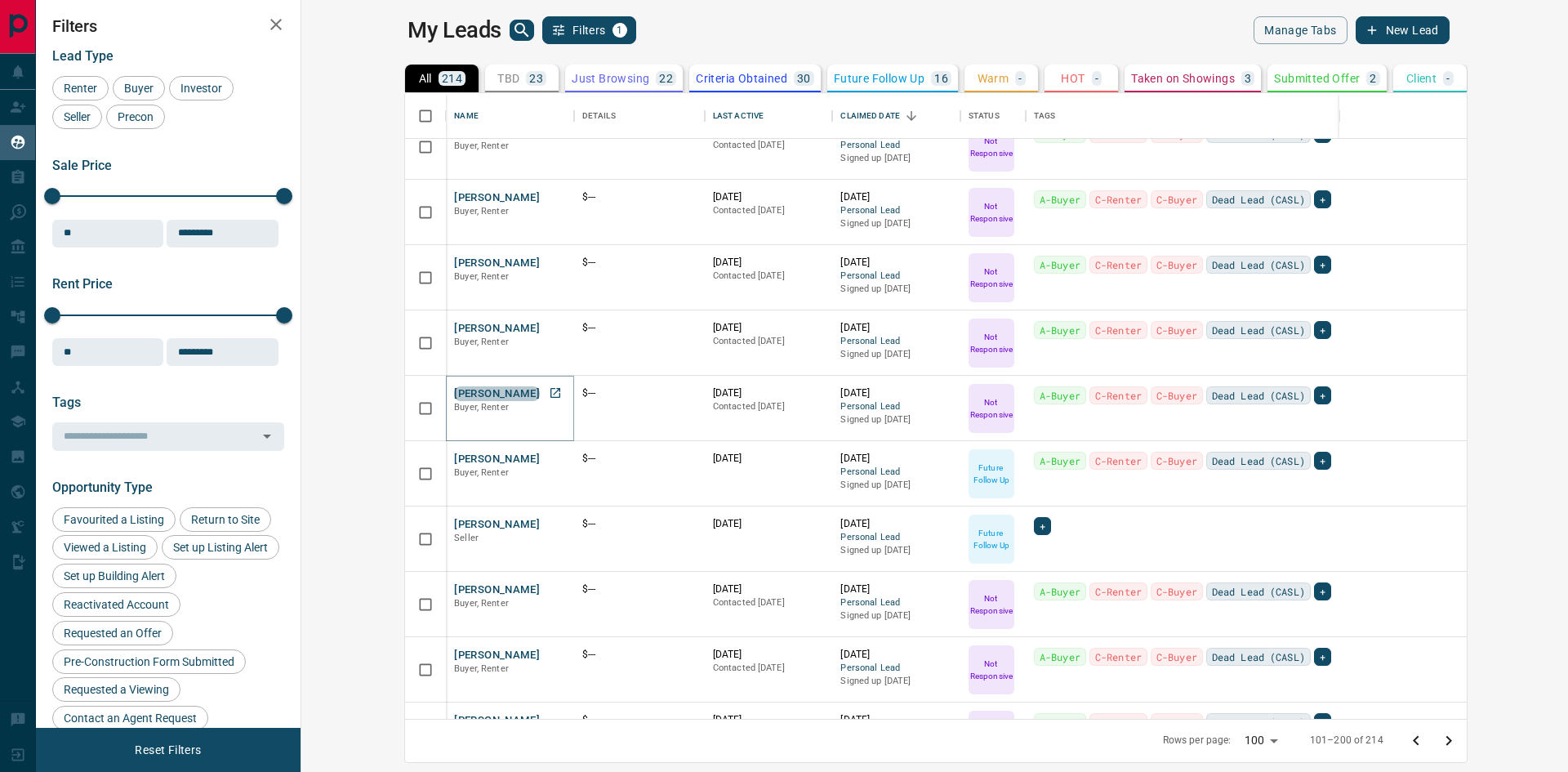
click at [454, 398] on button "[PERSON_NAME]" at bounding box center [496, 394] width 85 height 16
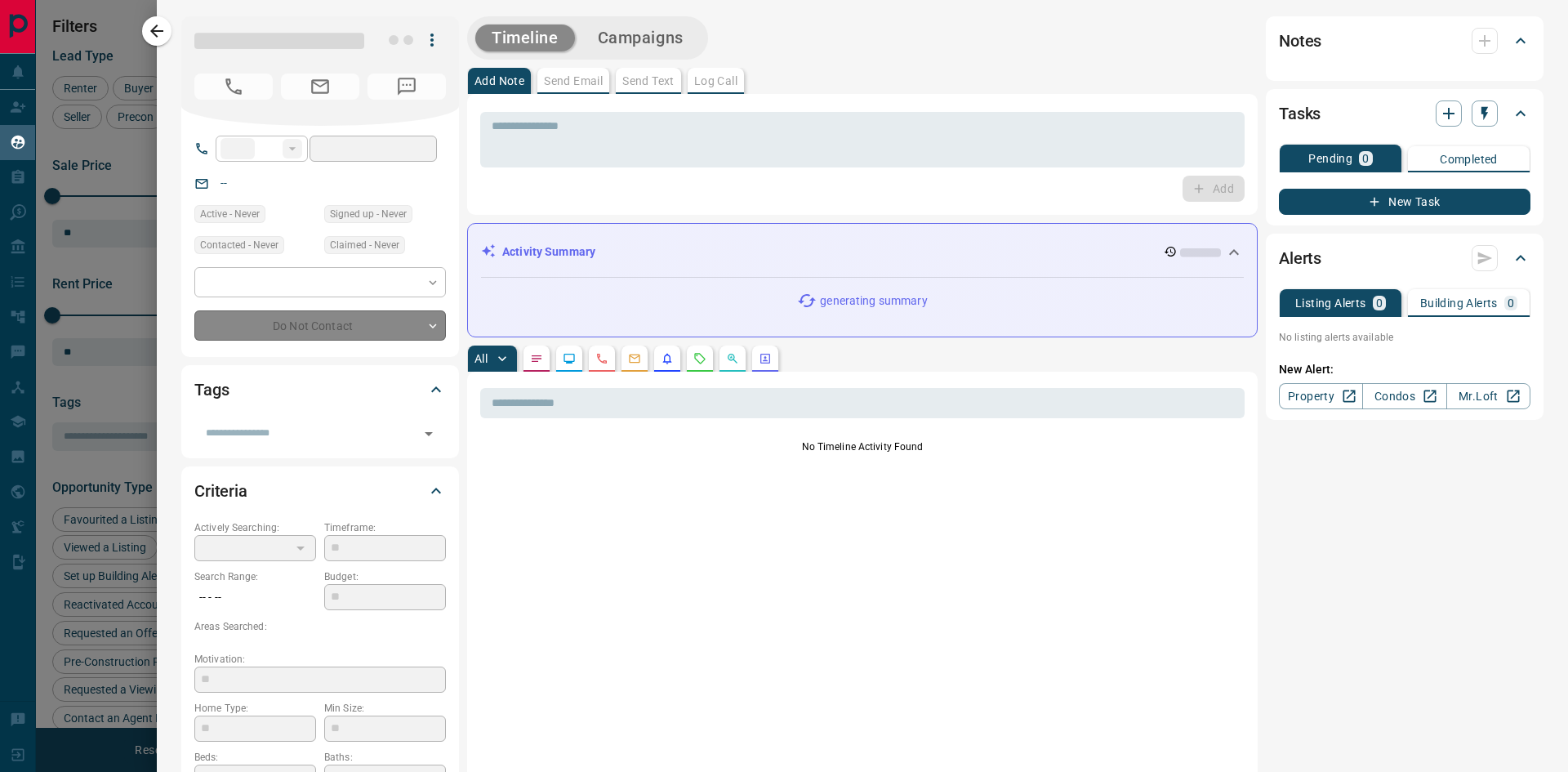
type input "**"
type input "*"
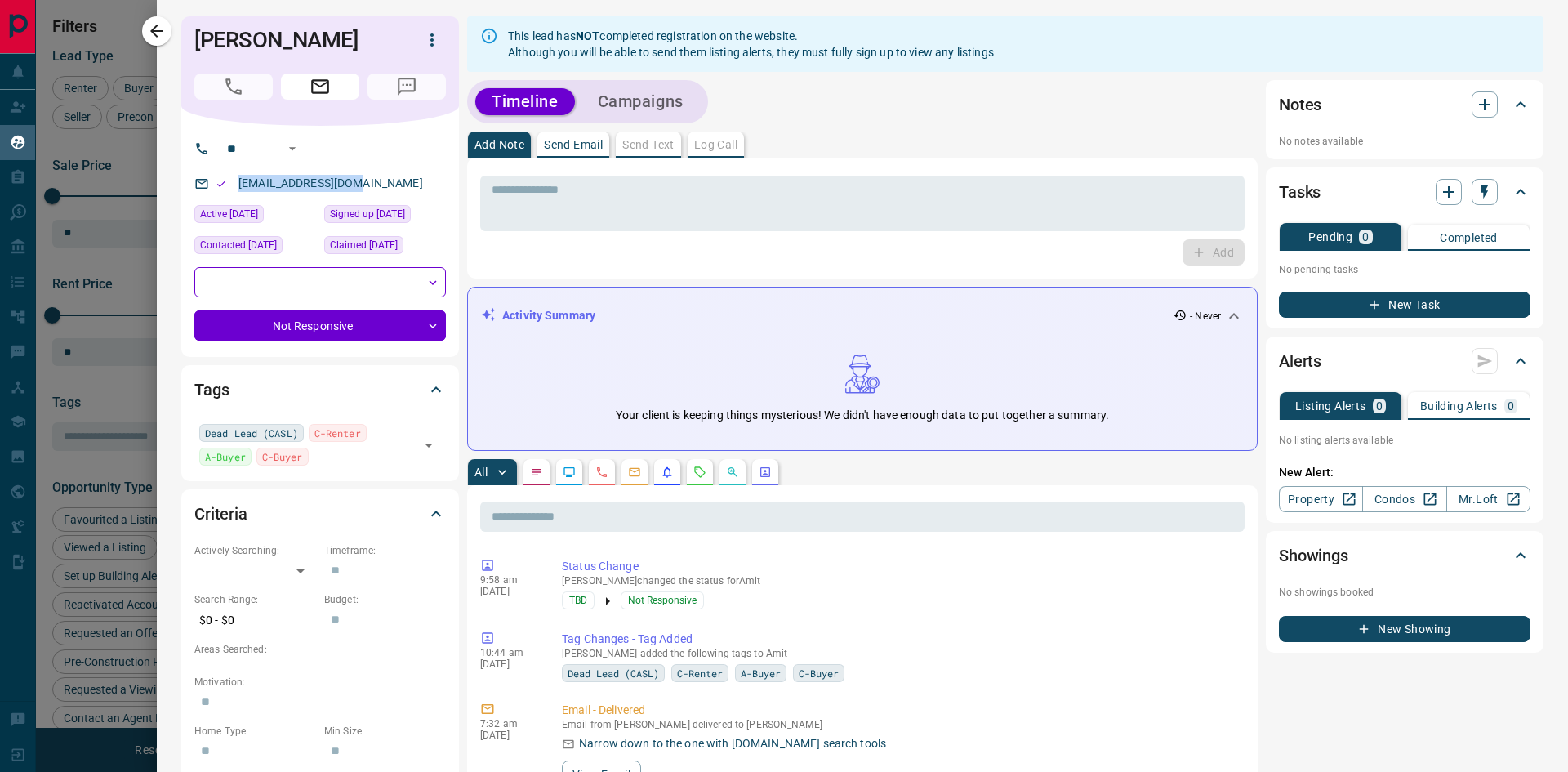
drag, startPoint x: 373, startPoint y: 184, endPoint x: 234, endPoint y: 181, distance: 139.0
click at [234, 181] on div "[EMAIL_ADDRESS][DOMAIN_NAME]" at bounding box center [320, 183] width 251 height 27
click at [152, 31] on icon "button" at bounding box center [157, 31] width 13 height 13
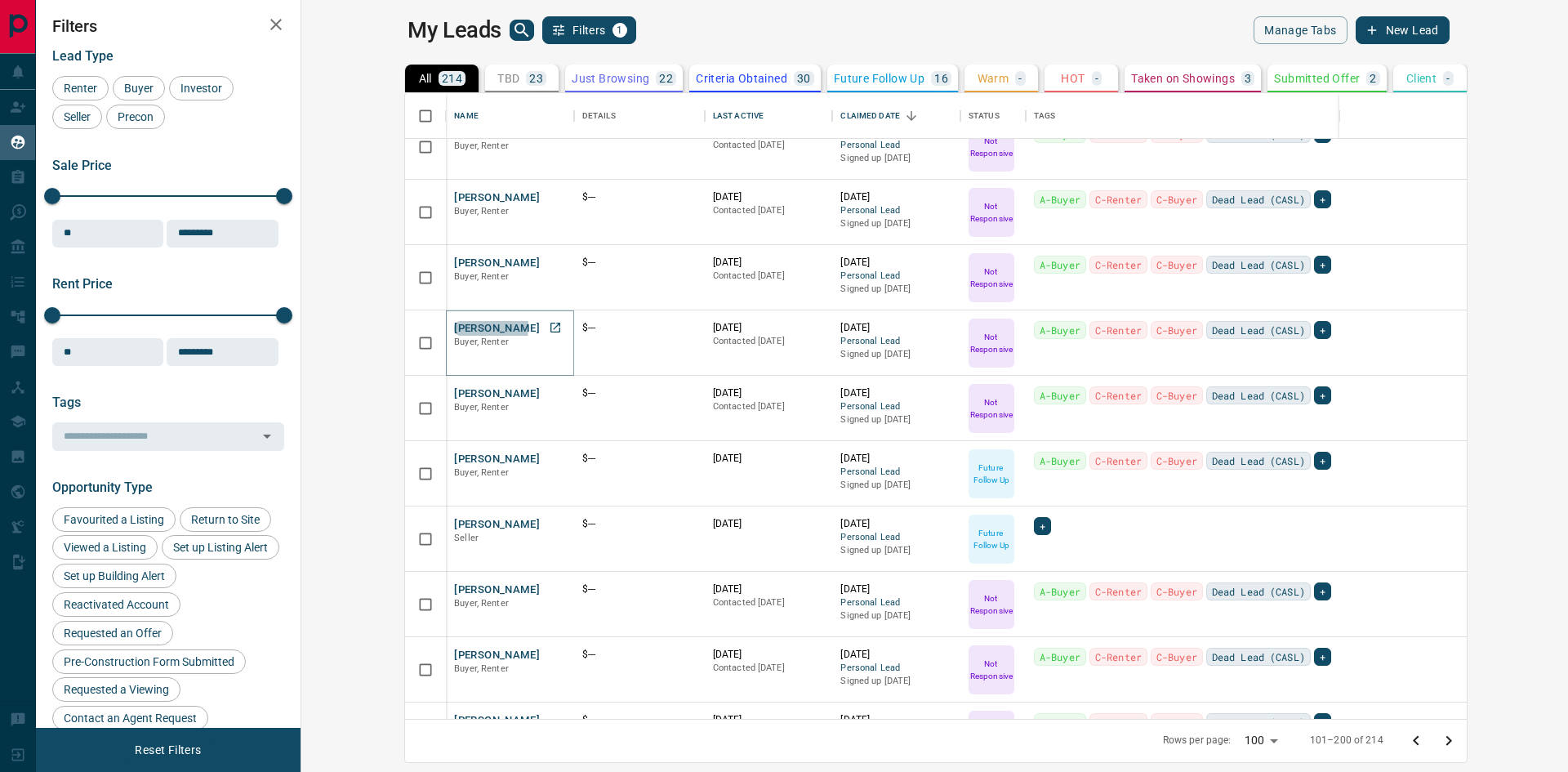
click at [454, 325] on button "[PERSON_NAME]" at bounding box center [496, 328] width 85 height 16
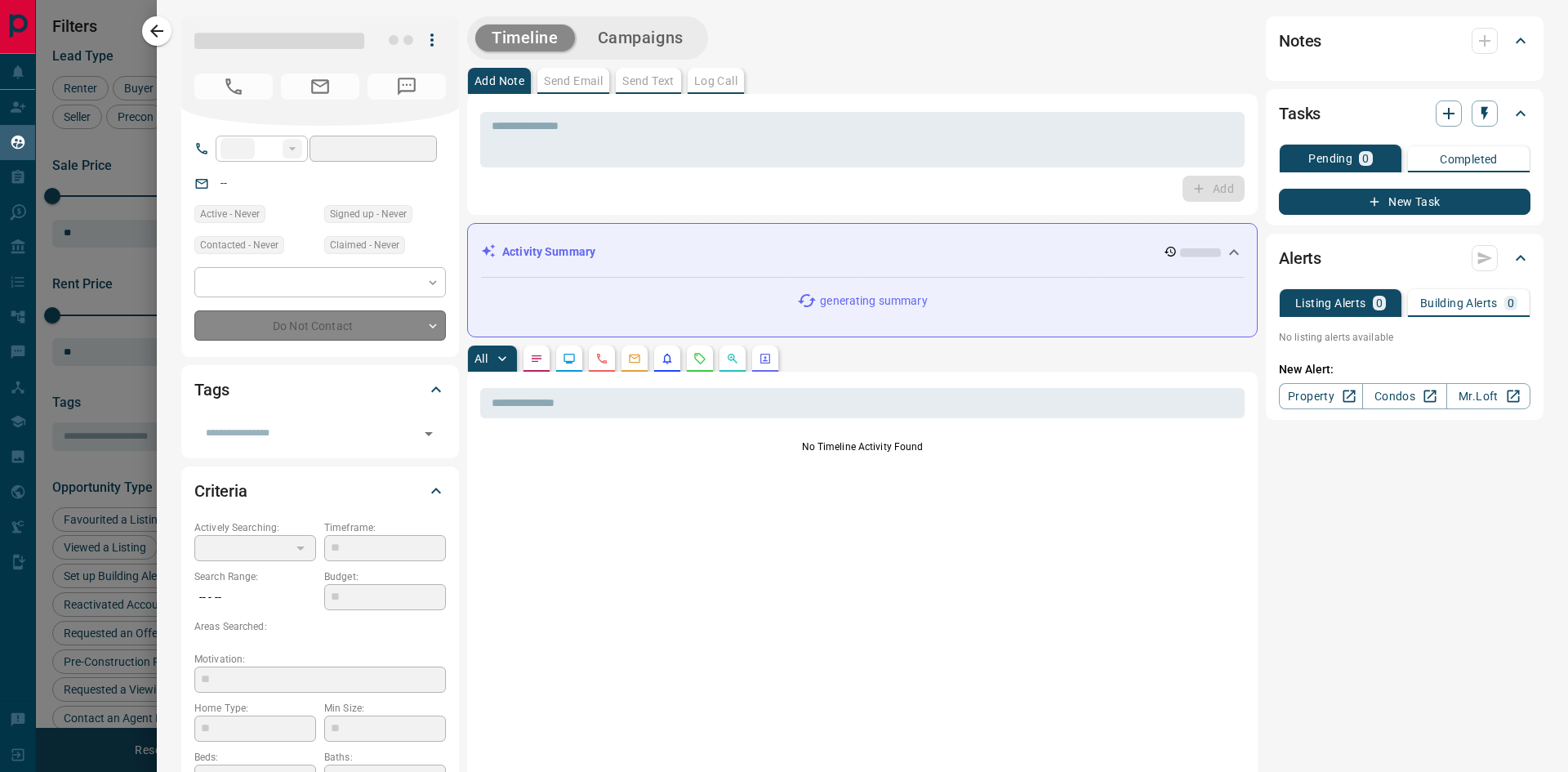
type input "**"
type input "*"
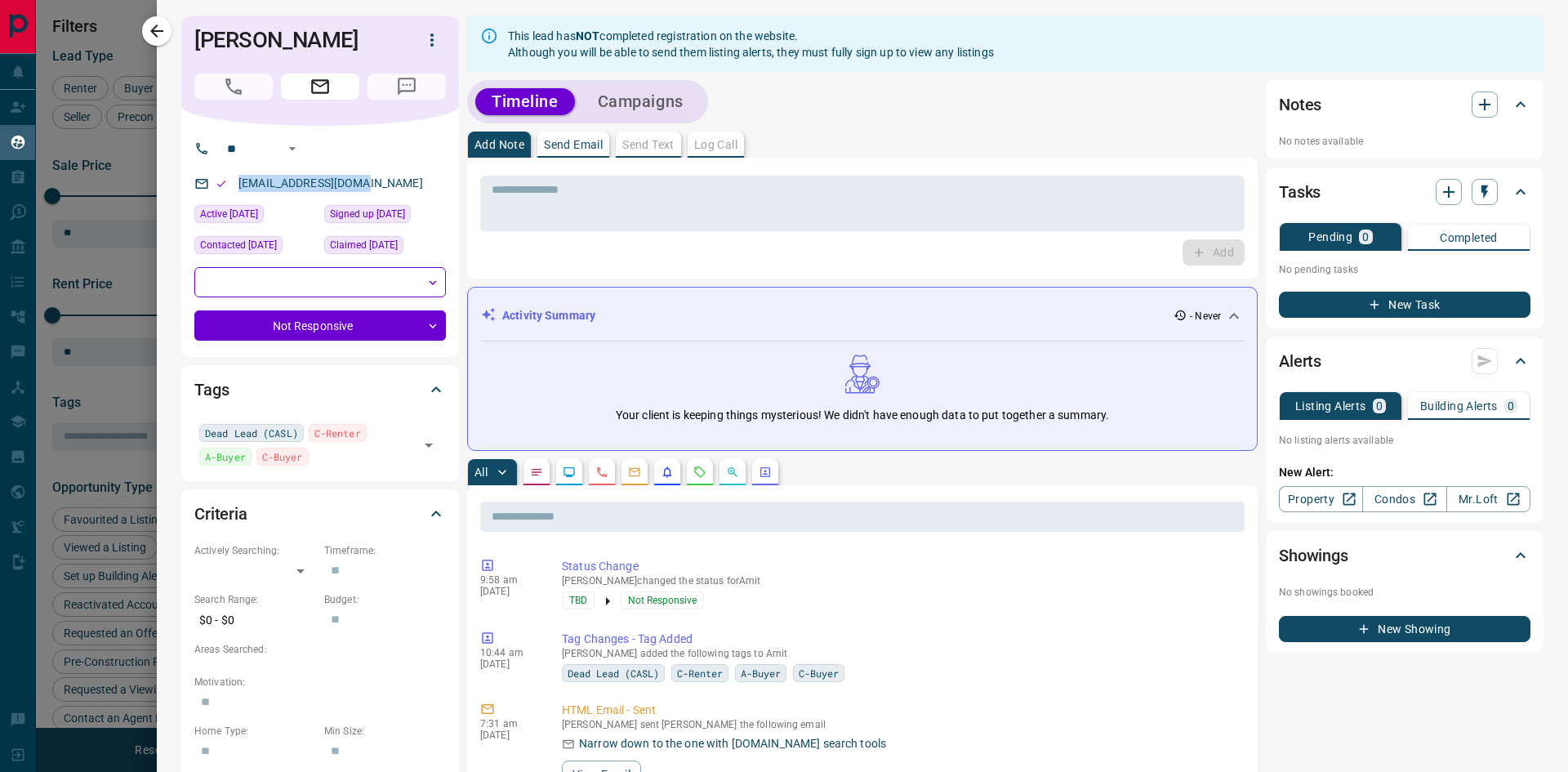
drag, startPoint x: 369, startPoint y: 181, endPoint x: 234, endPoint y: 182, distance: 135.0
click at [233, 182] on div "[EMAIL_ADDRESS][DOMAIN_NAME]" at bounding box center [320, 183] width 251 height 27
click at [155, 29] on icon "button" at bounding box center [157, 31] width 20 height 20
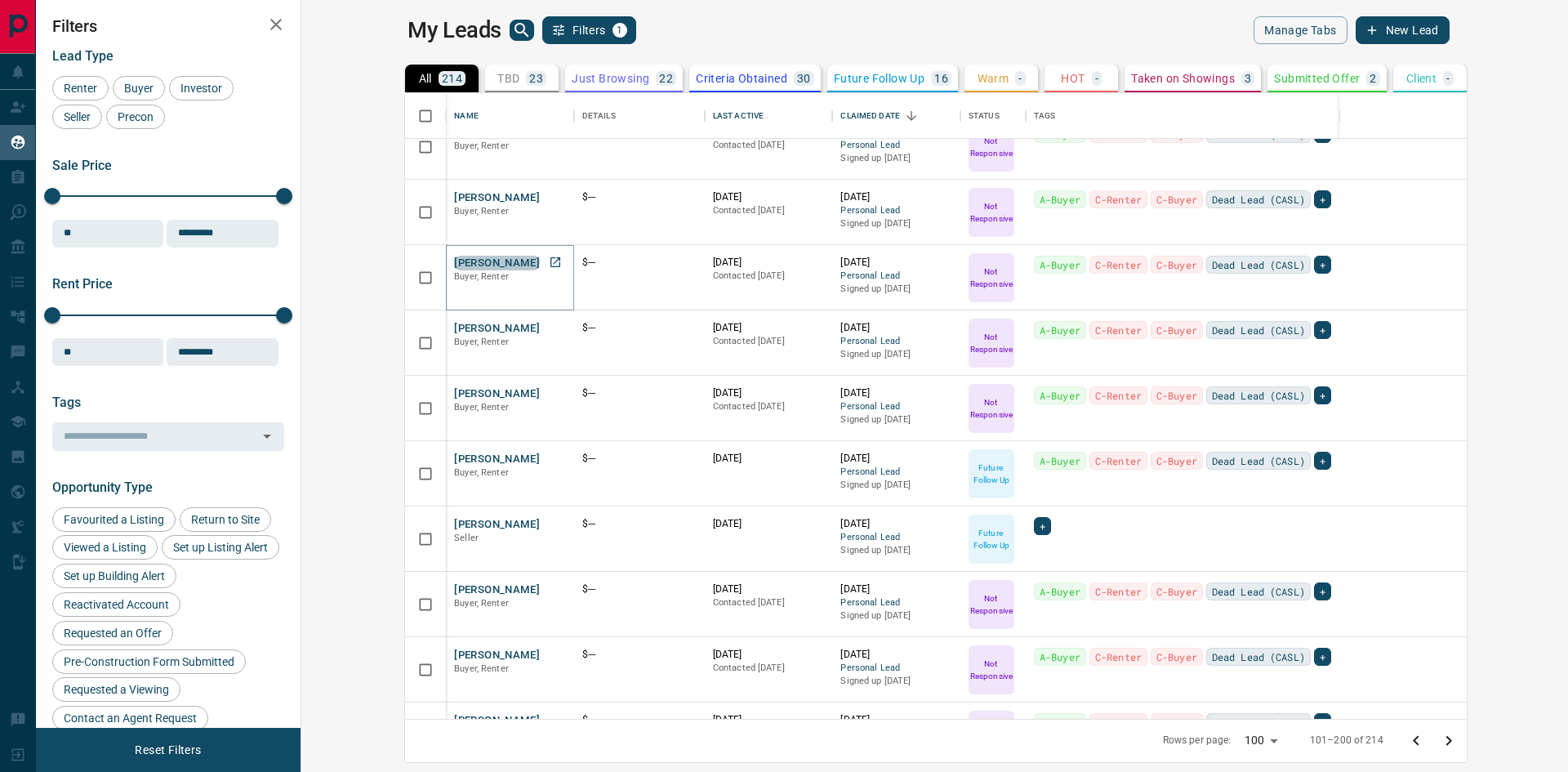
click at [454, 260] on button "[PERSON_NAME]" at bounding box center [496, 263] width 85 height 16
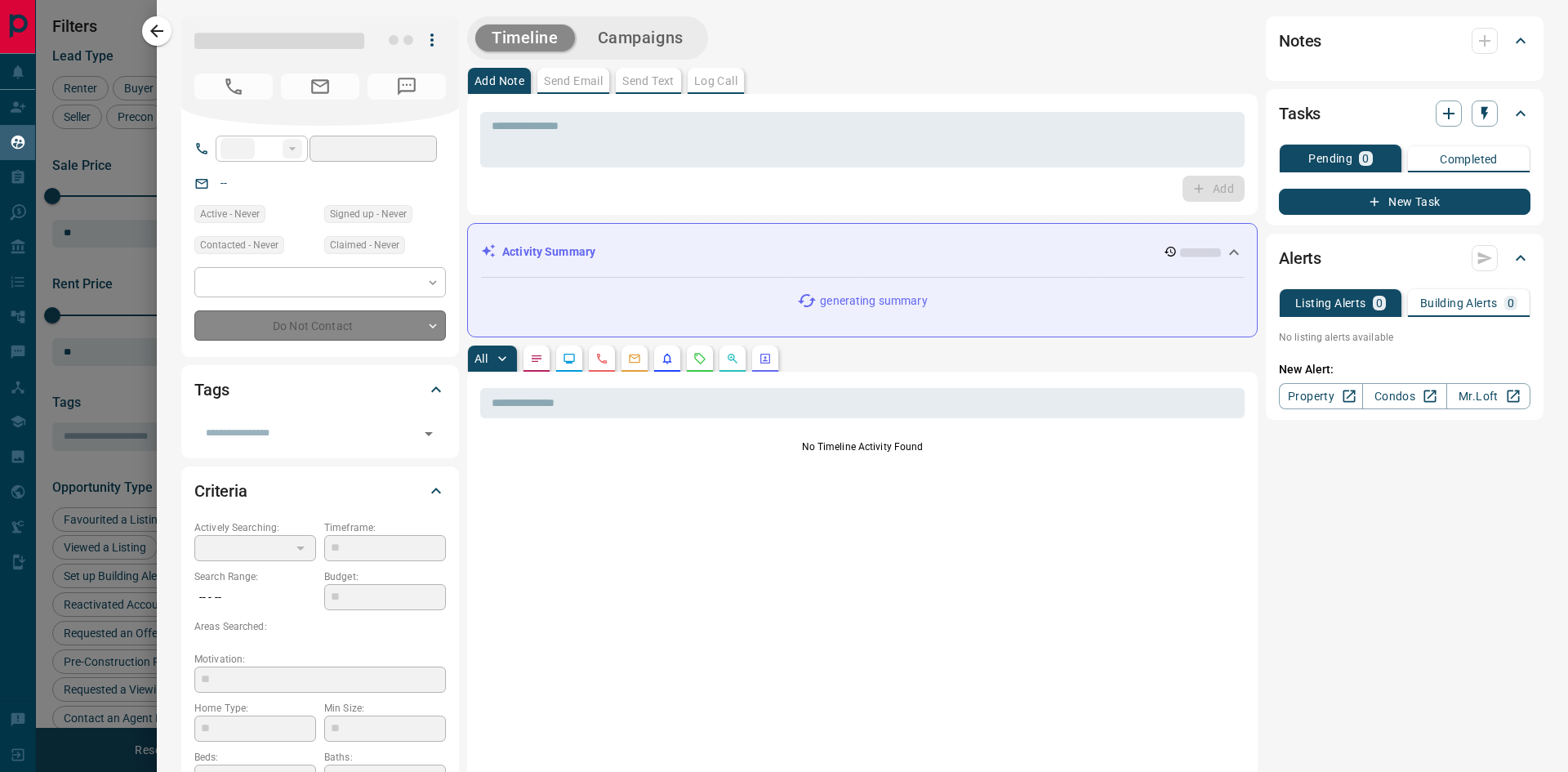
type input "**"
type input "*"
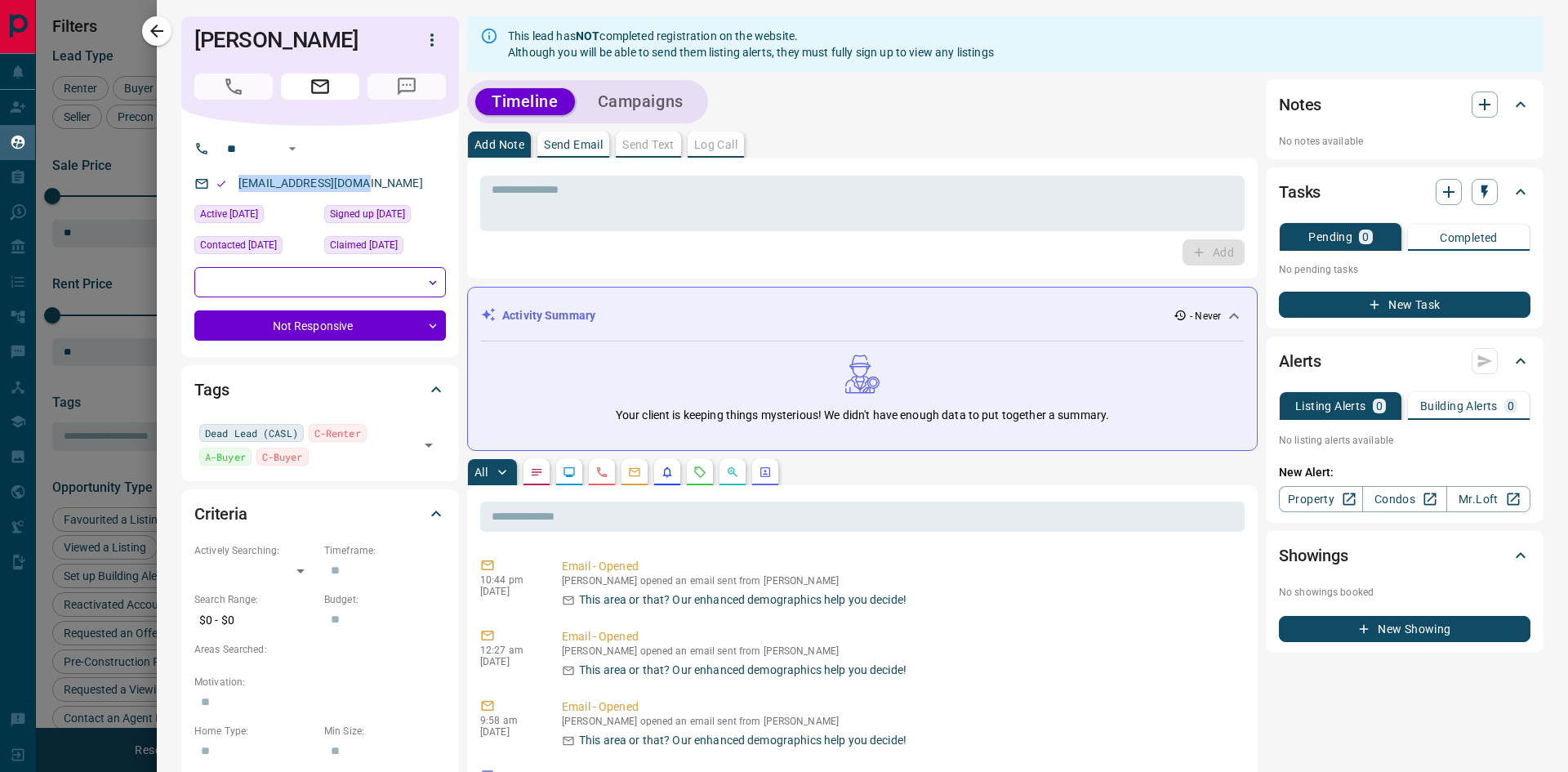
drag, startPoint x: 369, startPoint y: 181, endPoint x: 232, endPoint y: 190, distance: 137.3
click at [232, 190] on div "[EMAIL_ADDRESS][DOMAIN_NAME]" at bounding box center [320, 183] width 251 height 27
click at [156, 35] on icon "button" at bounding box center [157, 31] width 20 height 20
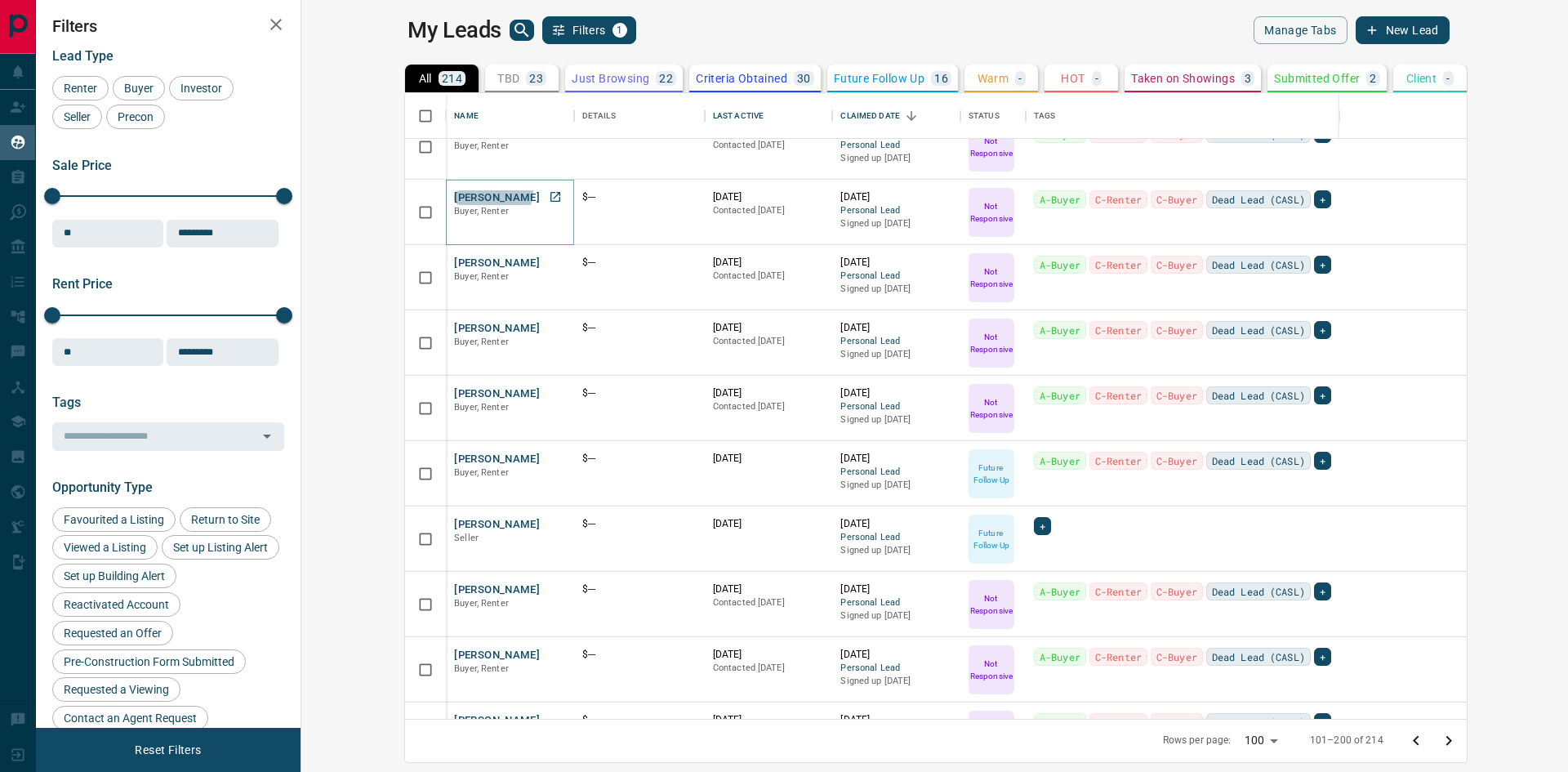
click at [454, 190] on button "[PERSON_NAME]" at bounding box center [496, 198] width 85 height 16
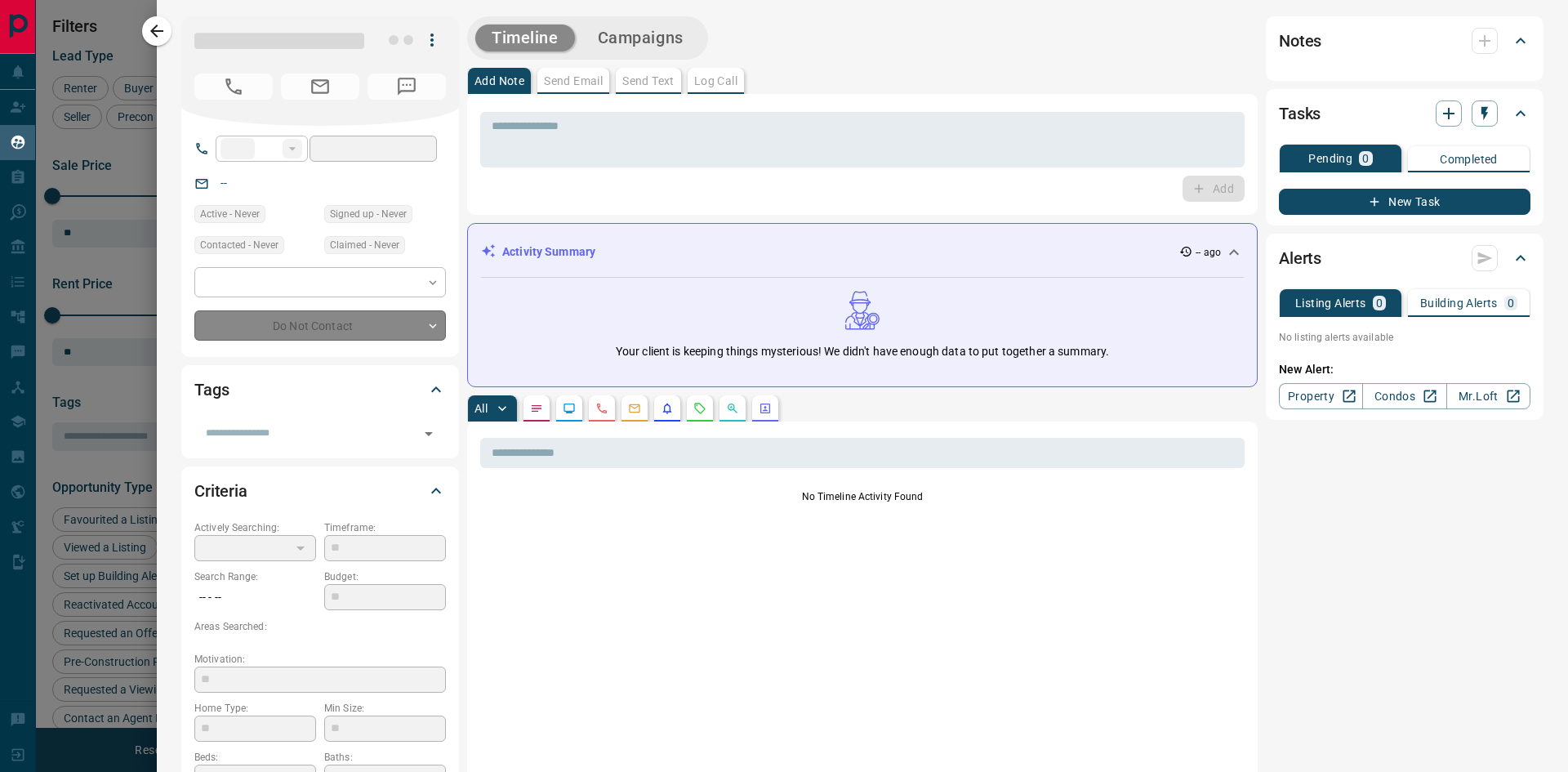
type input "**"
type input "*"
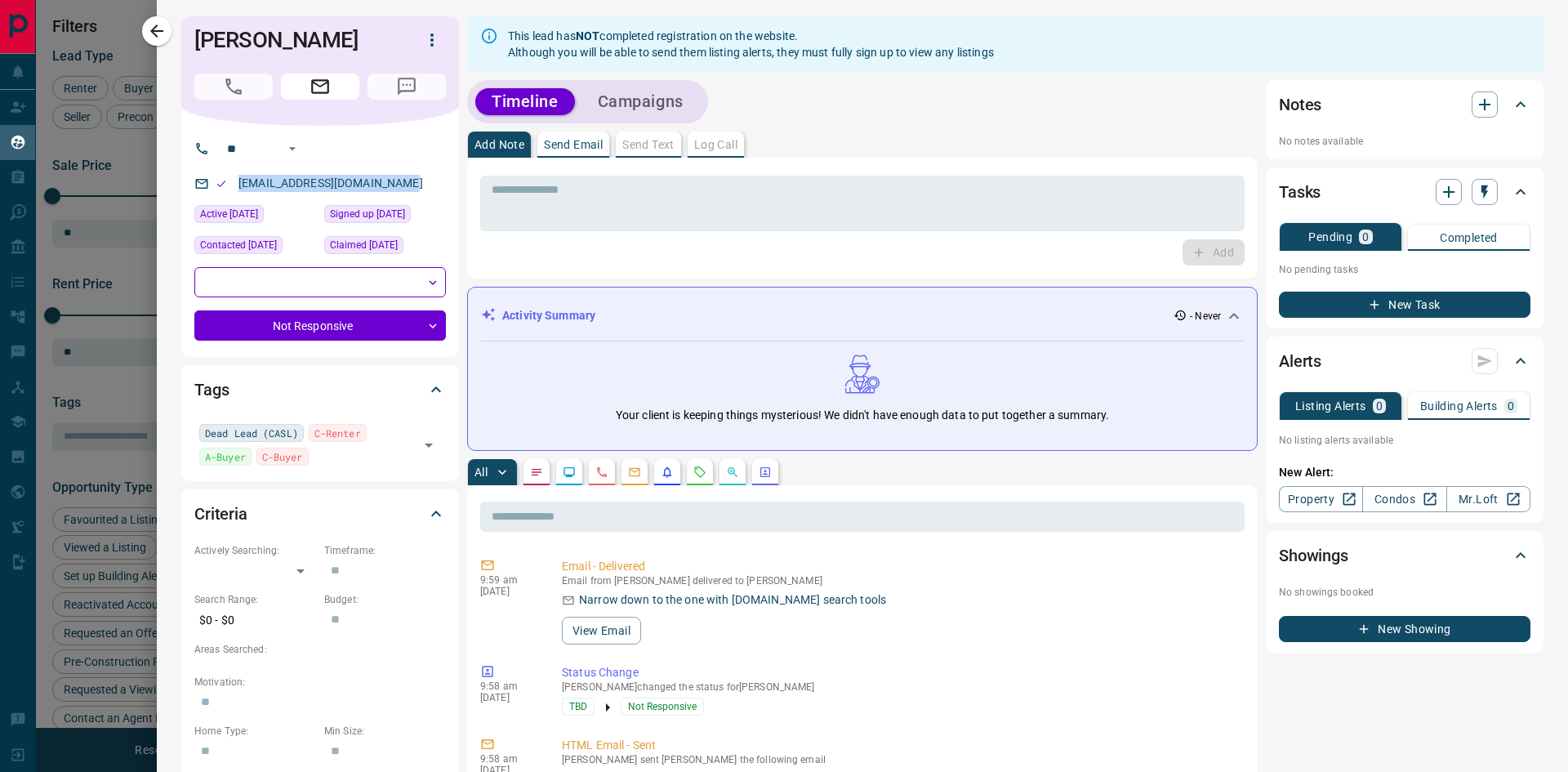
drag, startPoint x: 405, startPoint y: 181, endPoint x: 235, endPoint y: 187, distance: 170.1
click at [235, 187] on div "[EMAIL_ADDRESS][DOMAIN_NAME]" at bounding box center [320, 183] width 251 height 27
click at [151, 24] on icon "button" at bounding box center [157, 31] width 20 height 20
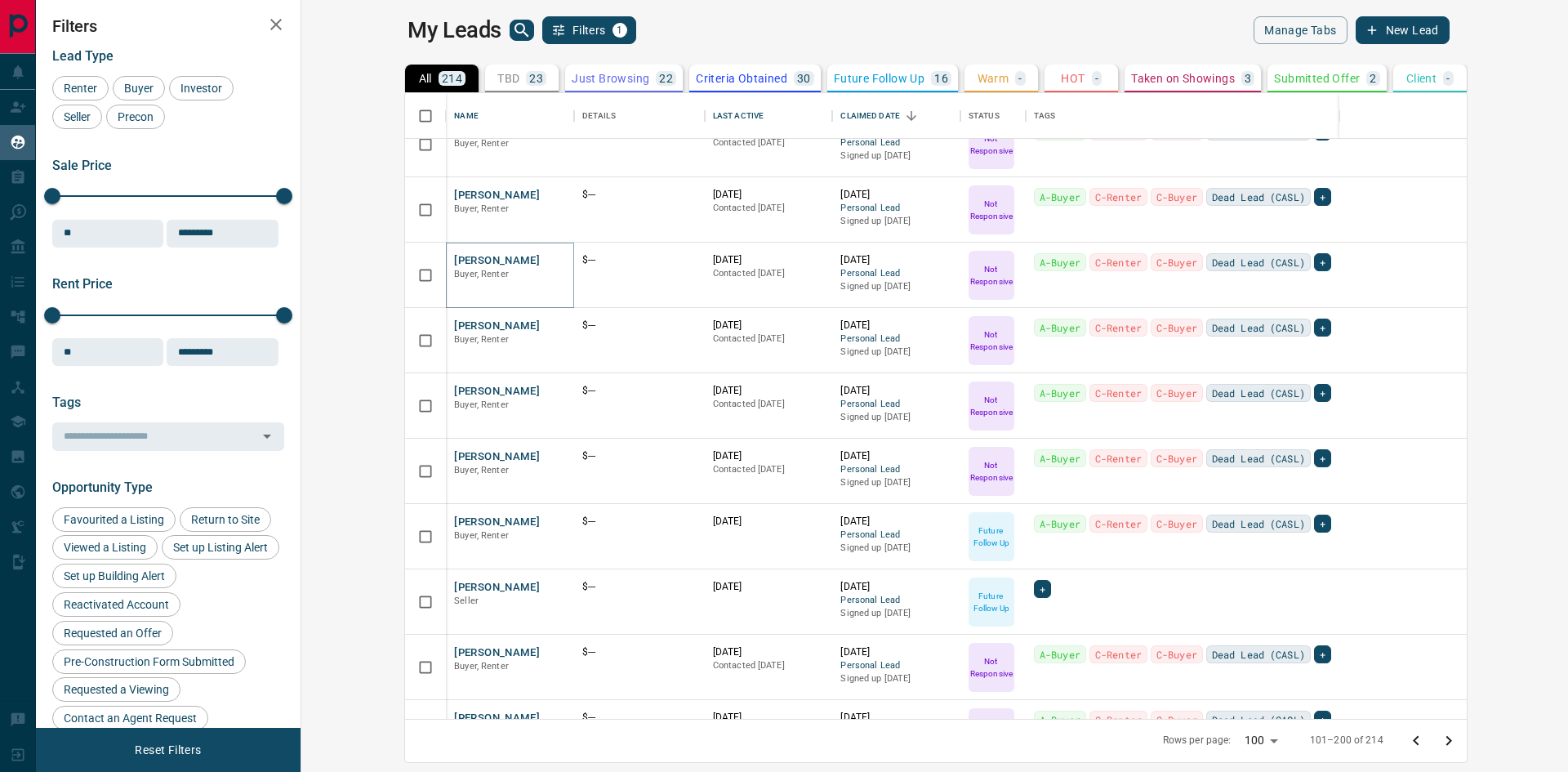
scroll to position [5218, 0]
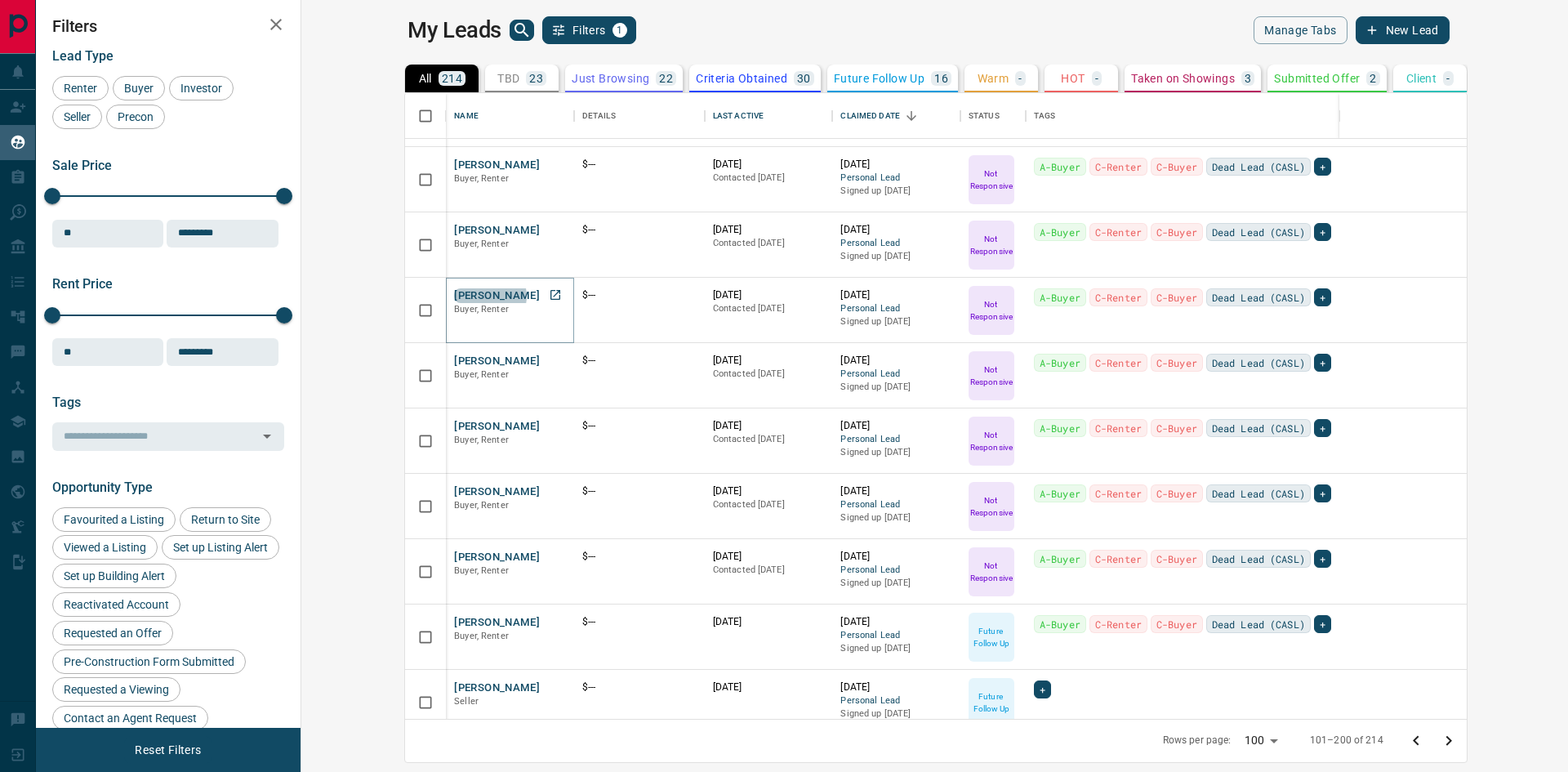
click at [454, 295] on button "[PERSON_NAME]" at bounding box center [496, 295] width 85 height 16
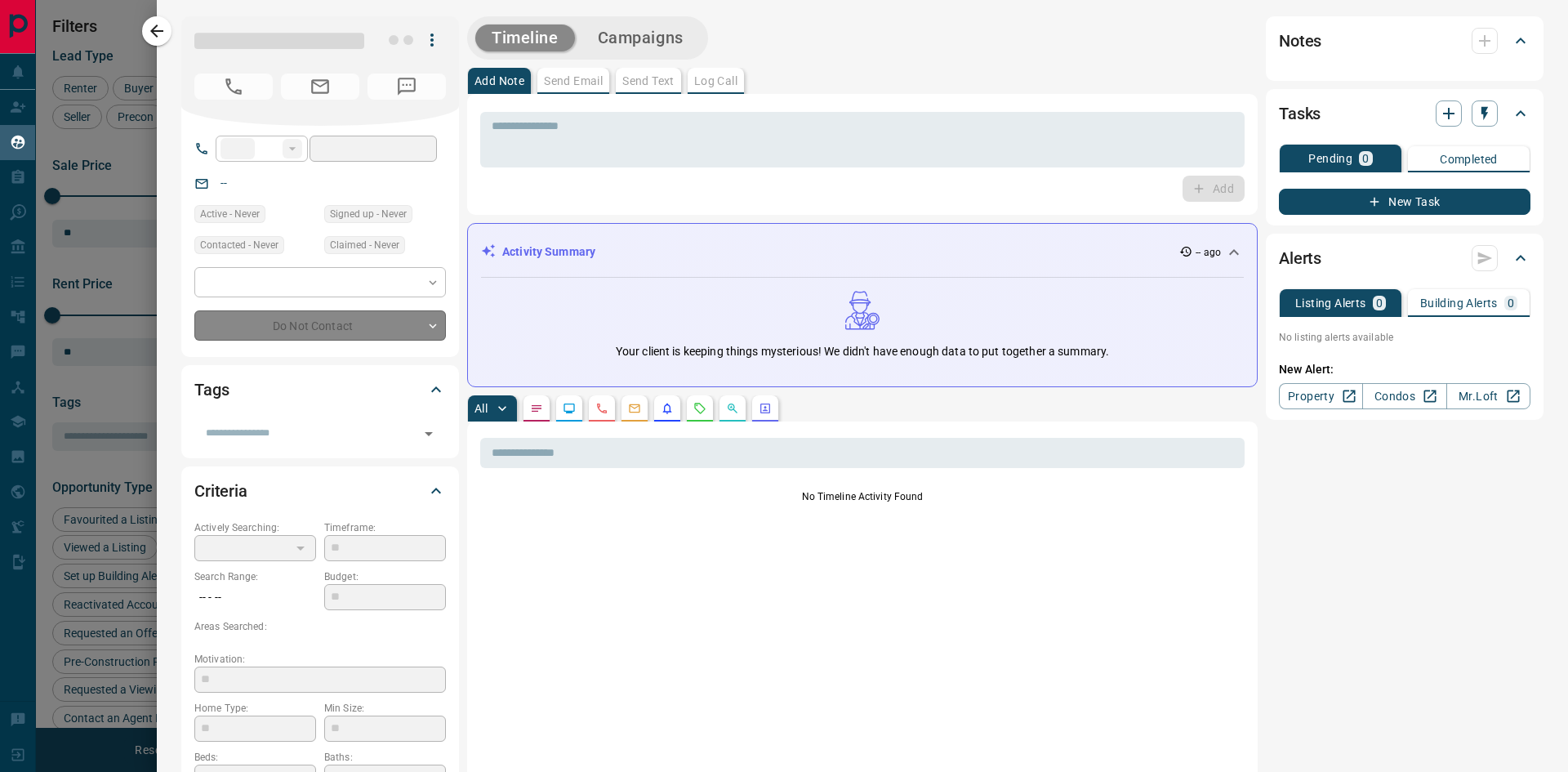
type input "**"
type input "*"
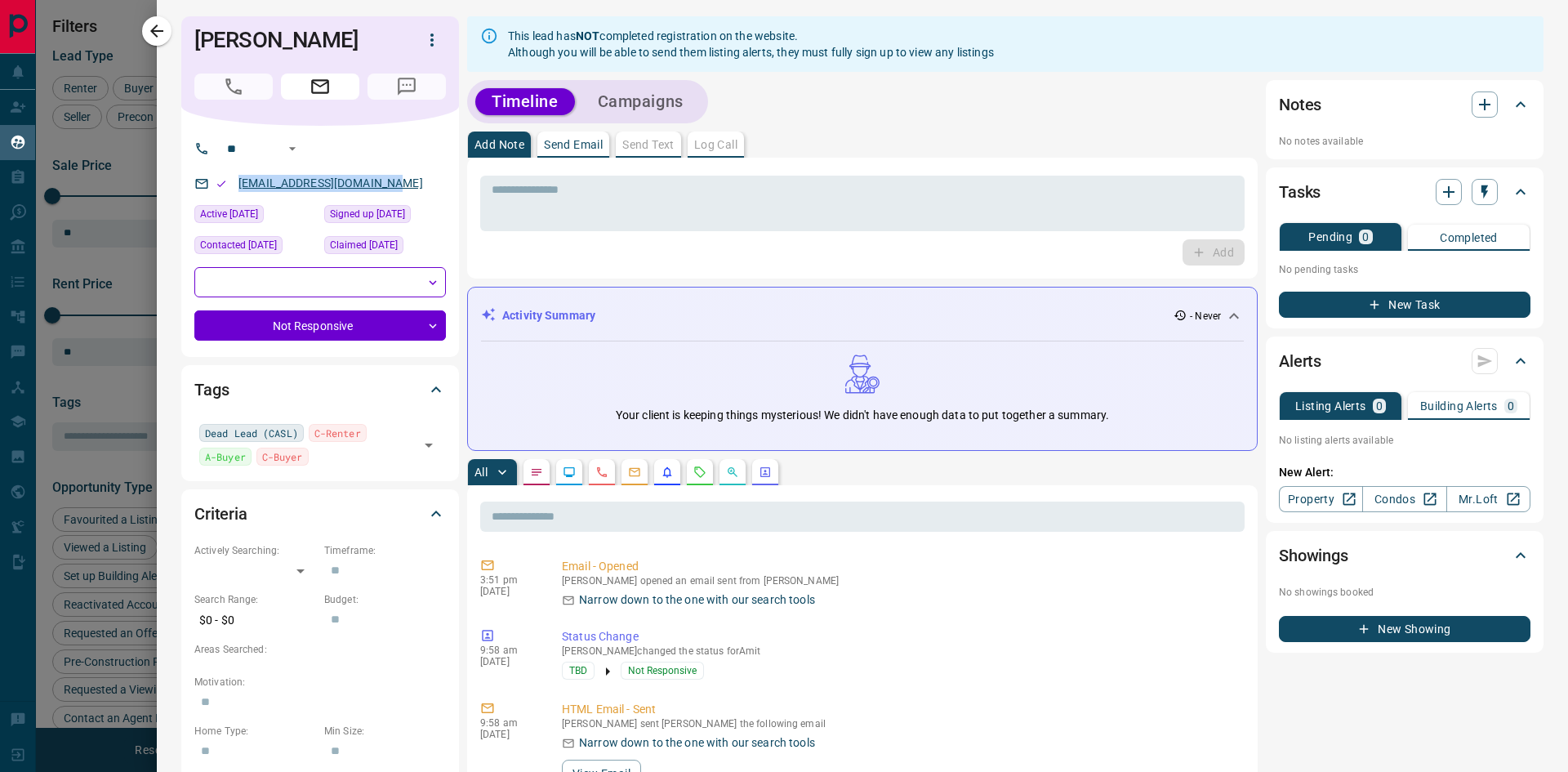
drag, startPoint x: 402, startPoint y: 180, endPoint x: 238, endPoint y: 189, distance: 164.2
click at [238, 189] on div "[EMAIL_ADDRESS][DOMAIN_NAME]" at bounding box center [320, 183] width 251 height 27
click at [153, 28] on icon "button" at bounding box center [157, 31] width 20 height 20
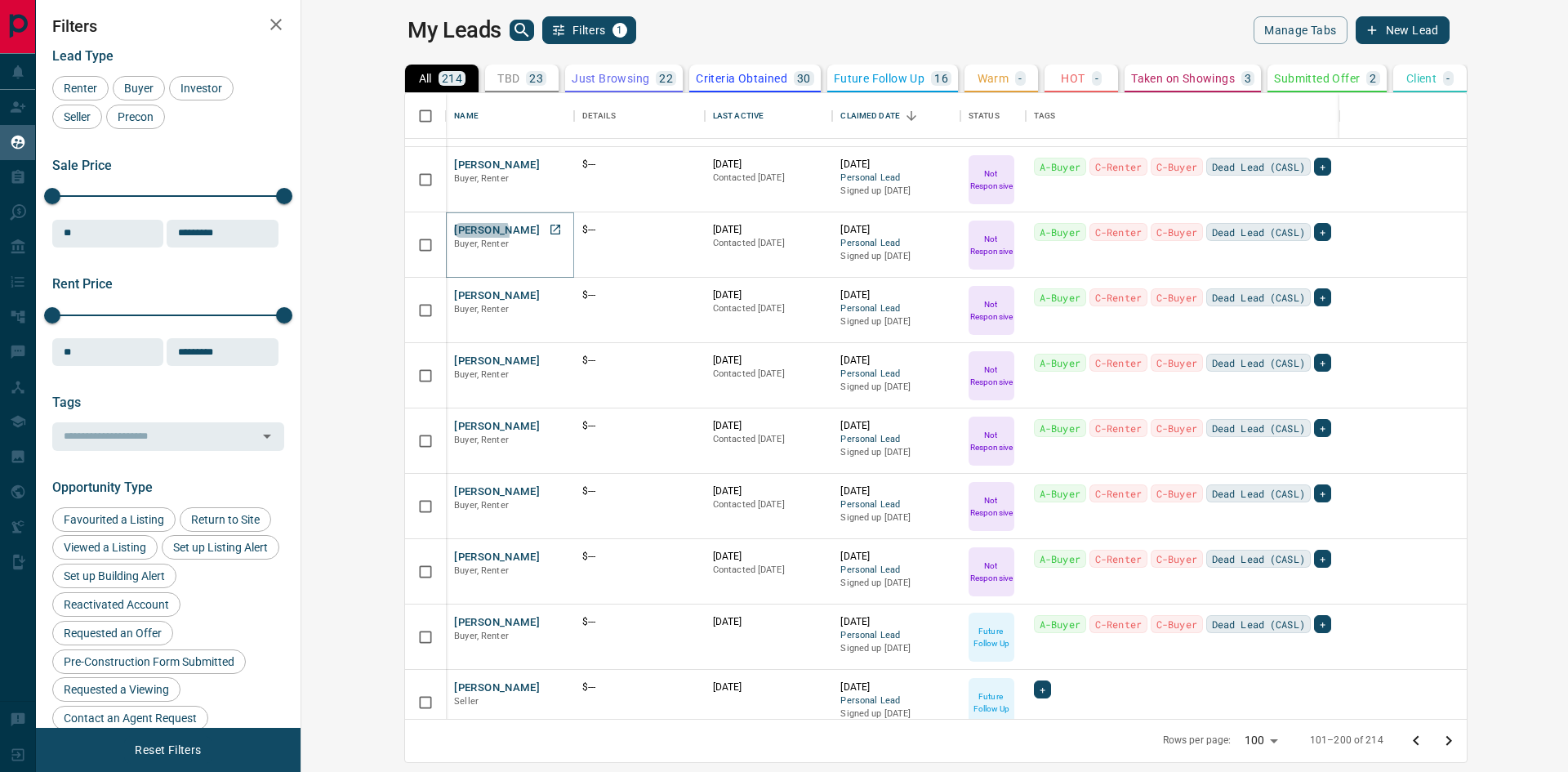
click at [454, 234] on button "[PERSON_NAME]" at bounding box center [496, 231] width 85 height 16
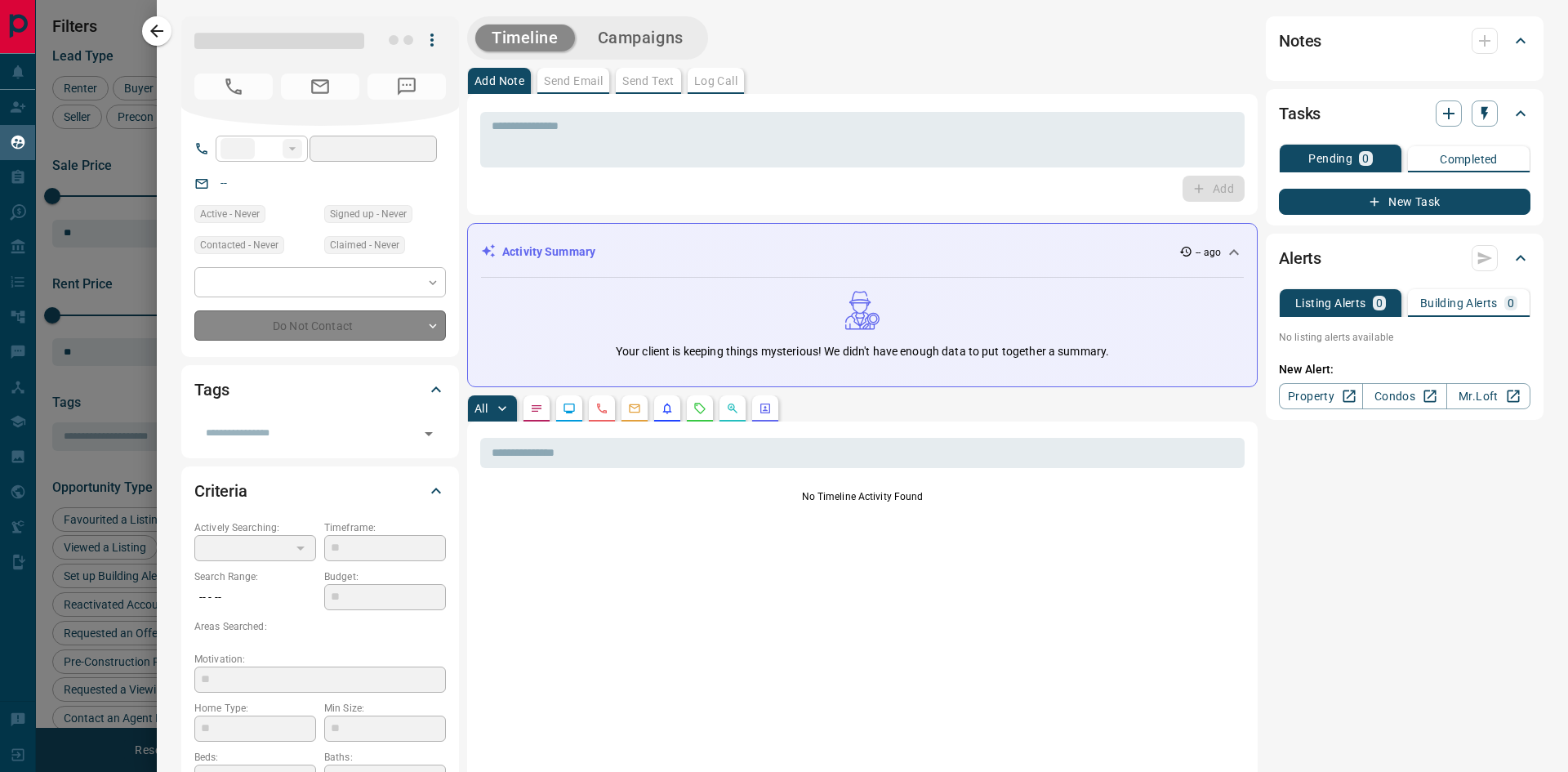
type input "**"
type input "*"
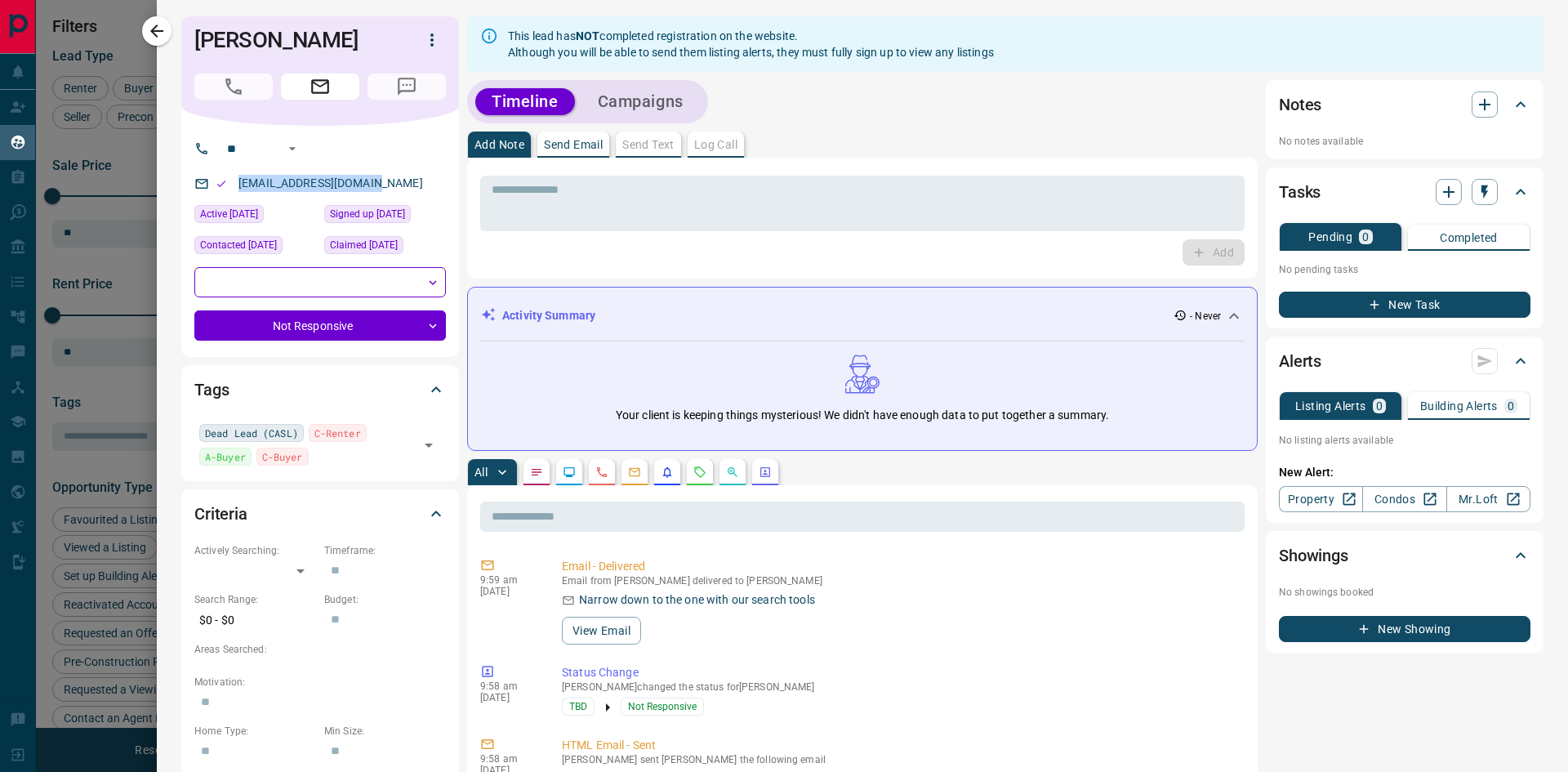
drag, startPoint x: 379, startPoint y: 180, endPoint x: 232, endPoint y: 189, distance: 147.3
click at [232, 189] on div "[EMAIL_ADDRESS][DOMAIN_NAME]" at bounding box center [320, 183] width 251 height 27
click at [160, 27] on icon "button" at bounding box center [157, 31] width 20 height 20
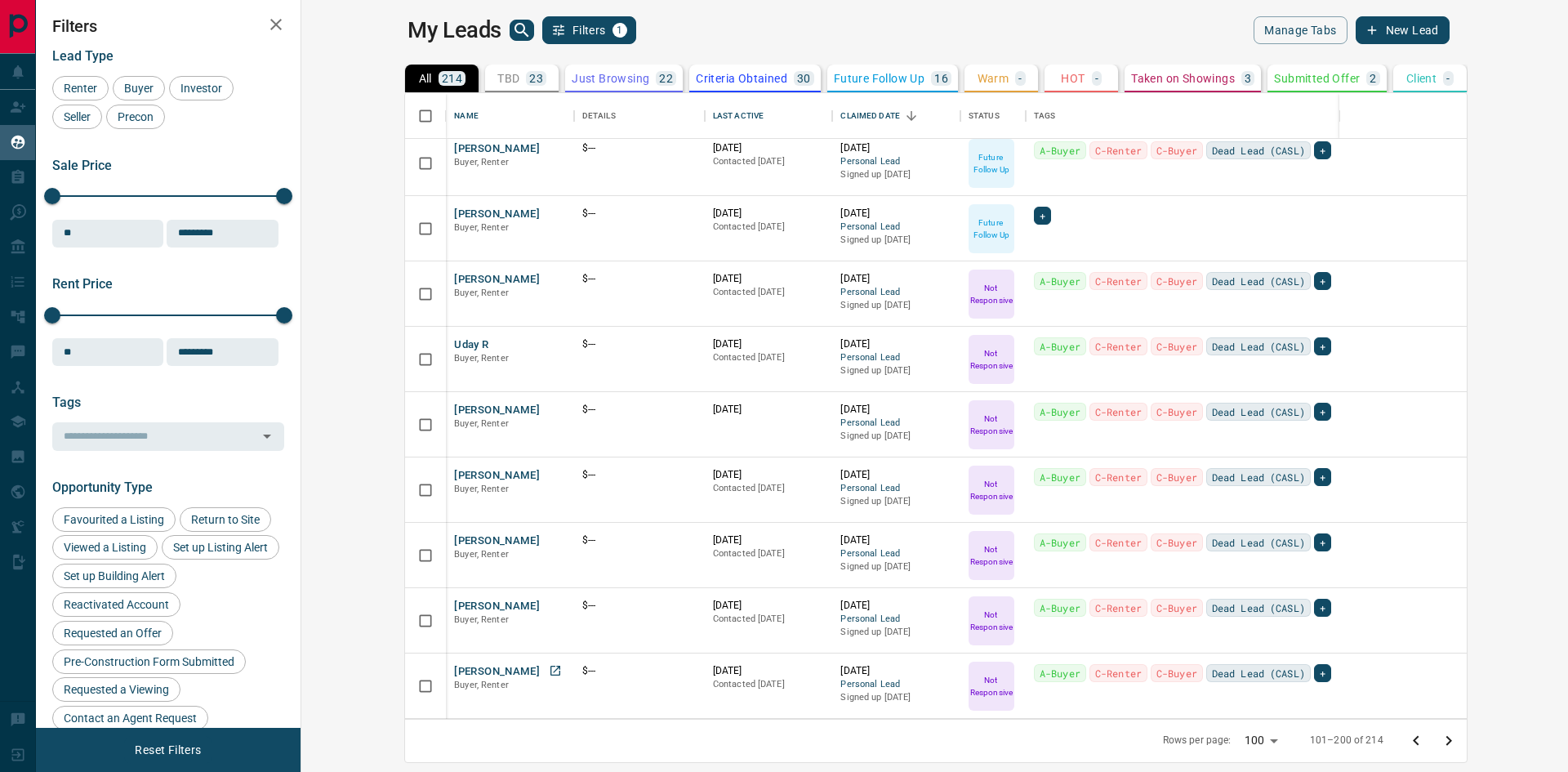
scroll to position [4728, 0]
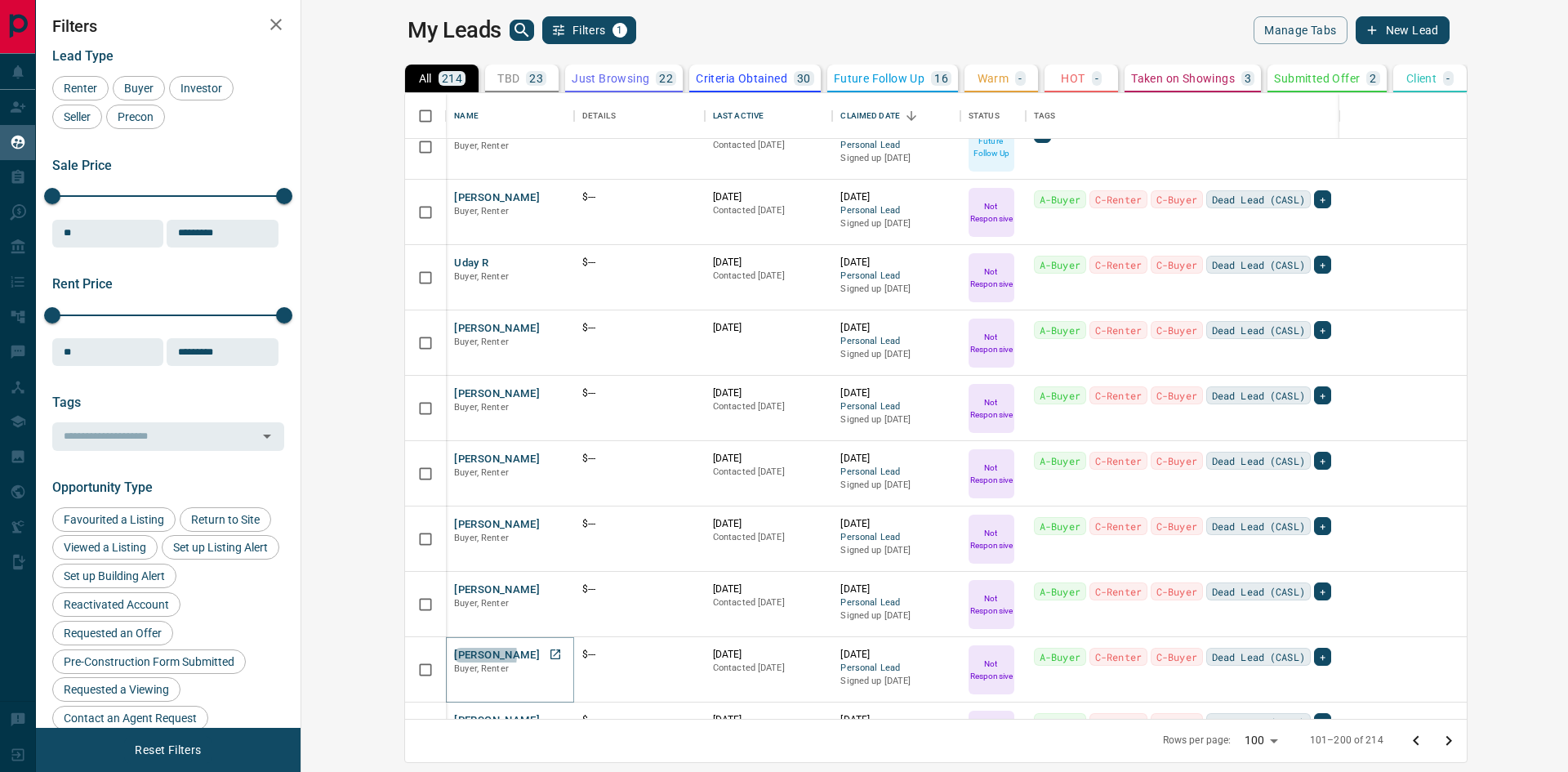
click at [454, 654] on button "[PERSON_NAME]" at bounding box center [496, 655] width 85 height 16
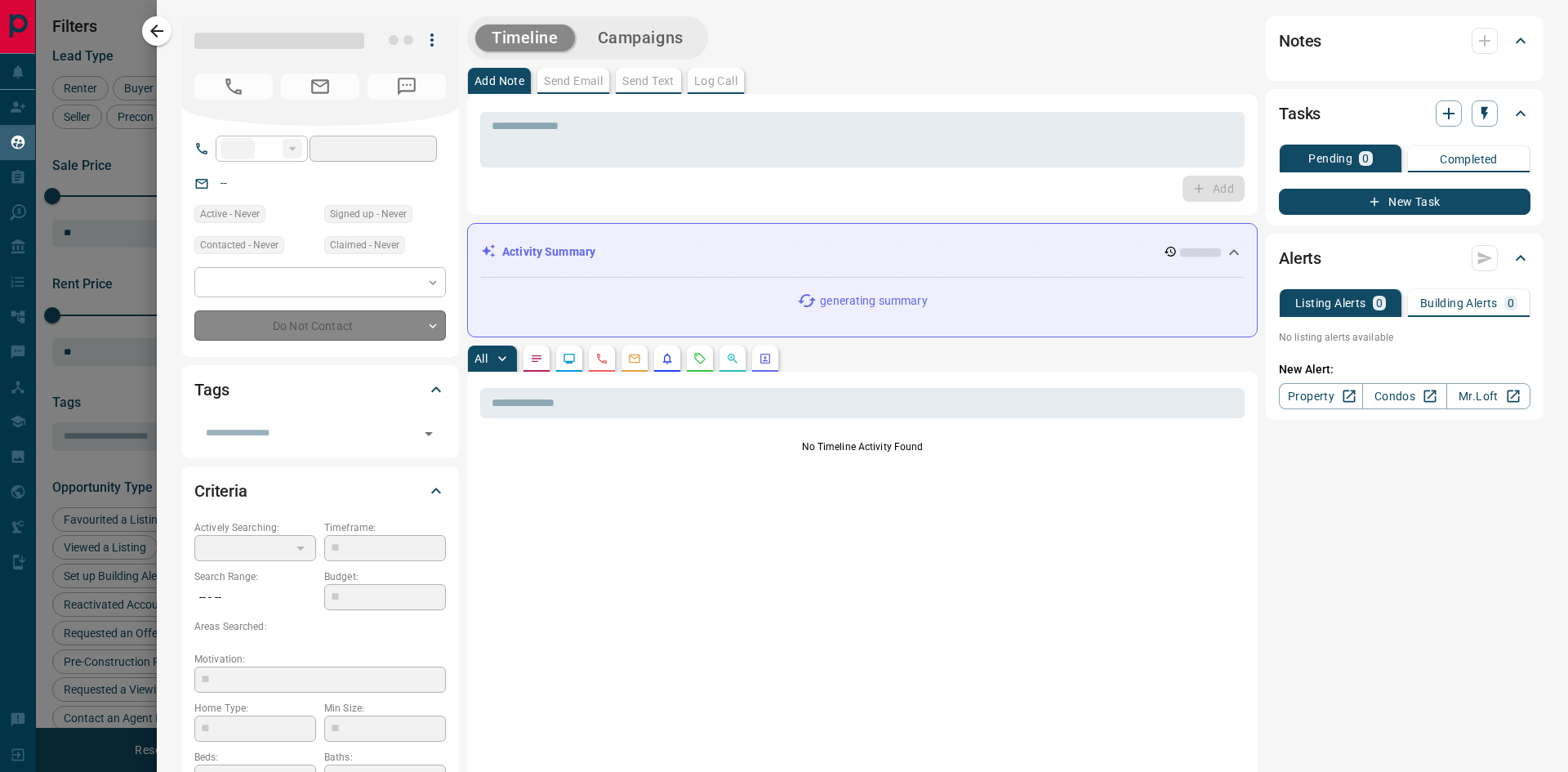
type input "**"
type input "*"
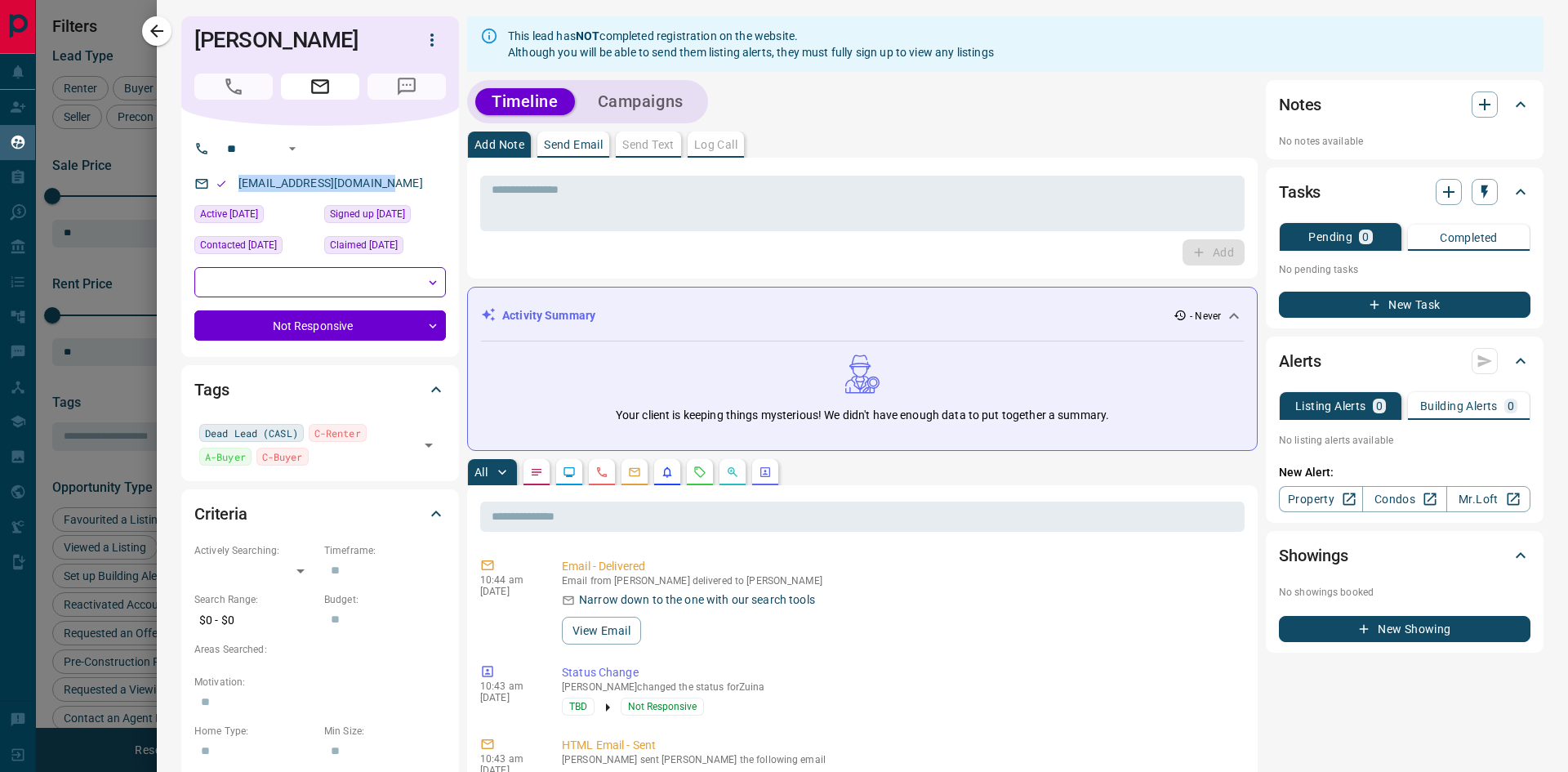
drag, startPoint x: 395, startPoint y: 181, endPoint x: 224, endPoint y: 186, distance: 171.1
click at [224, 186] on div "[EMAIL_ADDRESS][DOMAIN_NAME]" at bounding box center [320, 183] width 251 height 27
click at [157, 34] on icon "button" at bounding box center [157, 31] width 20 height 20
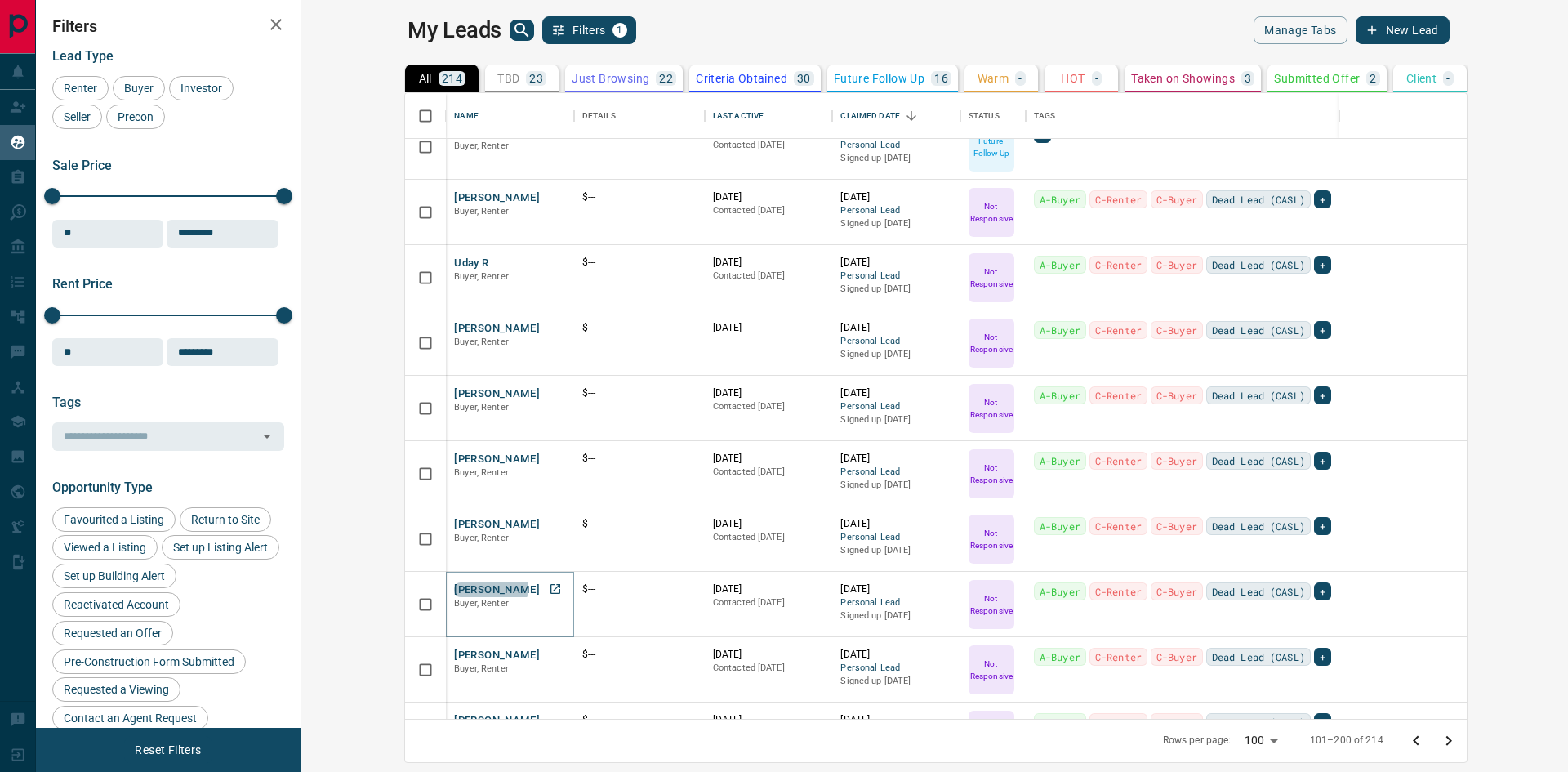
click at [454, 586] on button "[PERSON_NAME]" at bounding box center [496, 590] width 85 height 16
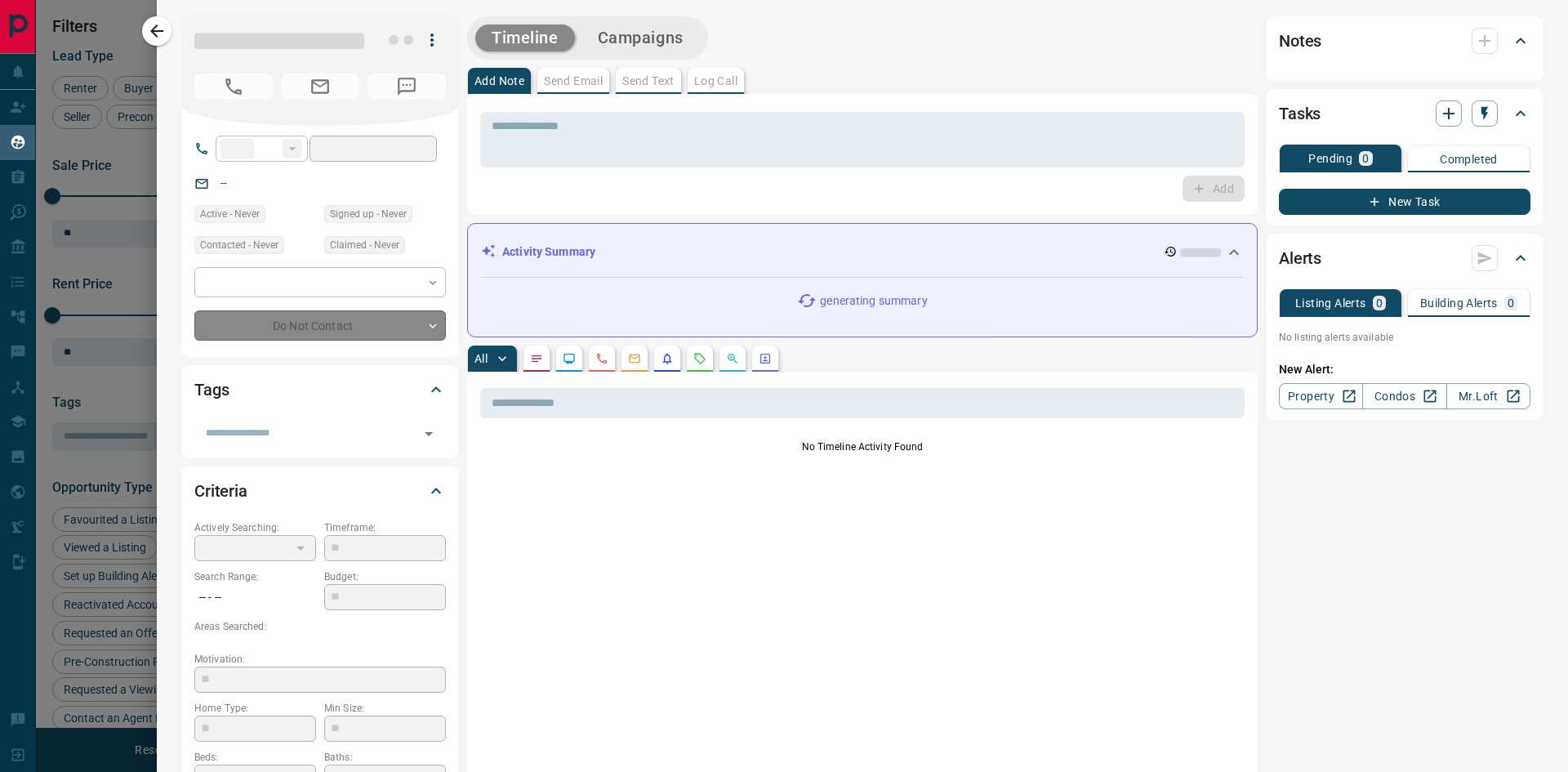
type input "**"
type input "*"
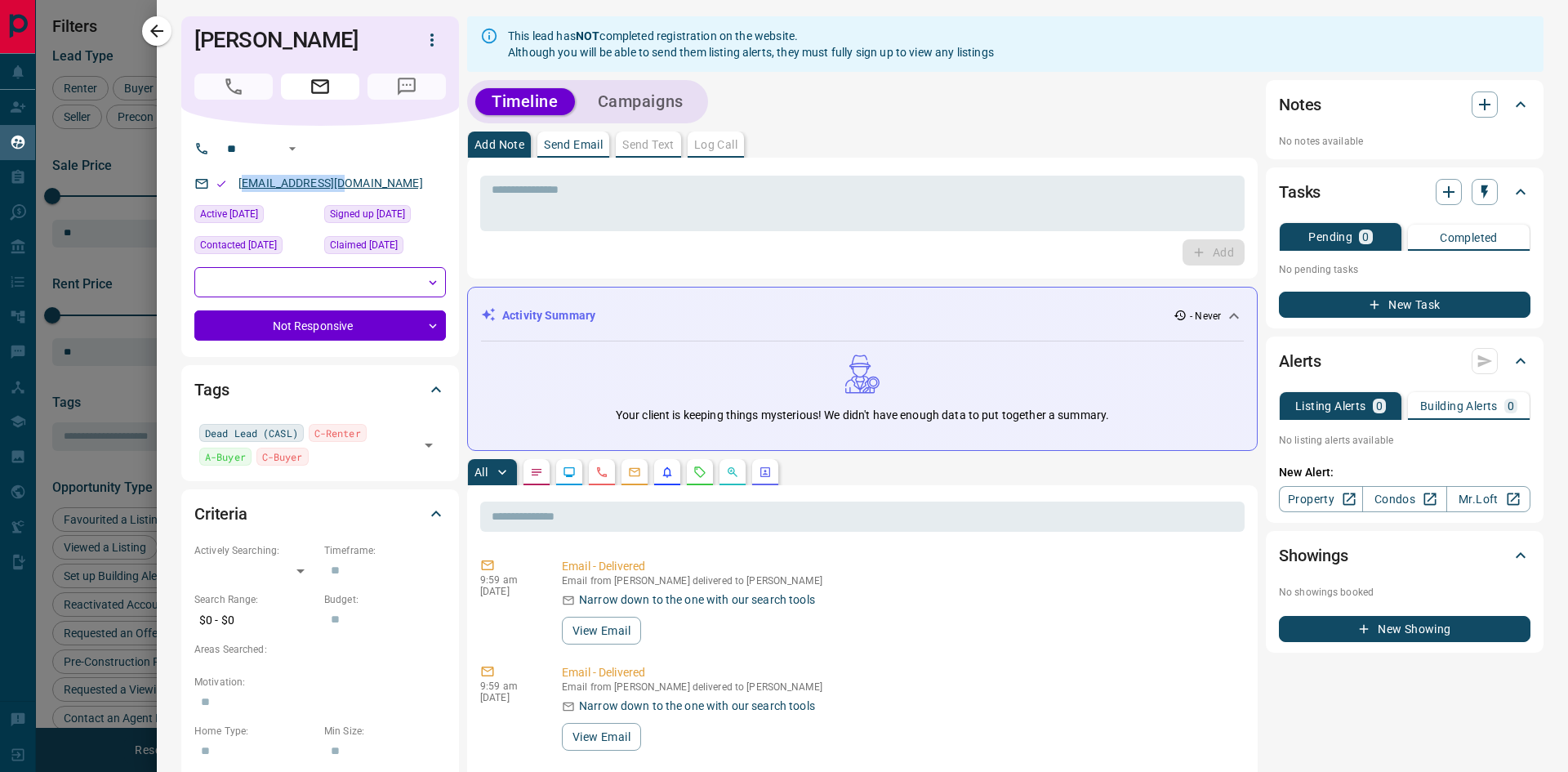
drag, startPoint x: 354, startPoint y: 185, endPoint x: 239, endPoint y: 180, distance: 115.1
click at [240, 180] on div "[EMAIL_ADDRESS][DOMAIN_NAME]" at bounding box center [320, 183] width 251 height 27
click at [156, 34] on icon "button" at bounding box center [157, 31] width 20 height 20
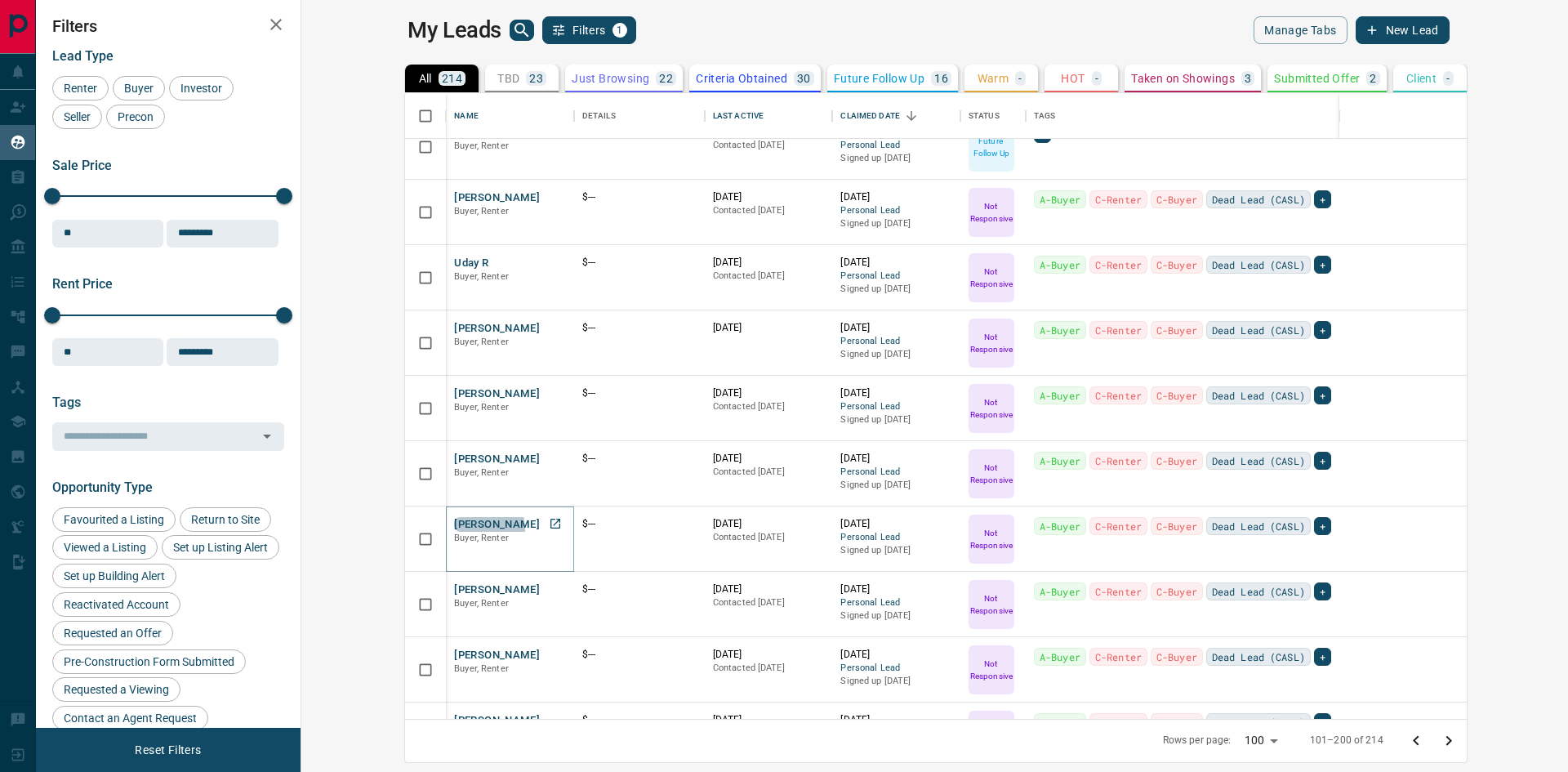
click at [454, 527] on button "[PERSON_NAME]" at bounding box center [496, 524] width 85 height 16
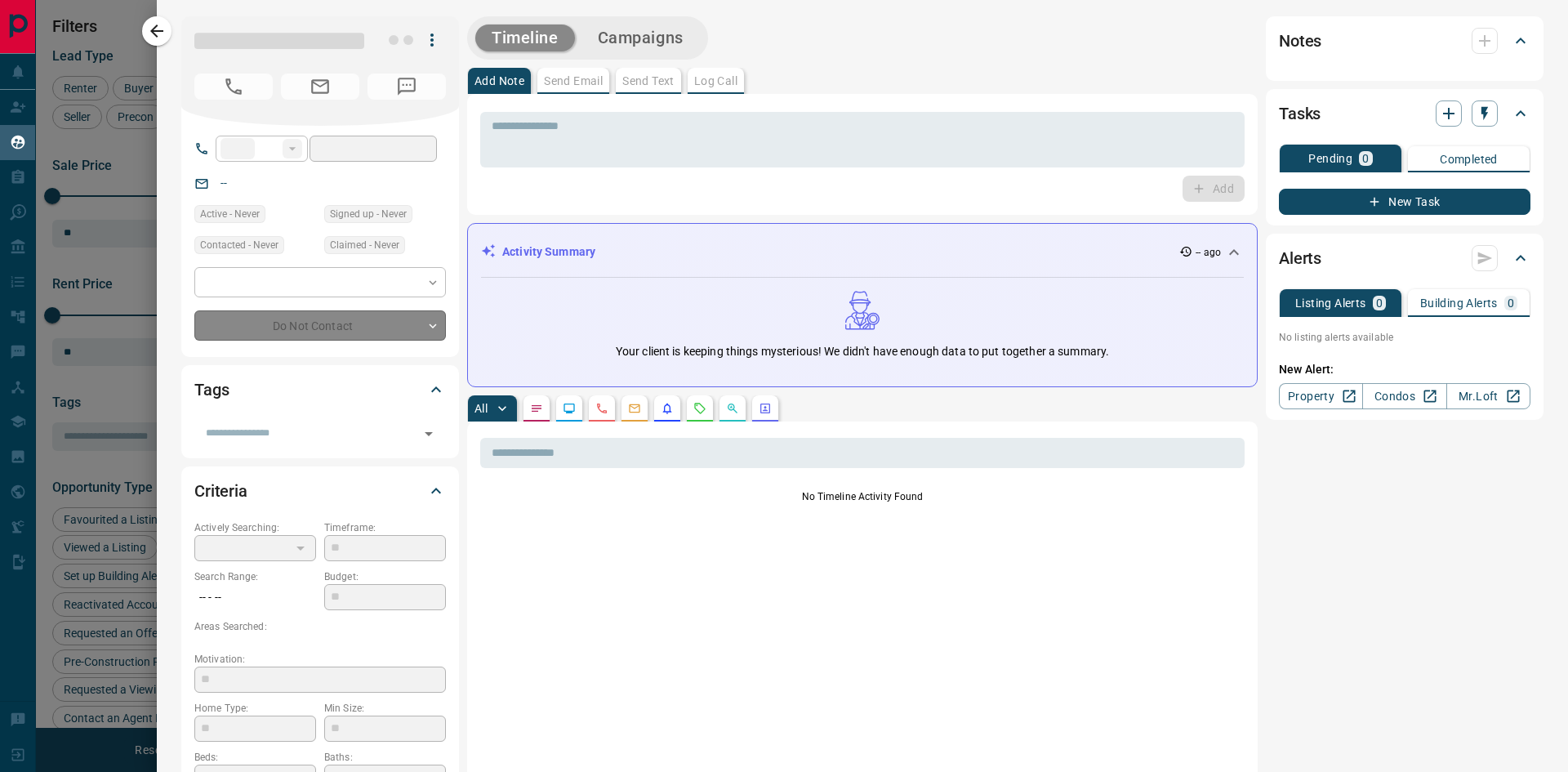
type input "**"
type input "*"
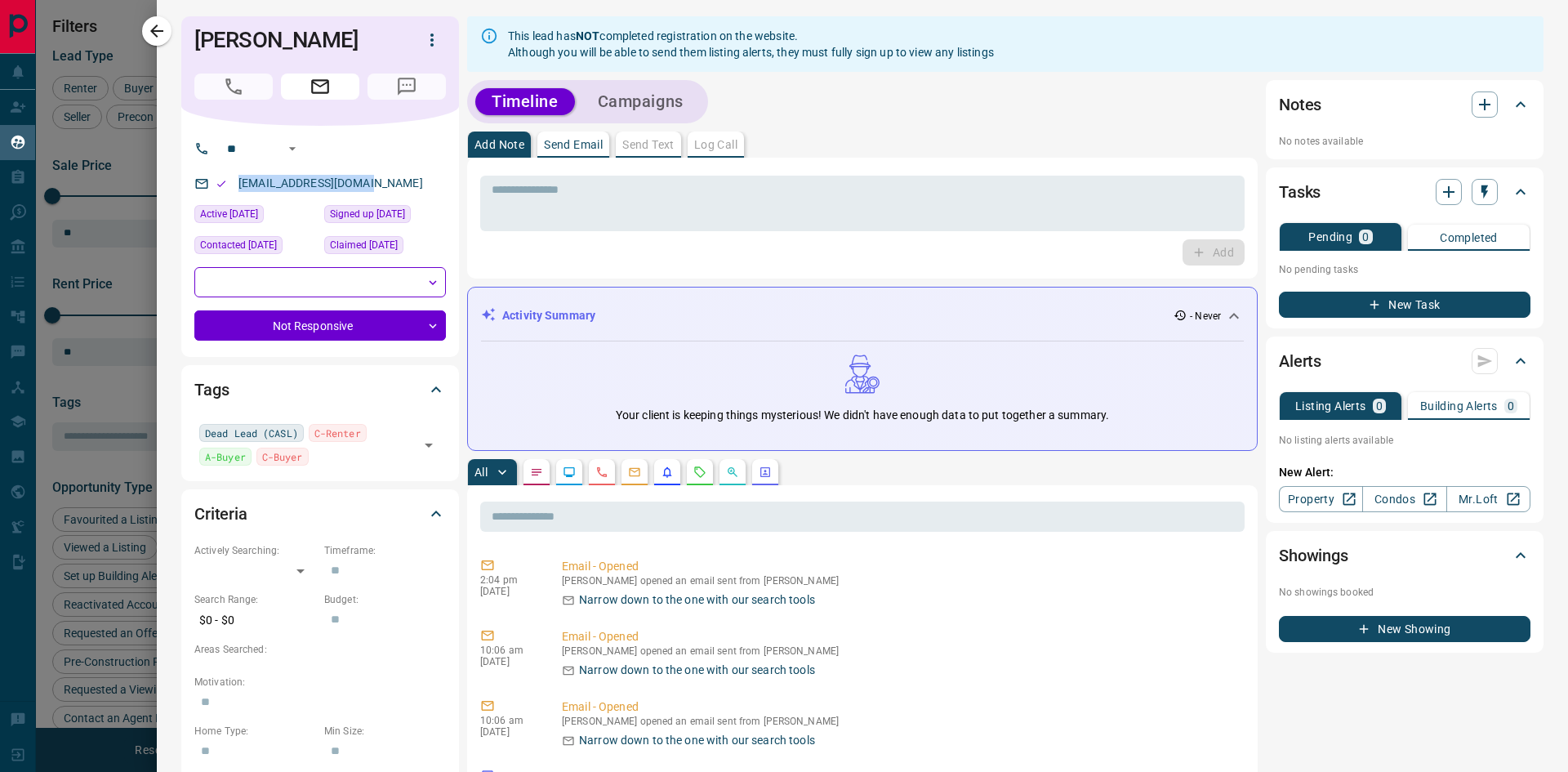
drag, startPoint x: 378, startPoint y: 184, endPoint x: 240, endPoint y: 192, distance: 138.2
click at [240, 192] on p "[EMAIL_ADDRESS][DOMAIN_NAME]" at bounding box center [330, 183] width 194 height 27
click at [160, 28] on icon "button" at bounding box center [157, 31] width 20 height 20
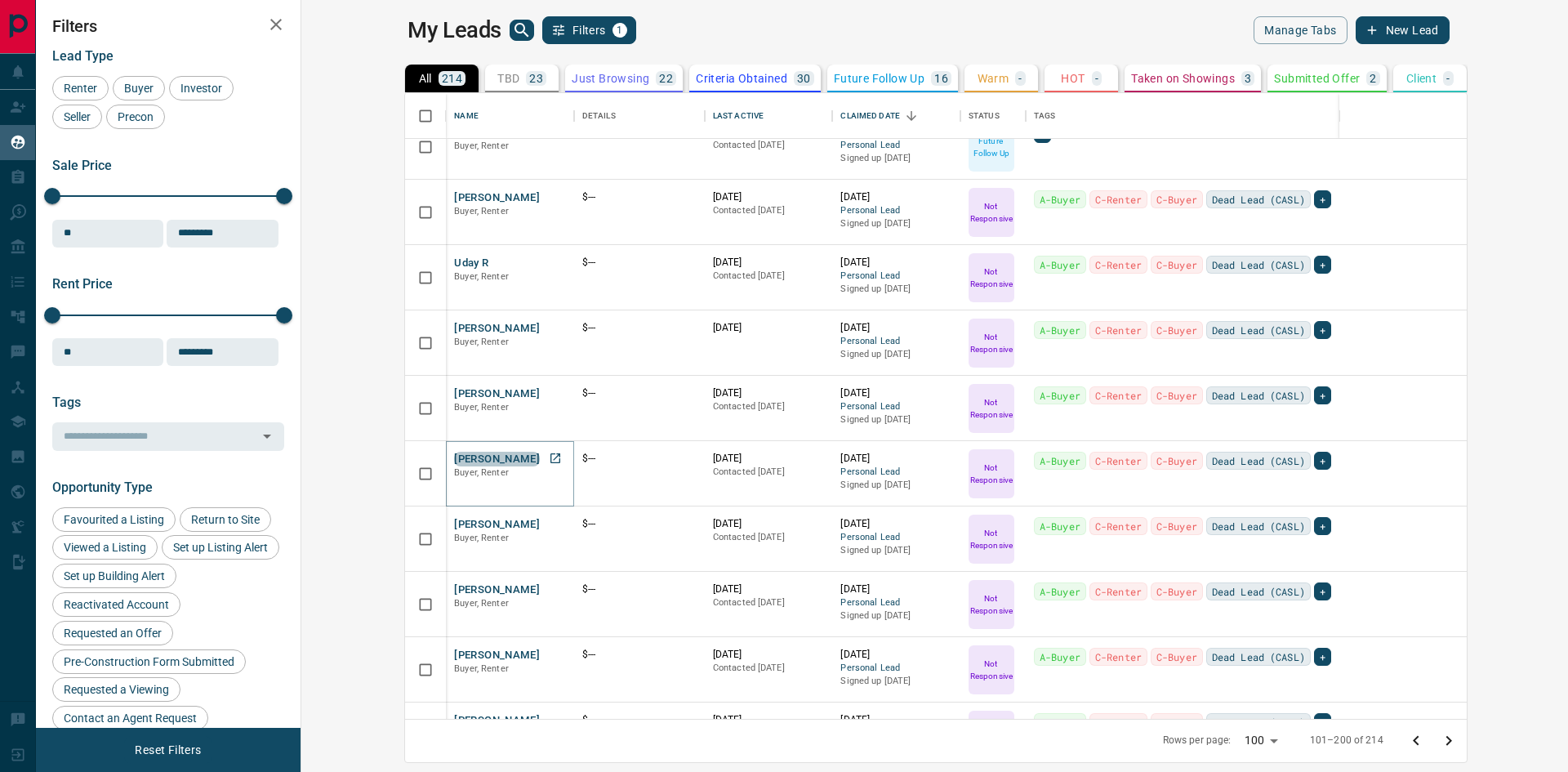
click at [454, 458] on button "[PERSON_NAME]" at bounding box center [496, 459] width 85 height 16
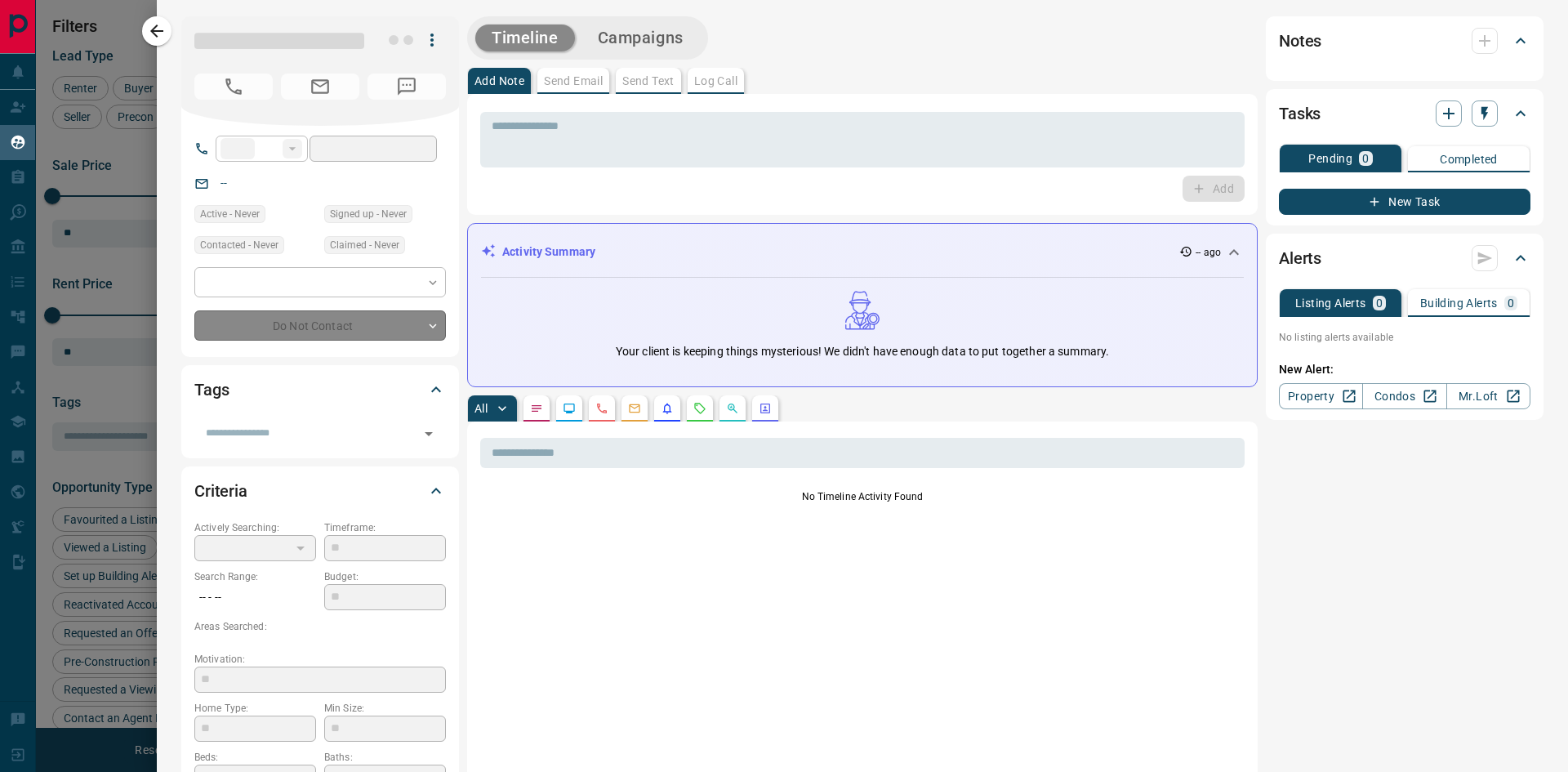
type input "**"
type input "*"
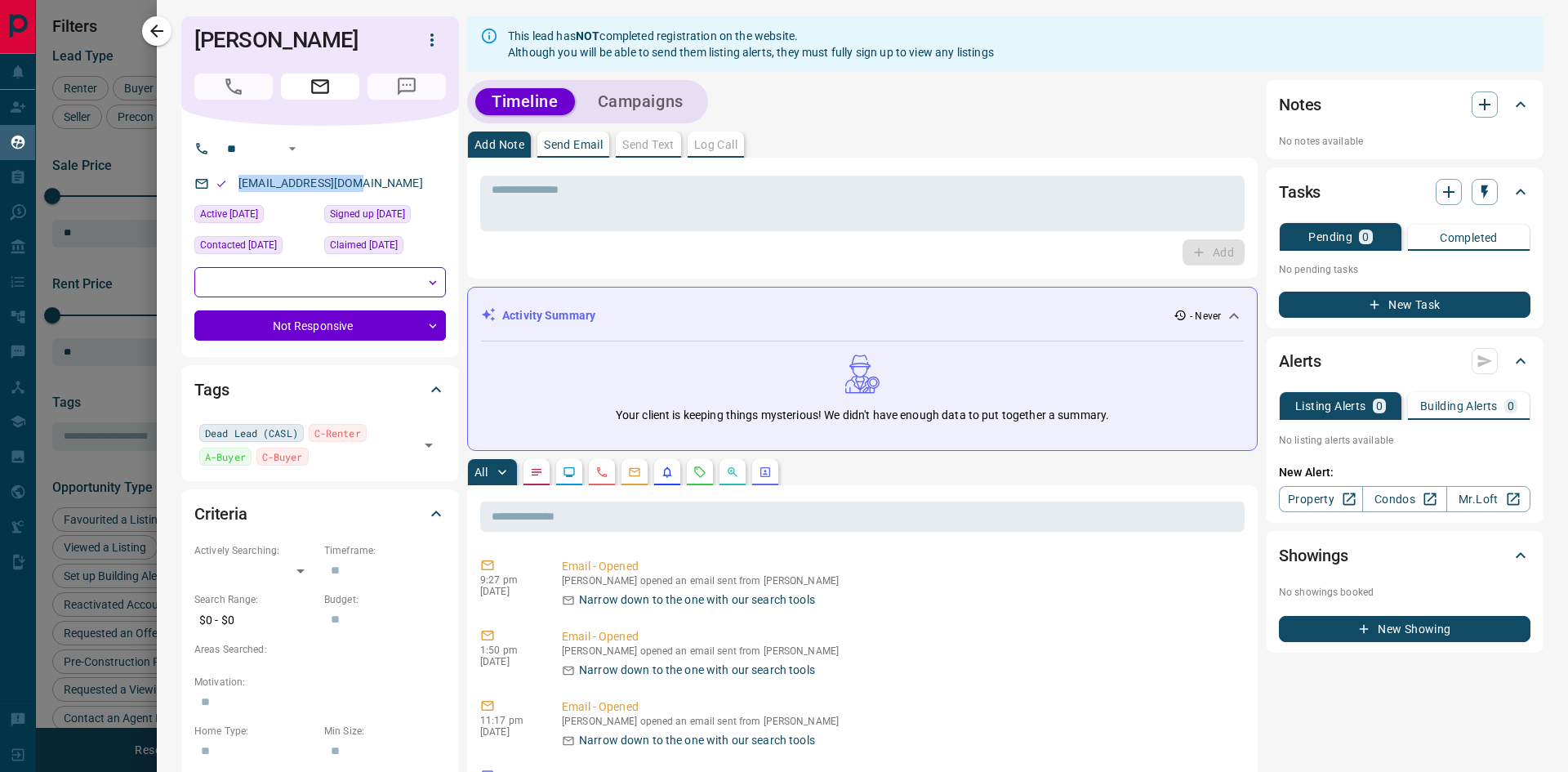
drag, startPoint x: 369, startPoint y: 184, endPoint x: 234, endPoint y: 192, distance: 135.2
click at [234, 192] on div "[EMAIL_ADDRESS][DOMAIN_NAME]" at bounding box center [320, 183] width 251 height 27
click at [156, 27] on icon "button" at bounding box center [157, 31] width 13 height 13
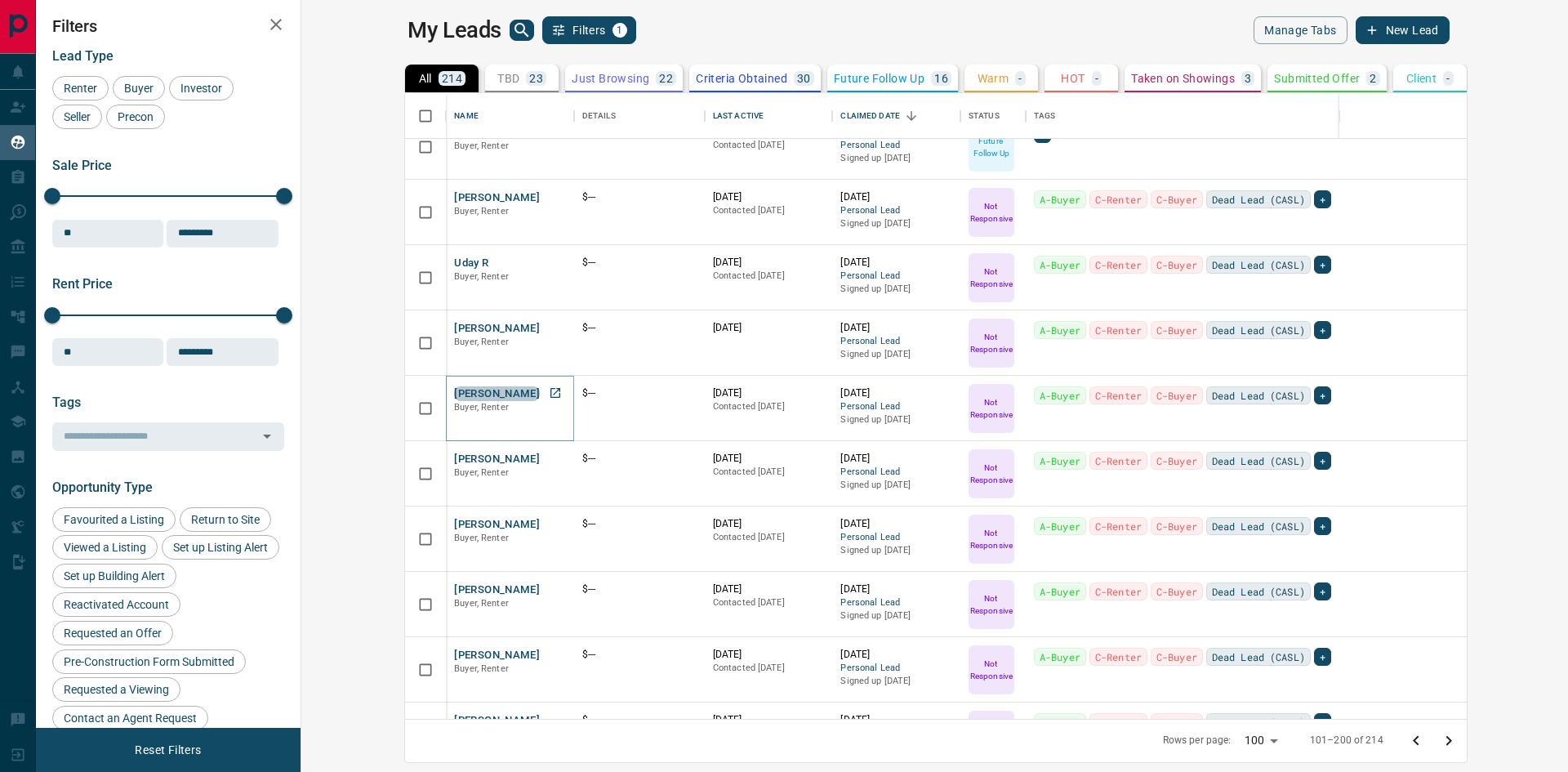
click at [454, 394] on button "[PERSON_NAME]" at bounding box center [496, 394] width 85 height 16
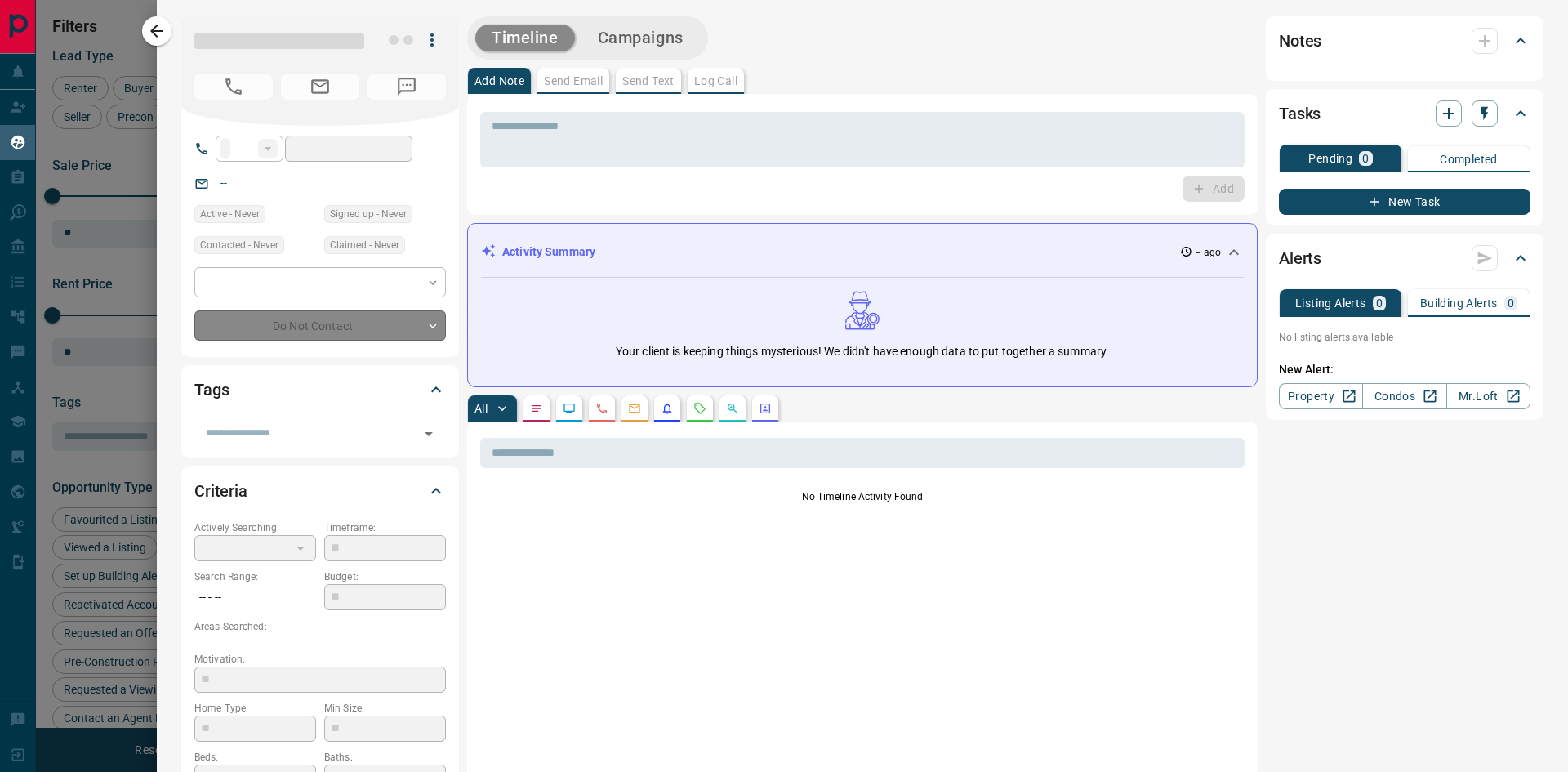
type input "**"
type input "*"
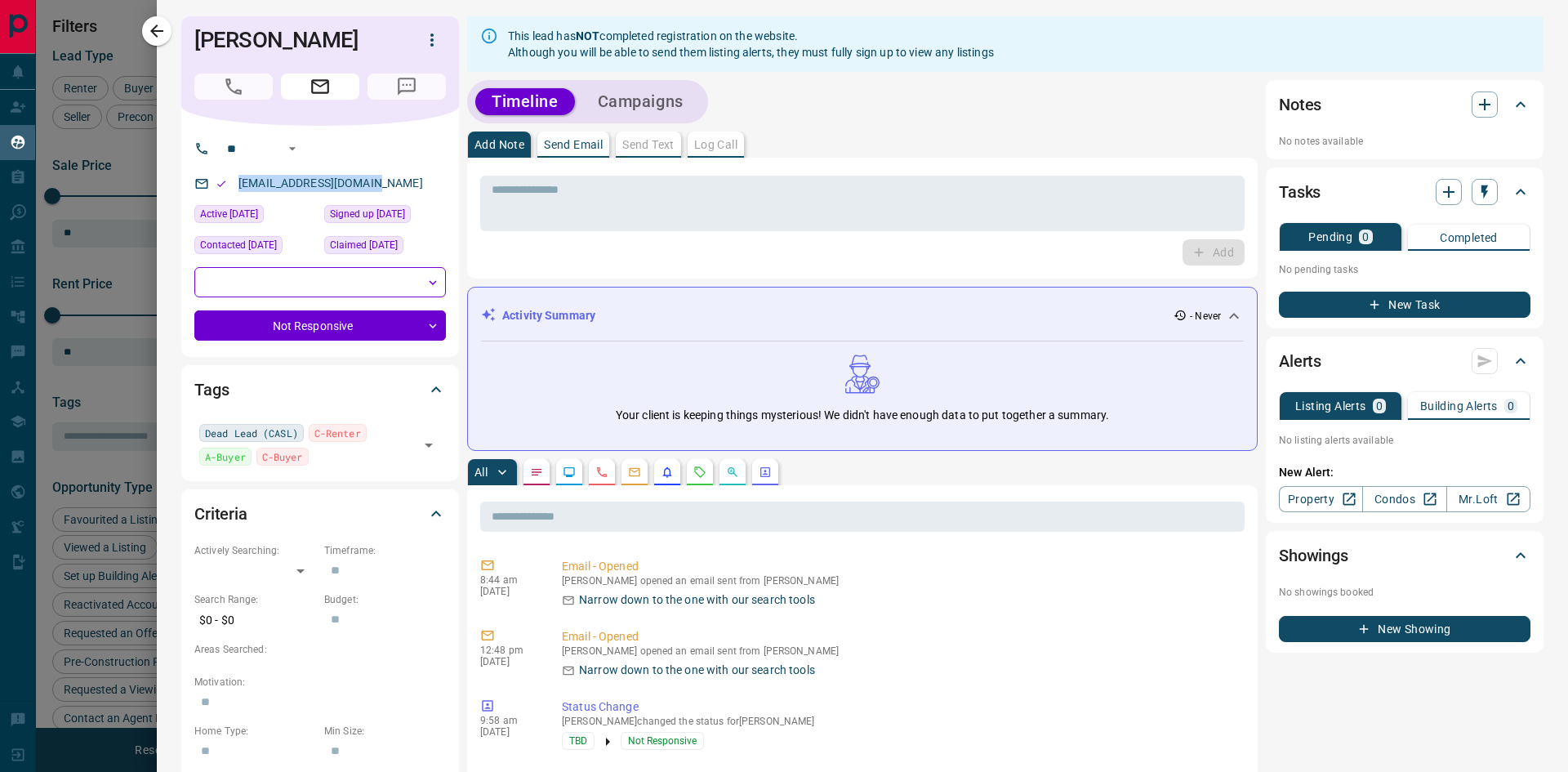
drag, startPoint x: 373, startPoint y: 181, endPoint x: 226, endPoint y: 195, distance: 147.7
click at [226, 195] on div "[EMAIL_ADDRESS][DOMAIN_NAME]" at bounding box center [320, 183] width 251 height 27
click at [151, 32] on icon "button" at bounding box center [157, 31] width 13 height 13
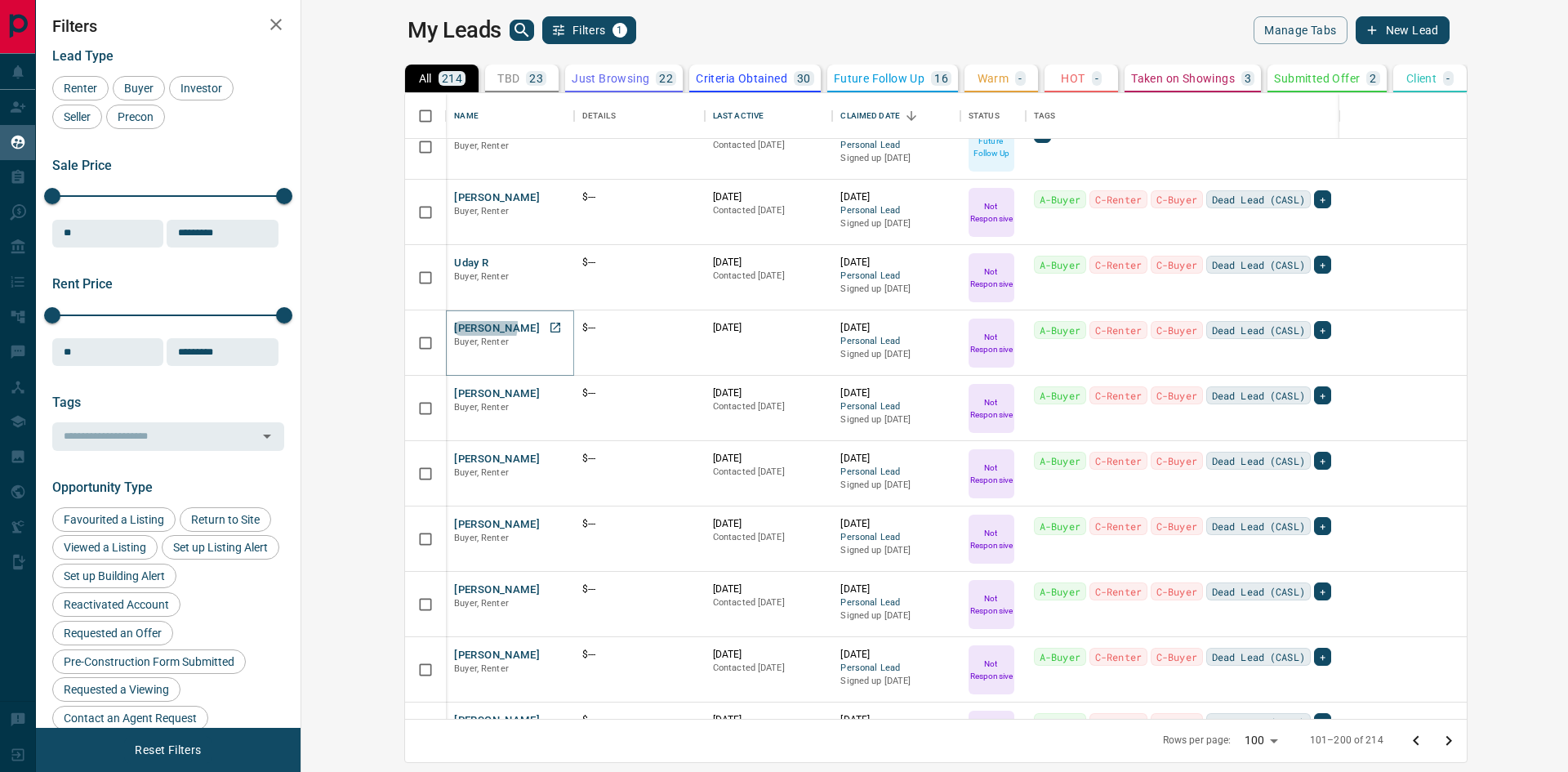
click at [454, 325] on button "[PERSON_NAME]" at bounding box center [496, 328] width 85 height 16
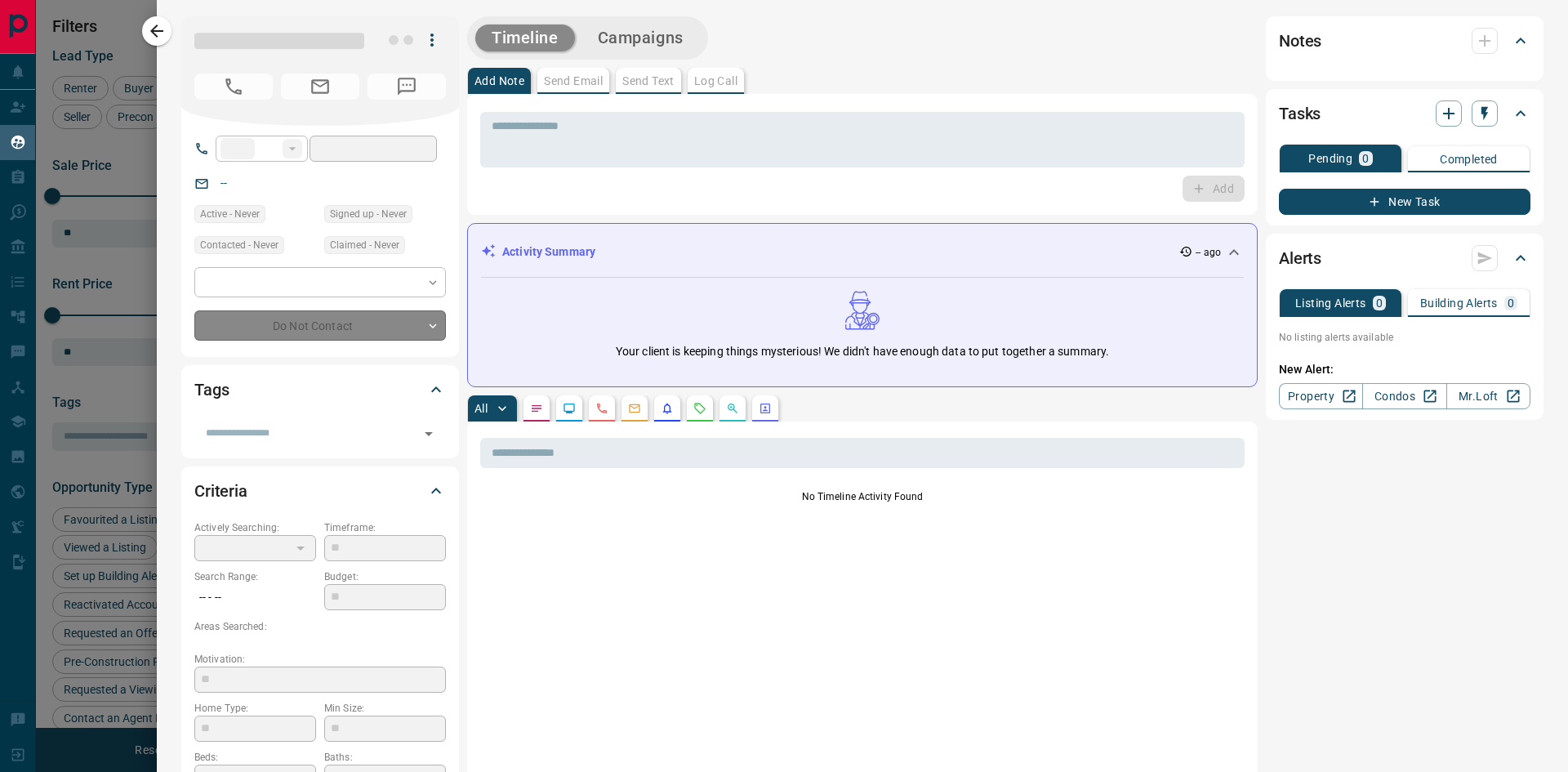
type input "**"
type input "*"
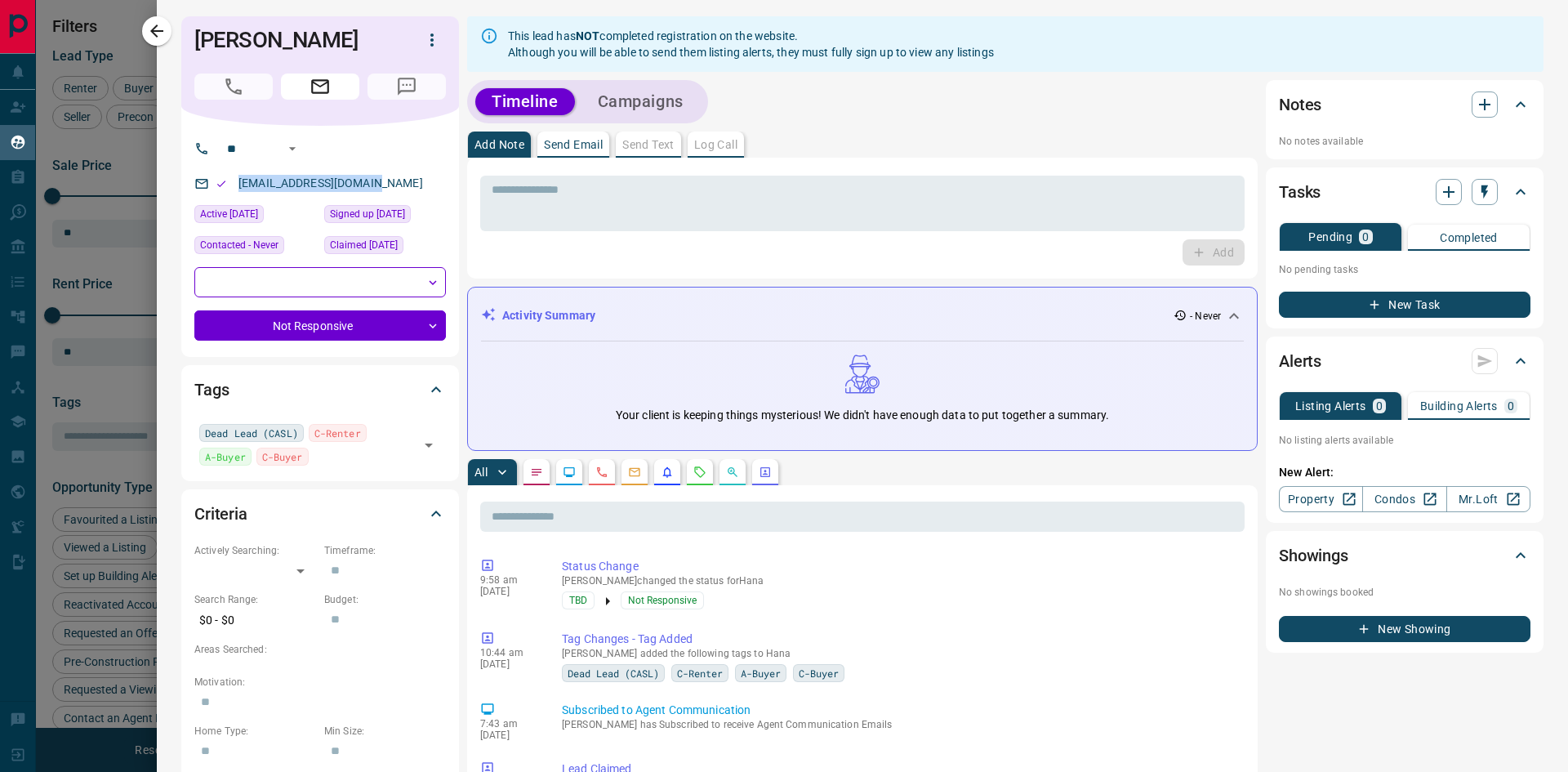
drag, startPoint x: 370, startPoint y: 184, endPoint x: 230, endPoint y: 190, distance: 140.1
click at [230, 190] on div "[EMAIL_ADDRESS][DOMAIN_NAME]" at bounding box center [320, 183] width 251 height 27
click at [149, 28] on icon "button" at bounding box center [157, 31] width 20 height 20
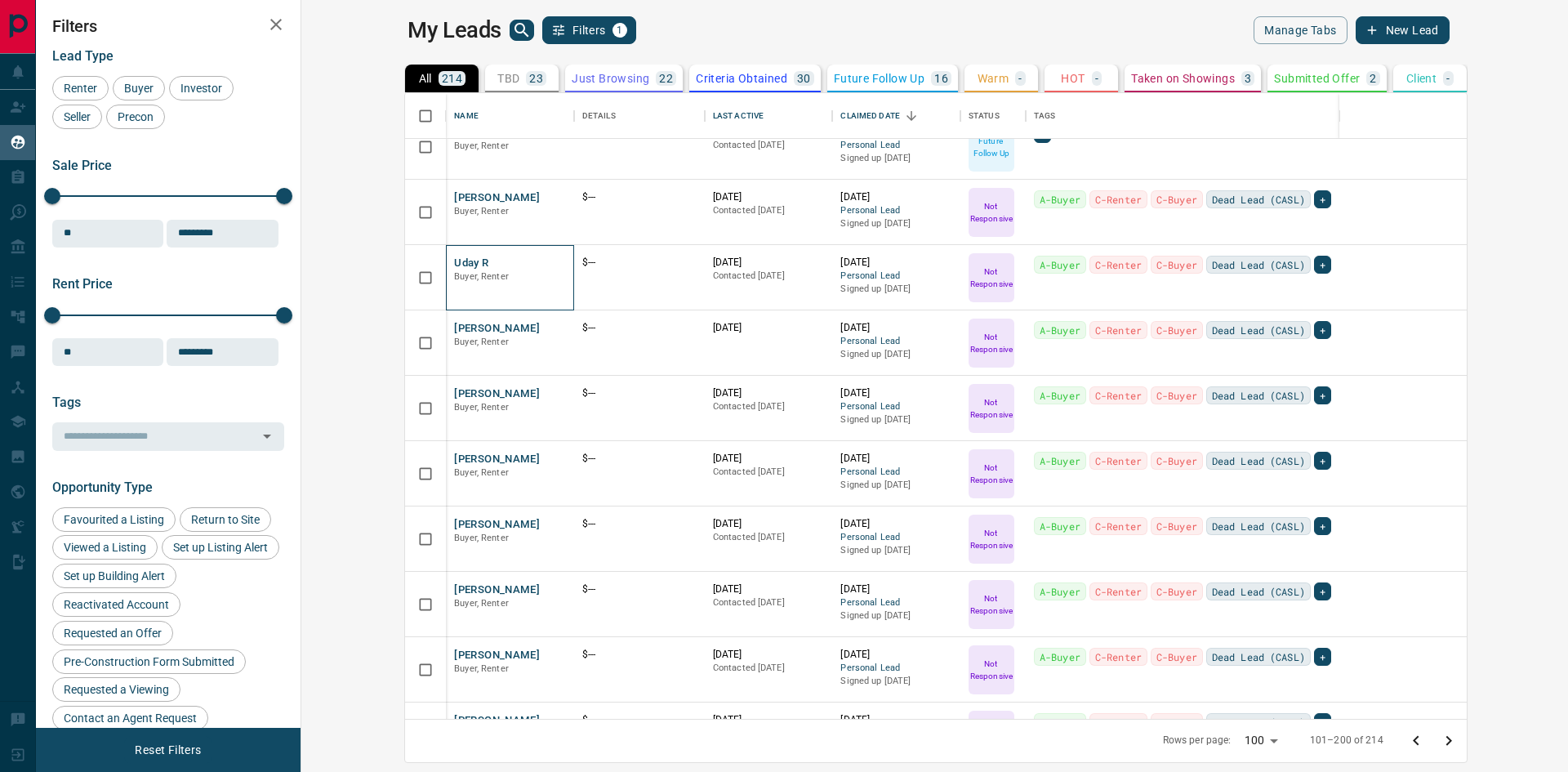
click at [446, 253] on div "[PERSON_NAME], Renter" at bounding box center [510, 278] width 129 height 66
click at [454, 262] on button "Uday R" at bounding box center [471, 263] width 35 height 16
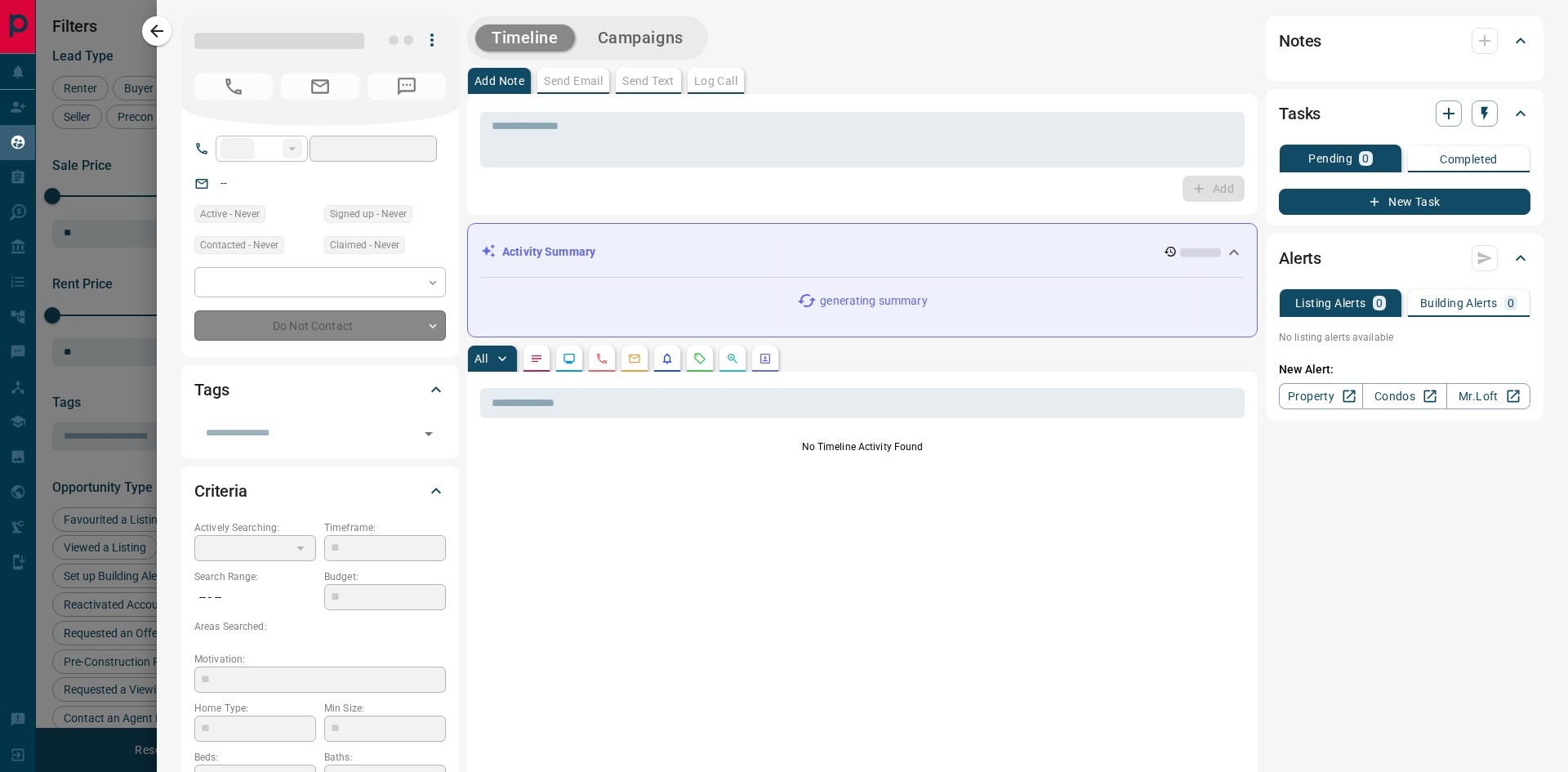
type input "**"
type input "*"
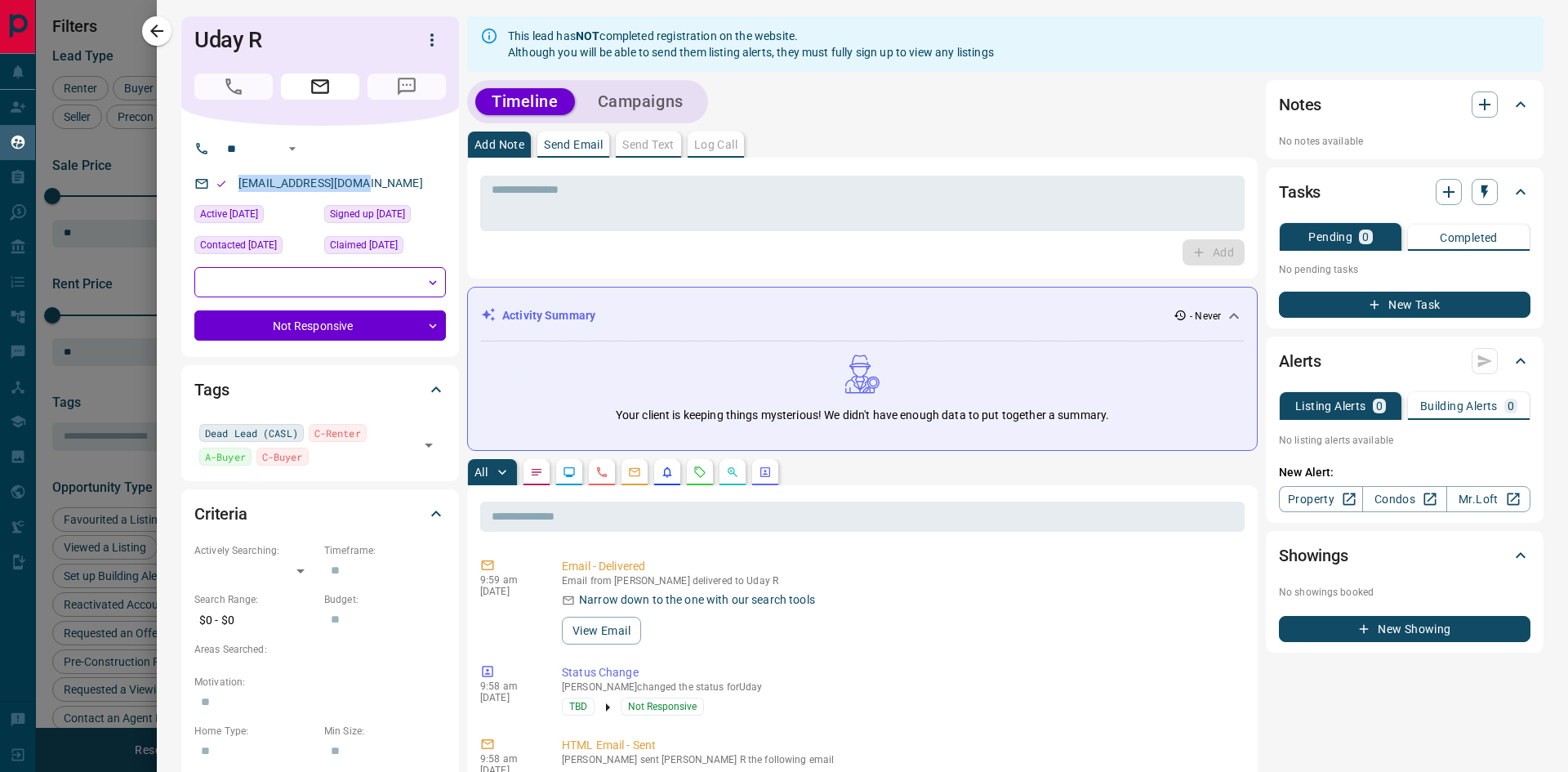
drag, startPoint x: 372, startPoint y: 180, endPoint x: 234, endPoint y: 189, distance: 138.3
click at [234, 189] on div "[EMAIL_ADDRESS][DOMAIN_NAME]" at bounding box center [320, 183] width 251 height 27
click at [154, 29] on icon "button" at bounding box center [157, 31] width 13 height 13
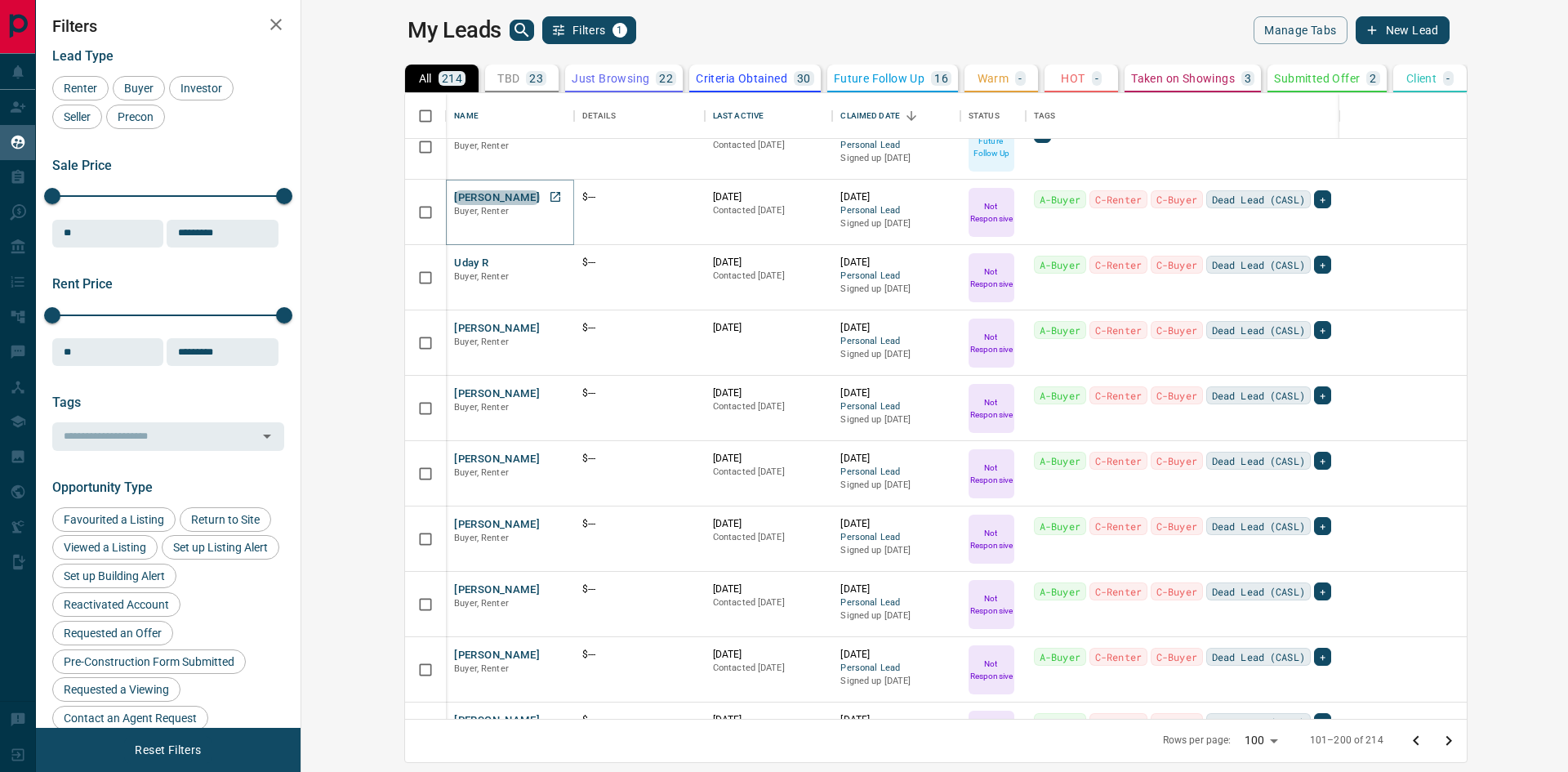
click at [454, 199] on button "[PERSON_NAME]" at bounding box center [496, 198] width 85 height 16
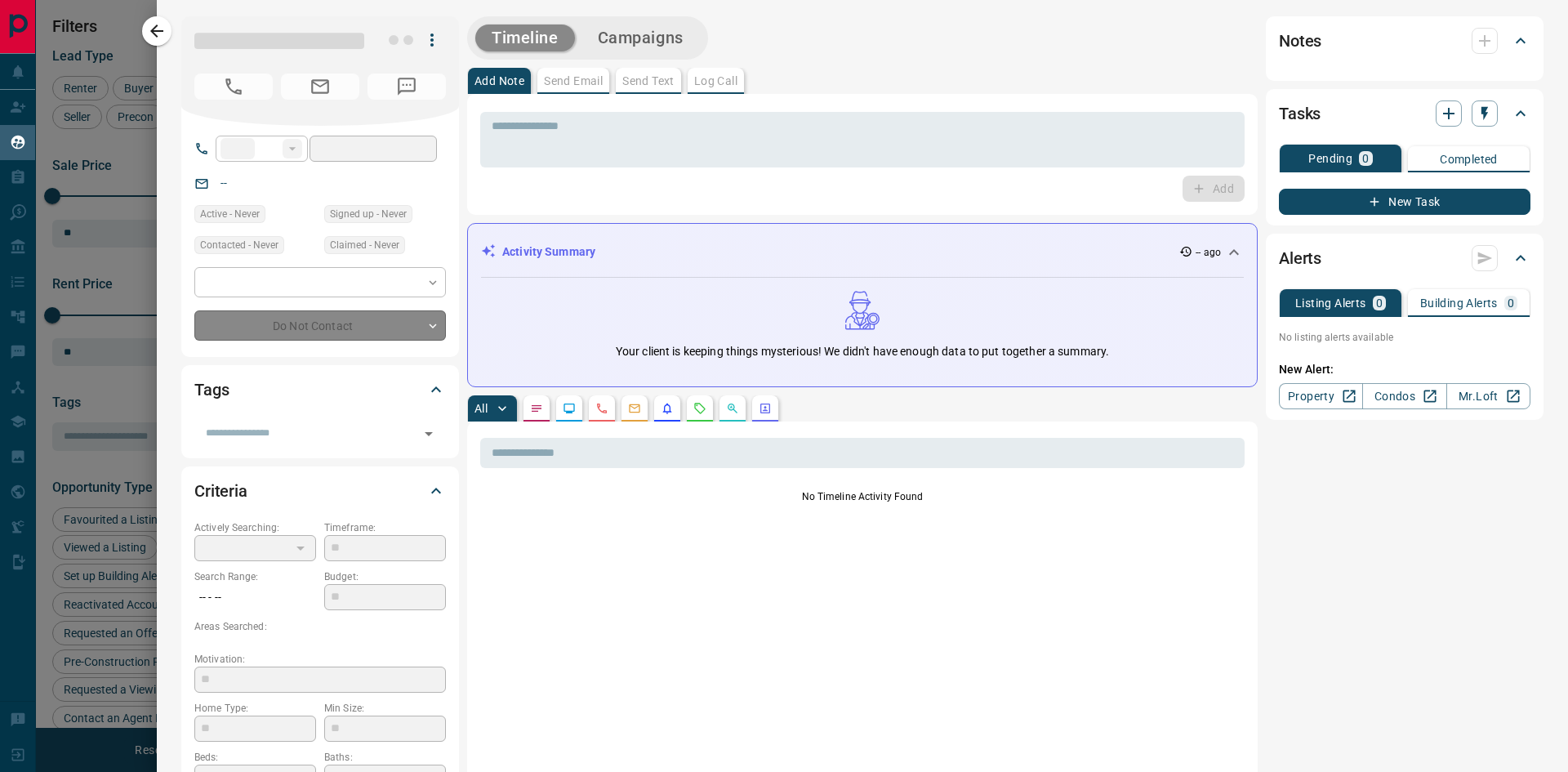
type input "**"
type input "*"
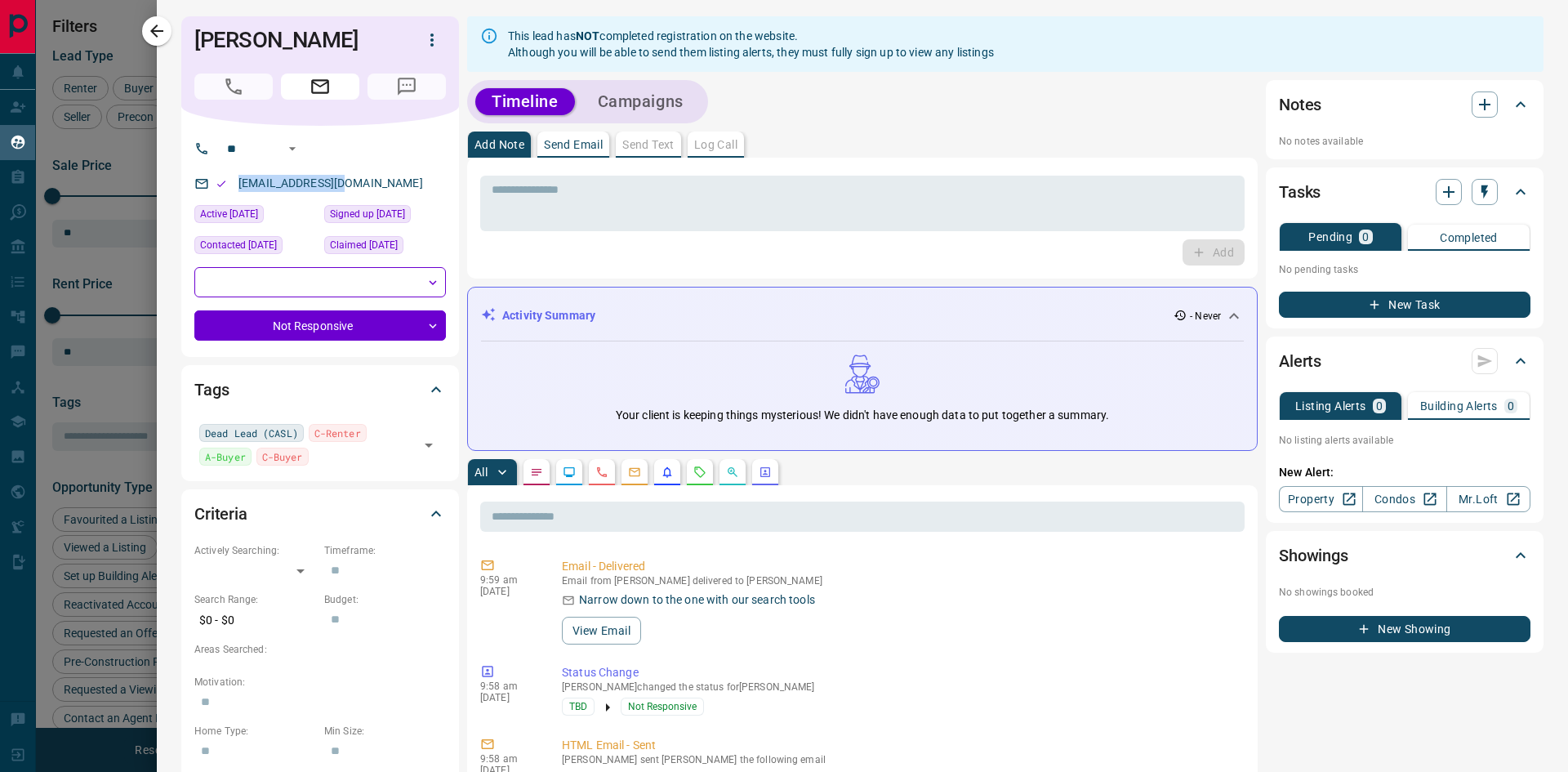
drag, startPoint x: 353, startPoint y: 209, endPoint x: 227, endPoint y: 218, distance: 126.3
click at [227, 197] on div "[EMAIL_ADDRESS][DOMAIN_NAME]" at bounding box center [320, 183] width 251 height 27
drag, startPoint x: 284, startPoint y: 39, endPoint x: 174, endPoint y: 32, distance: 110.2
click at [164, 35] on icon "button" at bounding box center [157, 31] width 20 height 20
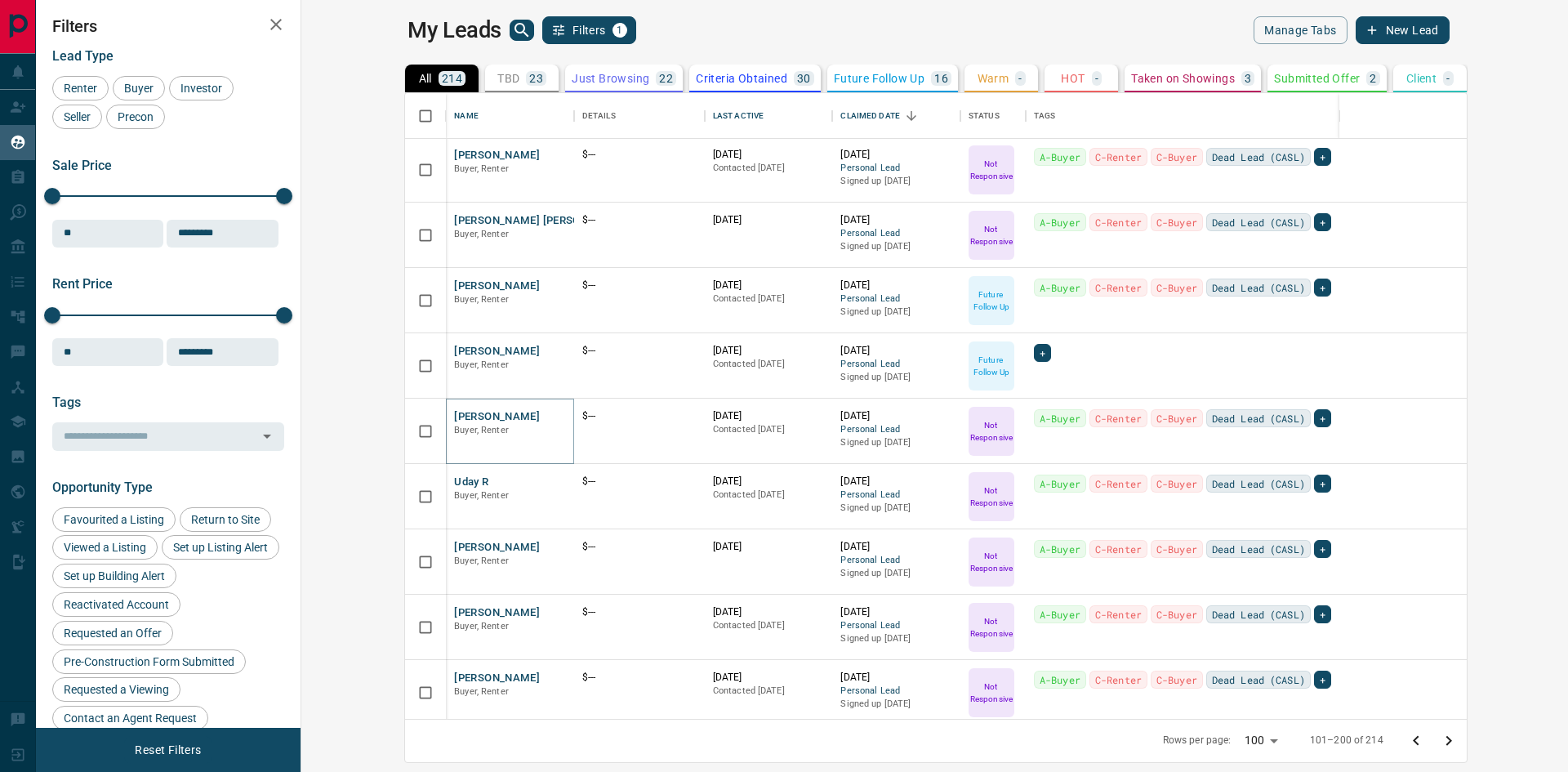
scroll to position [4401, 0]
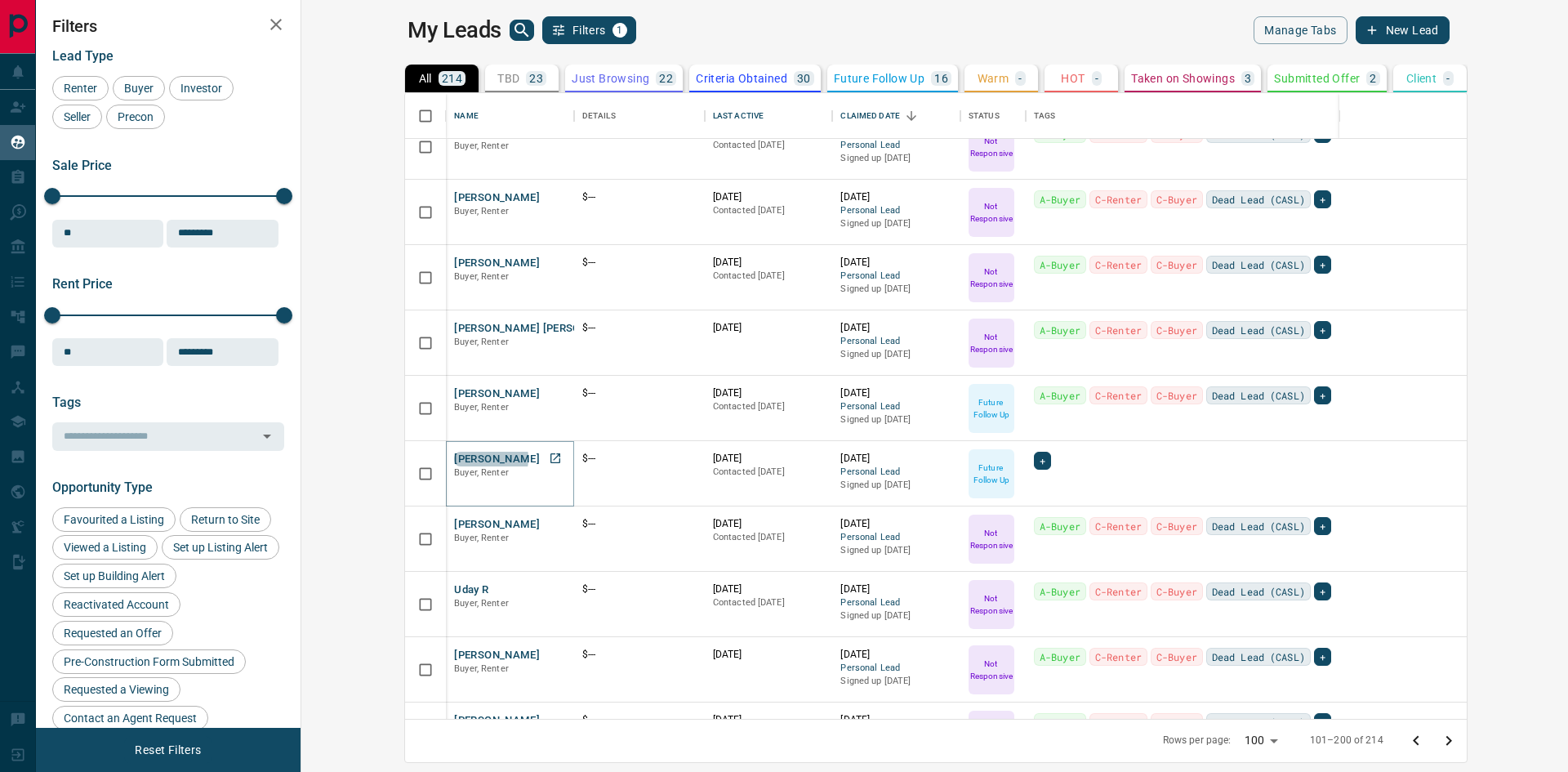
click at [454, 458] on button "[PERSON_NAME]" at bounding box center [496, 459] width 85 height 16
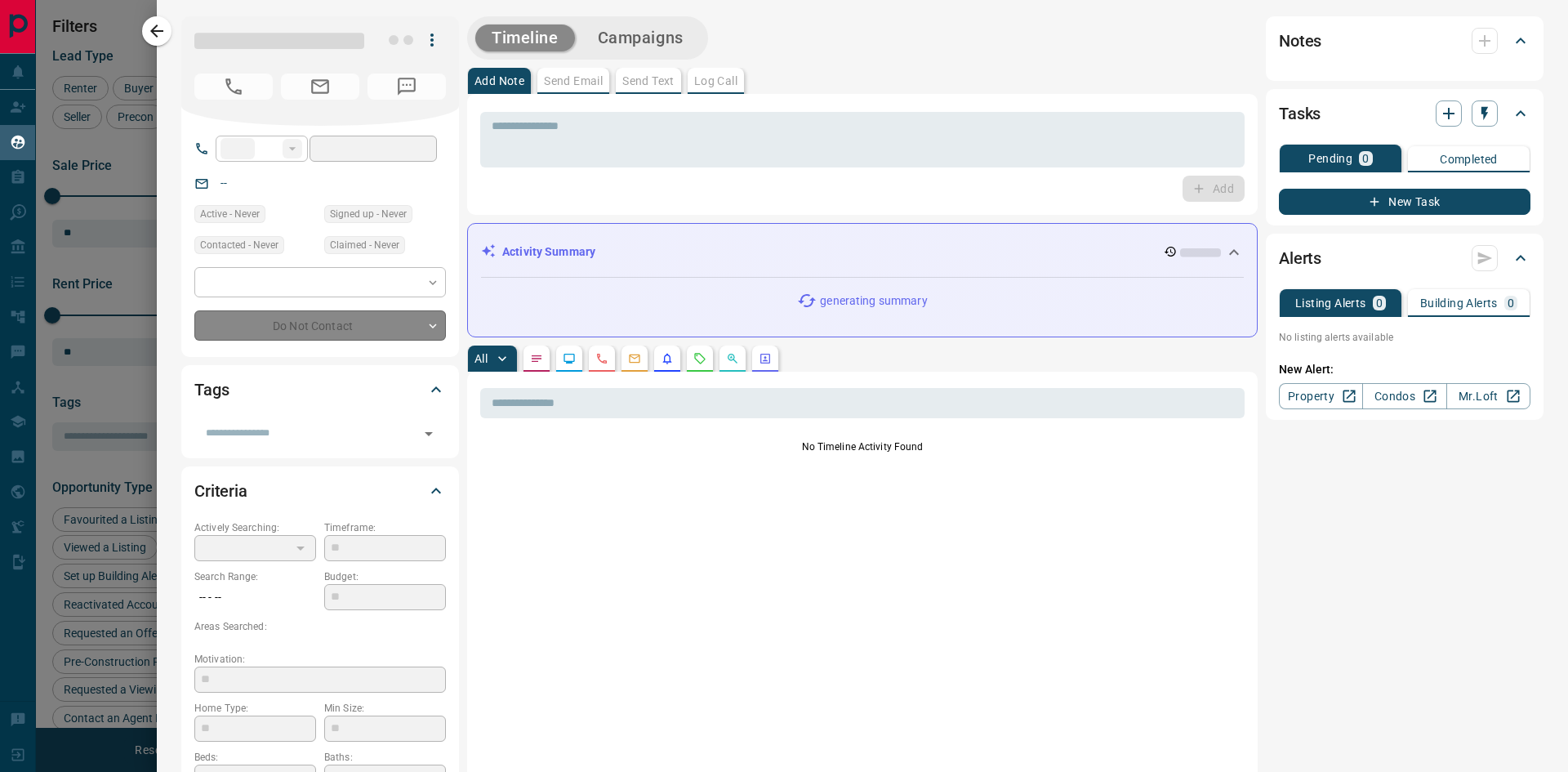
type input "**"
type input "*"
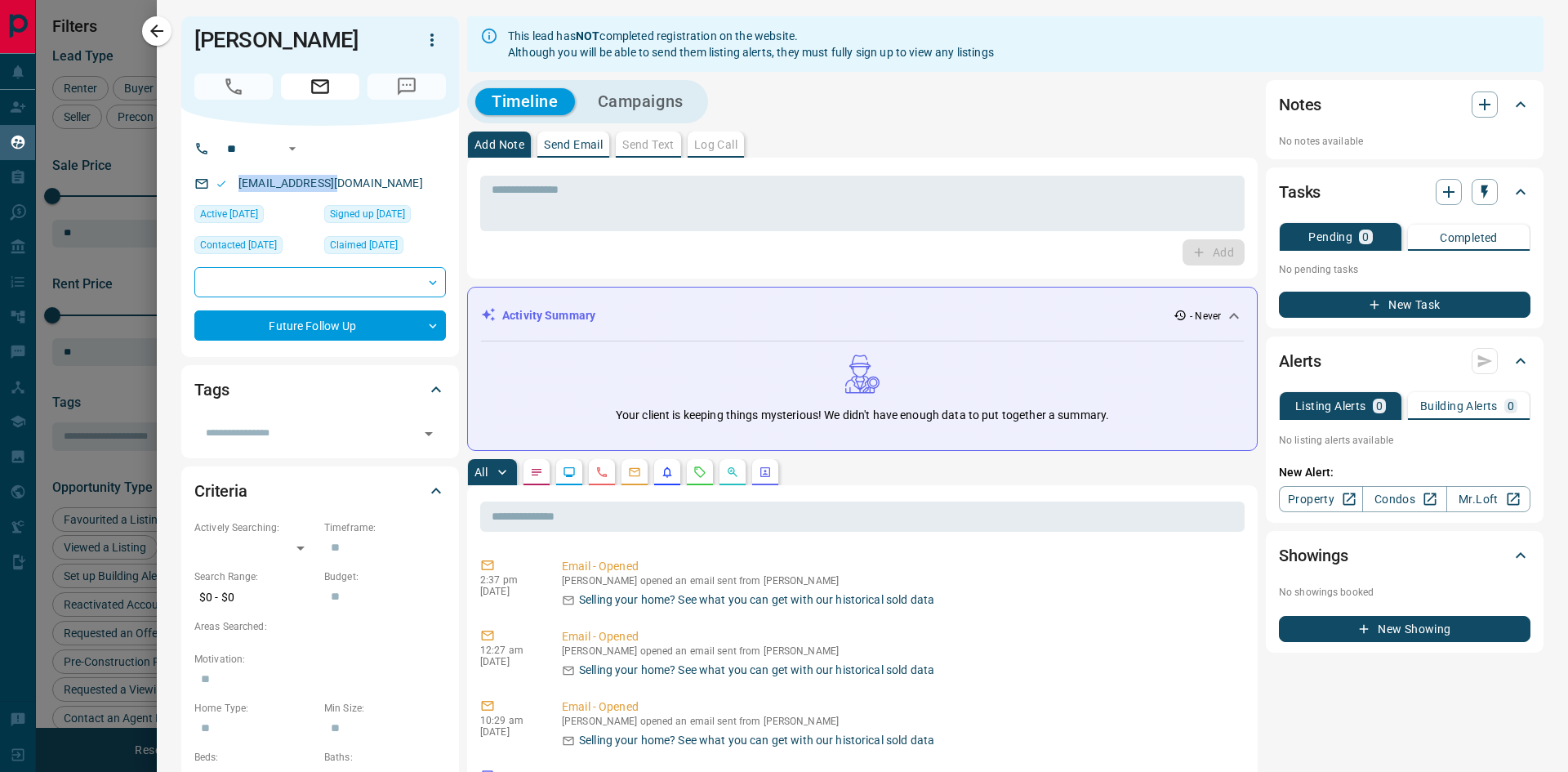
drag, startPoint x: 338, startPoint y: 185, endPoint x: 236, endPoint y: 194, distance: 102.4
click at [236, 194] on div "[EMAIL_ADDRESS][DOMAIN_NAME]" at bounding box center [320, 183] width 251 height 27
drag, startPoint x: 353, startPoint y: 34, endPoint x: 195, endPoint y: 46, distance: 158.5
click at [193, 46] on div "[PERSON_NAME]" at bounding box center [320, 70] width 278 height 110
click at [152, 29] on icon "button" at bounding box center [157, 31] width 13 height 13
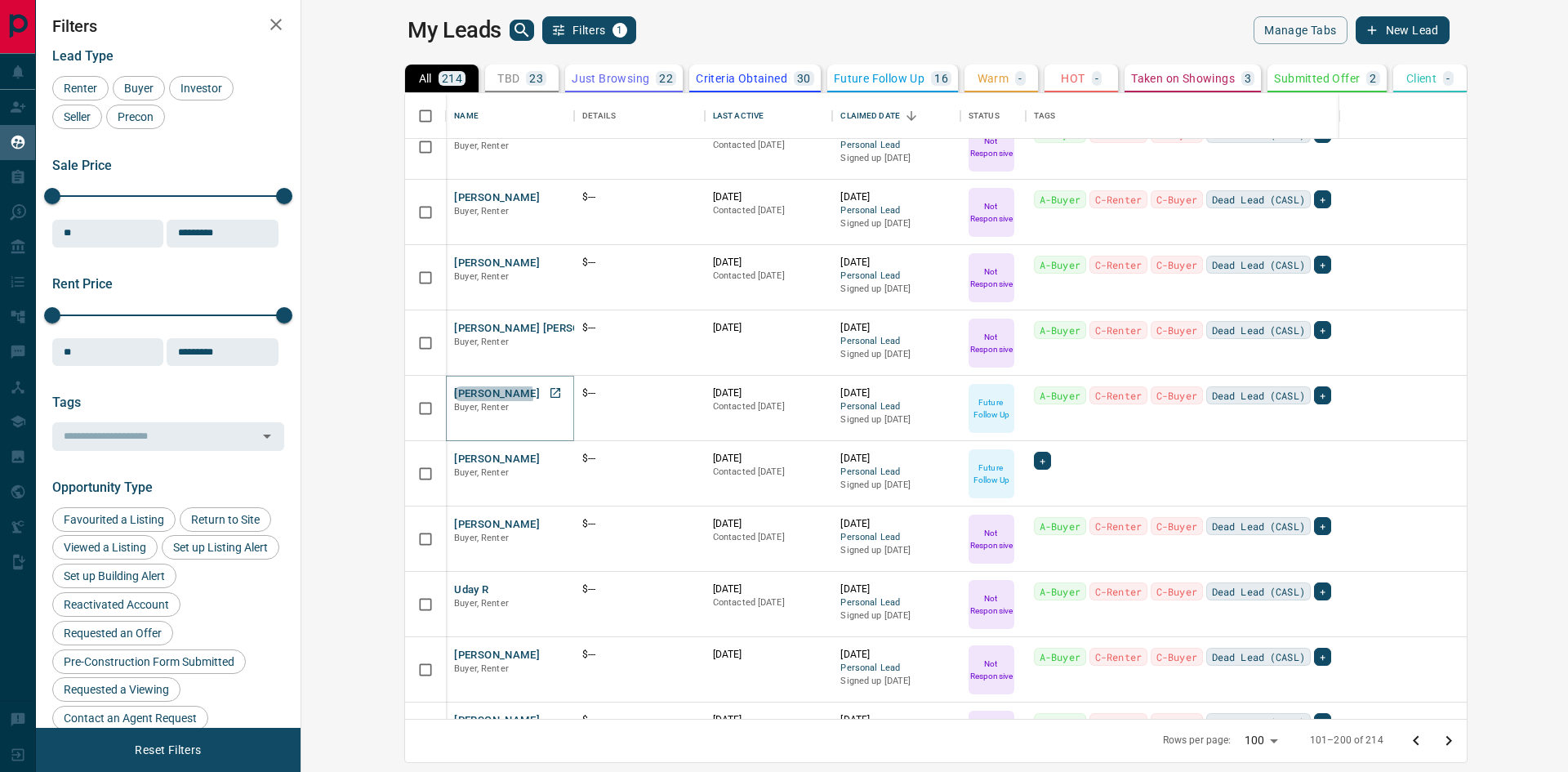
click at [454, 395] on button "[PERSON_NAME]" at bounding box center [496, 394] width 85 height 16
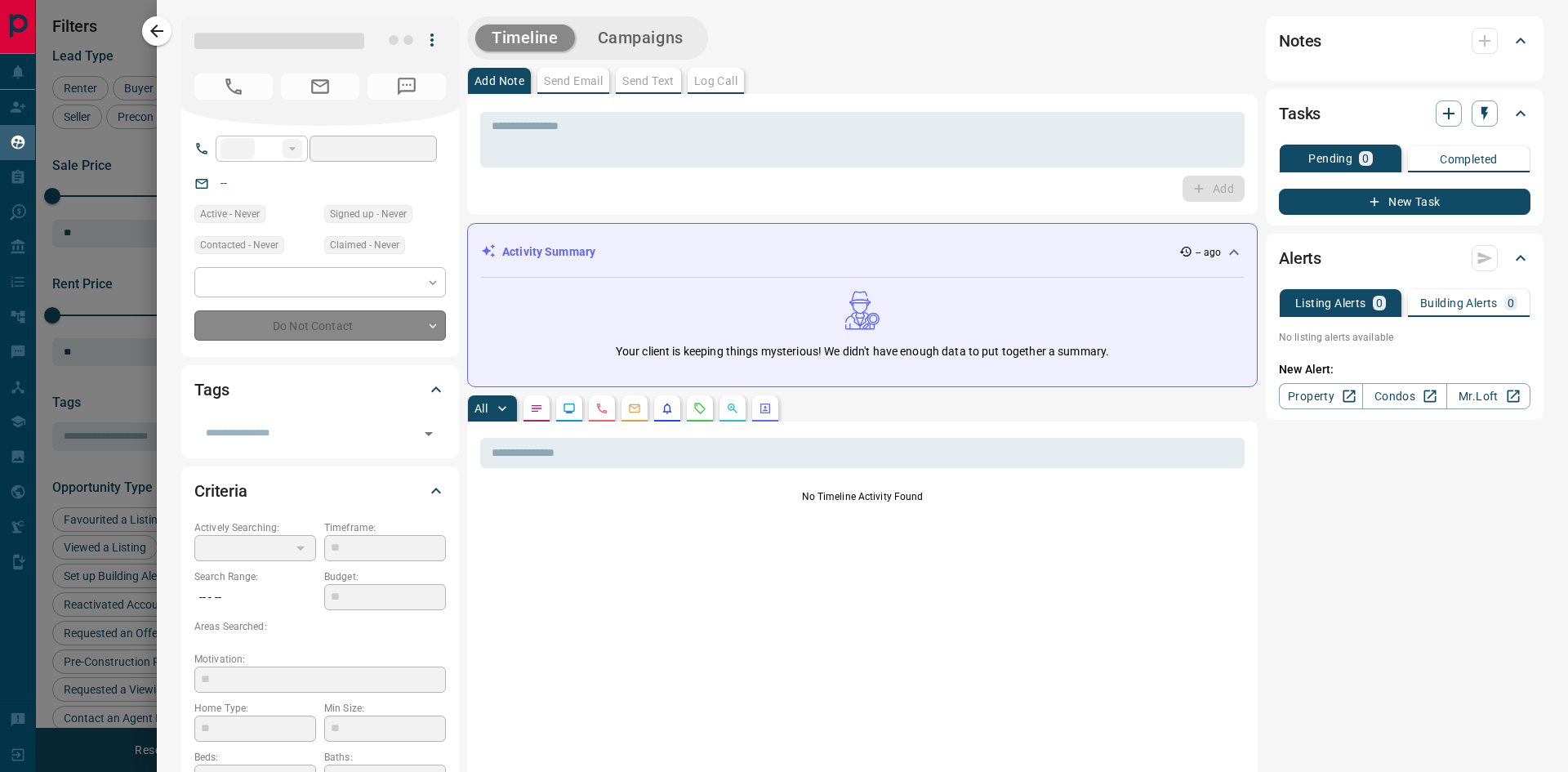
type input "**"
type input "*"
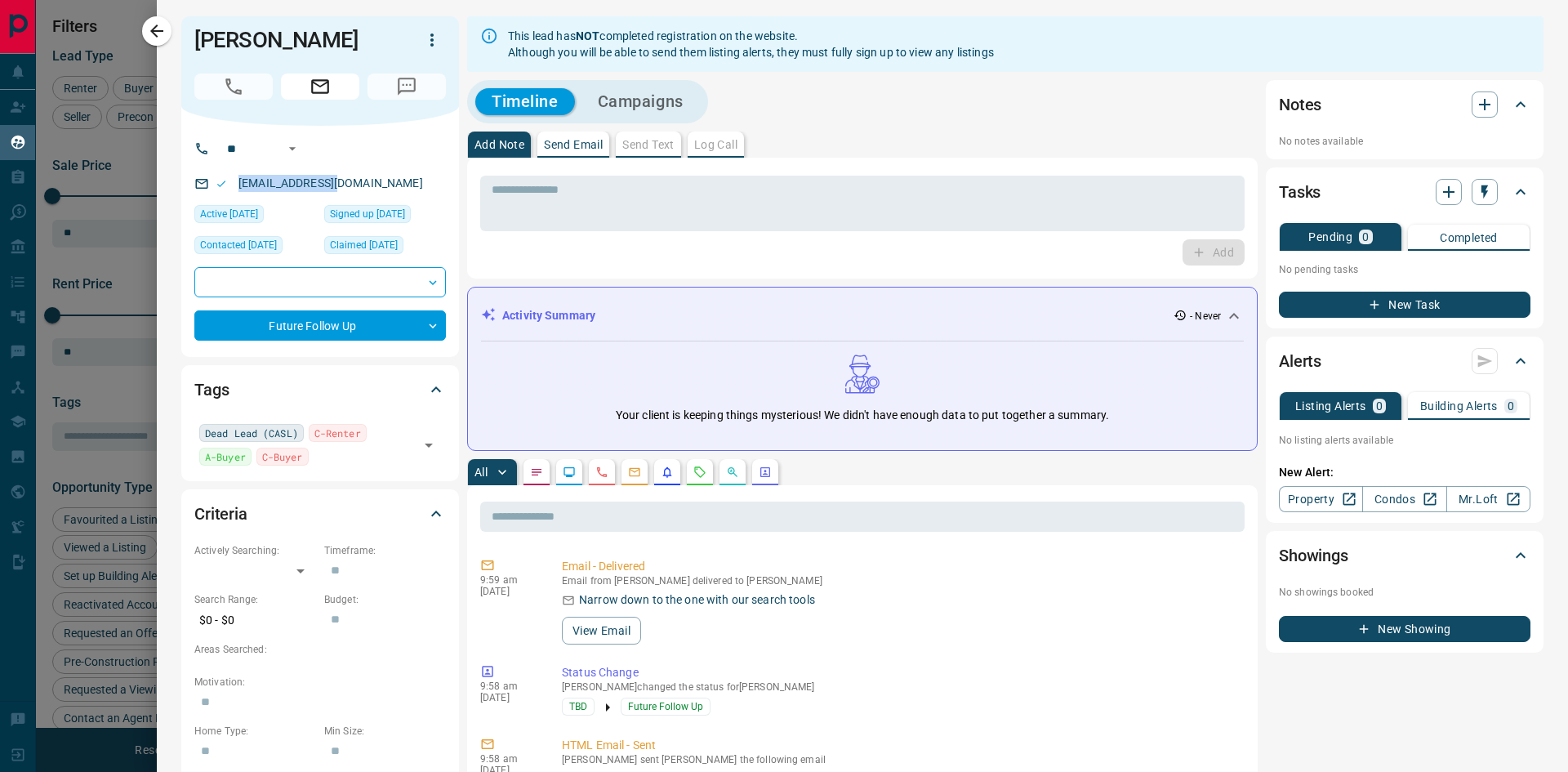
drag, startPoint x: 349, startPoint y: 182, endPoint x: 236, endPoint y: 184, distance: 113.0
click at [236, 184] on div "[EMAIL_ADDRESS][DOMAIN_NAME]" at bounding box center [320, 183] width 251 height 27
click at [166, 31] on icon "button" at bounding box center [157, 31] width 20 height 20
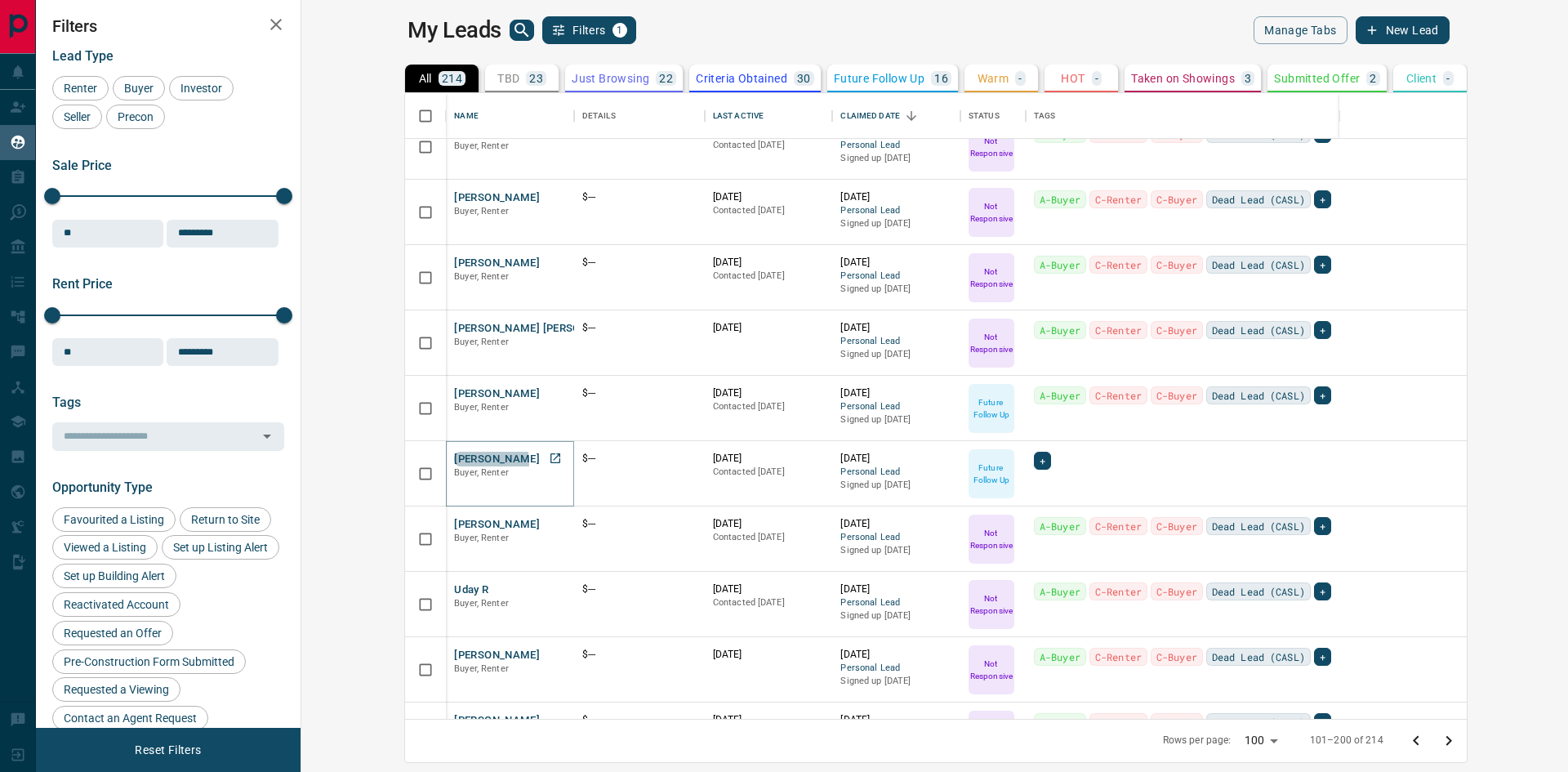
click at [454, 462] on button "[PERSON_NAME]" at bounding box center [496, 459] width 85 height 16
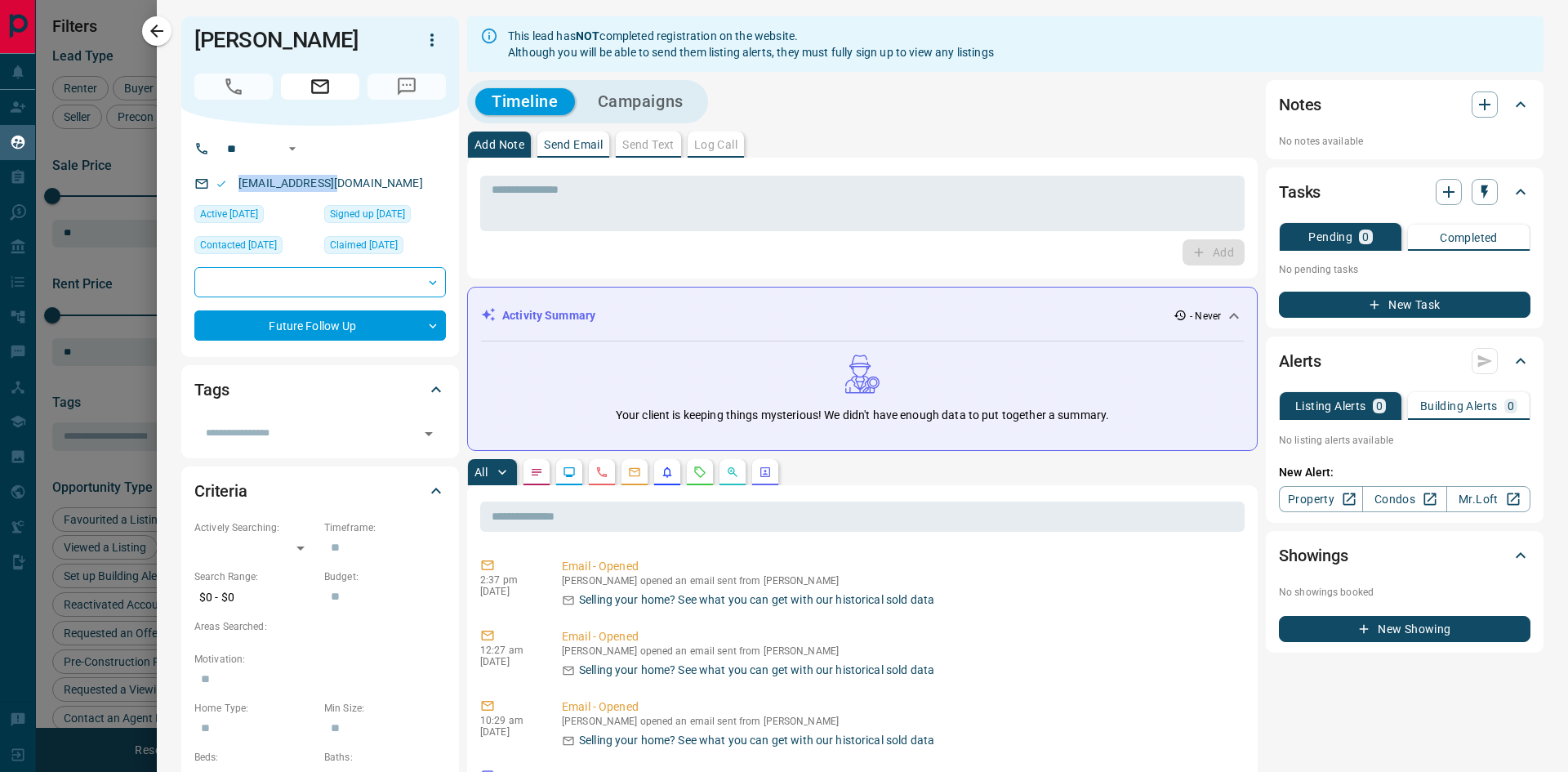
drag, startPoint x: 357, startPoint y: 187, endPoint x: 228, endPoint y: 189, distance: 129.0
click at [229, 189] on div "[EMAIL_ADDRESS][DOMAIN_NAME]" at bounding box center [320, 183] width 251 height 27
drag, startPoint x: 156, startPoint y: 36, endPoint x: 183, endPoint y: 53, distance: 31.9
click at [156, 36] on icon "button" at bounding box center [157, 31] width 13 height 13
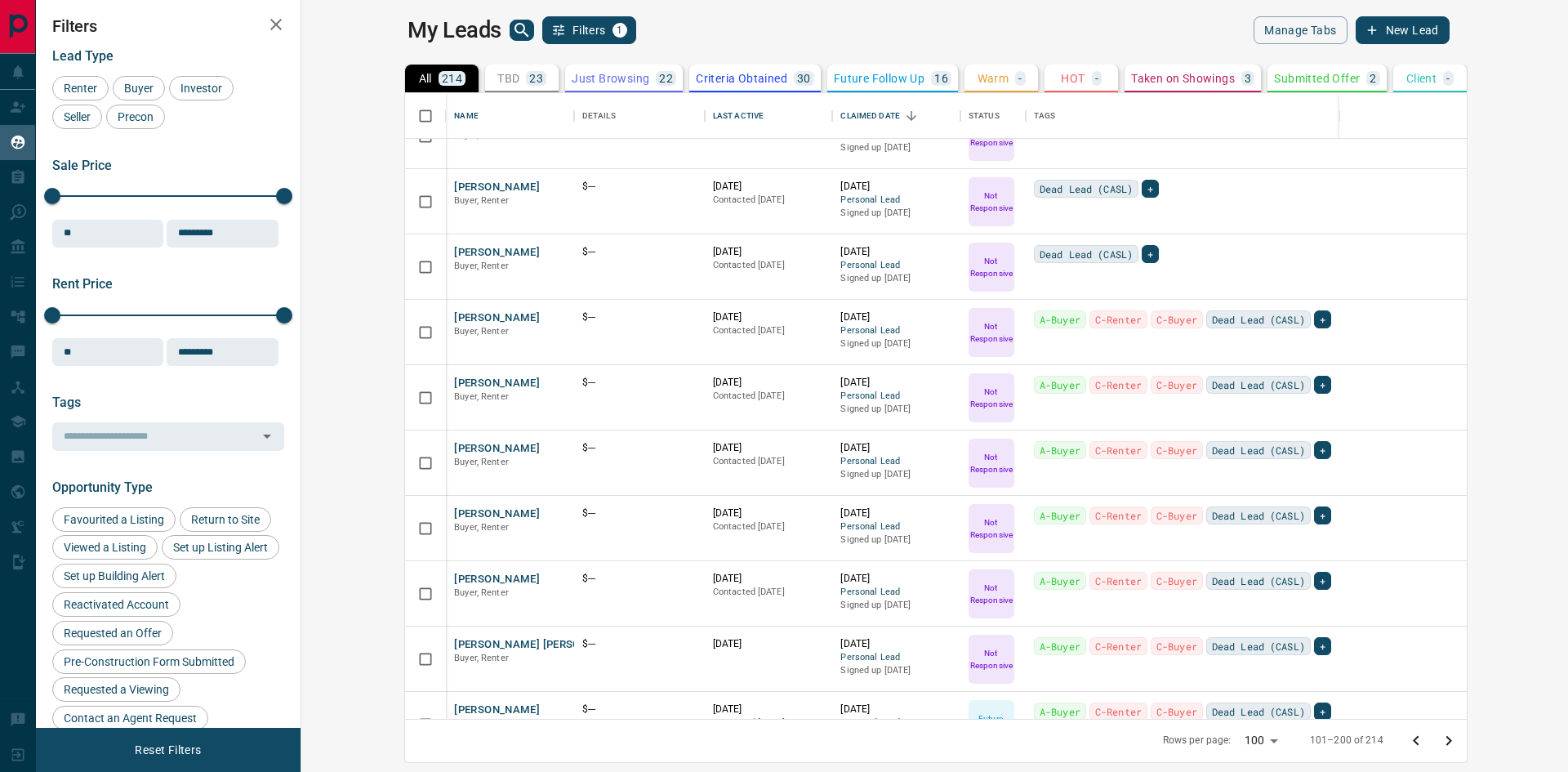
scroll to position [4075, 0]
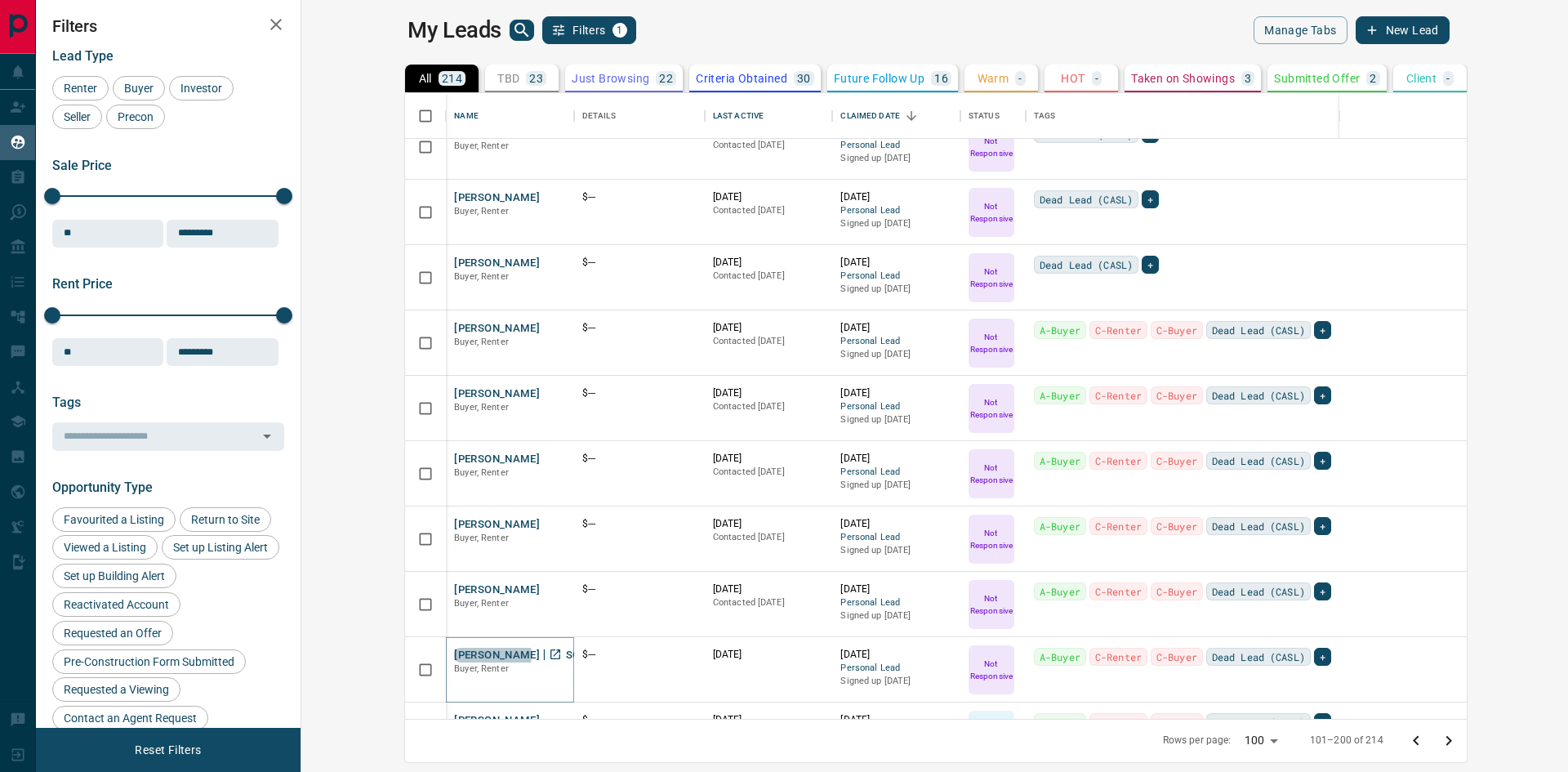
click at [454, 653] on button "[PERSON_NAME] [PERSON_NAME]" at bounding box center [540, 655] width 174 height 16
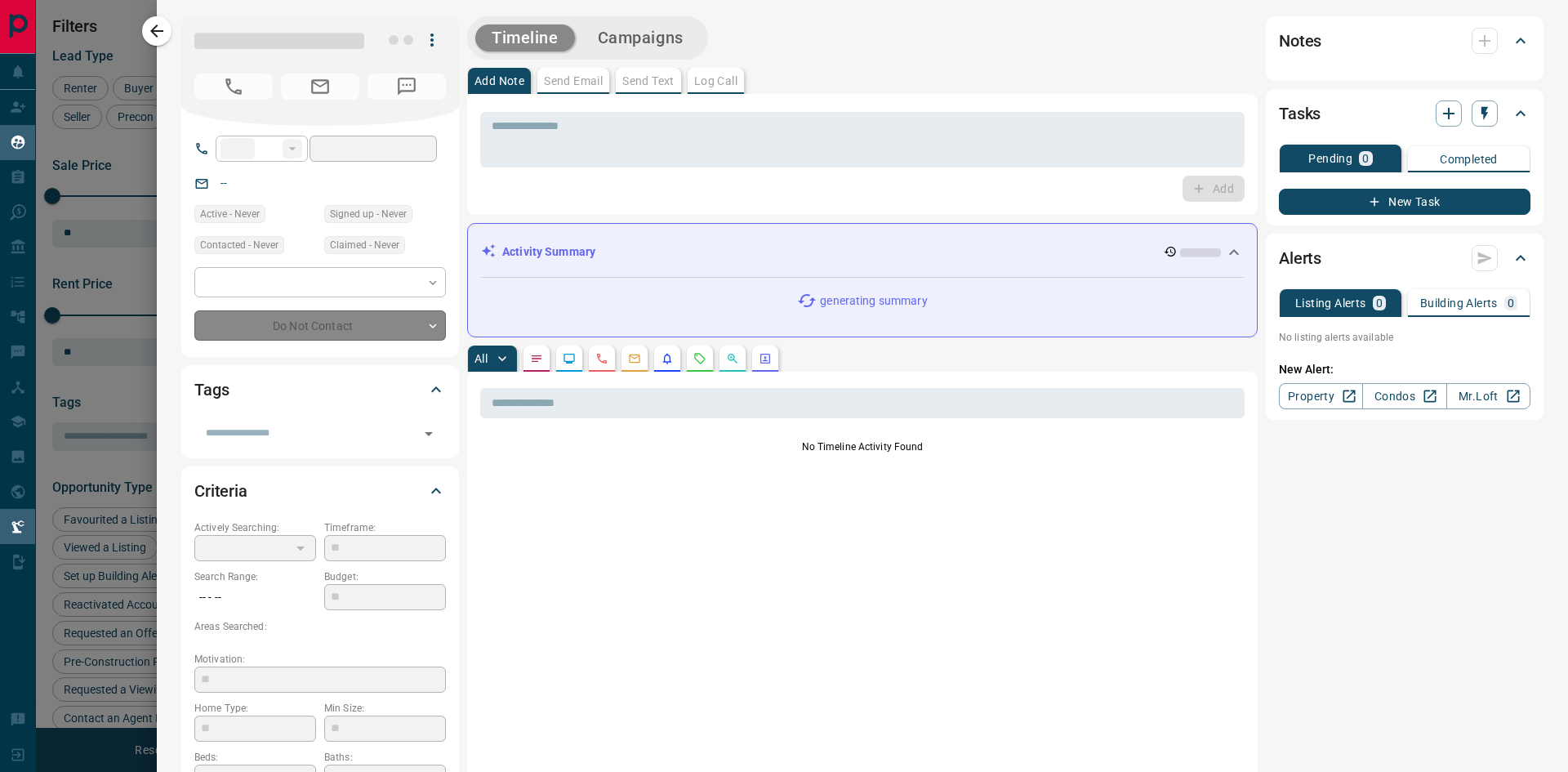
type input "**"
type input "*"
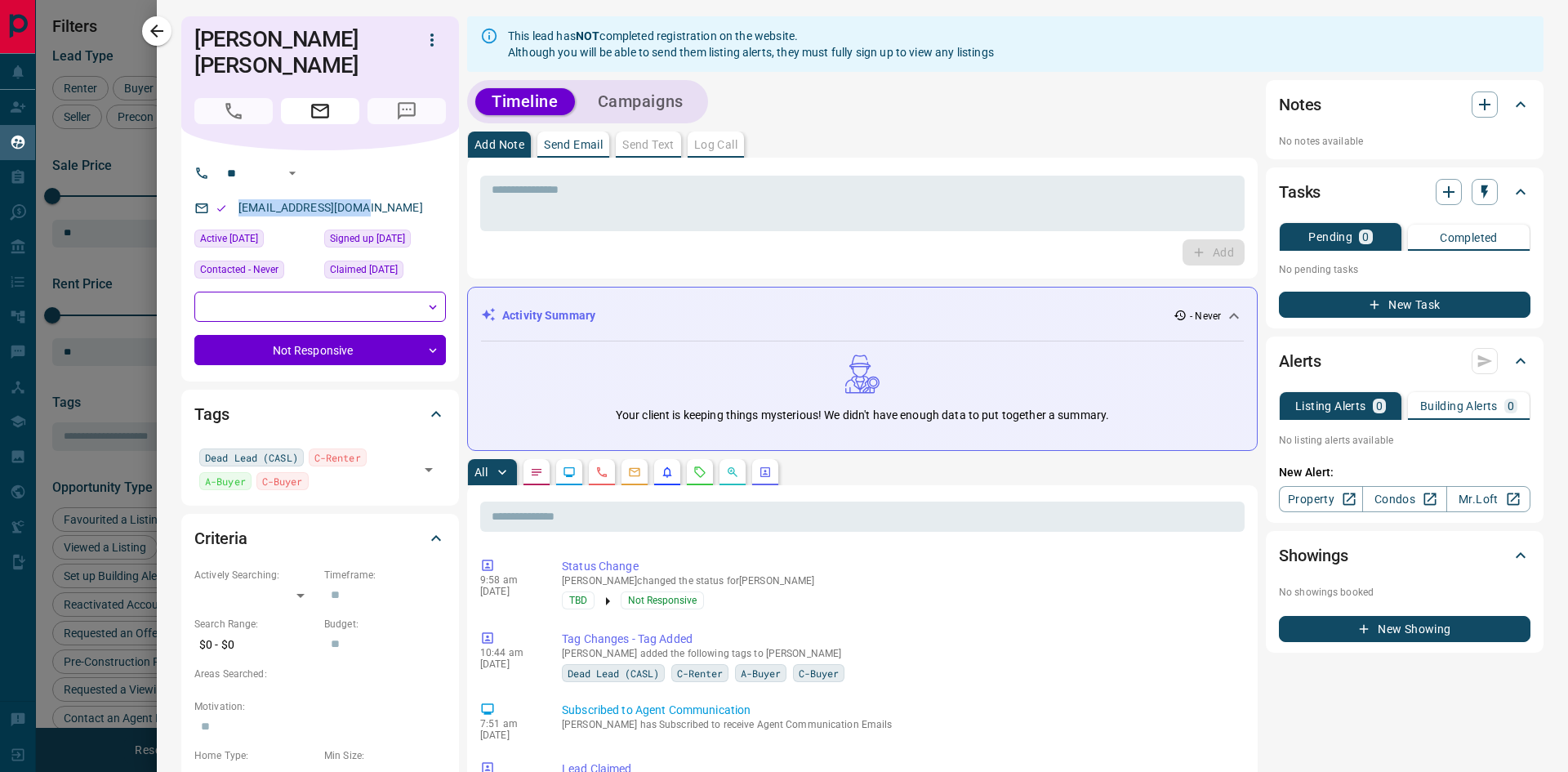
drag, startPoint x: 371, startPoint y: 178, endPoint x: 234, endPoint y: 191, distance: 137.6
click at [234, 194] on div "[EMAIL_ADDRESS][DOMAIN_NAME]" at bounding box center [320, 207] width 251 height 27
drag, startPoint x: 348, startPoint y: 39, endPoint x: 183, endPoint y: 29, distance: 165.3
click at [153, 32] on icon "button" at bounding box center [157, 31] width 13 height 13
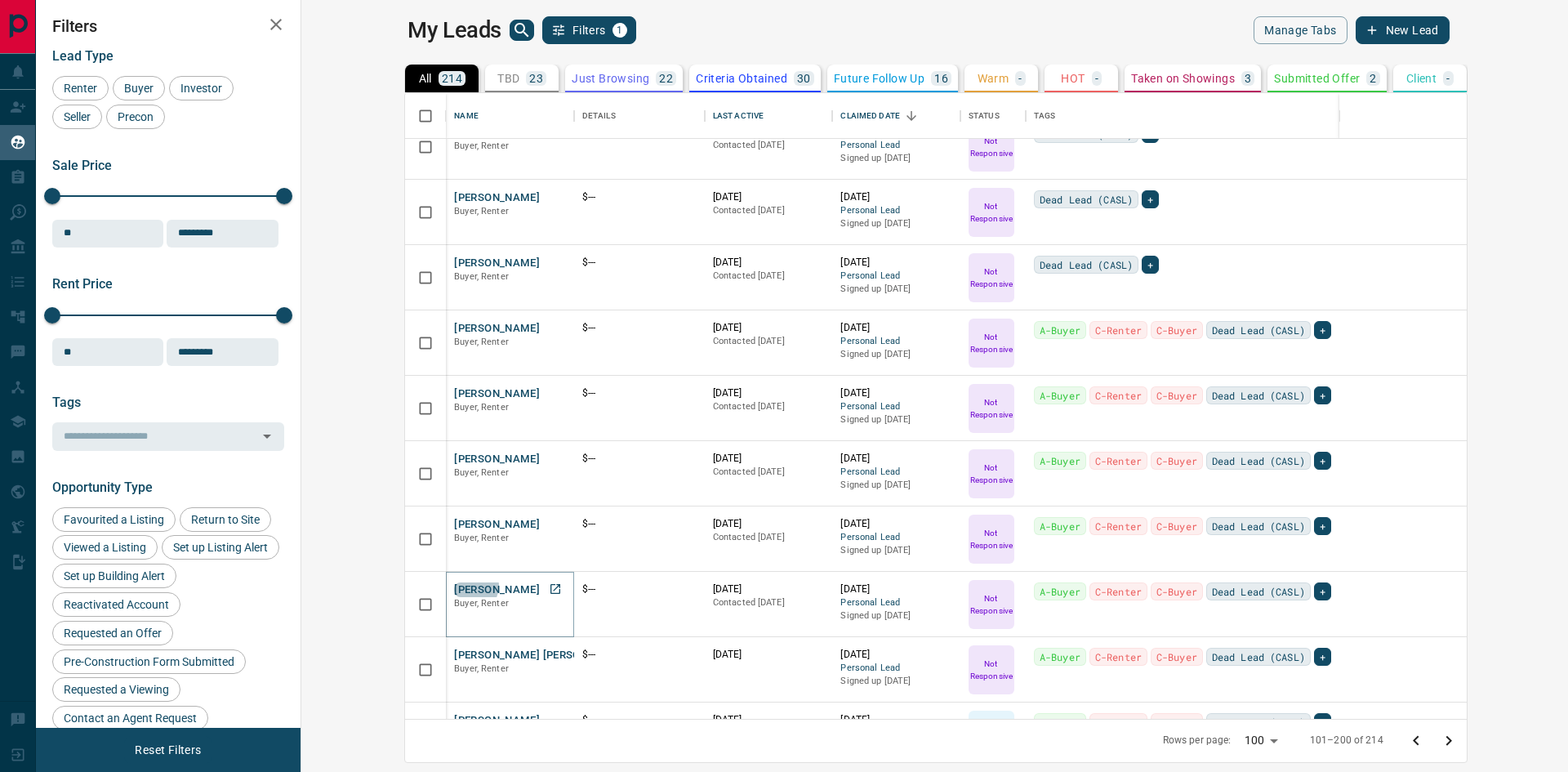
click at [454, 585] on button "[PERSON_NAME]" at bounding box center [496, 590] width 85 height 16
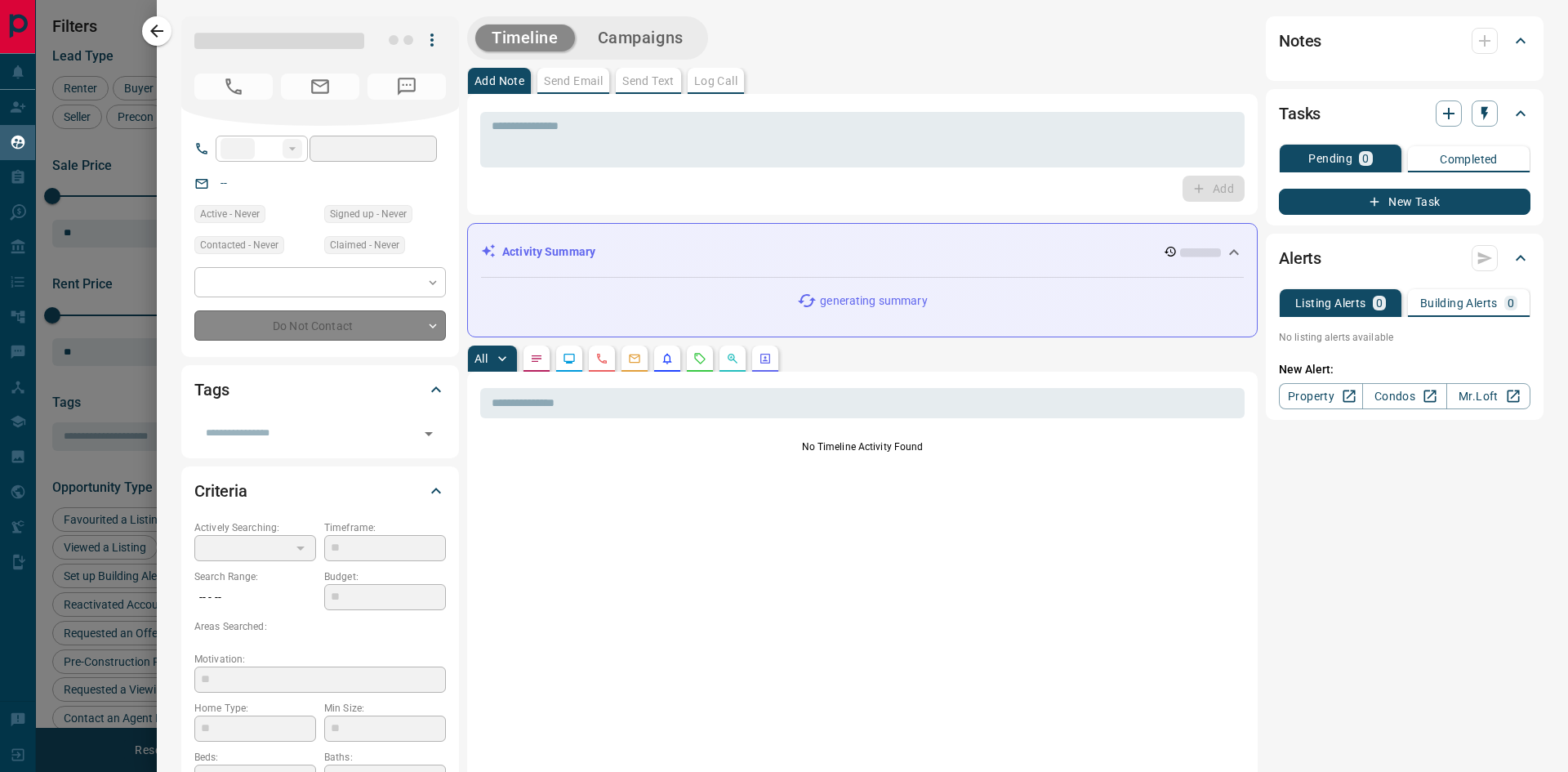
type input "**"
type input "*"
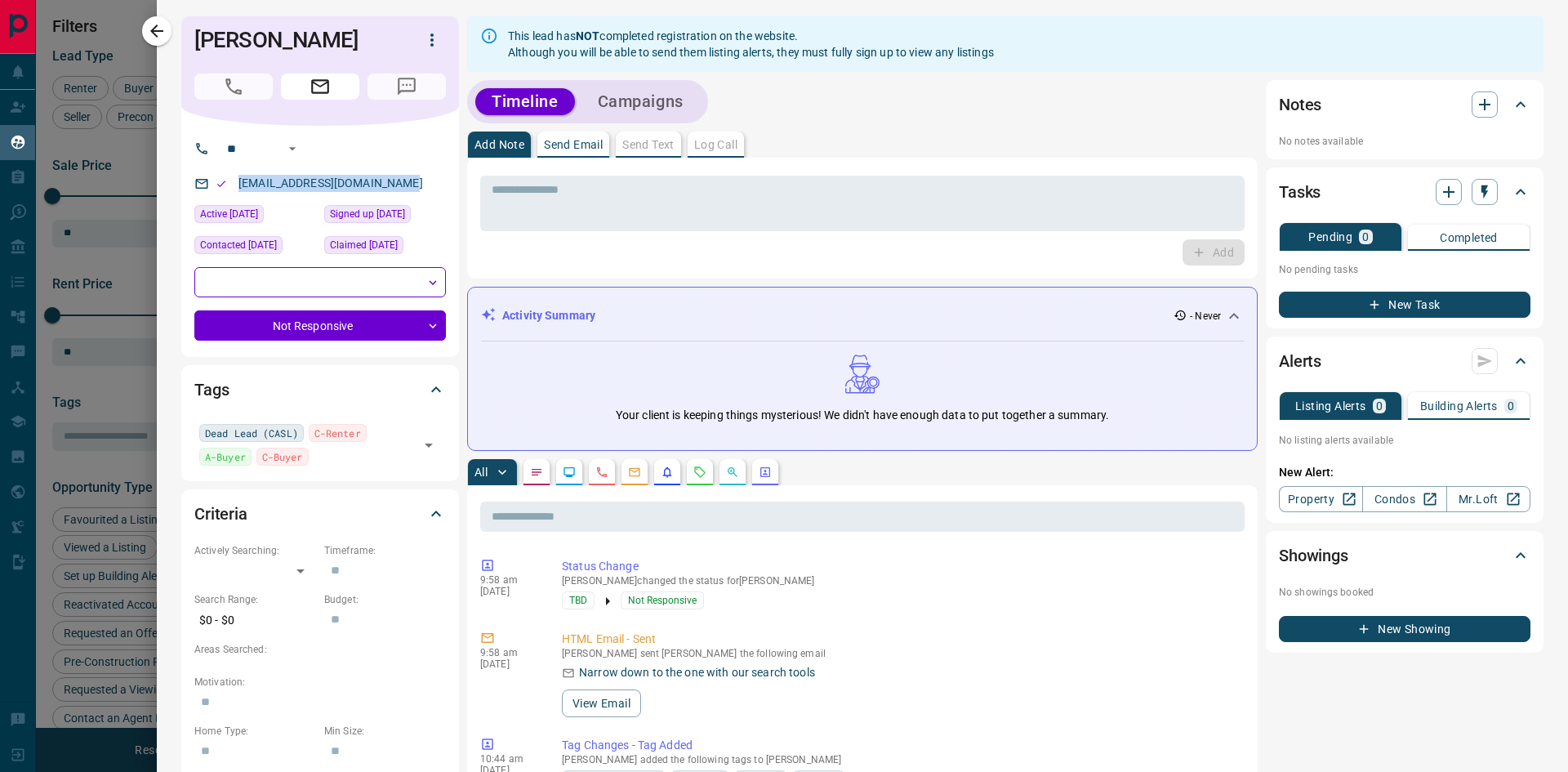
drag, startPoint x: 394, startPoint y: 180, endPoint x: 234, endPoint y: 185, distance: 160.1
click at [234, 189] on div "[EMAIL_ADDRESS][DOMAIN_NAME]" at bounding box center [320, 183] width 251 height 27
click at [149, 23] on icon "button" at bounding box center [157, 31] width 20 height 20
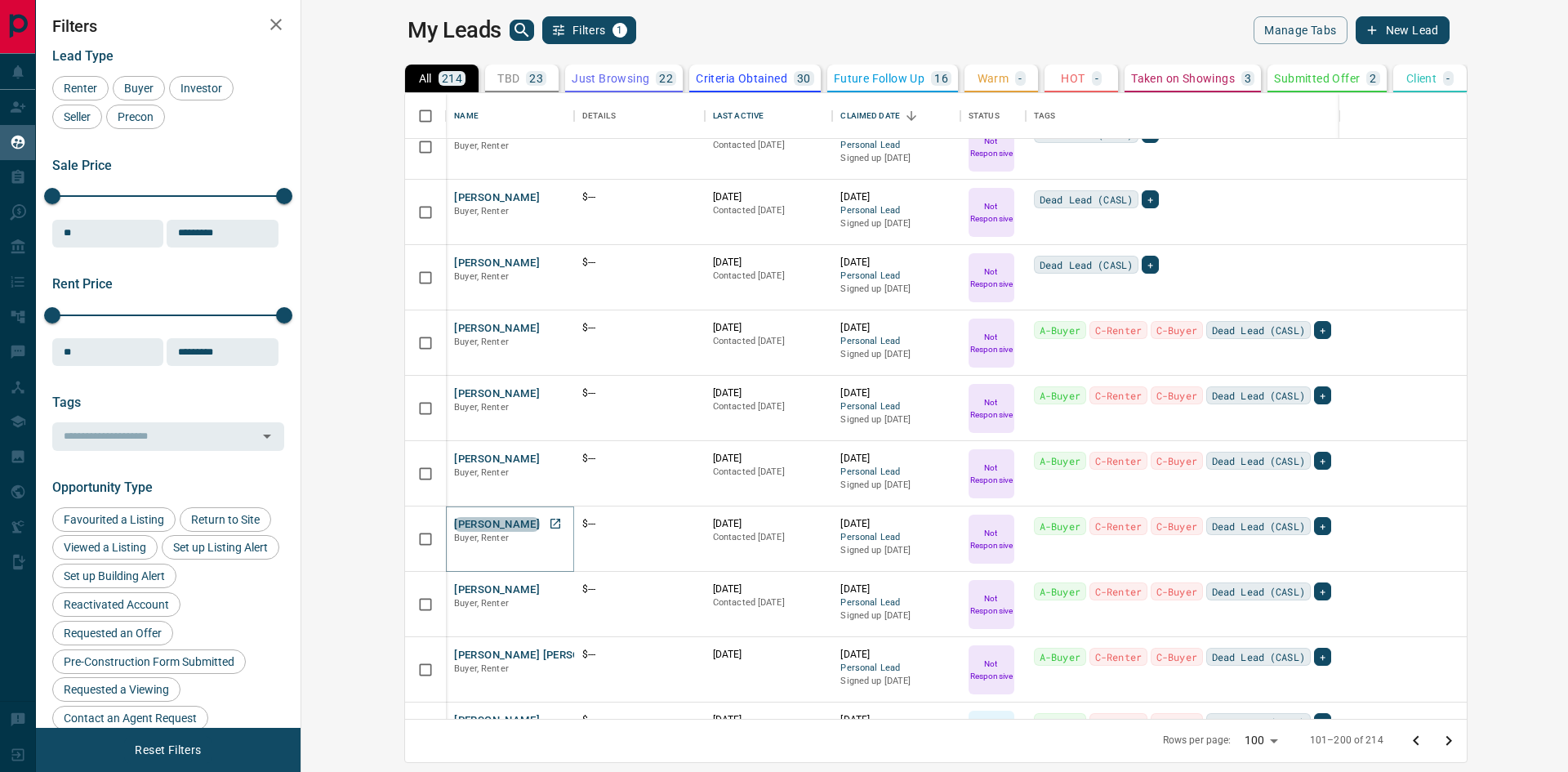
click at [454, 527] on button "[PERSON_NAME]" at bounding box center [496, 524] width 85 height 16
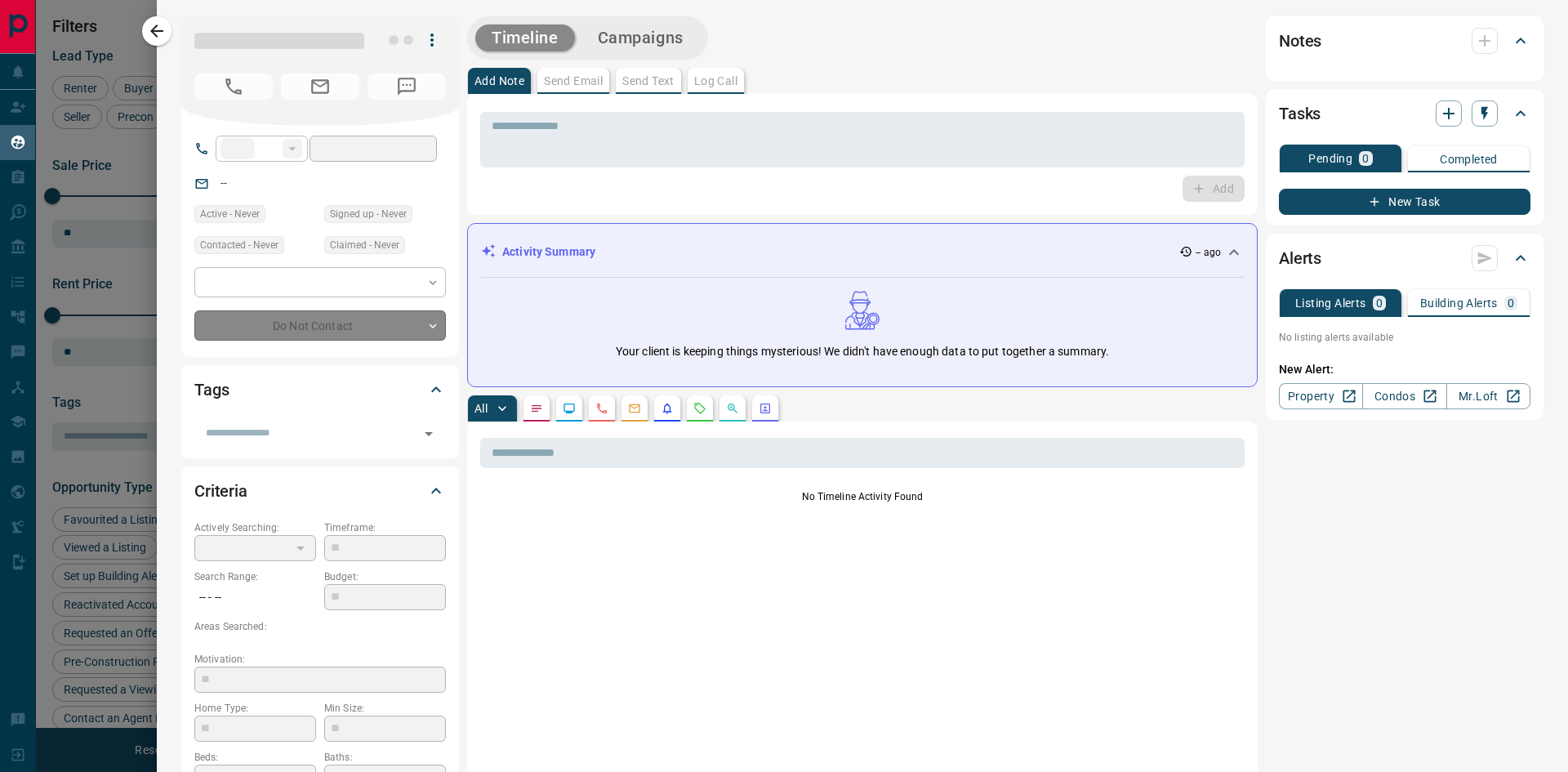
type input "**"
type input "*"
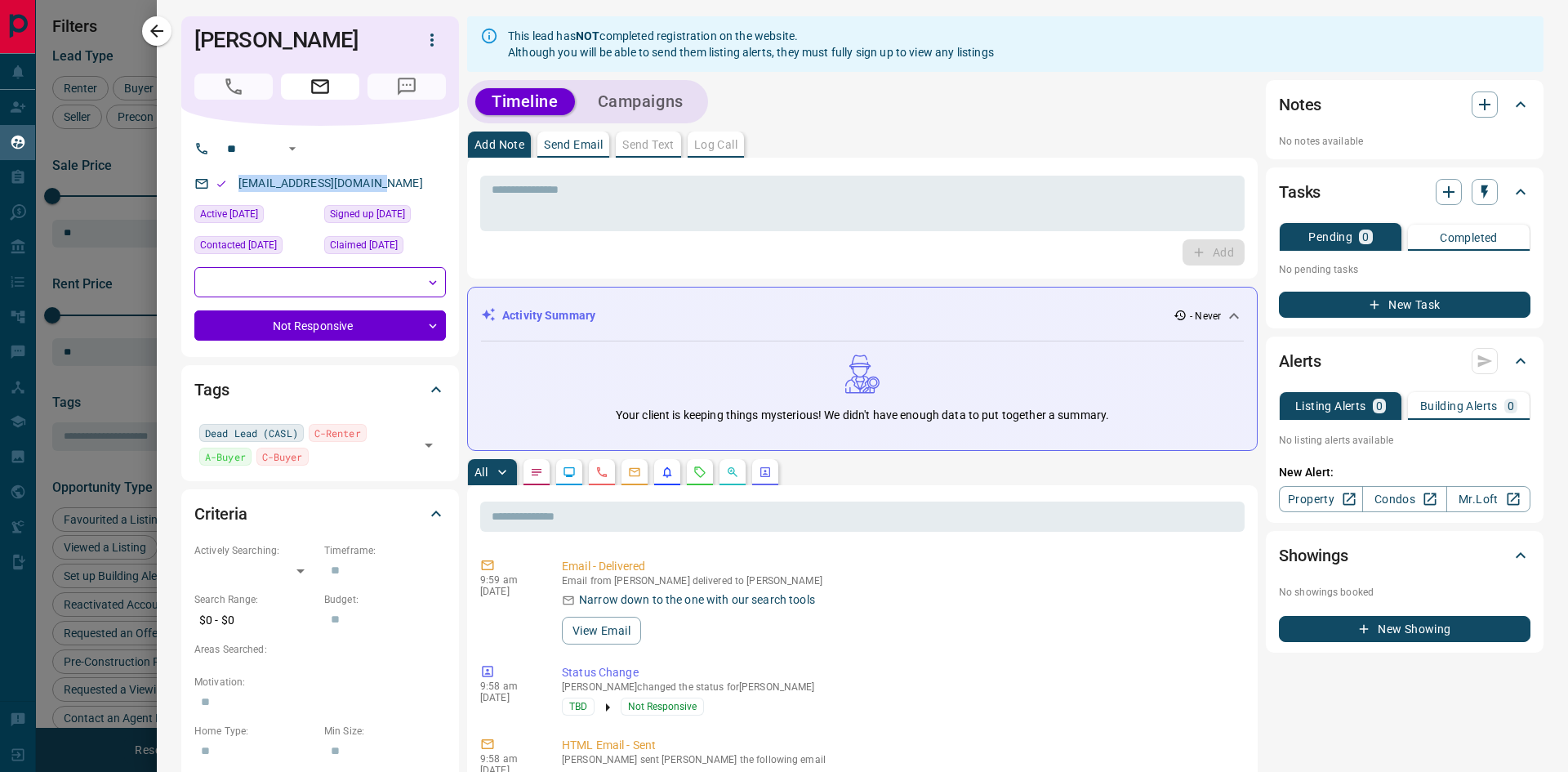
drag, startPoint x: 395, startPoint y: 185, endPoint x: 251, endPoint y: 181, distance: 144.1
click at [236, 192] on div "[EMAIL_ADDRESS][DOMAIN_NAME]" at bounding box center [320, 183] width 251 height 27
drag, startPoint x: 348, startPoint y: 35, endPoint x: 185, endPoint y: 35, distance: 163.0
click at [183, 35] on div "[PERSON_NAME]" at bounding box center [320, 70] width 278 height 110
click at [159, 23] on icon "button" at bounding box center [157, 31] width 20 height 20
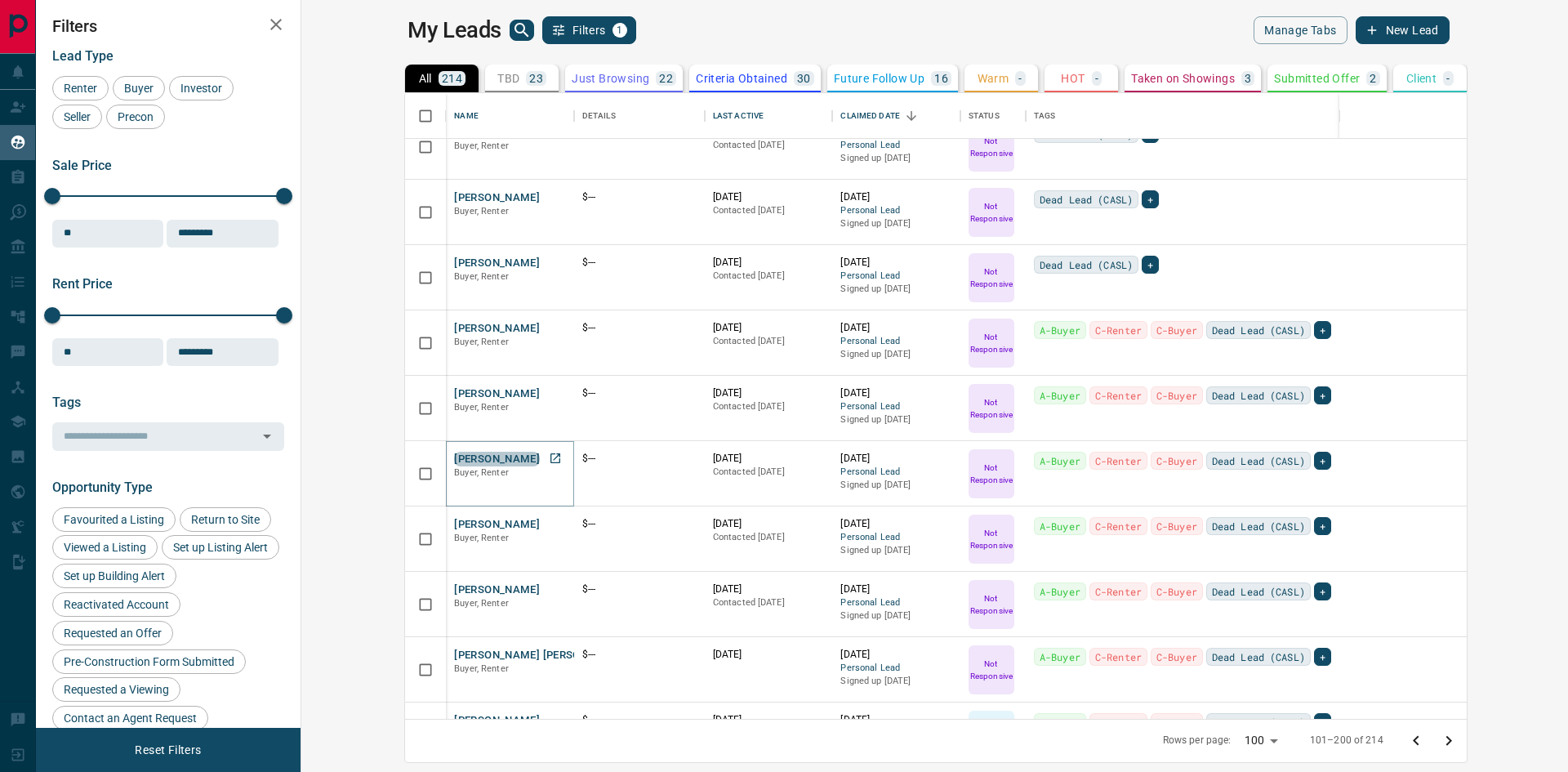
click at [454, 455] on button "[PERSON_NAME]" at bounding box center [496, 459] width 85 height 16
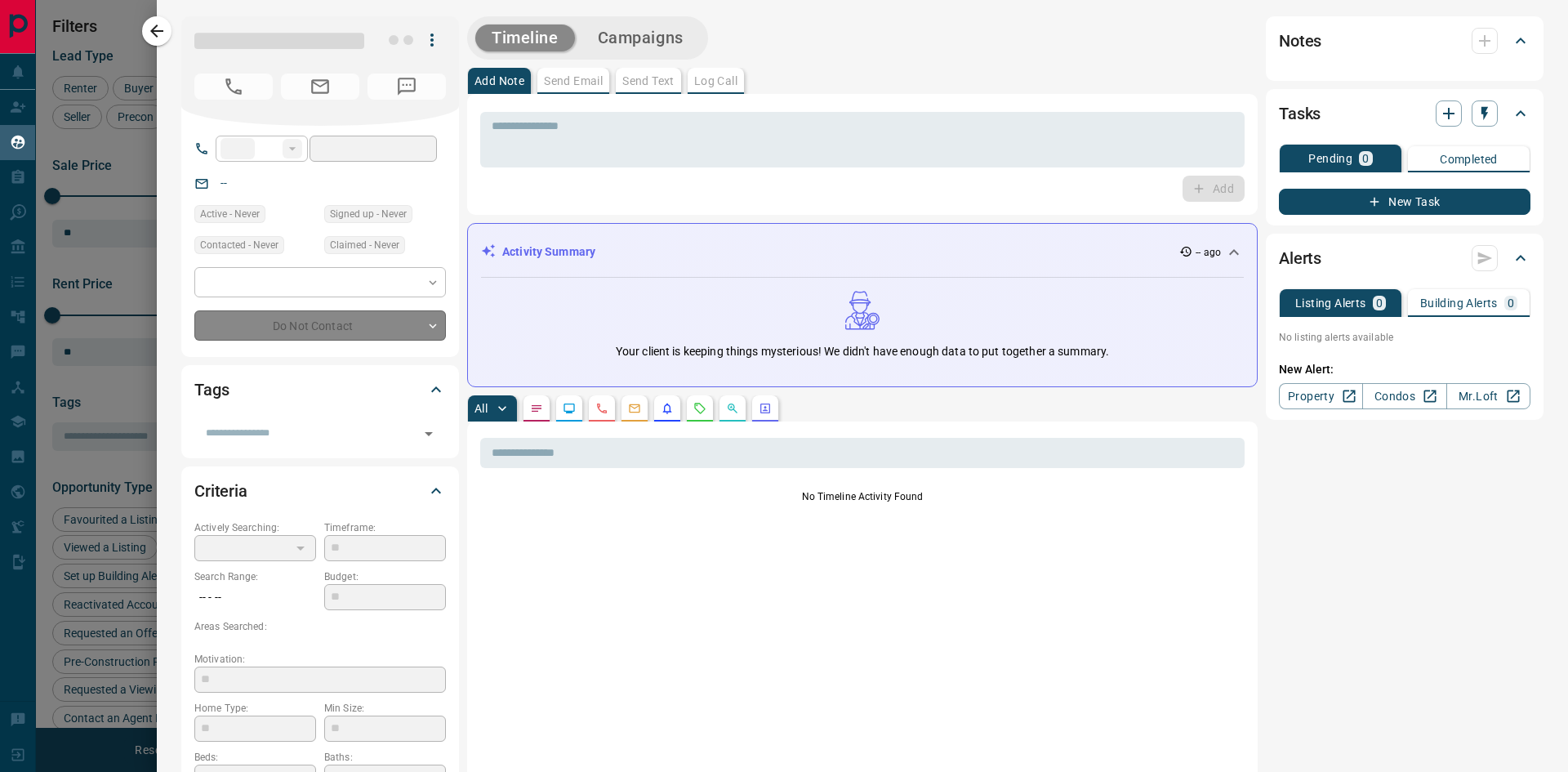
type input "**"
type input "*"
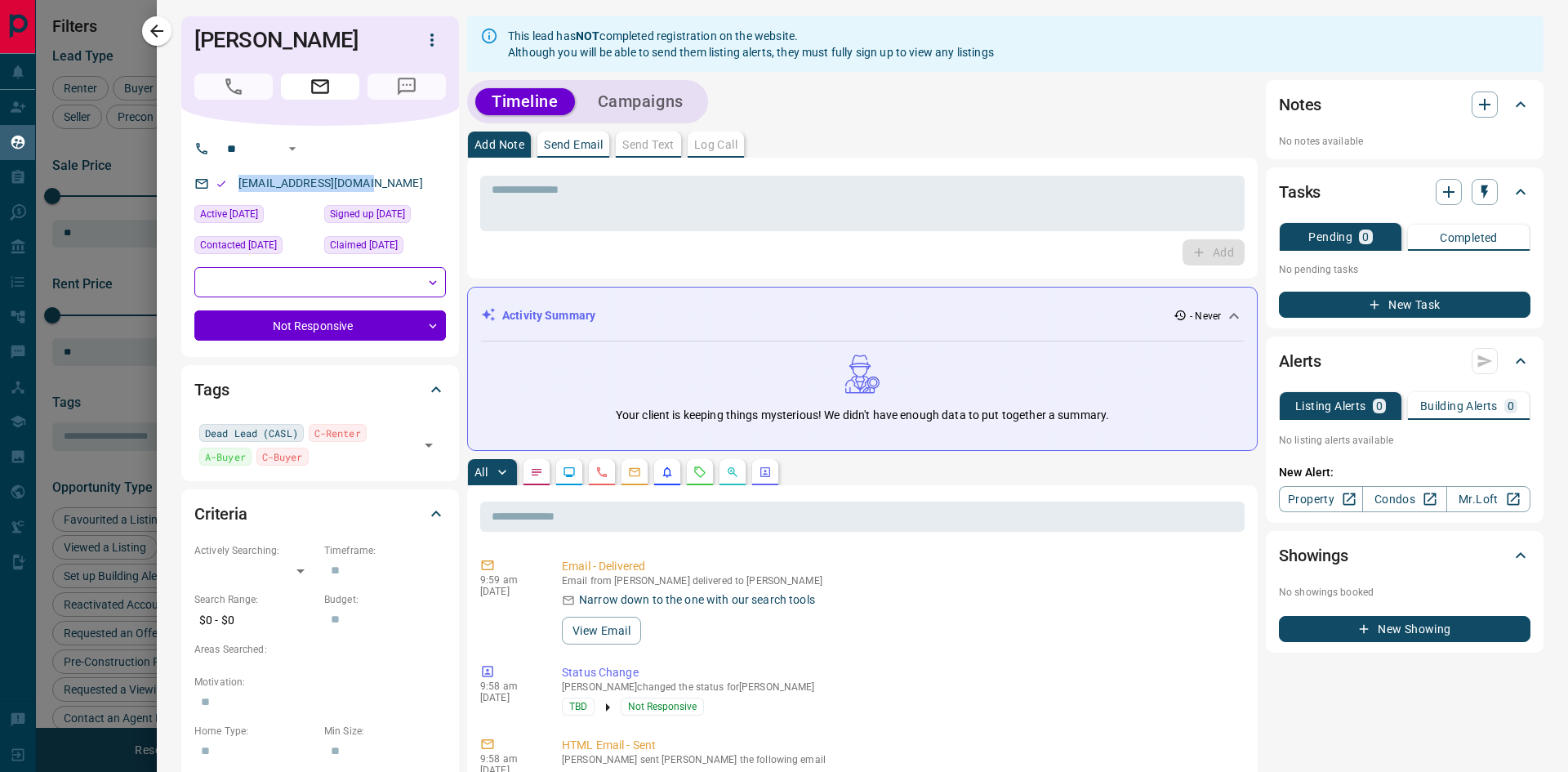
drag, startPoint x: 364, startPoint y: 183, endPoint x: 234, endPoint y: 180, distance: 130.0
click at [234, 180] on p "[EMAIL_ADDRESS][DOMAIN_NAME]" at bounding box center [330, 183] width 194 height 27
drag, startPoint x: 348, startPoint y: 41, endPoint x: 172, endPoint y: 40, distance: 176.0
click at [149, 25] on icon "button" at bounding box center [157, 31] width 20 height 20
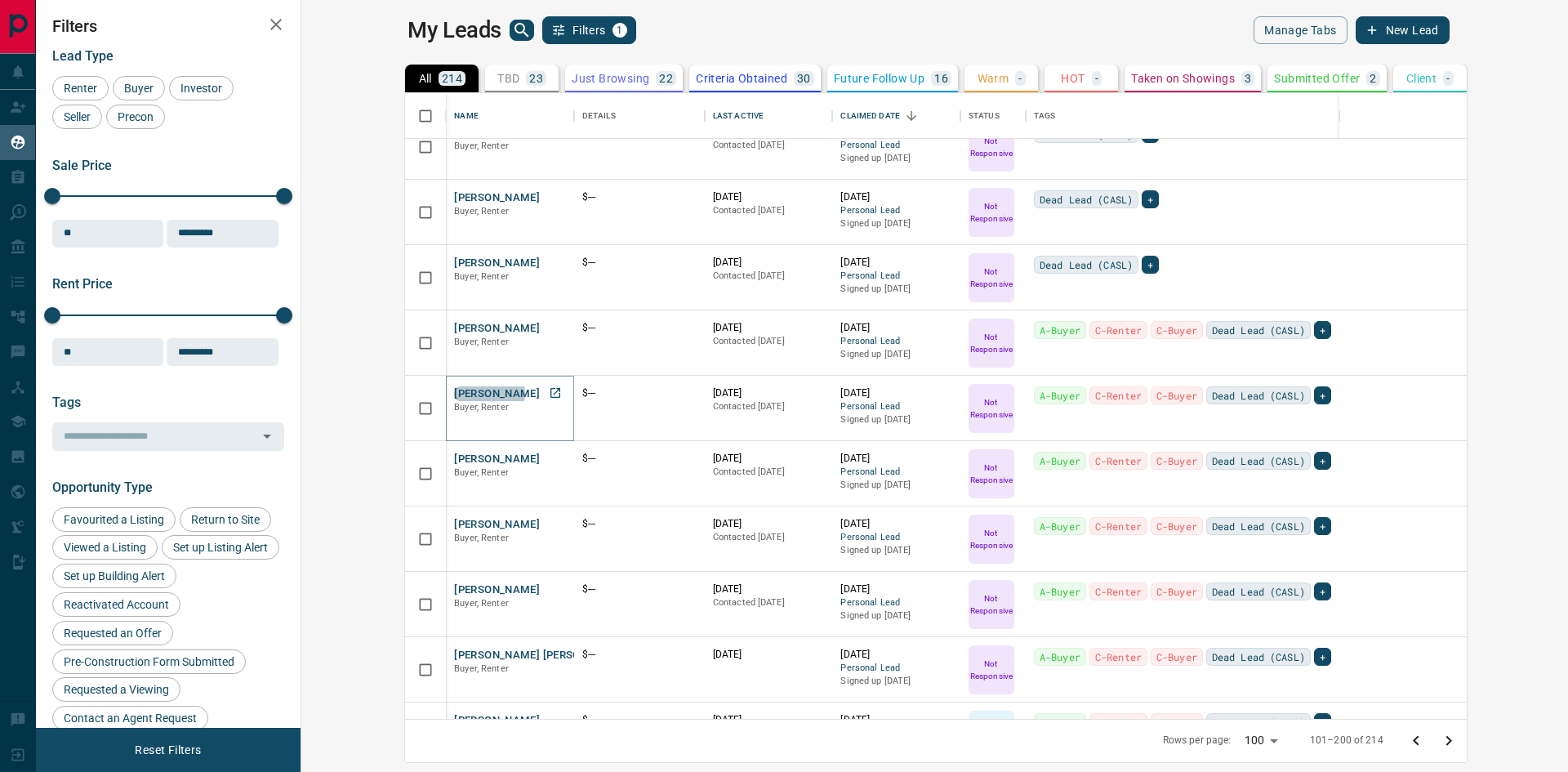
click at [454, 393] on button "[PERSON_NAME]" at bounding box center [496, 394] width 85 height 16
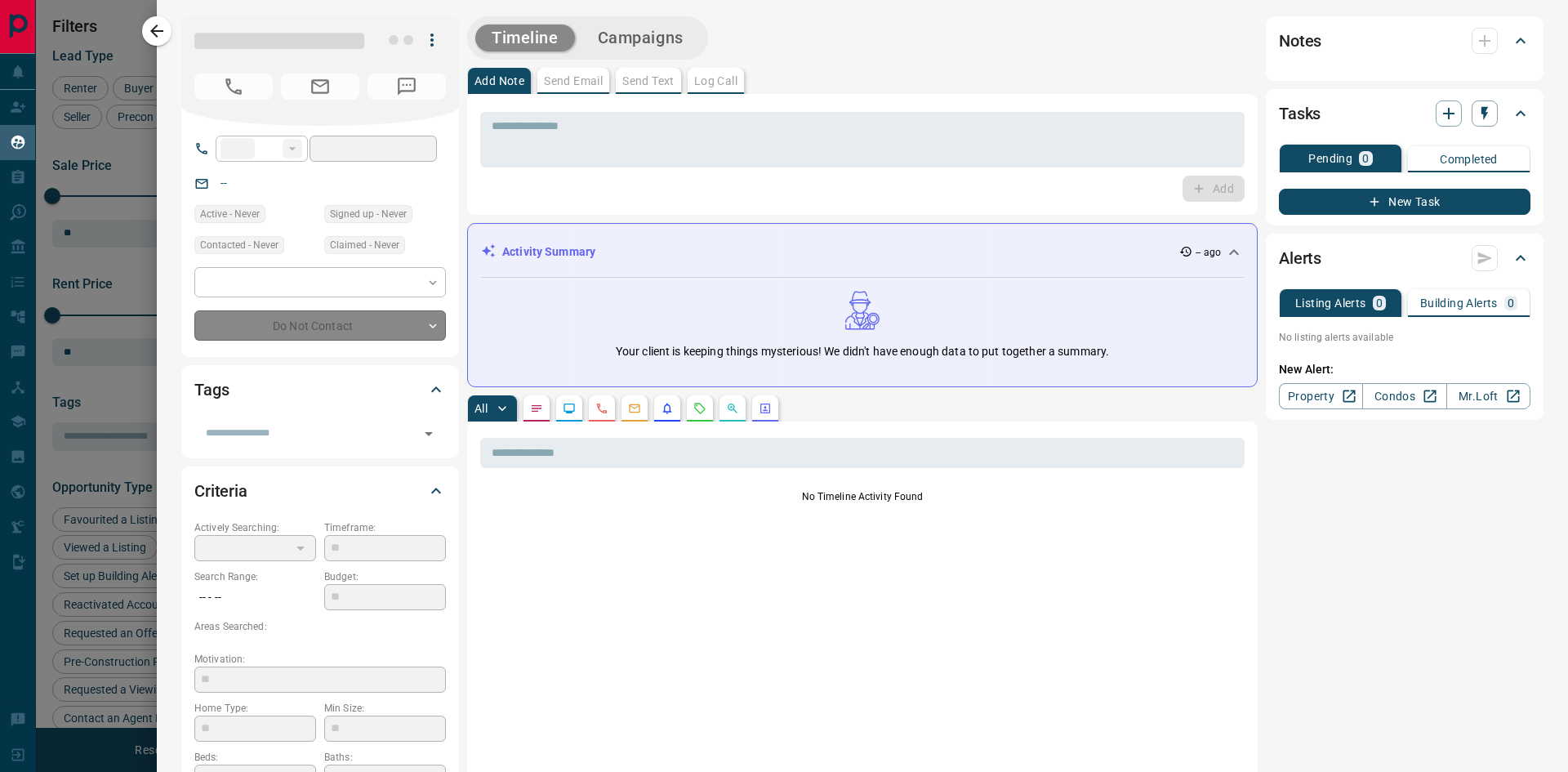
type input "**"
type input "*"
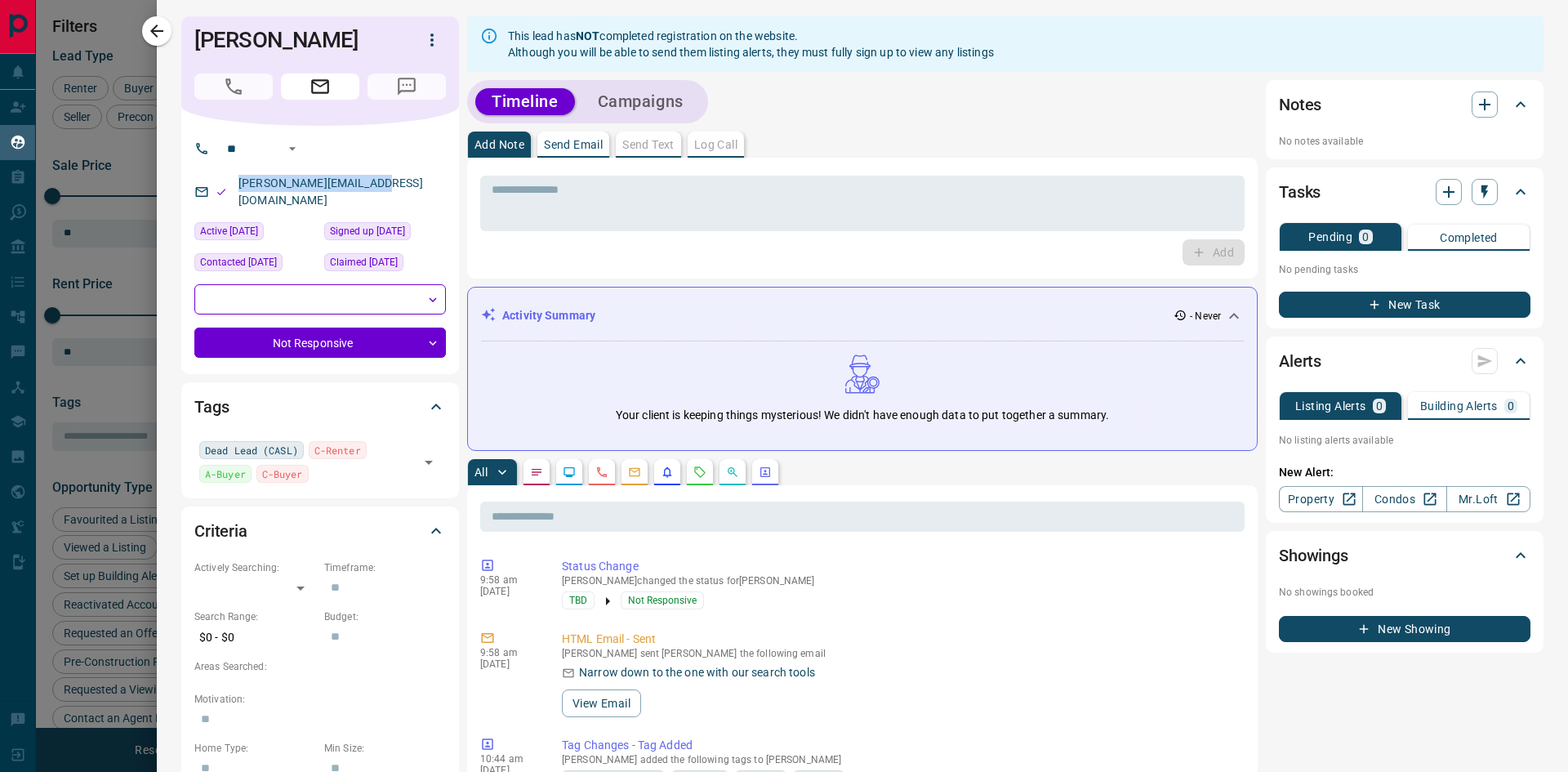
drag, startPoint x: 387, startPoint y: 180, endPoint x: 235, endPoint y: 188, distance: 152.2
click at [235, 188] on div "[PERSON_NAME][EMAIL_ADDRESS][DOMAIN_NAME]" at bounding box center [320, 191] width 251 height 44
drag, startPoint x: 338, startPoint y: 36, endPoint x: 175, endPoint y: 39, distance: 163.0
click at [161, 38] on icon "button" at bounding box center [157, 31] width 20 height 20
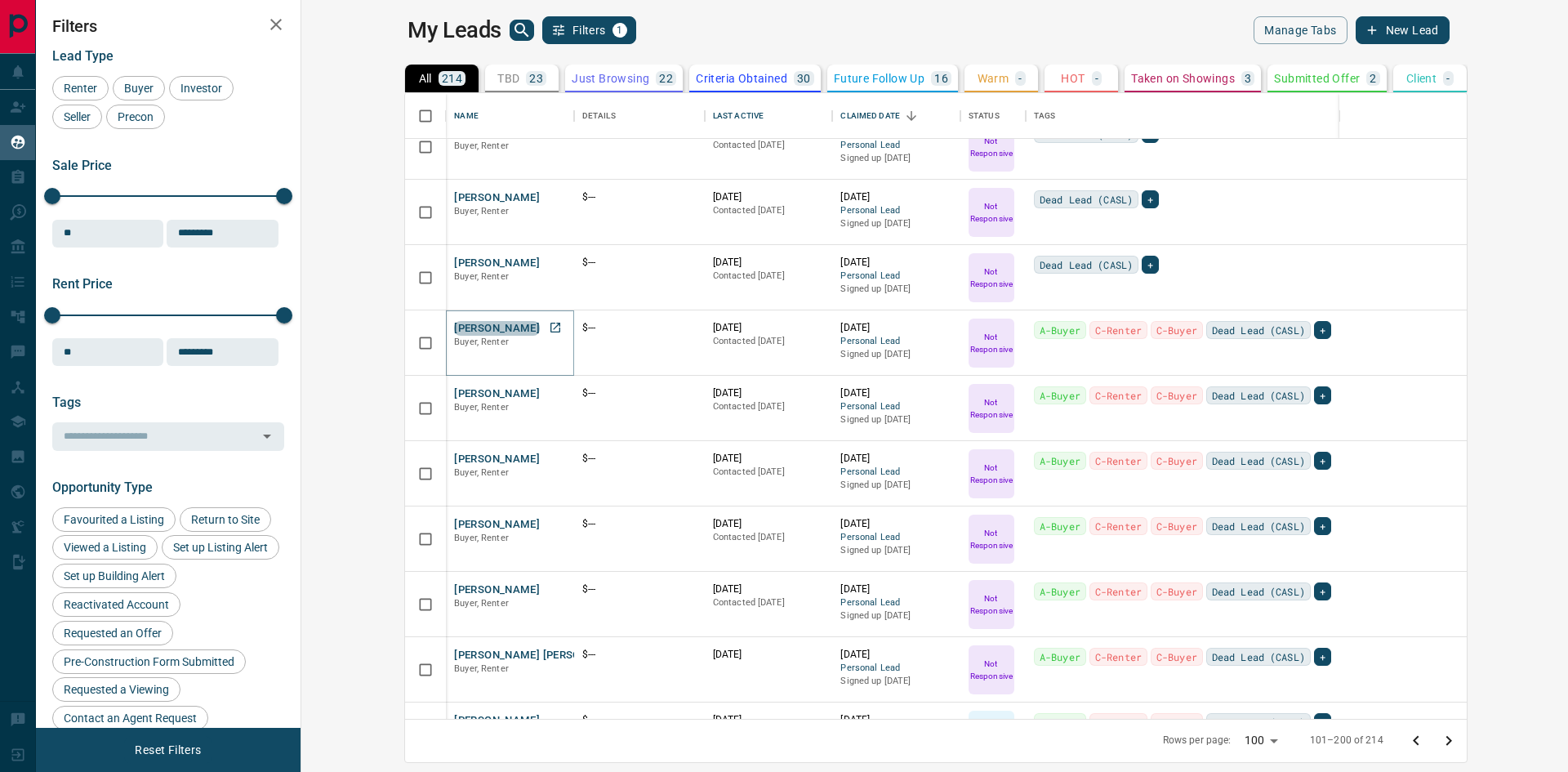
click at [454, 331] on button "[PERSON_NAME]" at bounding box center [496, 328] width 85 height 16
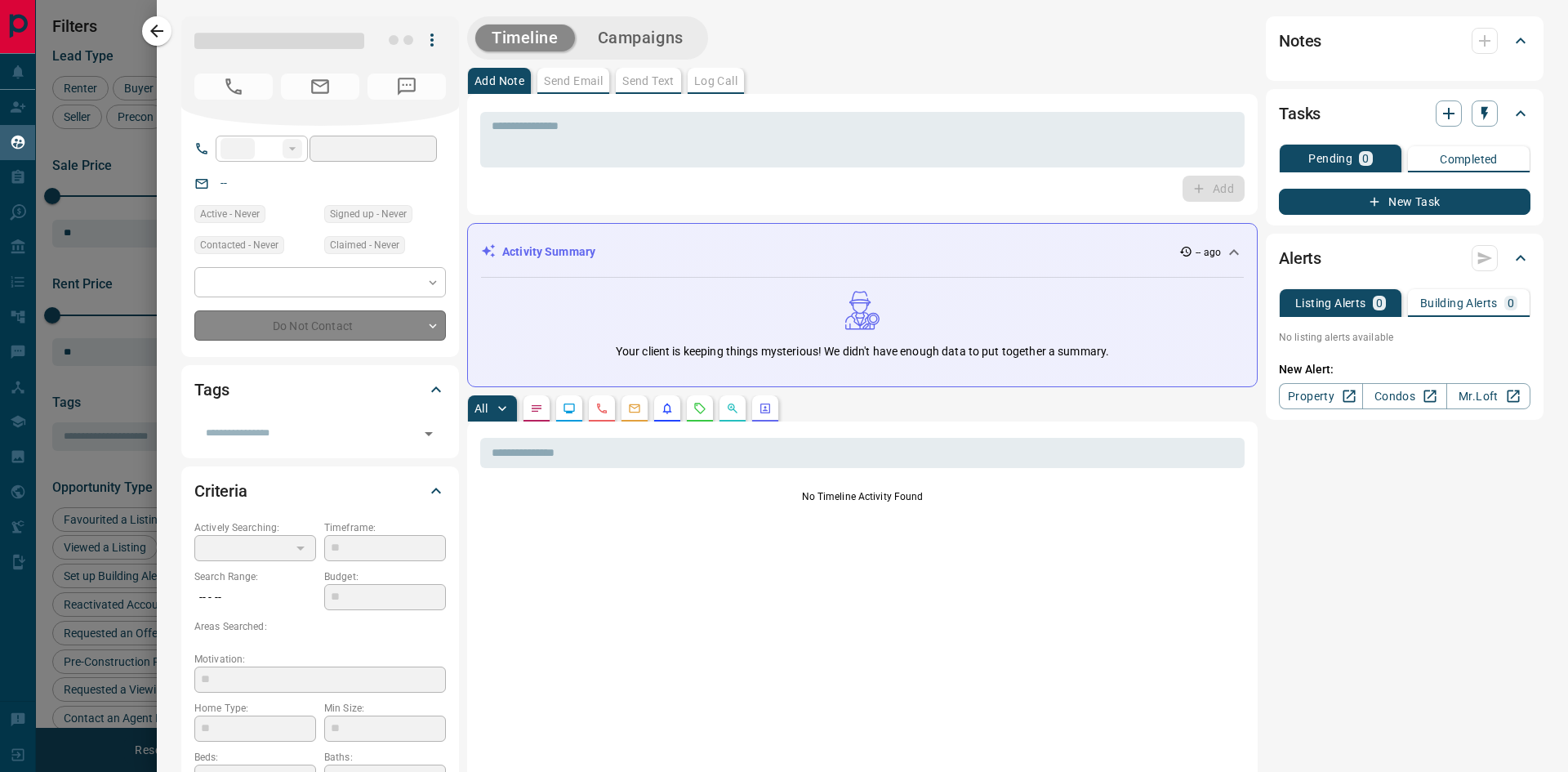
type input "**"
type input "*"
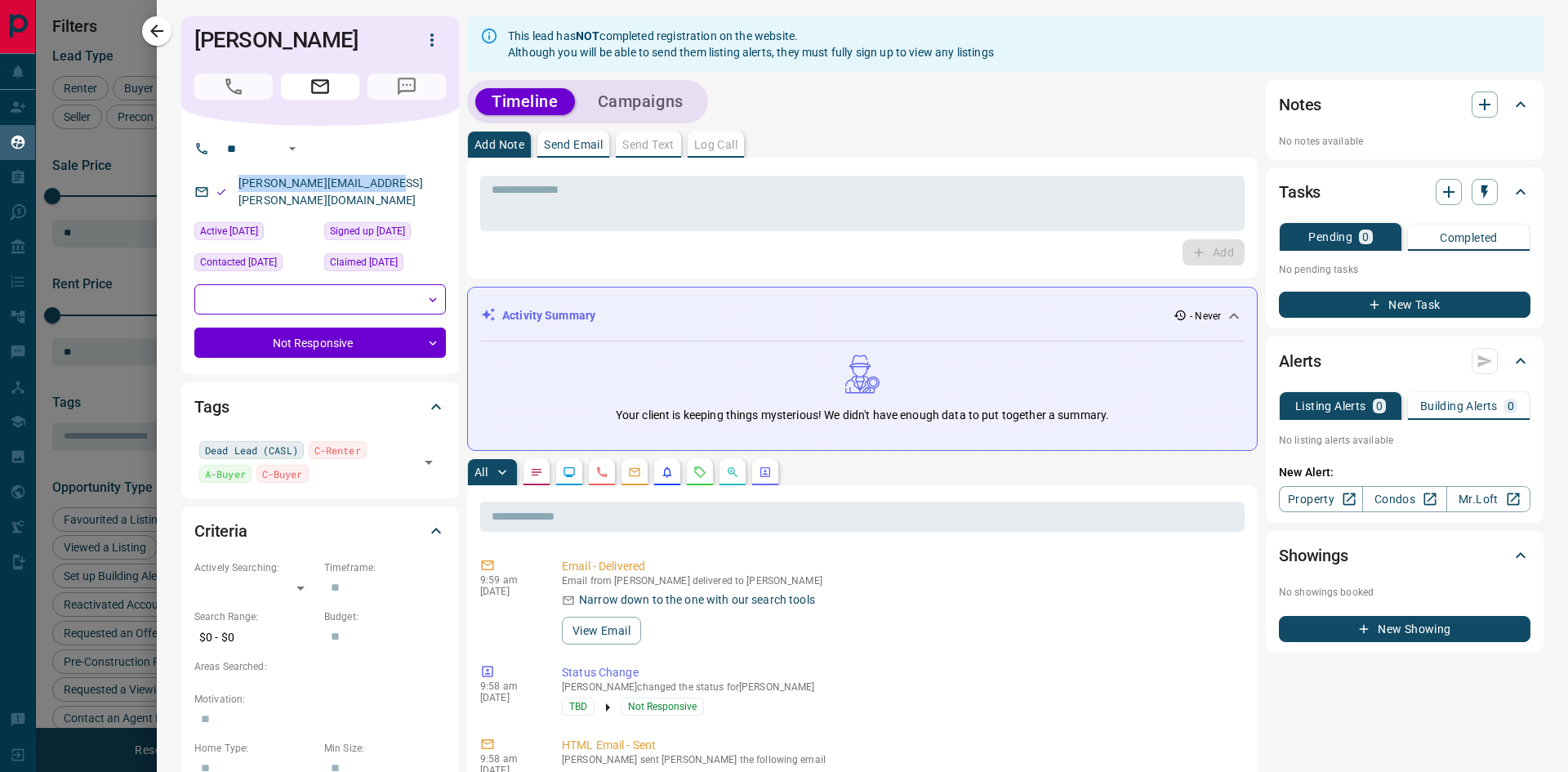
drag, startPoint x: 388, startPoint y: 178, endPoint x: 237, endPoint y: 183, distance: 151.1
click at [237, 183] on p "[PERSON_NAME][EMAIL_ADDRESS][PERSON_NAME][DOMAIN_NAME]" at bounding box center [340, 191] width 212 height 44
drag, startPoint x: 341, startPoint y: 38, endPoint x: 178, endPoint y: 25, distance: 163.5
click at [152, 29] on icon "button" at bounding box center [157, 31] width 13 height 13
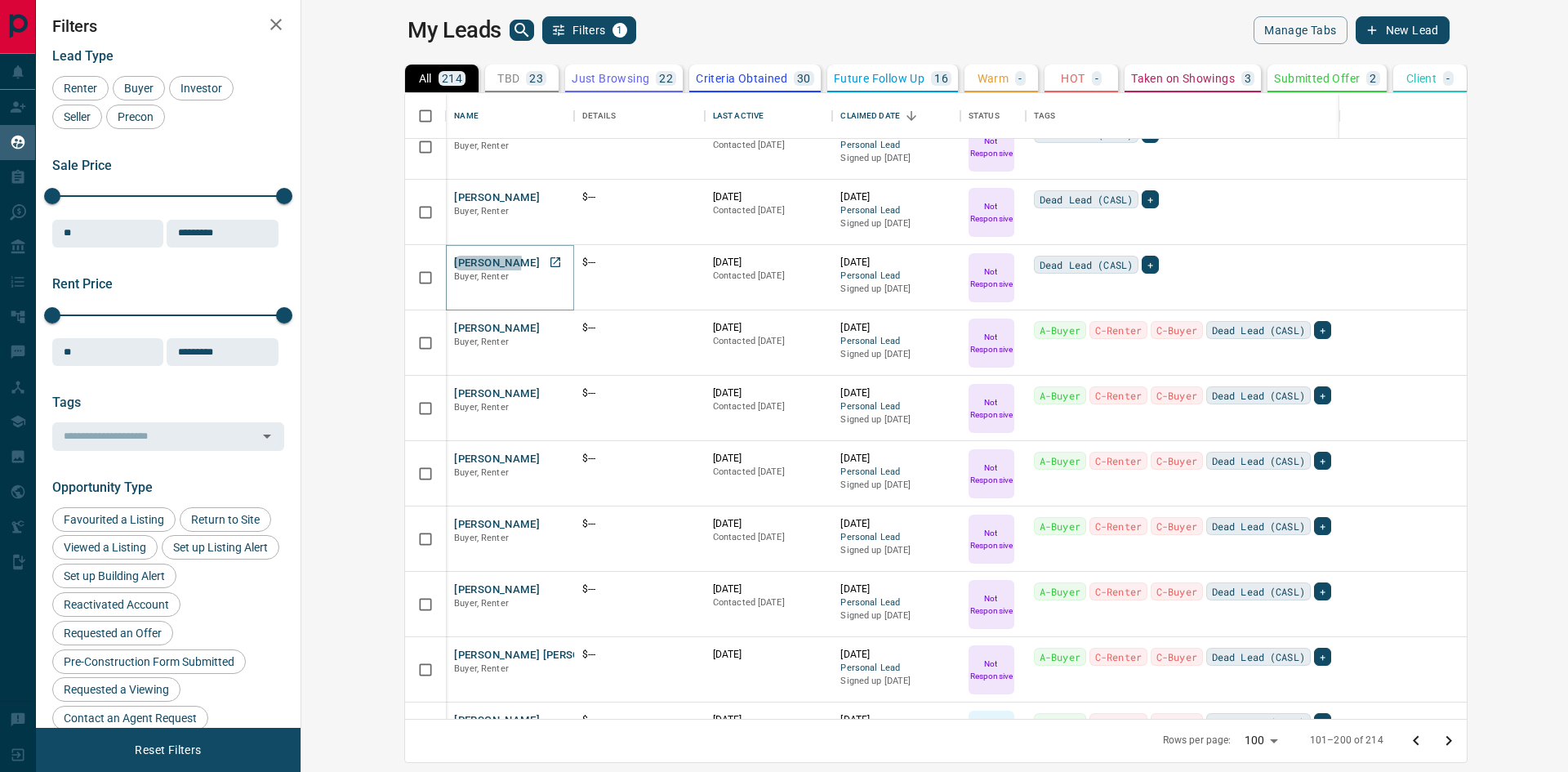
click at [454, 261] on button "[PERSON_NAME]" at bounding box center [496, 263] width 85 height 16
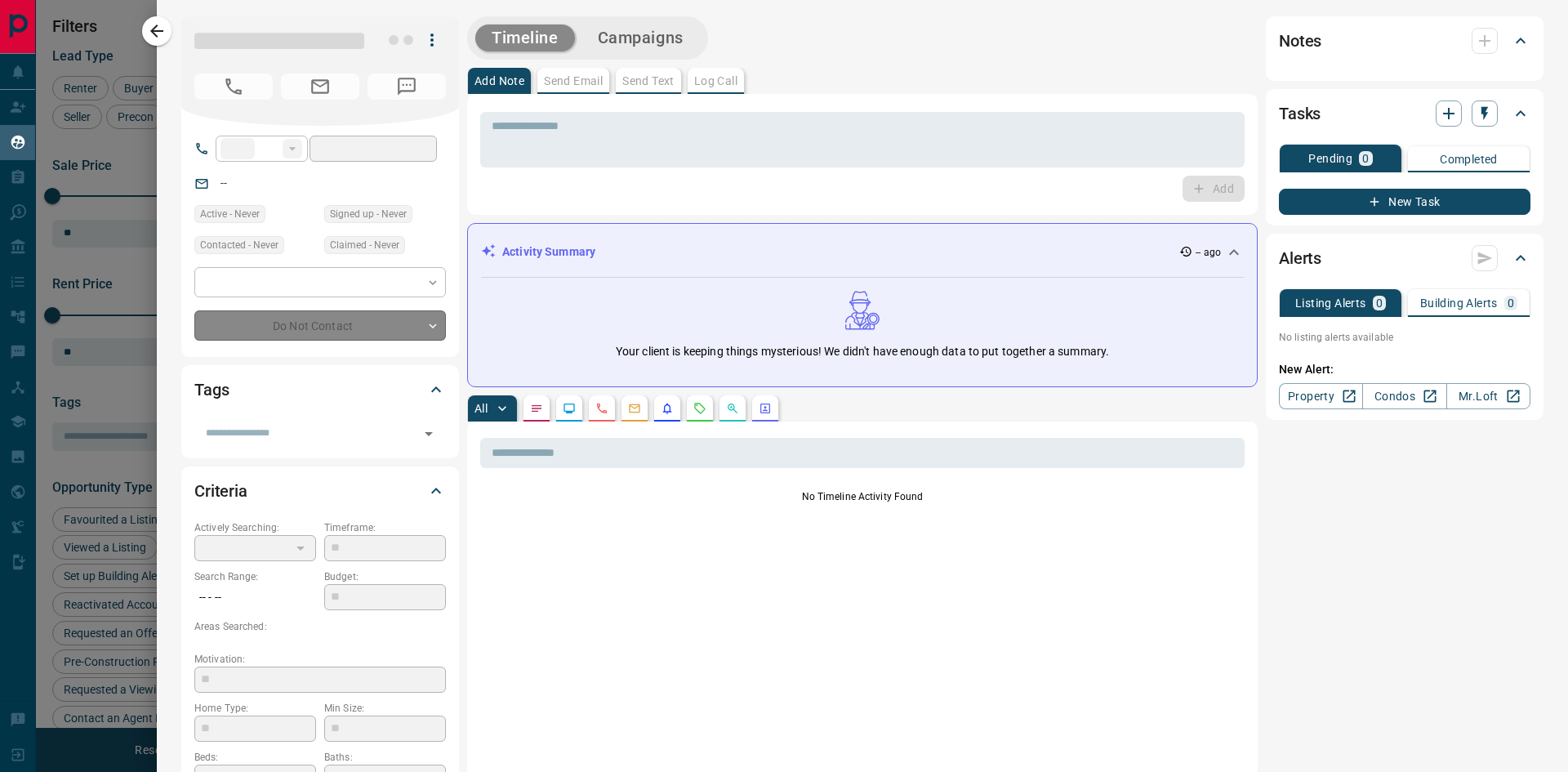
type input "**"
type input "*"
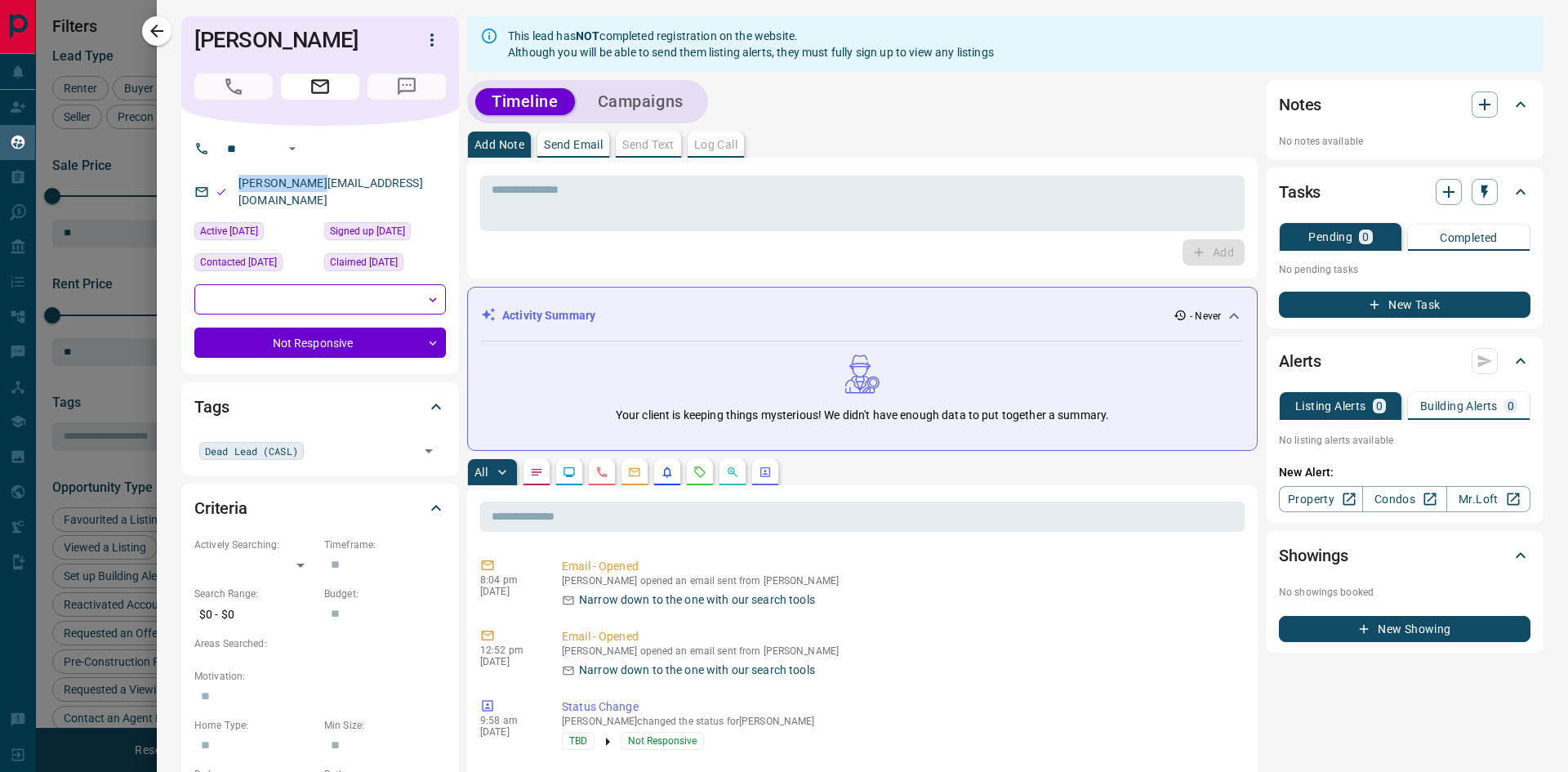
drag, startPoint x: 331, startPoint y: 186, endPoint x: 230, endPoint y: 187, distance: 101.0
click at [226, 188] on div "[PERSON_NAME][EMAIL_ADDRESS][DOMAIN_NAME]" at bounding box center [320, 191] width 251 height 44
drag, startPoint x: 351, startPoint y: 44, endPoint x: 179, endPoint y: 37, distance: 172.1
click at [157, 28] on icon "button" at bounding box center [157, 31] width 20 height 20
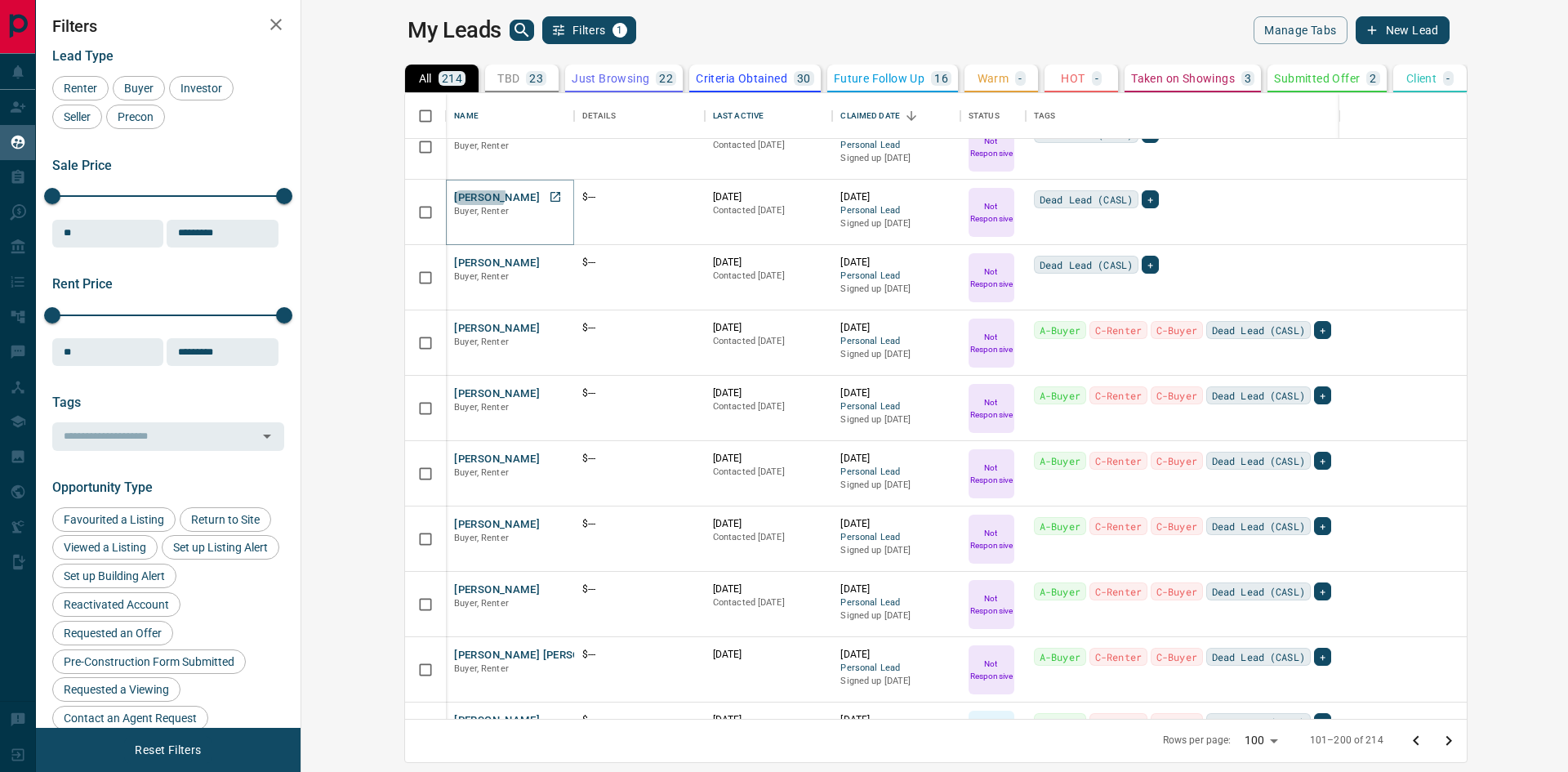
click at [454, 193] on button "[PERSON_NAME]" at bounding box center [496, 198] width 85 height 16
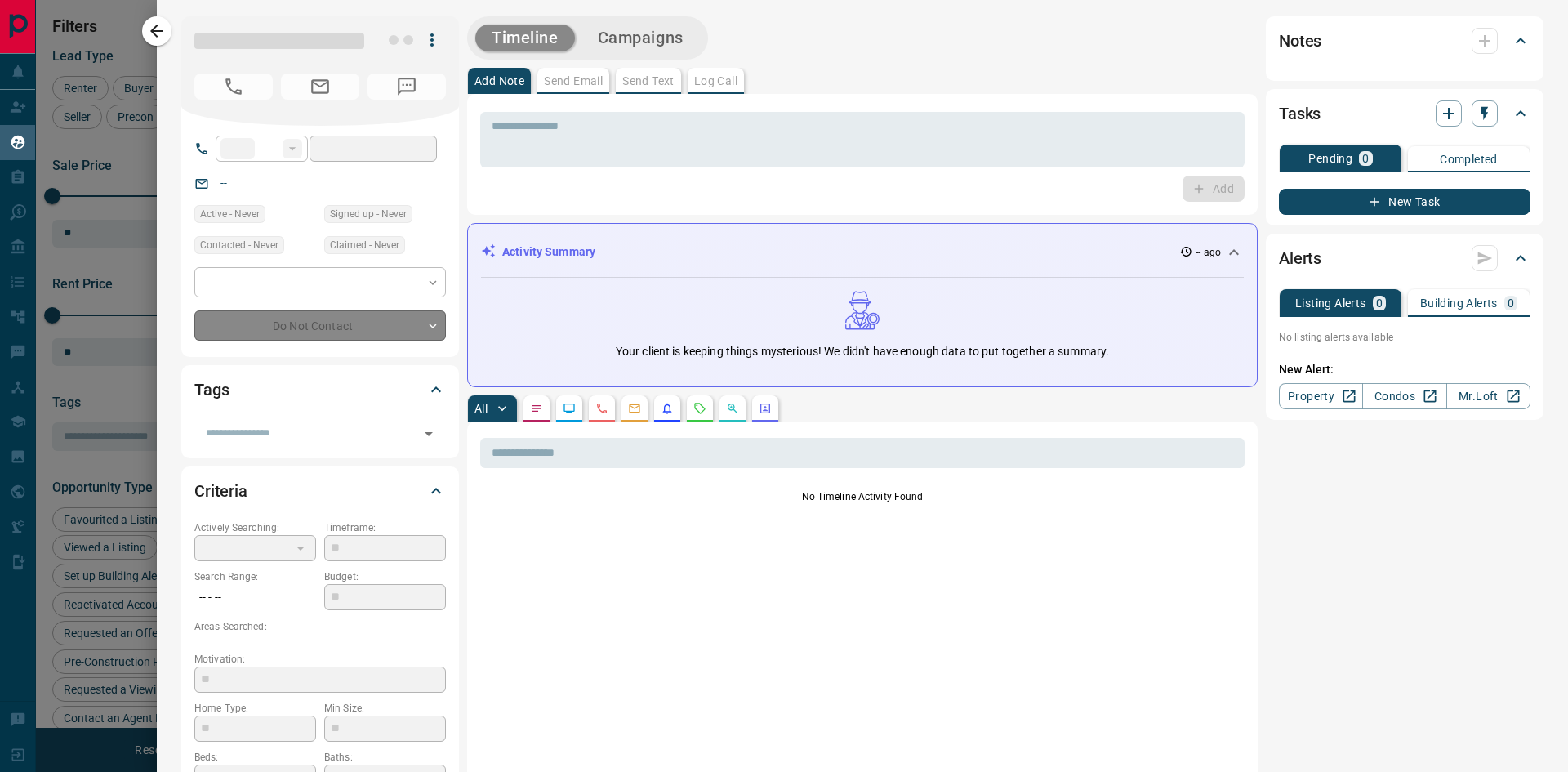
type input "**"
type input "*"
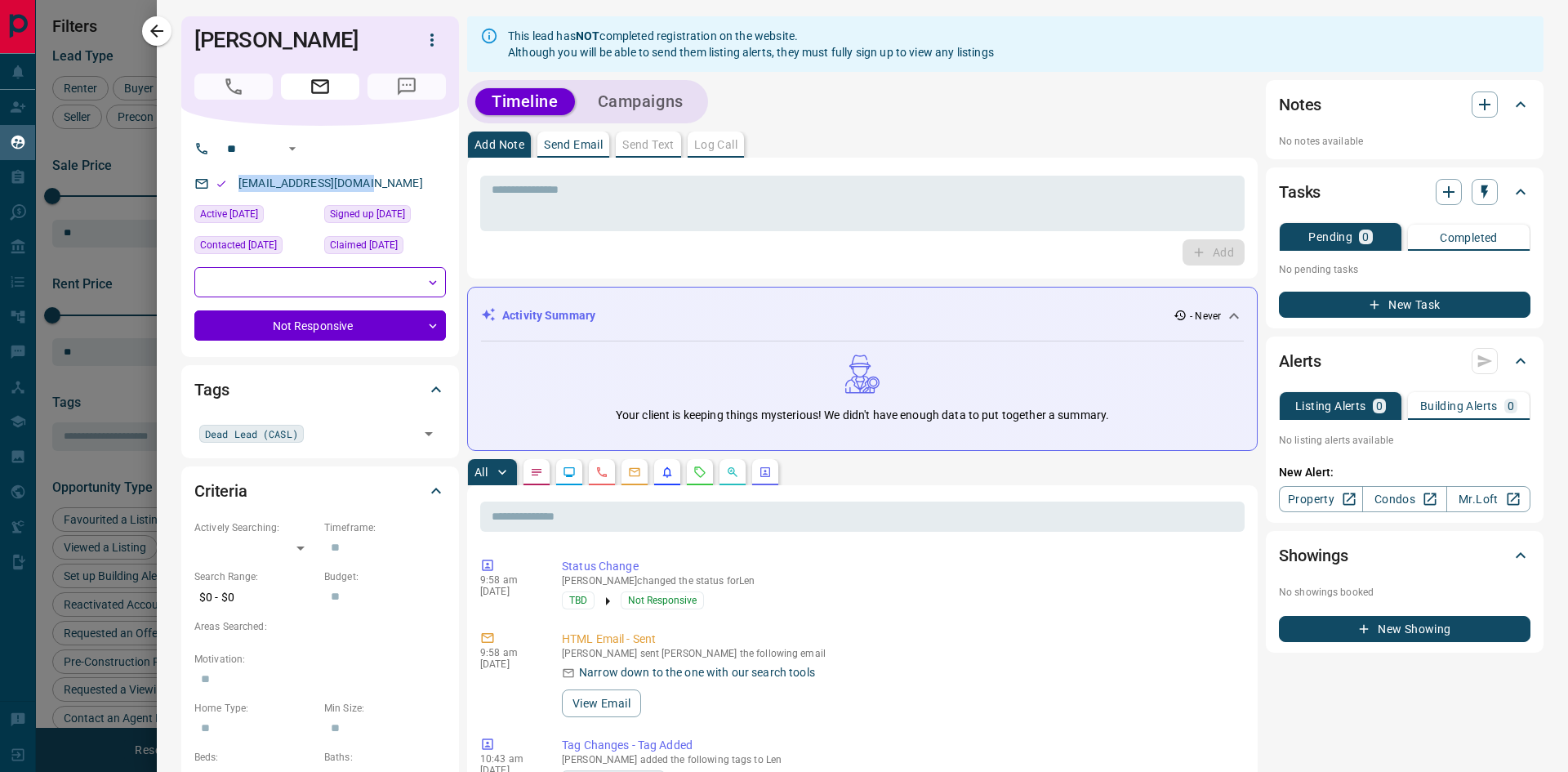
drag, startPoint x: 382, startPoint y: 183, endPoint x: 252, endPoint y: 182, distance: 130.0
click at [235, 174] on div "[EMAIL_ADDRESS][DOMAIN_NAME]" at bounding box center [320, 183] width 251 height 27
click at [160, 39] on icon "button" at bounding box center [157, 31] width 20 height 20
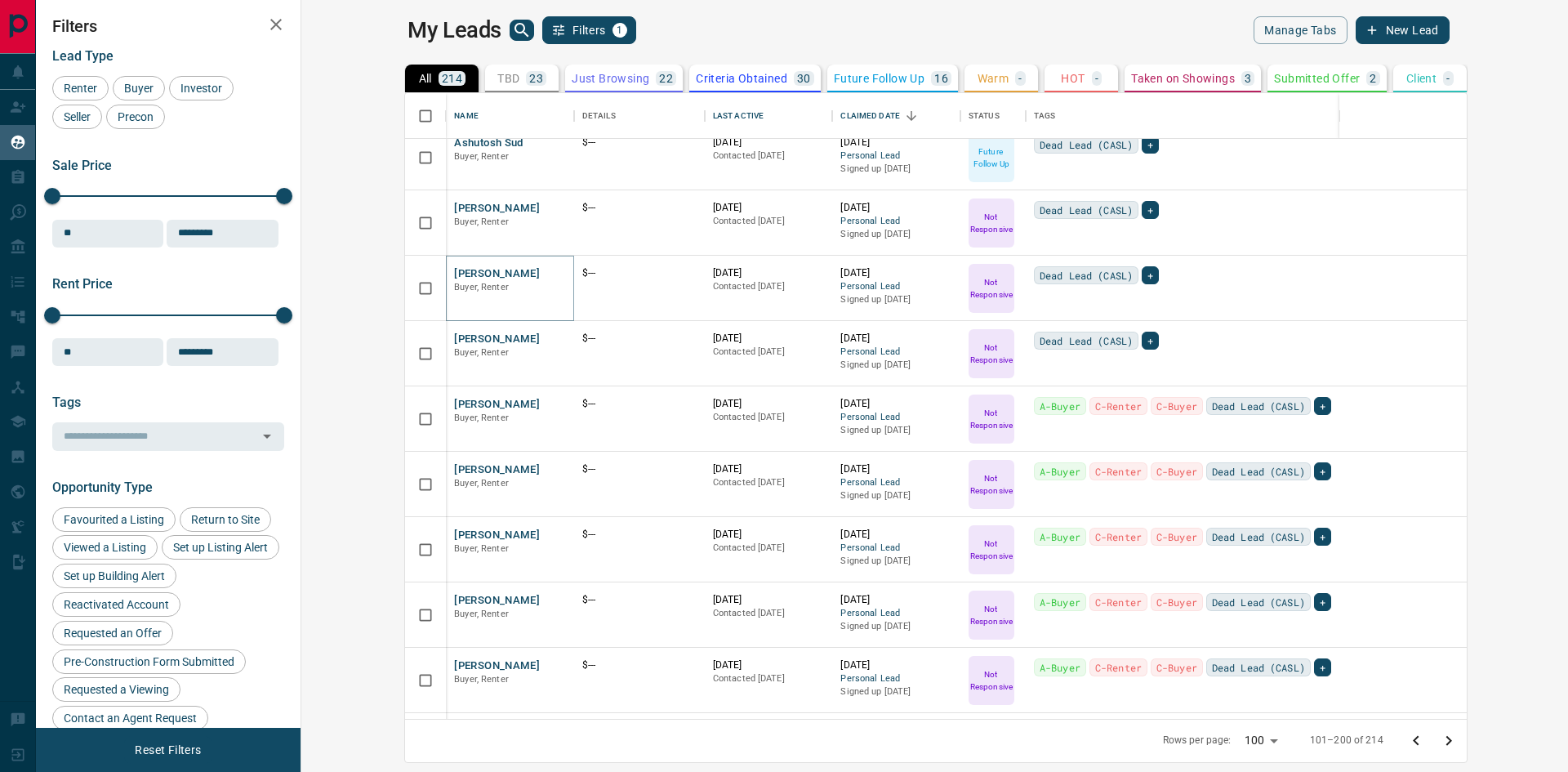
scroll to position [3912, 0]
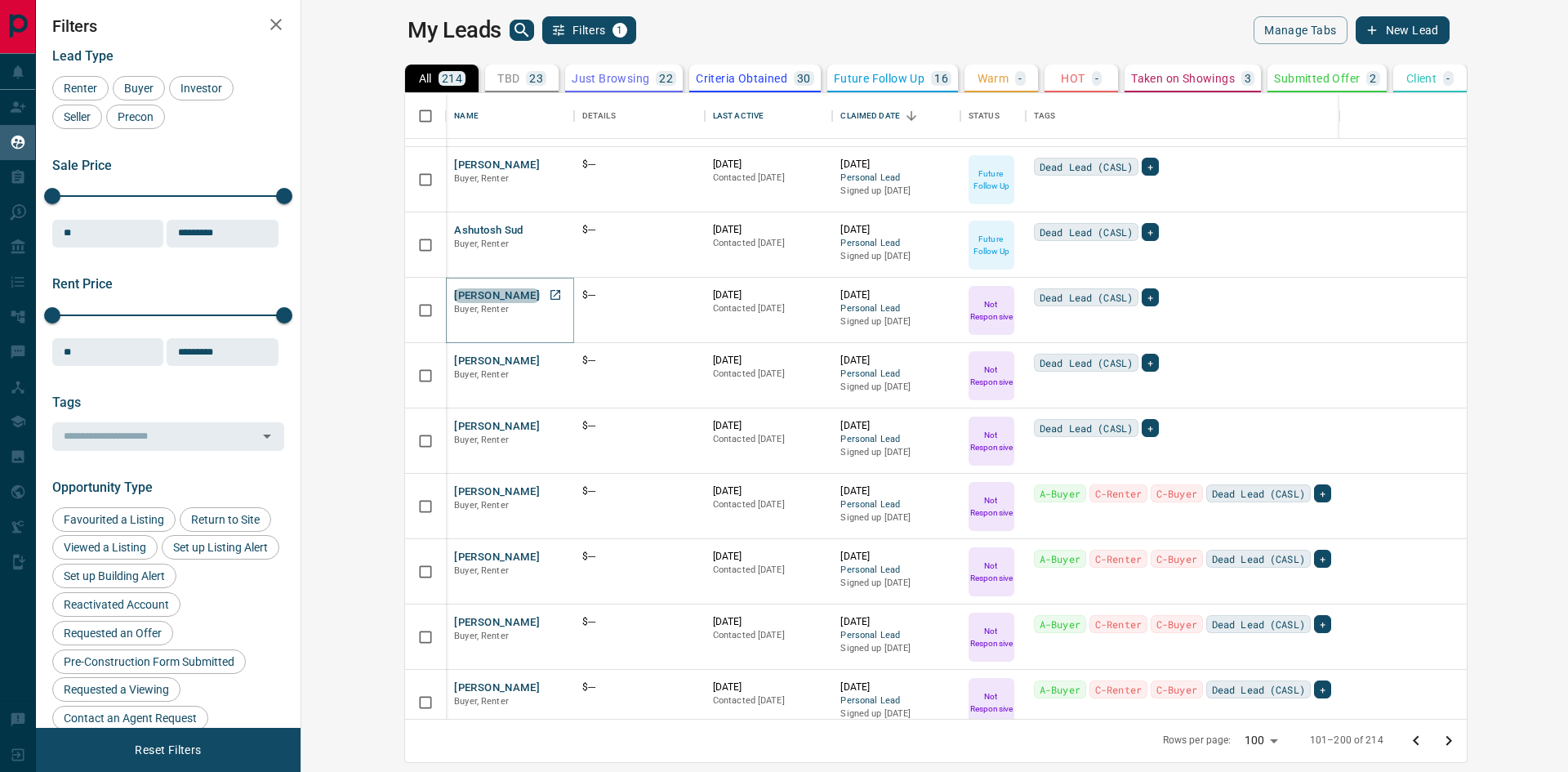
click at [454, 294] on button "[PERSON_NAME]" at bounding box center [496, 295] width 85 height 16
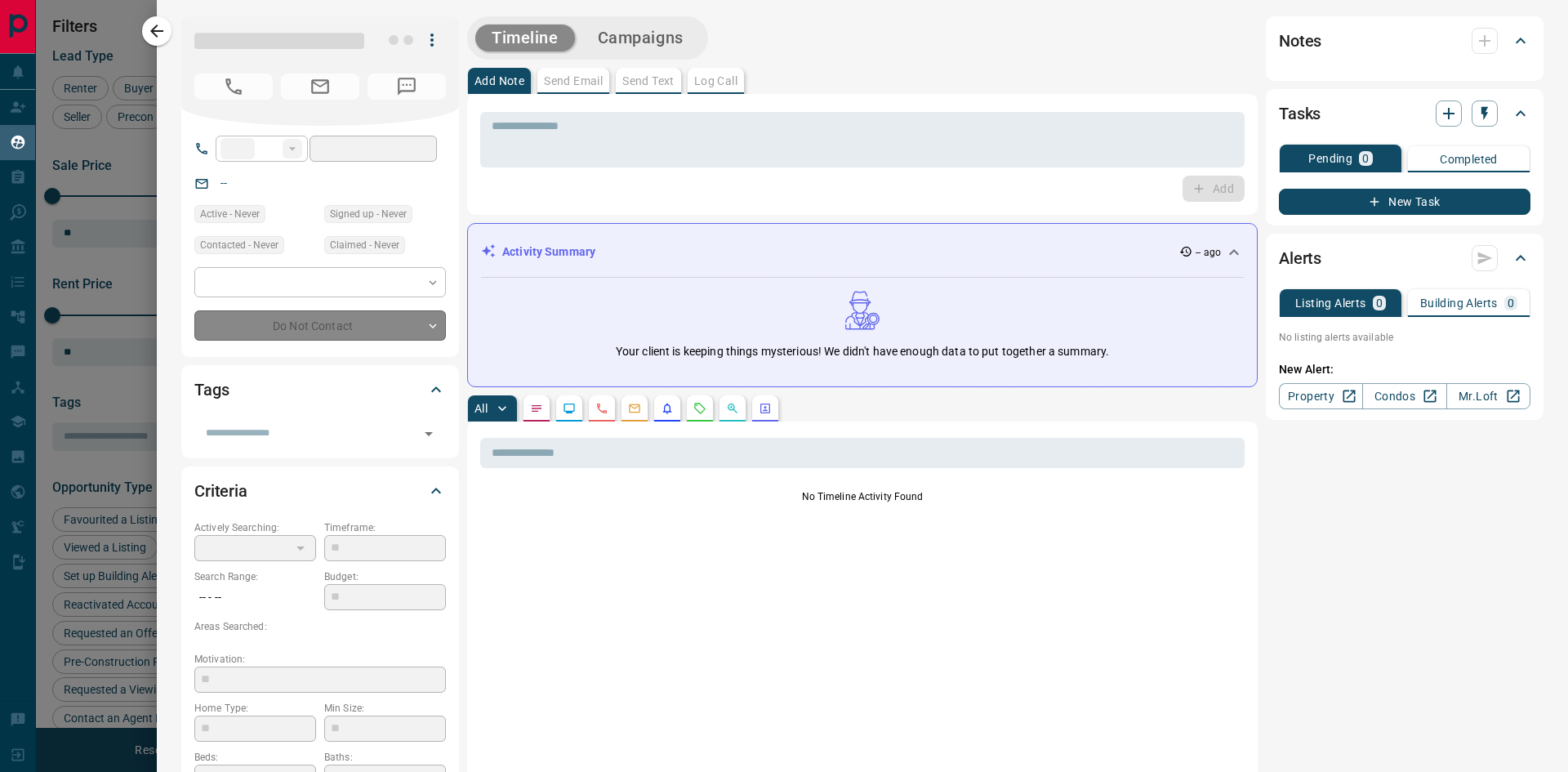
type input "**"
type input "*"
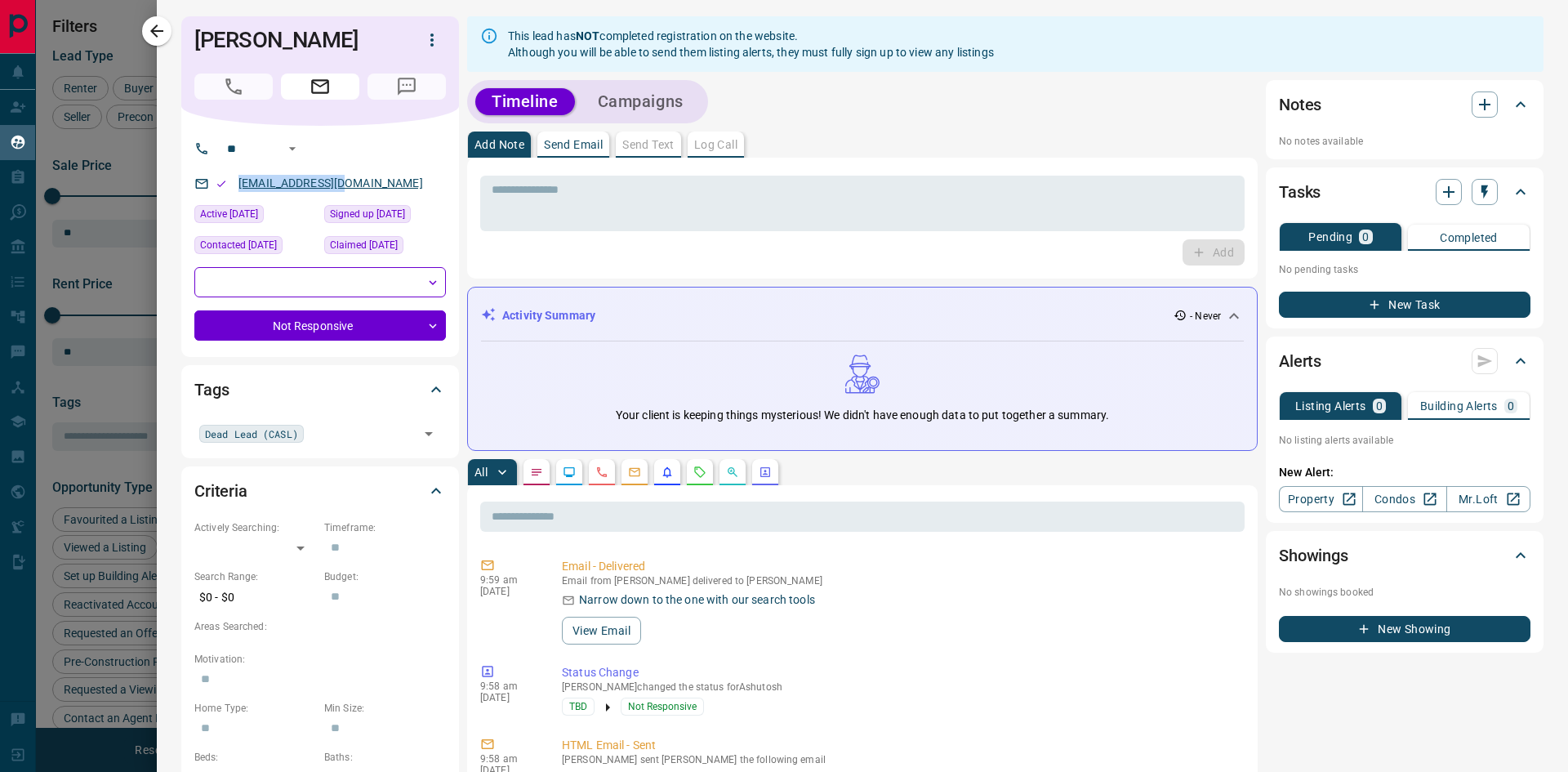
drag, startPoint x: 369, startPoint y: 183, endPoint x: 255, endPoint y: 186, distance: 114.0
click at [237, 187] on div "[EMAIL_ADDRESS][DOMAIN_NAME]" at bounding box center [320, 183] width 251 height 27
drag, startPoint x: 365, startPoint y: 41, endPoint x: 194, endPoint y: 35, distance: 171.1
click at [192, 35] on div "[PERSON_NAME]" at bounding box center [320, 70] width 278 height 110
click at [156, 32] on icon "button" at bounding box center [157, 31] width 13 height 13
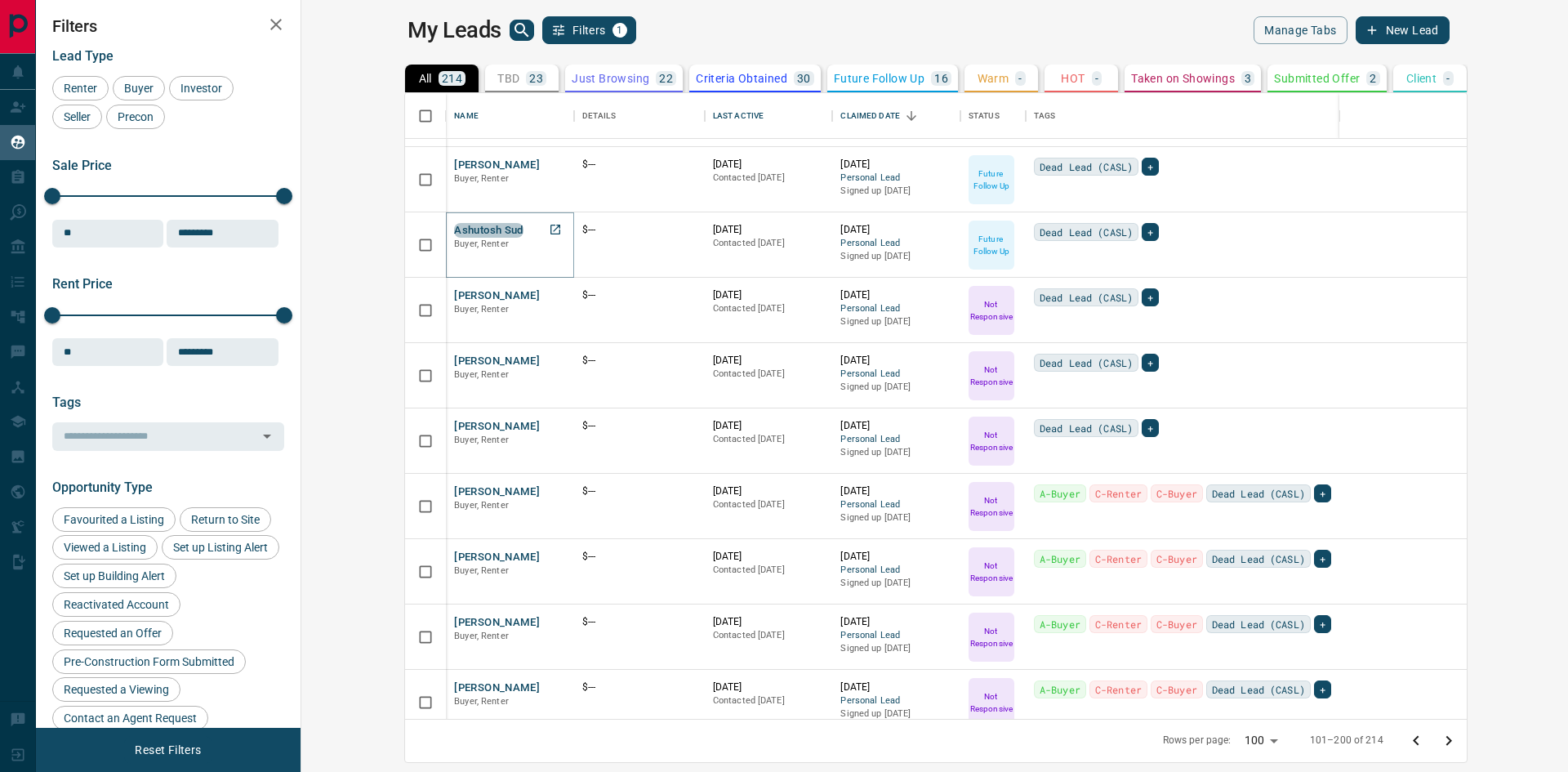
click at [454, 230] on button "Ashutosh Sud" at bounding box center [489, 231] width 69 height 16
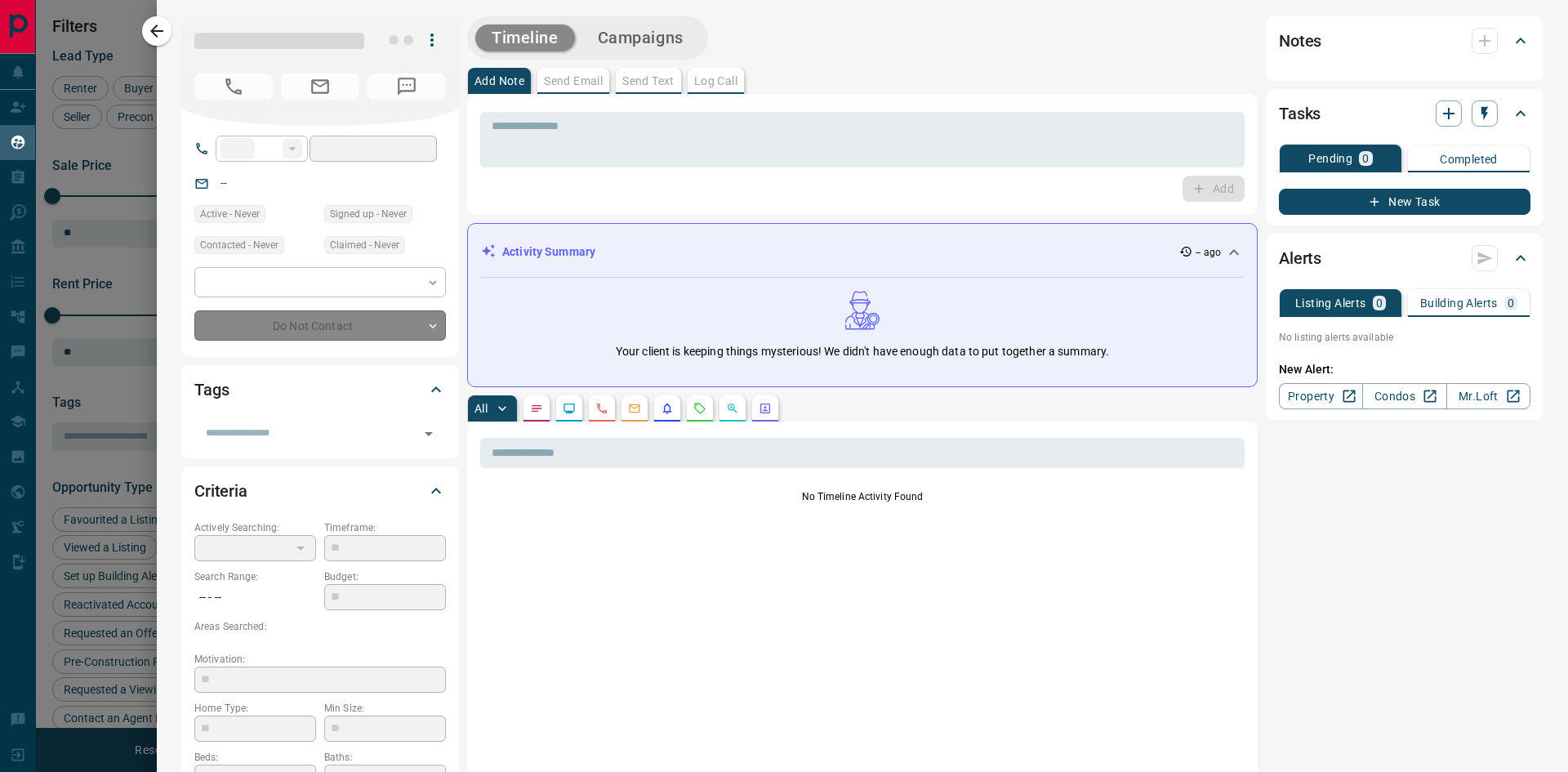
type input "**"
type input "*"
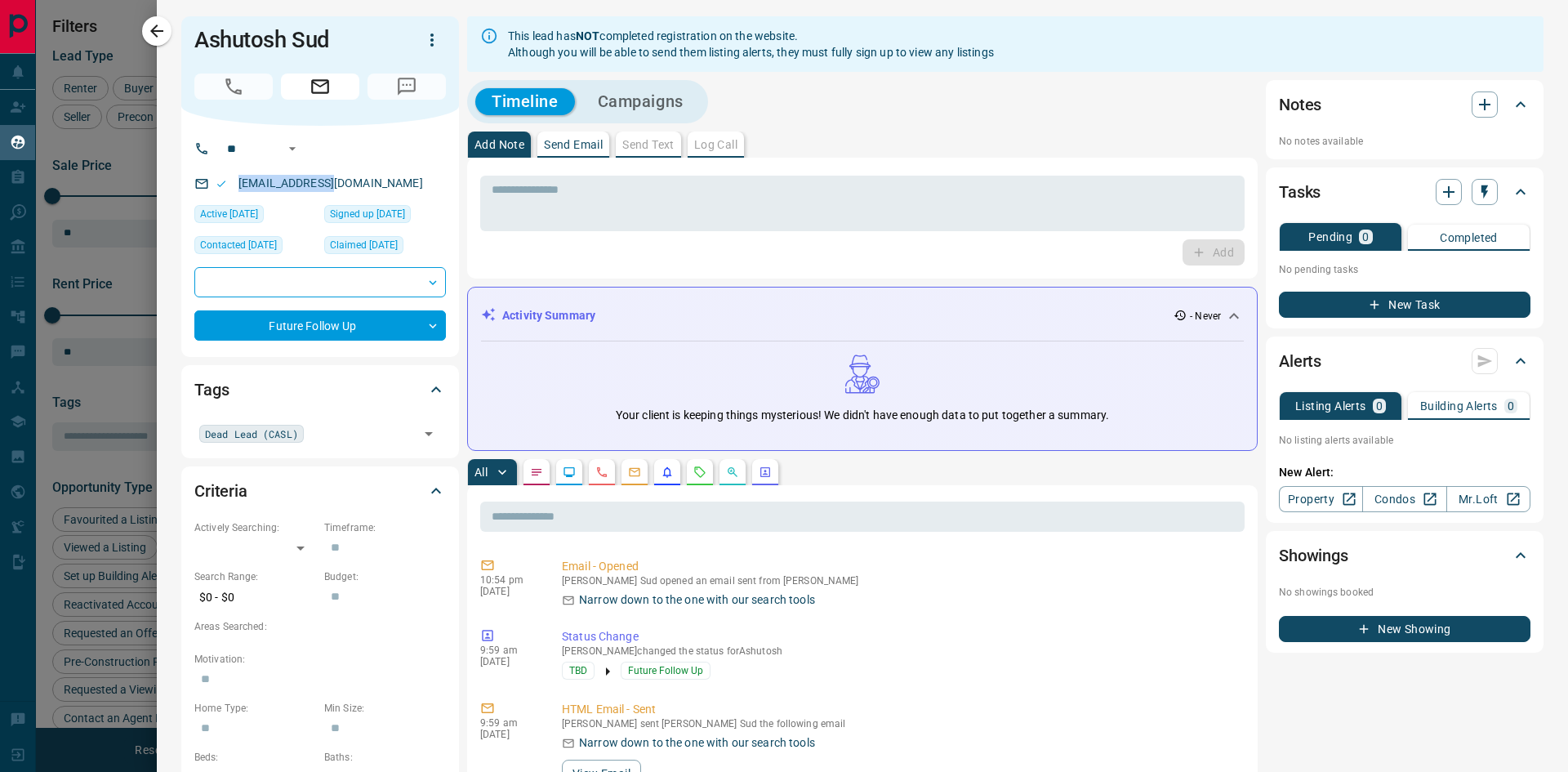
drag, startPoint x: 356, startPoint y: 180, endPoint x: 236, endPoint y: 185, distance: 120.1
click at [235, 185] on div "[EMAIL_ADDRESS][DOMAIN_NAME]" at bounding box center [320, 183] width 251 height 27
drag, startPoint x: 341, startPoint y: 37, endPoint x: 168, endPoint y: 44, distance: 173.1
click at [156, 35] on icon "button" at bounding box center [157, 31] width 20 height 20
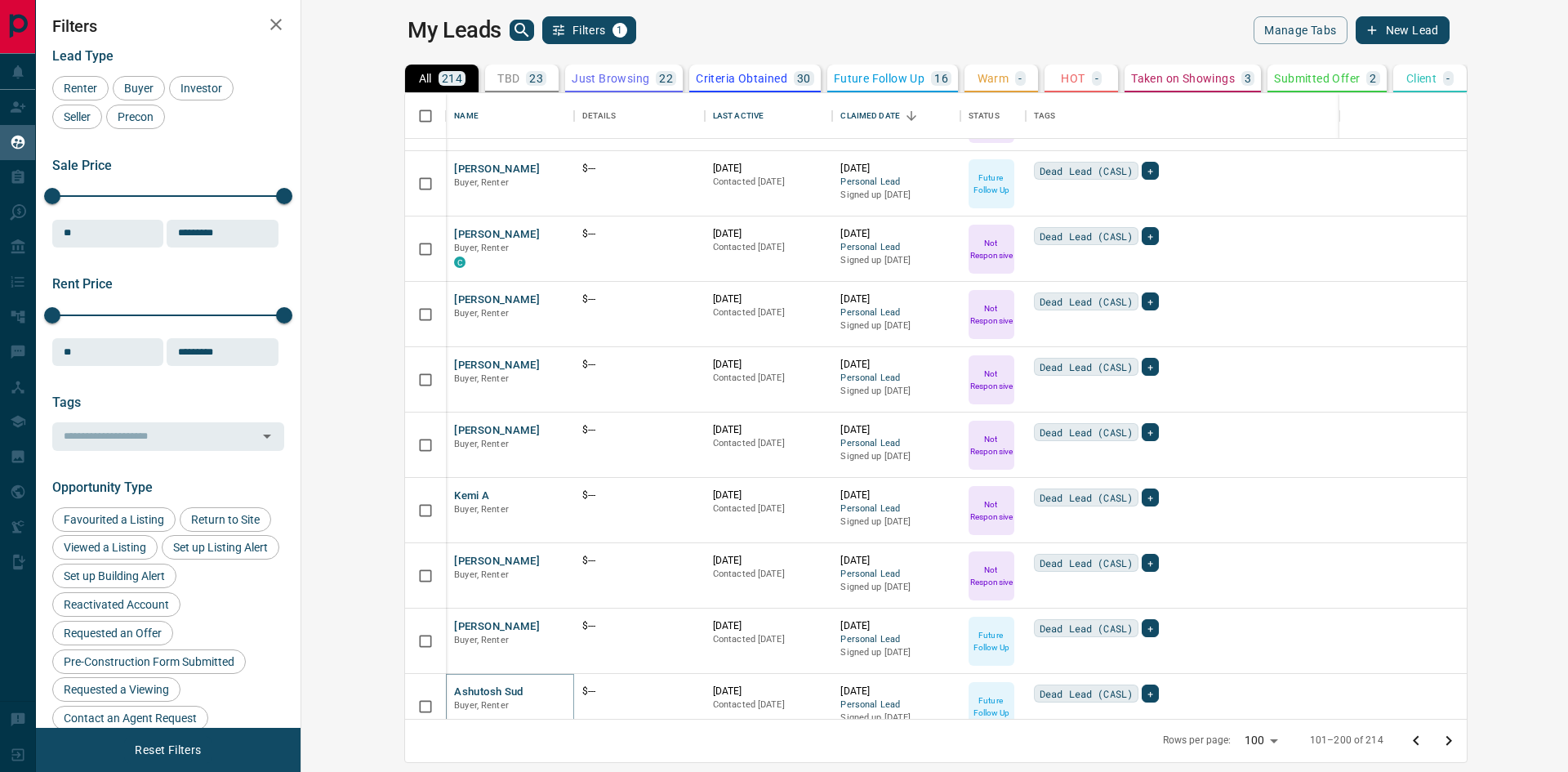
scroll to position [3422, 0]
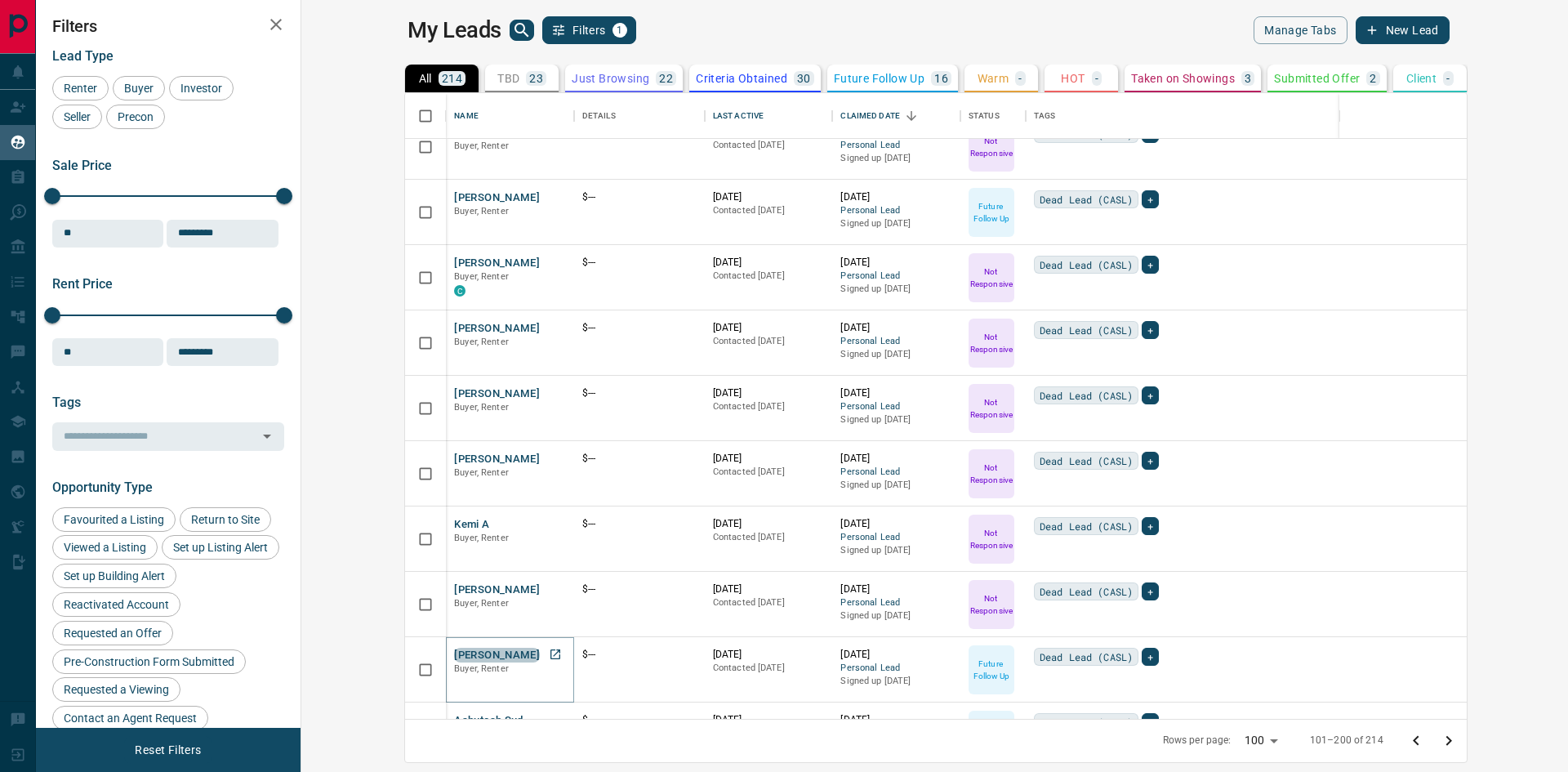
click at [454, 651] on button "[PERSON_NAME]" at bounding box center [496, 655] width 85 height 16
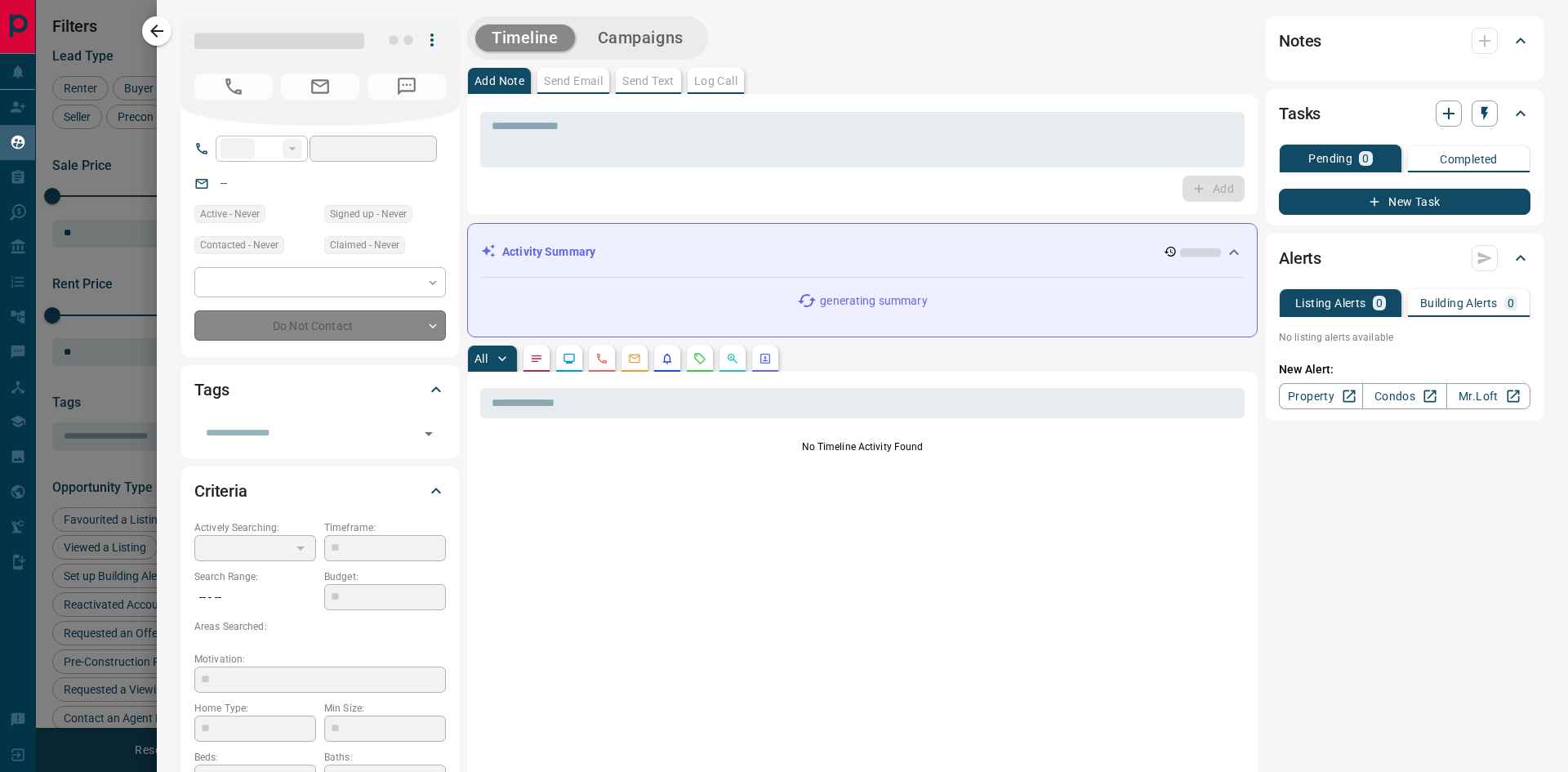
type input "**"
type input "*"
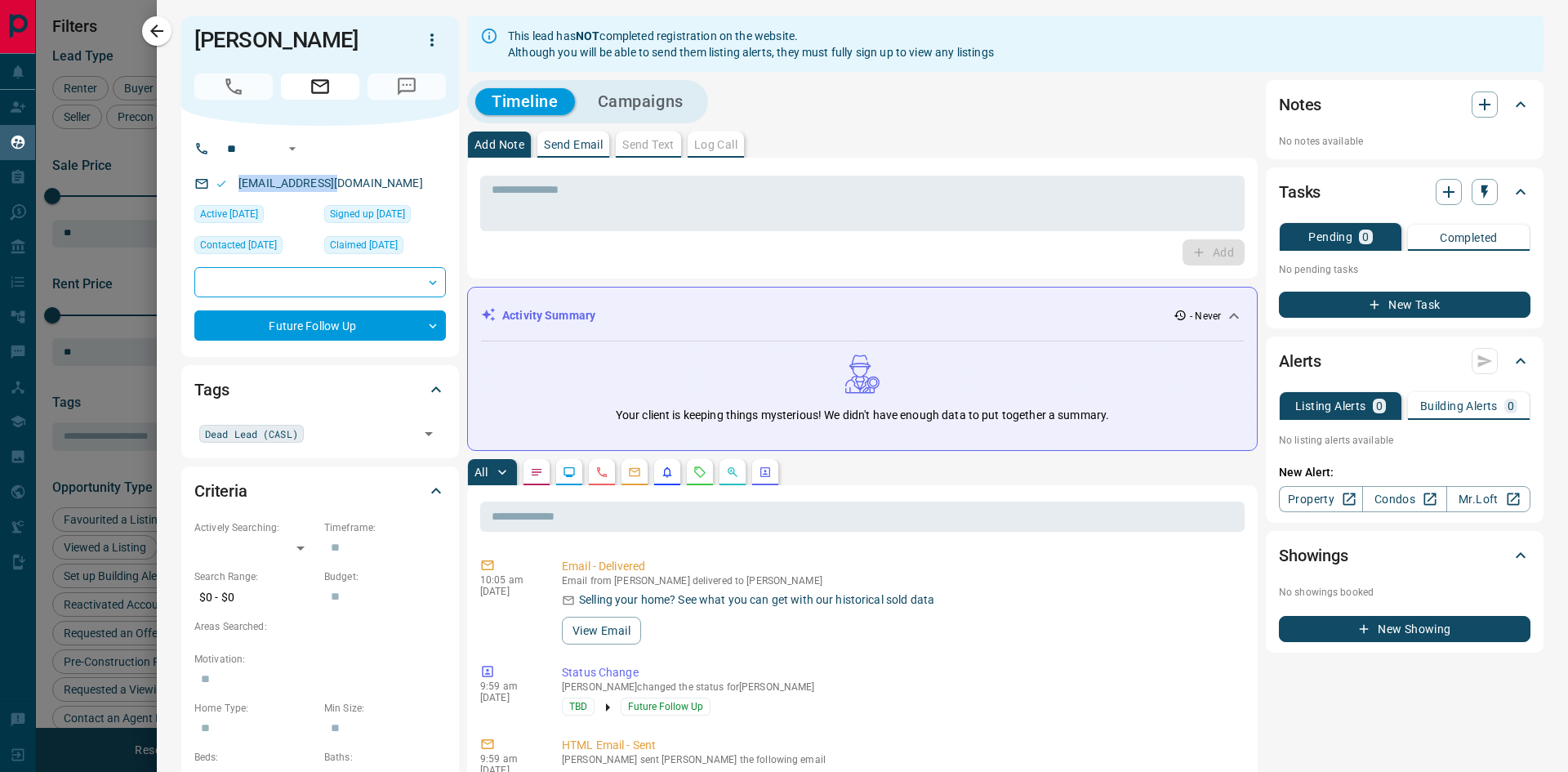
drag, startPoint x: 358, startPoint y: 205, endPoint x: 229, endPoint y: 211, distance: 129.1
click at [229, 197] on div "[EMAIL_ADDRESS][DOMAIN_NAME]" at bounding box center [320, 183] width 251 height 27
drag, startPoint x: 277, startPoint y: 70, endPoint x: 189, endPoint y: 42, distance: 92.3
click at [189, 42] on div "[PERSON_NAME]" at bounding box center [320, 70] width 278 height 110
click at [155, 32] on icon "button" at bounding box center [157, 31] width 13 height 13
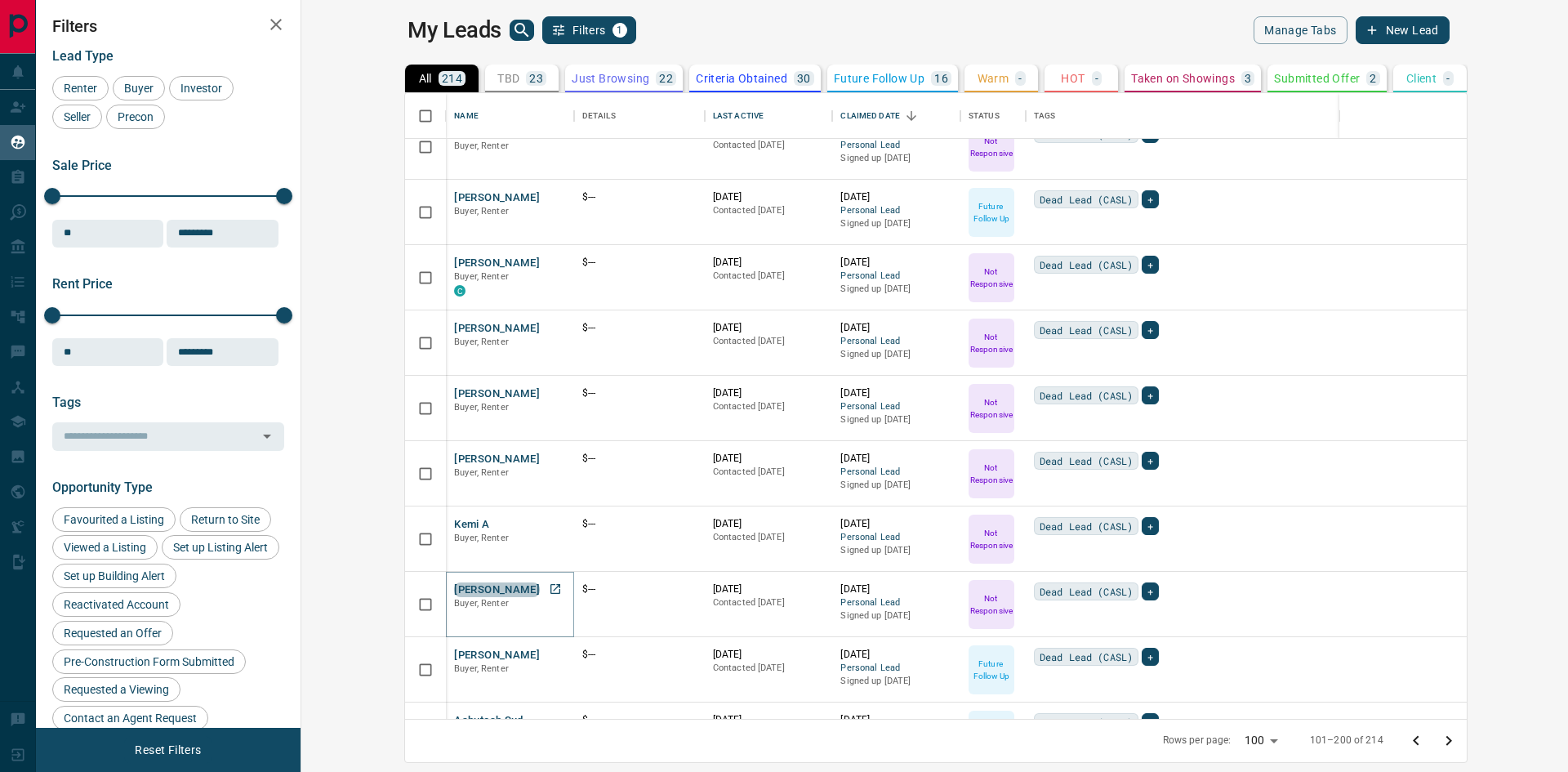
click at [454, 583] on button "[PERSON_NAME]" at bounding box center [496, 590] width 85 height 16
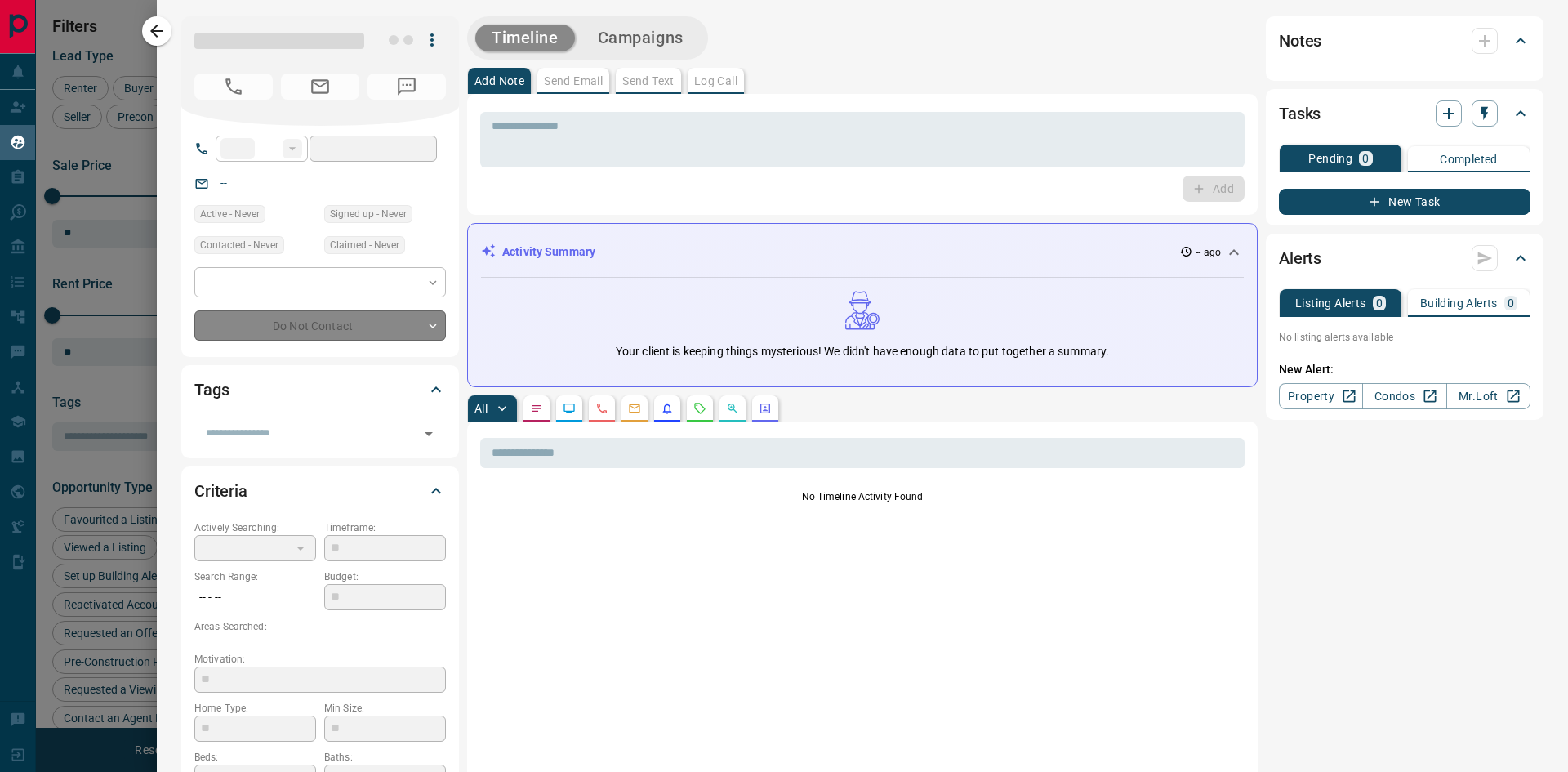
type input "**"
type input "*"
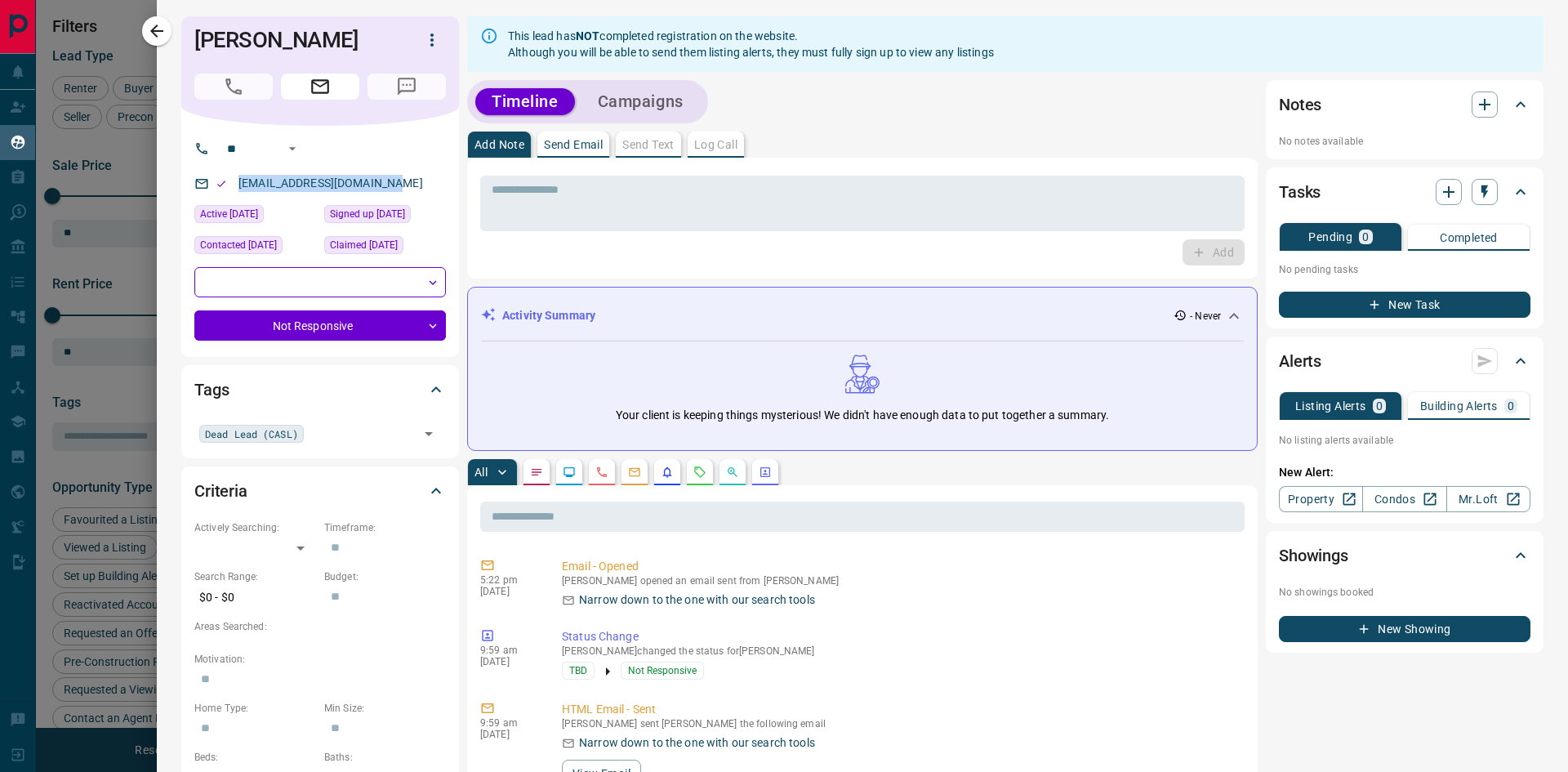
drag, startPoint x: 399, startPoint y: 179, endPoint x: 236, endPoint y: 190, distance: 163.4
click at [236, 190] on div "[EMAIL_ADDRESS][DOMAIN_NAME]" at bounding box center [320, 183] width 251 height 27
drag, startPoint x: 343, startPoint y: 38, endPoint x: 196, endPoint y: 42, distance: 147.1
click at [193, 41] on div "[PERSON_NAME]" at bounding box center [320, 70] width 278 height 110
click at [152, 33] on icon "button" at bounding box center [157, 31] width 13 height 13
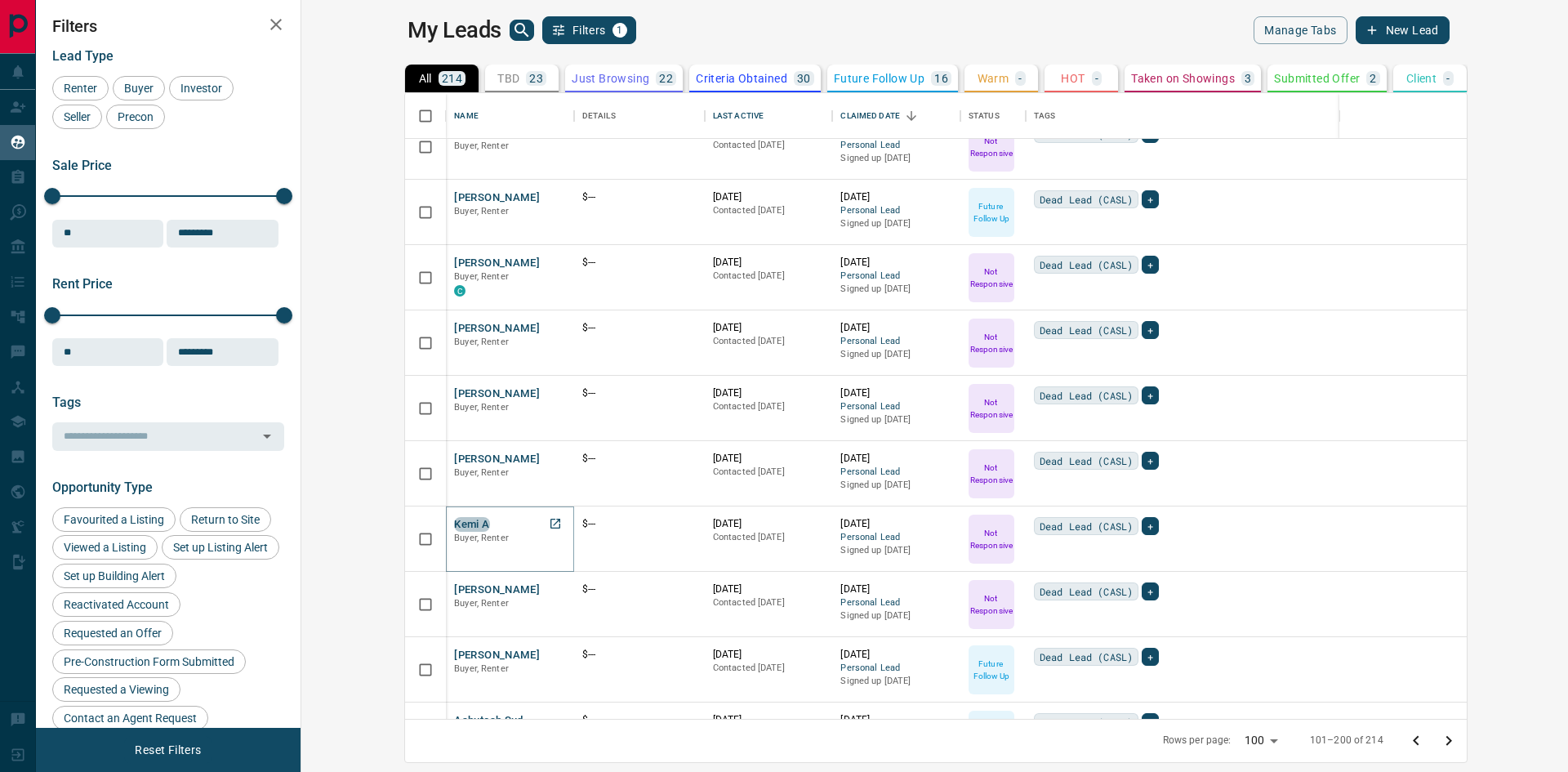
click at [454, 522] on button "Kemi A" at bounding box center [471, 524] width 35 height 16
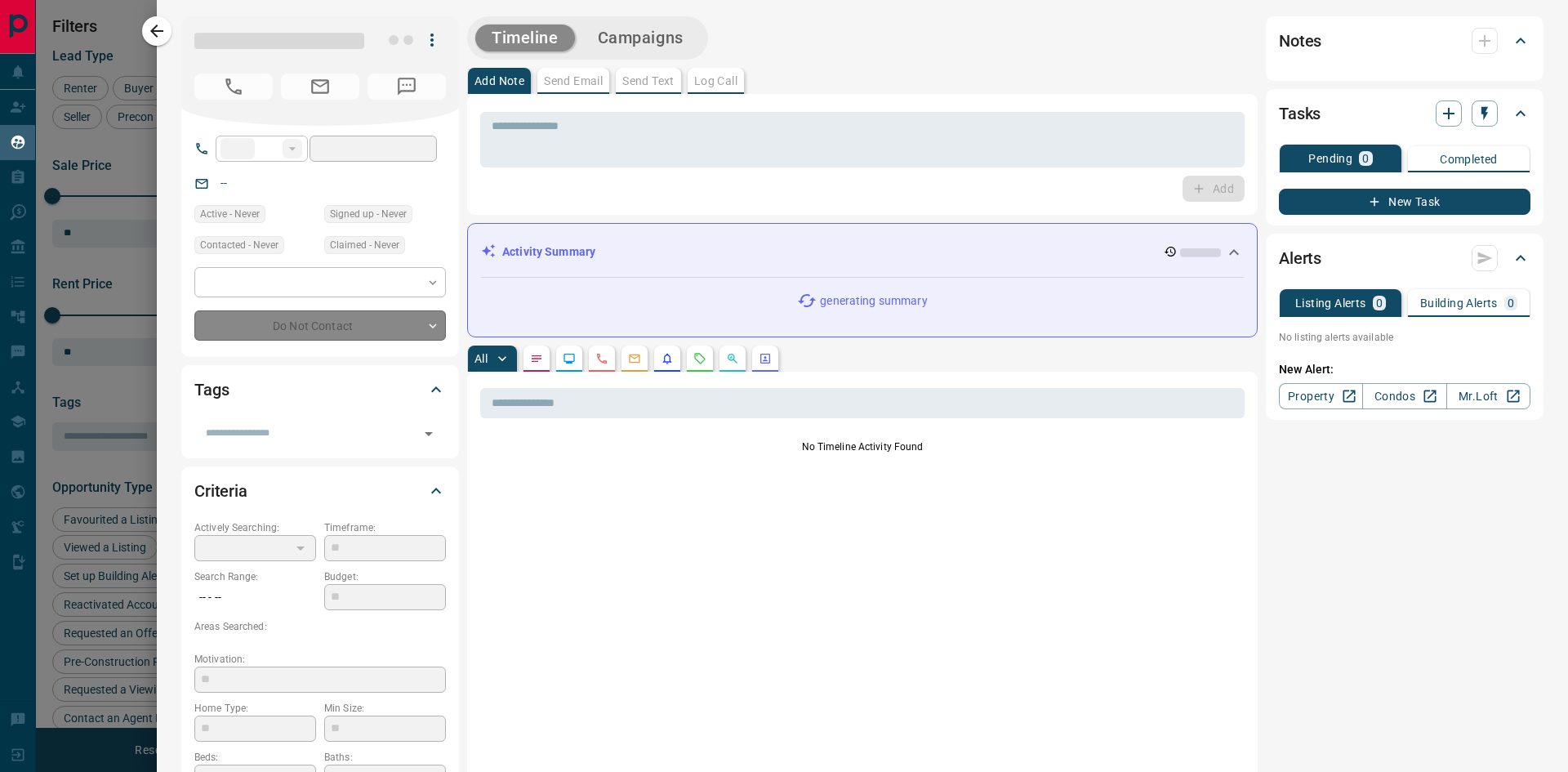
type input "**"
type input "*"
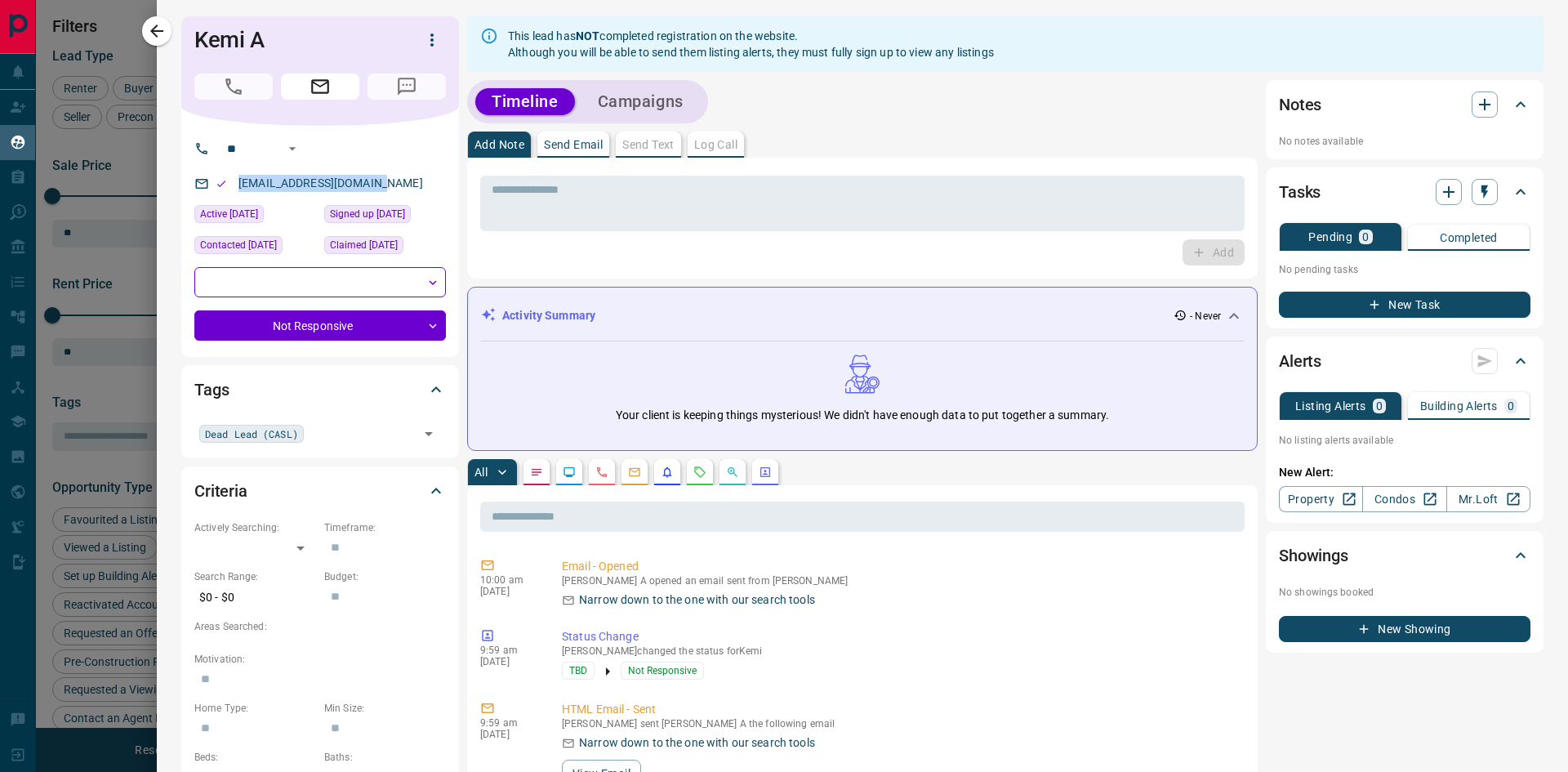
drag, startPoint x: 393, startPoint y: 186, endPoint x: 237, endPoint y: 194, distance: 156.2
click at [237, 194] on div "[EMAIL_ADDRESS][DOMAIN_NAME]" at bounding box center [320, 183] width 251 height 27
drag, startPoint x: 278, startPoint y: 39, endPoint x: 161, endPoint y: 44, distance: 117.1
click at [161, 44] on div "Kemi A ** ​ ​ [EMAIL_ADDRESS][DOMAIN_NAME] Active [DATE] Signed up [DATE] Conta…" at bounding box center [862, 386] width 1411 height 772
click at [153, 23] on icon "button" at bounding box center [157, 31] width 20 height 20
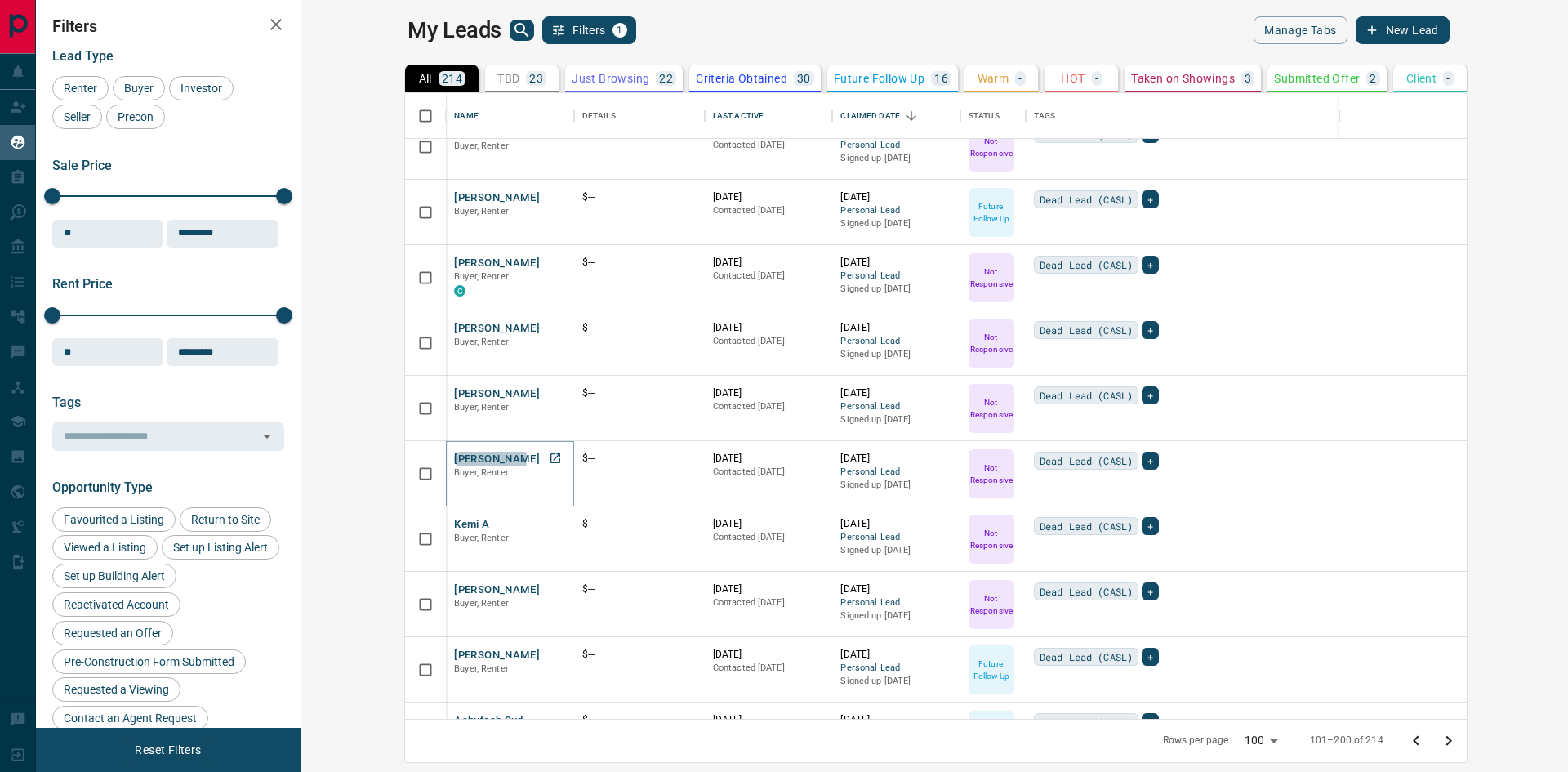
click at [454, 458] on button "[PERSON_NAME]" at bounding box center [496, 459] width 85 height 16
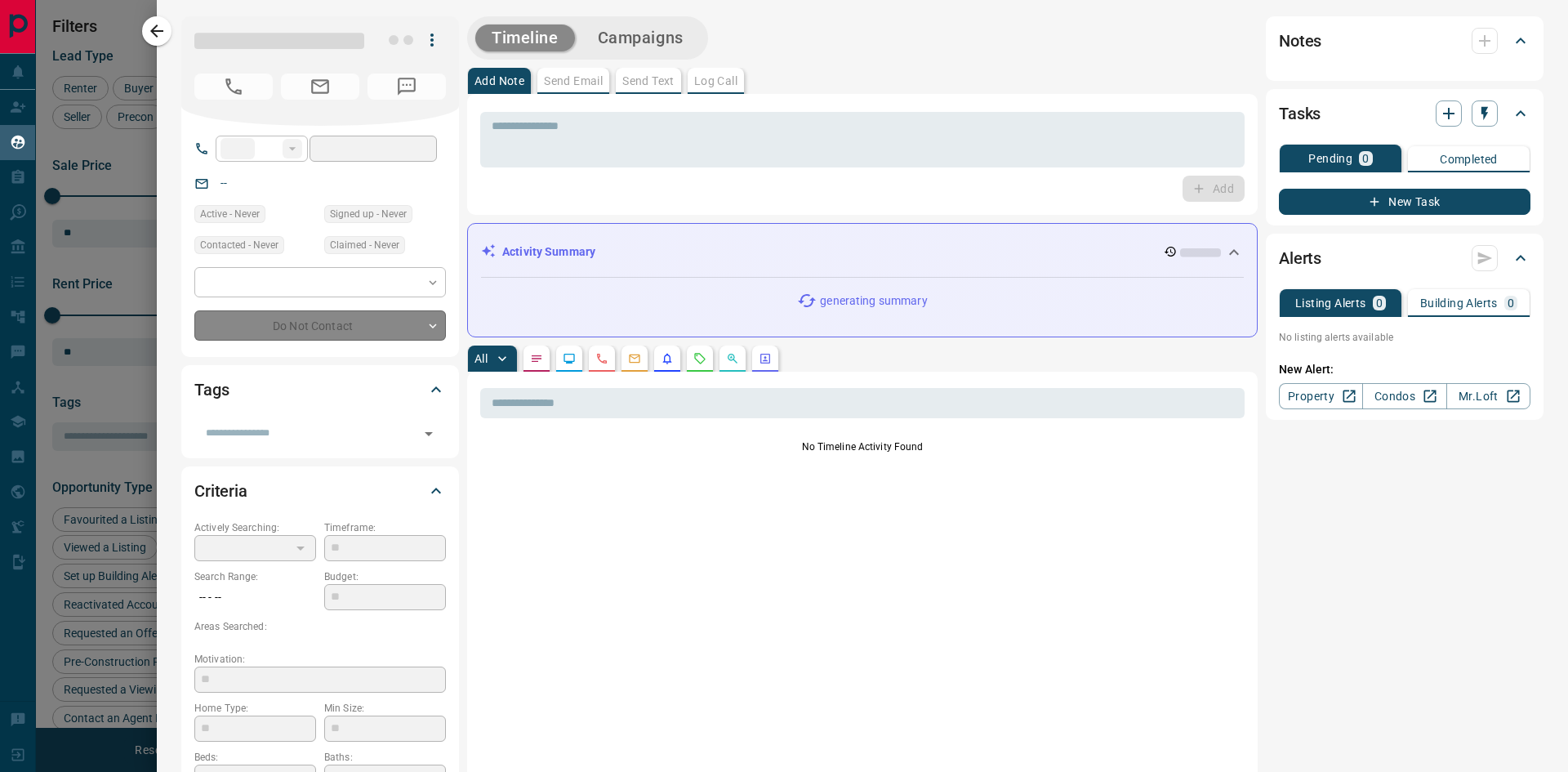
type input "**"
type input "*"
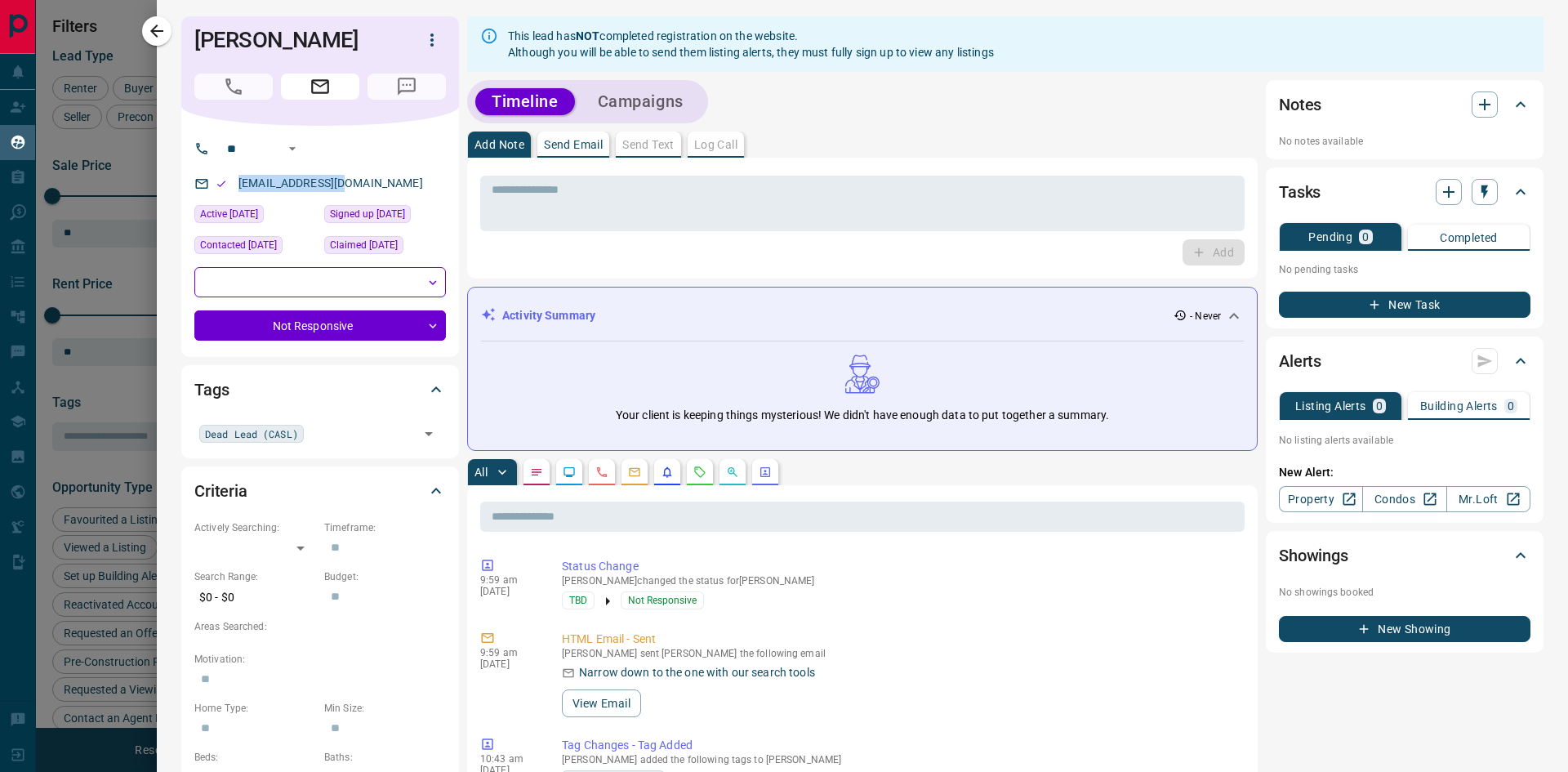
drag, startPoint x: 357, startPoint y: 182, endPoint x: 238, endPoint y: 195, distance: 119.7
click at [238, 195] on div "[EMAIL_ADDRESS][DOMAIN_NAME]" at bounding box center [320, 183] width 251 height 27
drag, startPoint x: 348, startPoint y: 35, endPoint x: 190, endPoint y: 35, distance: 158.0
click at [190, 35] on div "[PERSON_NAME]" at bounding box center [320, 70] width 278 height 110
click at [160, 41] on button "button" at bounding box center [156, 30] width 29 height 29
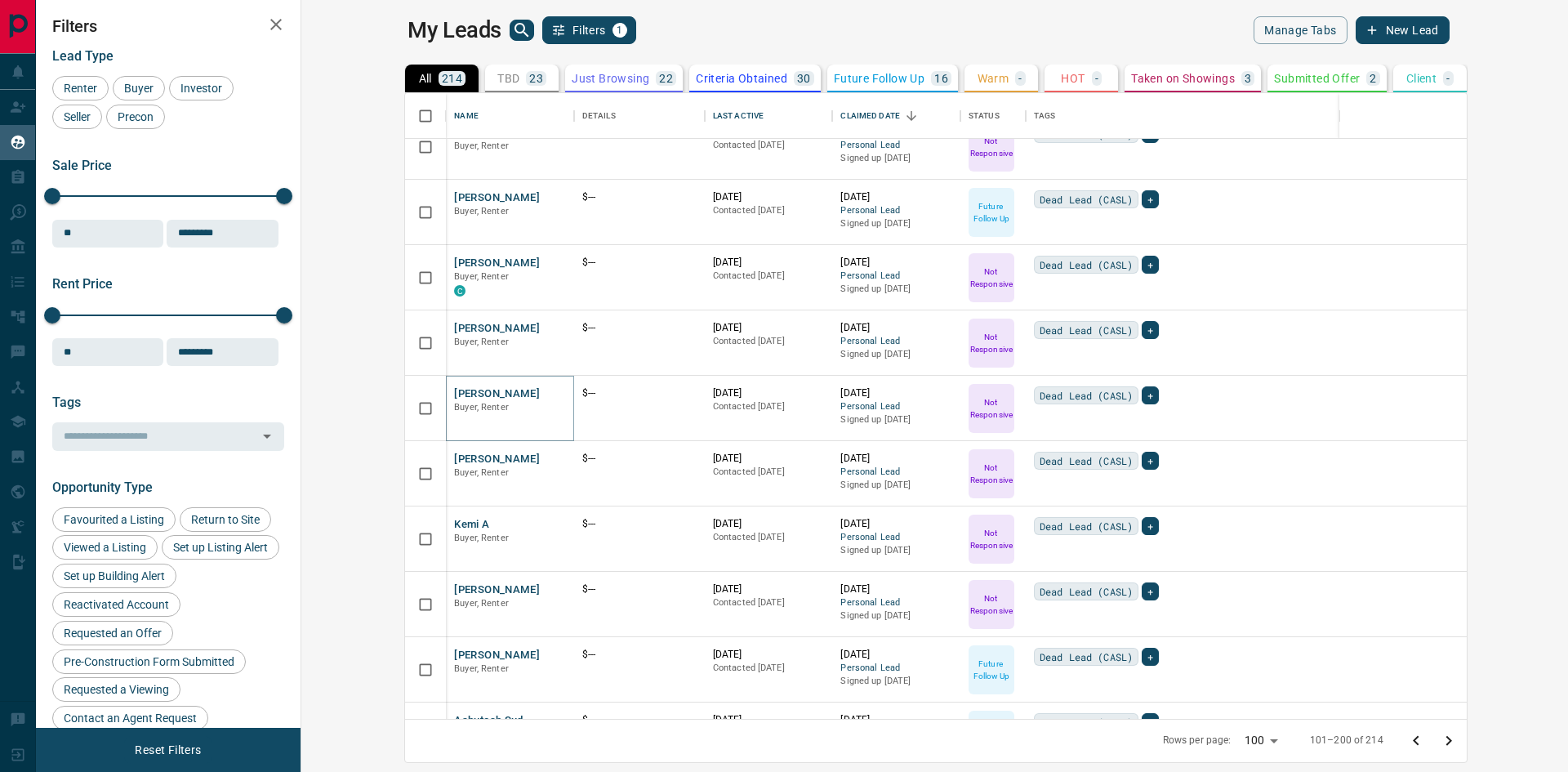
click at [454, 389] on button "[PERSON_NAME]" at bounding box center [496, 394] width 85 height 16
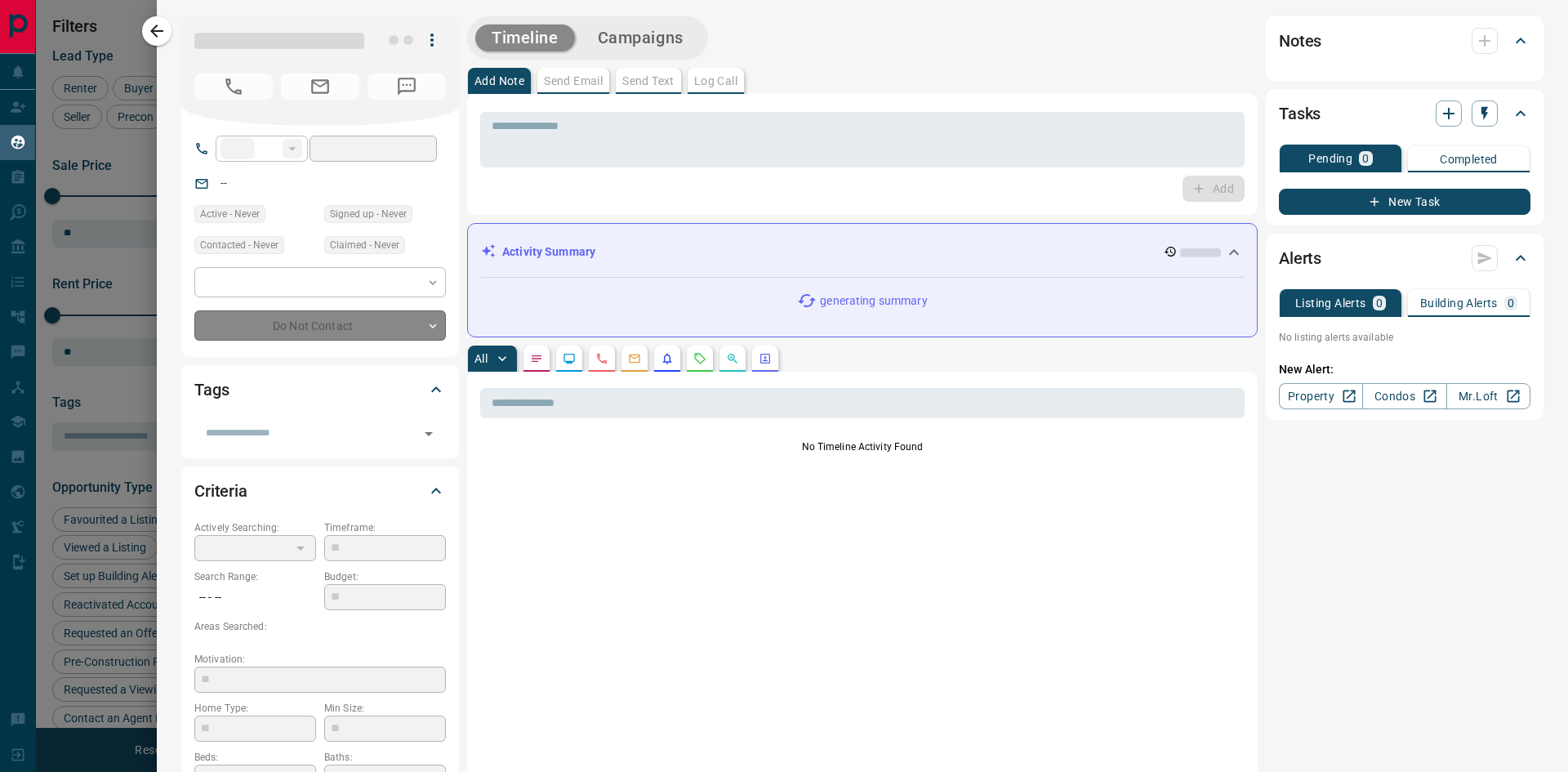
type input "**"
type input "*"
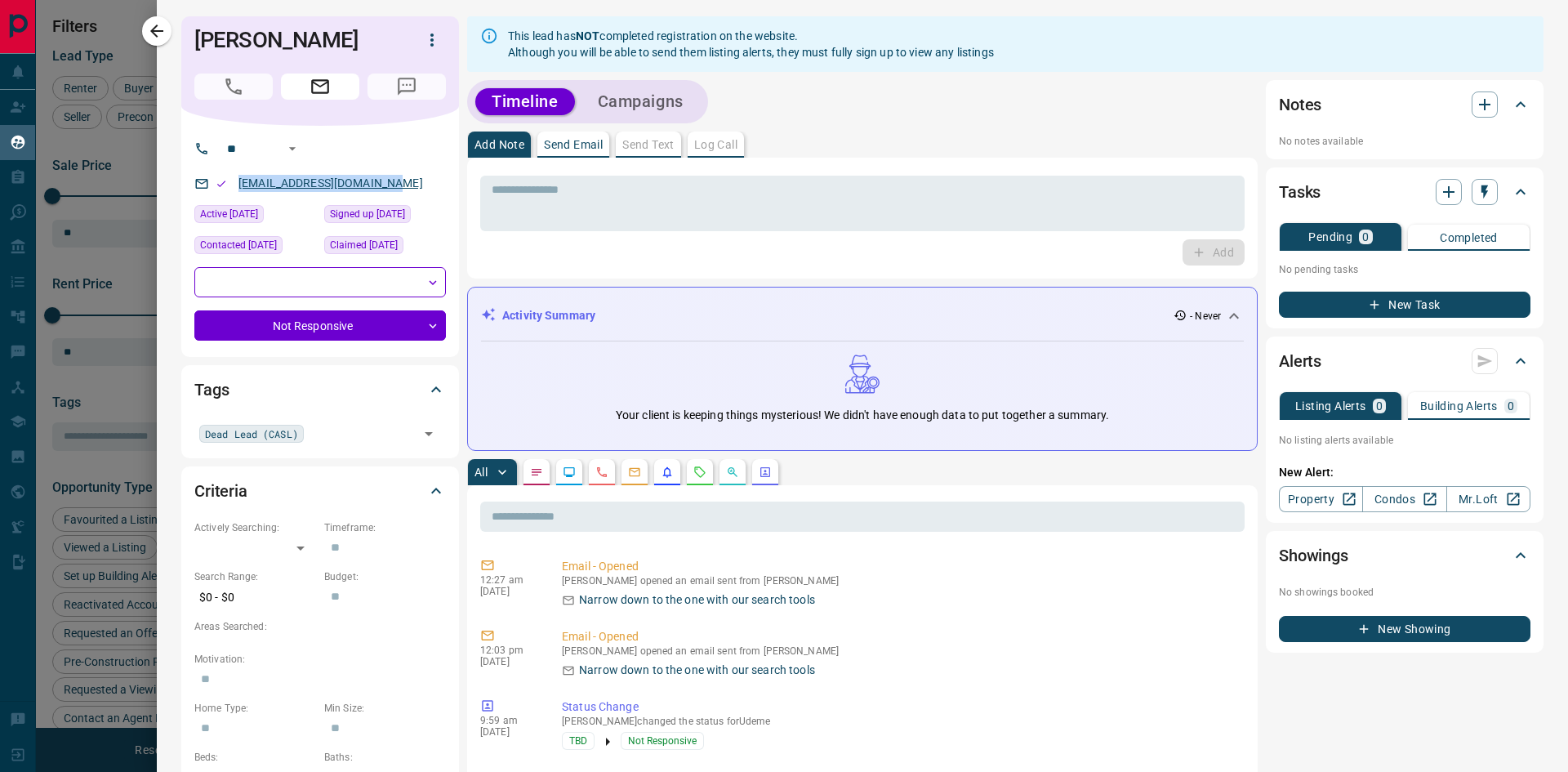
drag, startPoint x: 416, startPoint y: 187, endPoint x: 245, endPoint y: 187, distance: 171.0
click at [231, 192] on div "[EMAIL_ADDRESS][DOMAIN_NAME]" at bounding box center [320, 183] width 251 height 27
drag, startPoint x: 362, startPoint y: 39, endPoint x: 189, endPoint y: 40, distance: 173.0
click at [189, 40] on div "[PERSON_NAME]" at bounding box center [320, 70] width 278 height 110
click at [159, 36] on icon "button" at bounding box center [157, 31] width 20 height 20
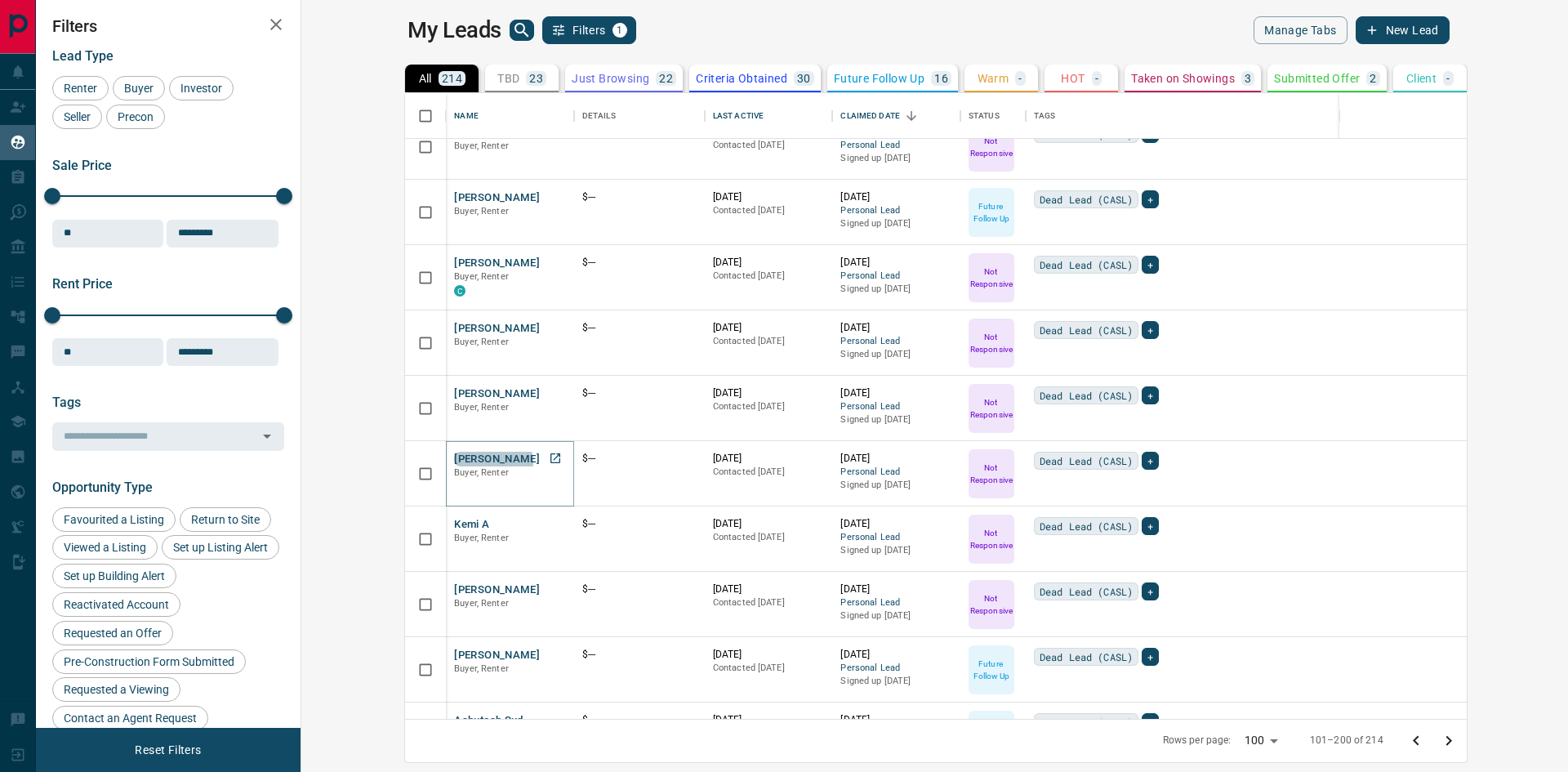
click at [454, 462] on button "[PERSON_NAME]" at bounding box center [496, 459] width 85 height 16
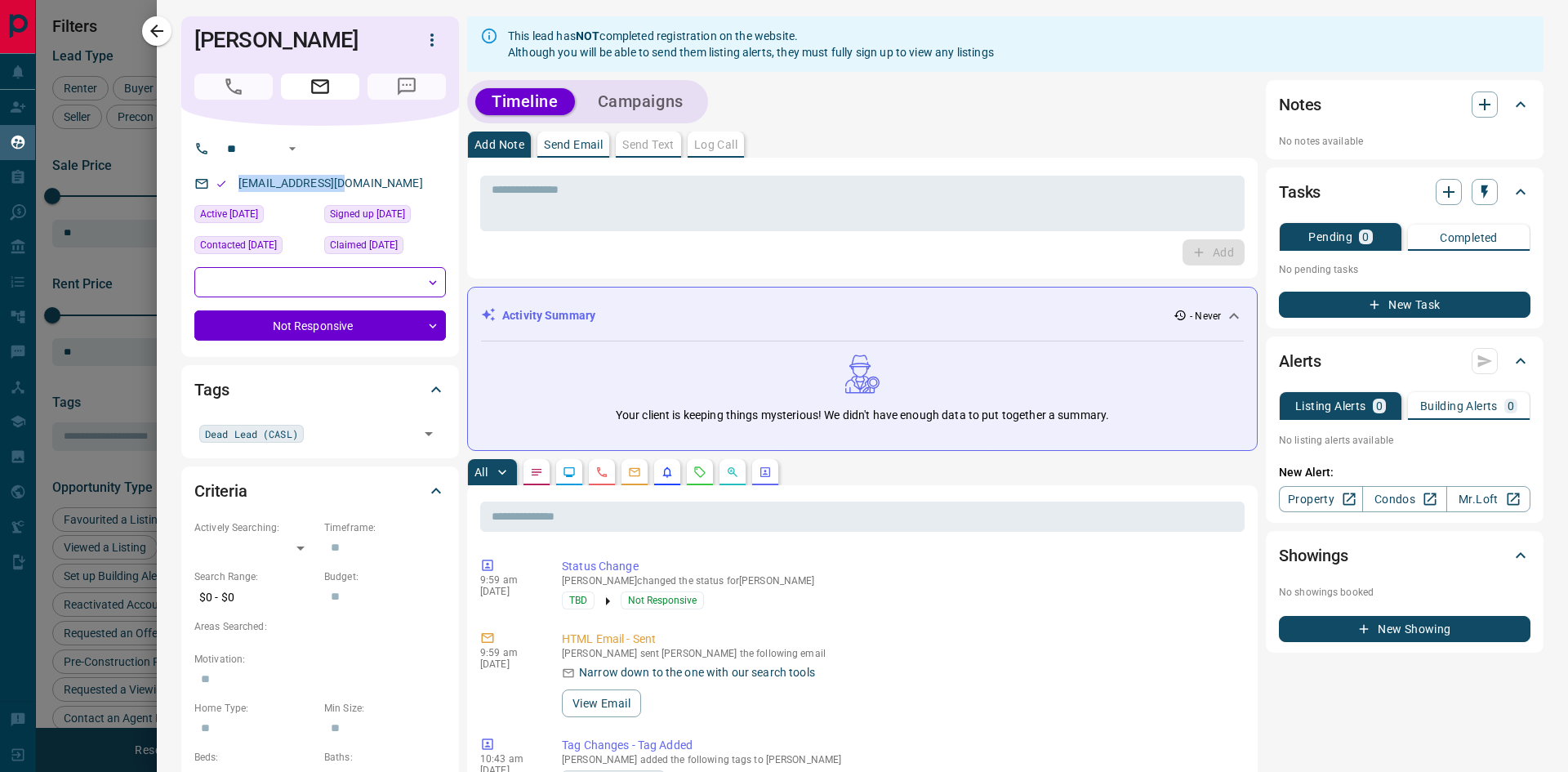
drag, startPoint x: 351, startPoint y: 186, endPoint x: 232, endPoint y: 185, distance: 119.0
click at [232, 185] on div "[EMAIL_ADDRESS][DOMAIN_NAME]" at bounding box center [320, 183] width 251 height 27
drag, startPoint x: 155, startPoint y: 35, endPoint x: 4, endPoint y: 101, distance: 164.8
click at [155, 35] on icon "button" at bounding box center [157, 31] width 13 height 13
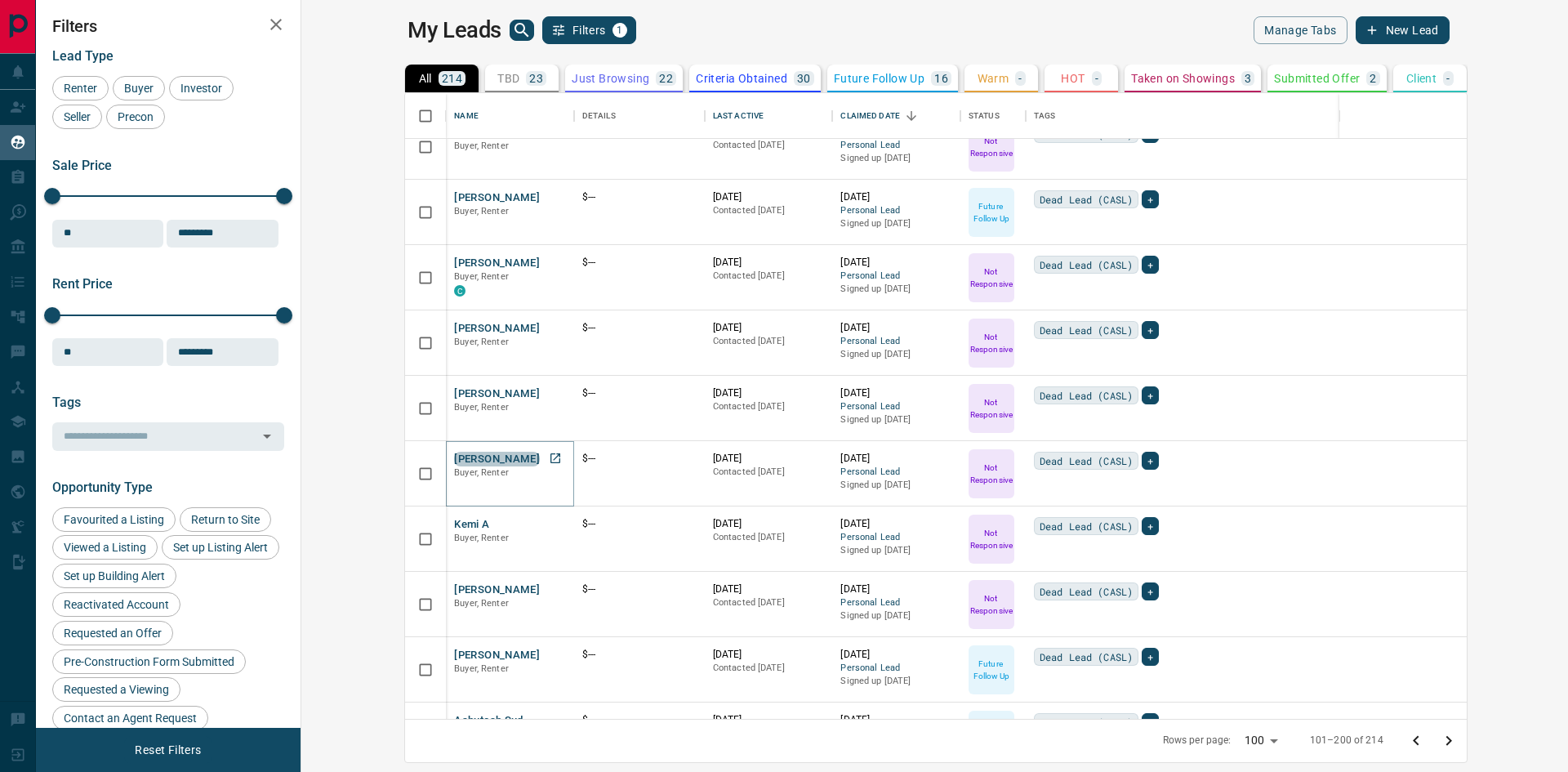
click at [454, 458] on button "[PERSON_NAME]" at bounding box center [496, 459] width 85 height 16
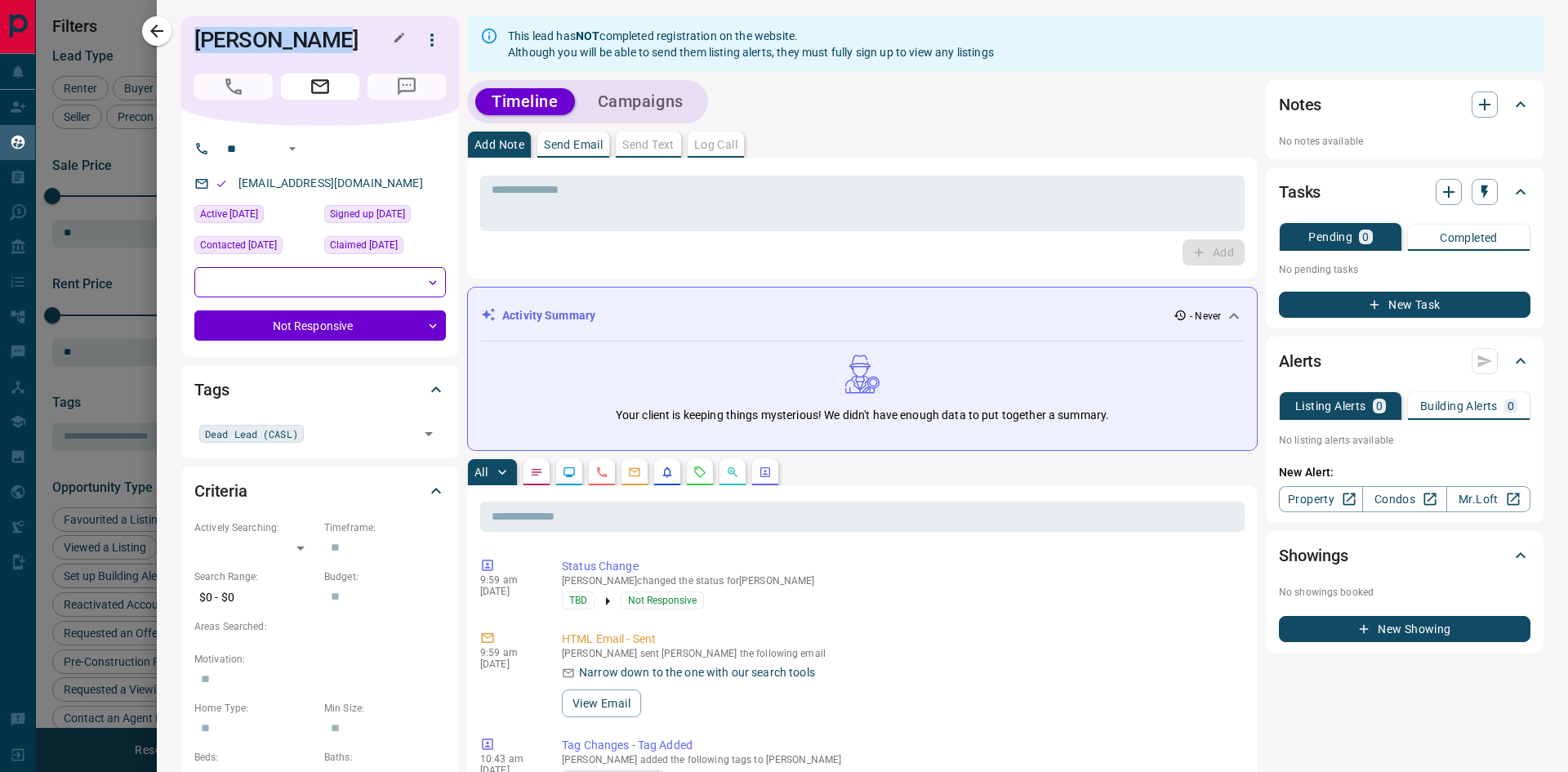
drag, startPoint x: 209, startPoint y: 41, endPoint x: 190, endPoint y: 43, distance: 19.1
click at [183, 43] on div "[PERSON_NAME]" at bounding box center [320, 70] width 278 height 110
